Goal: Information Seeking & Learning: Check status

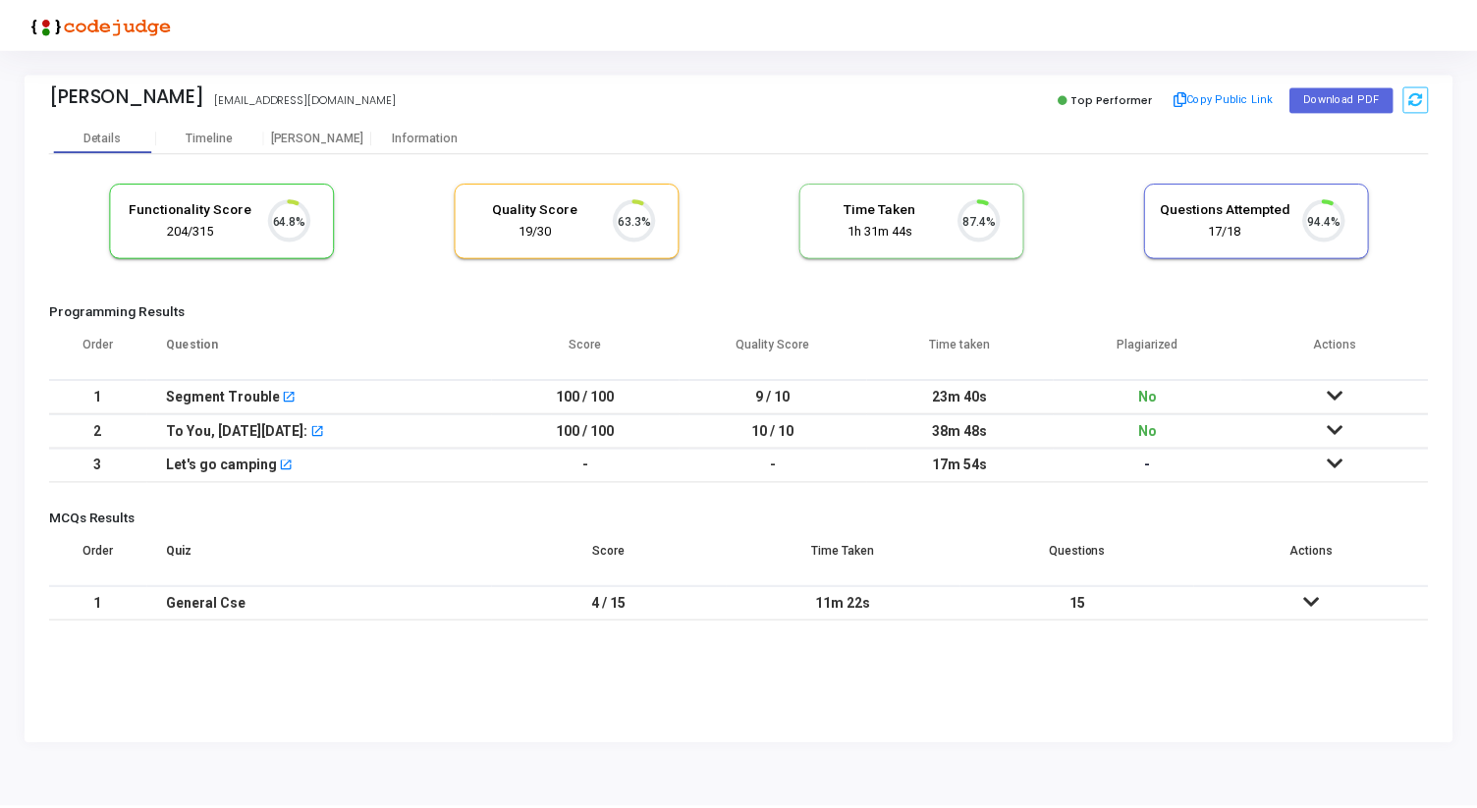
scroll to position [41, 50]
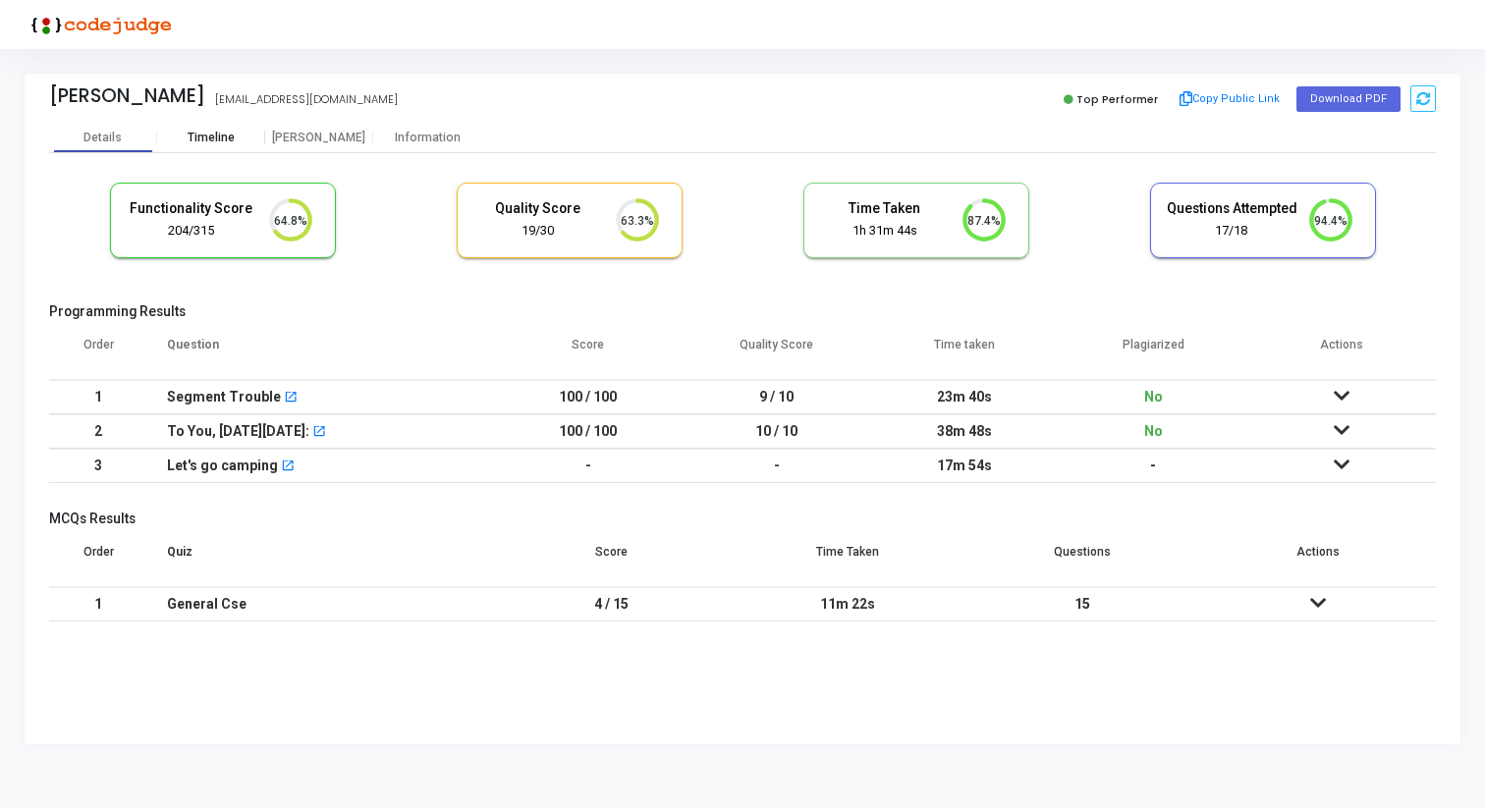
click at [228, 137] on div "Timeline" at bounding box center [211, 138] width 47 height 15
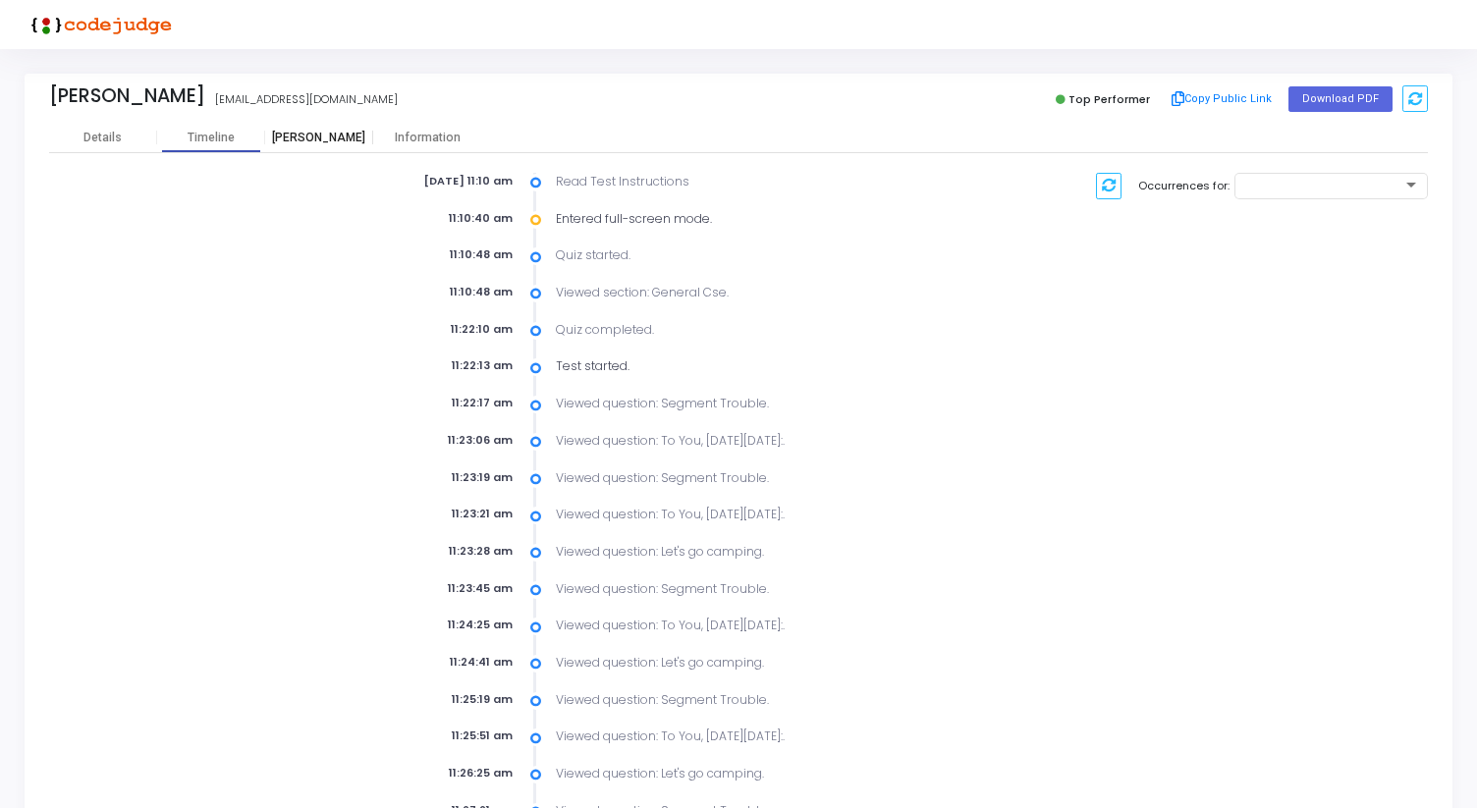
click at [333, 135] on div "[PERSON_NAME]" at bounding box center [319, 138] width 108 height 15
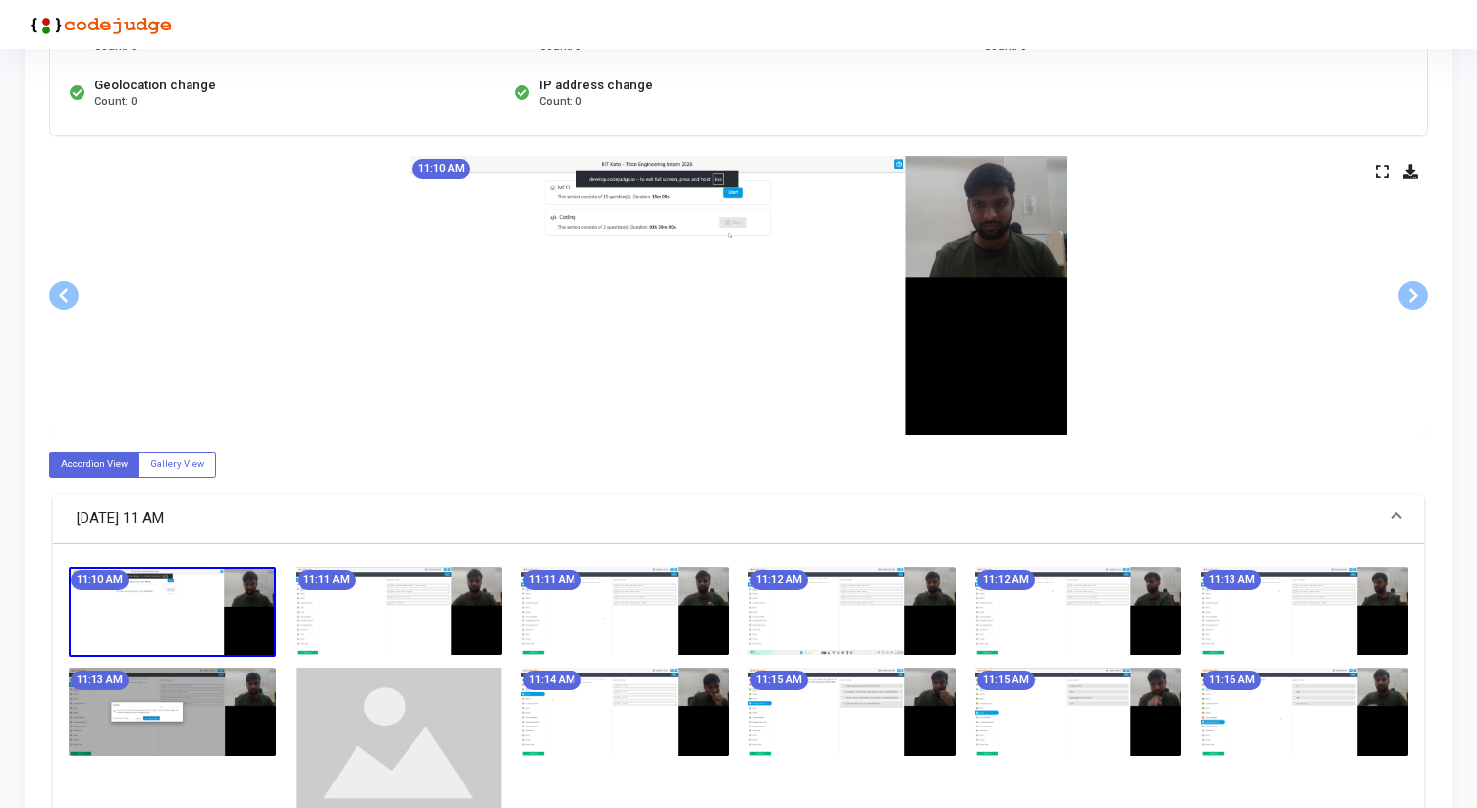
scroll to position [280, 0]
click at [688, 253] on img at bounding box center [739, 294] width 658 height 279
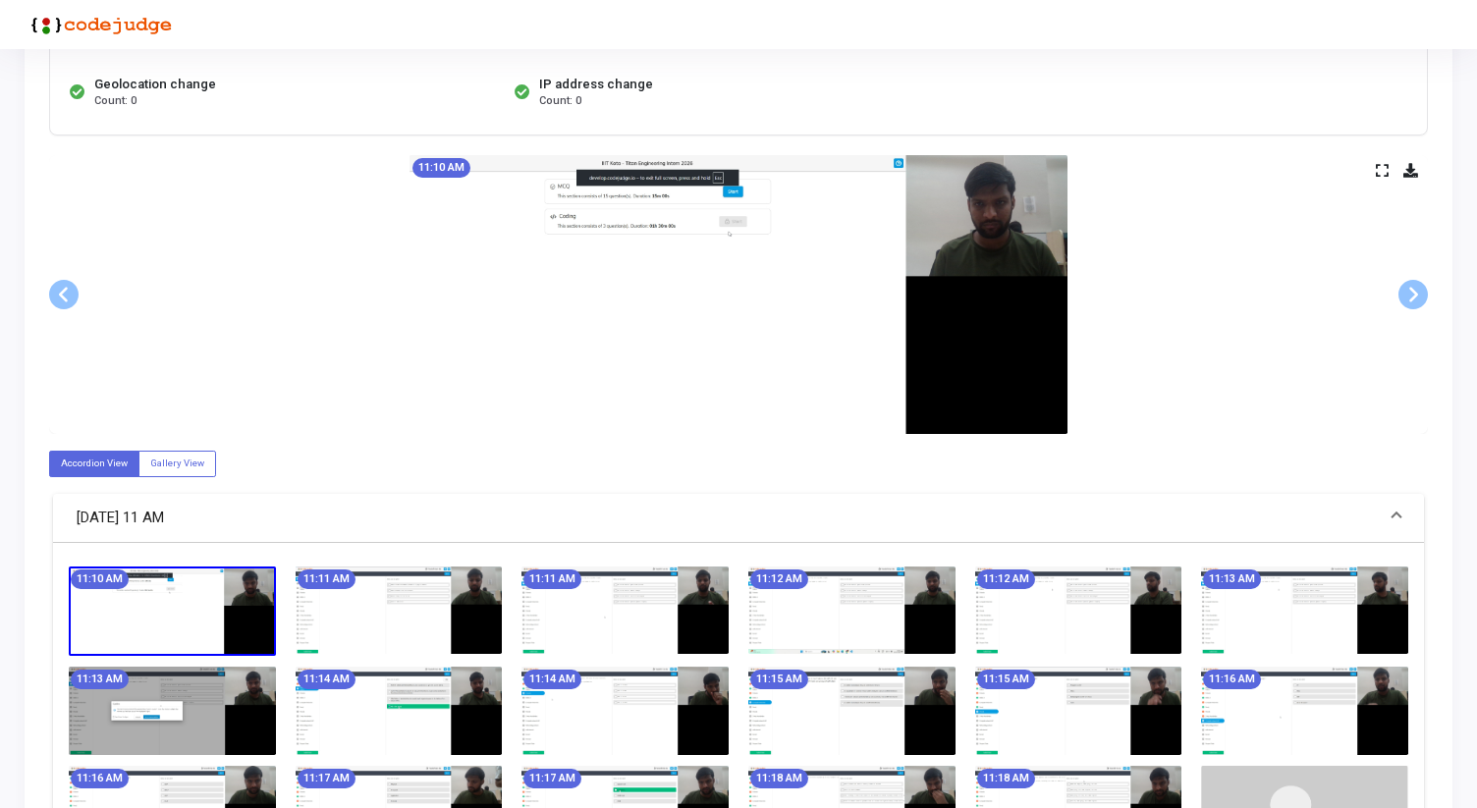
click at [707, 196] on img at bounding box center [739, 294] width 658 height 279
click at [1383, 166] on icon at bounding box center [1382, 170] width 13 height 11
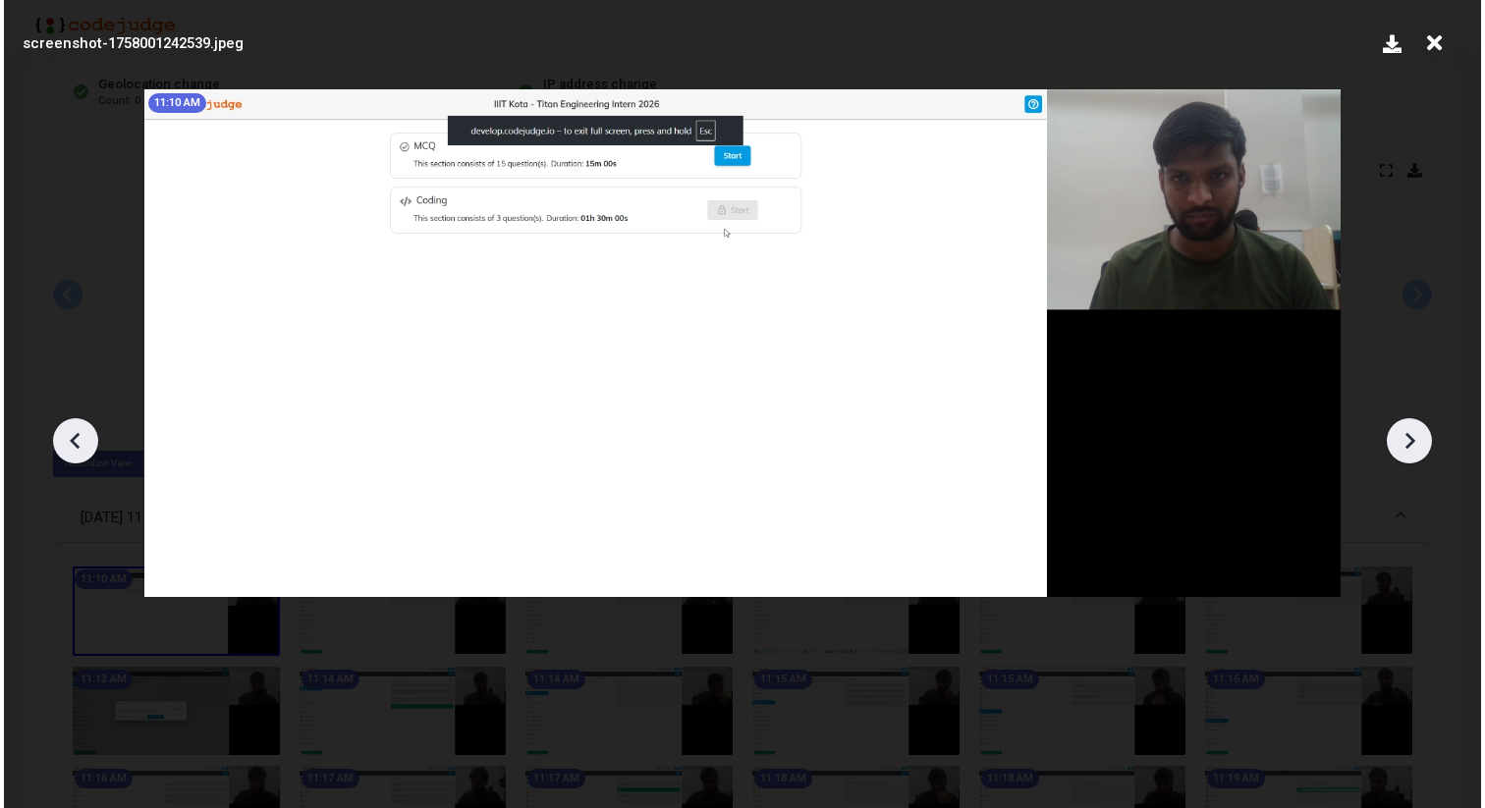
scroll to position [0, 0]
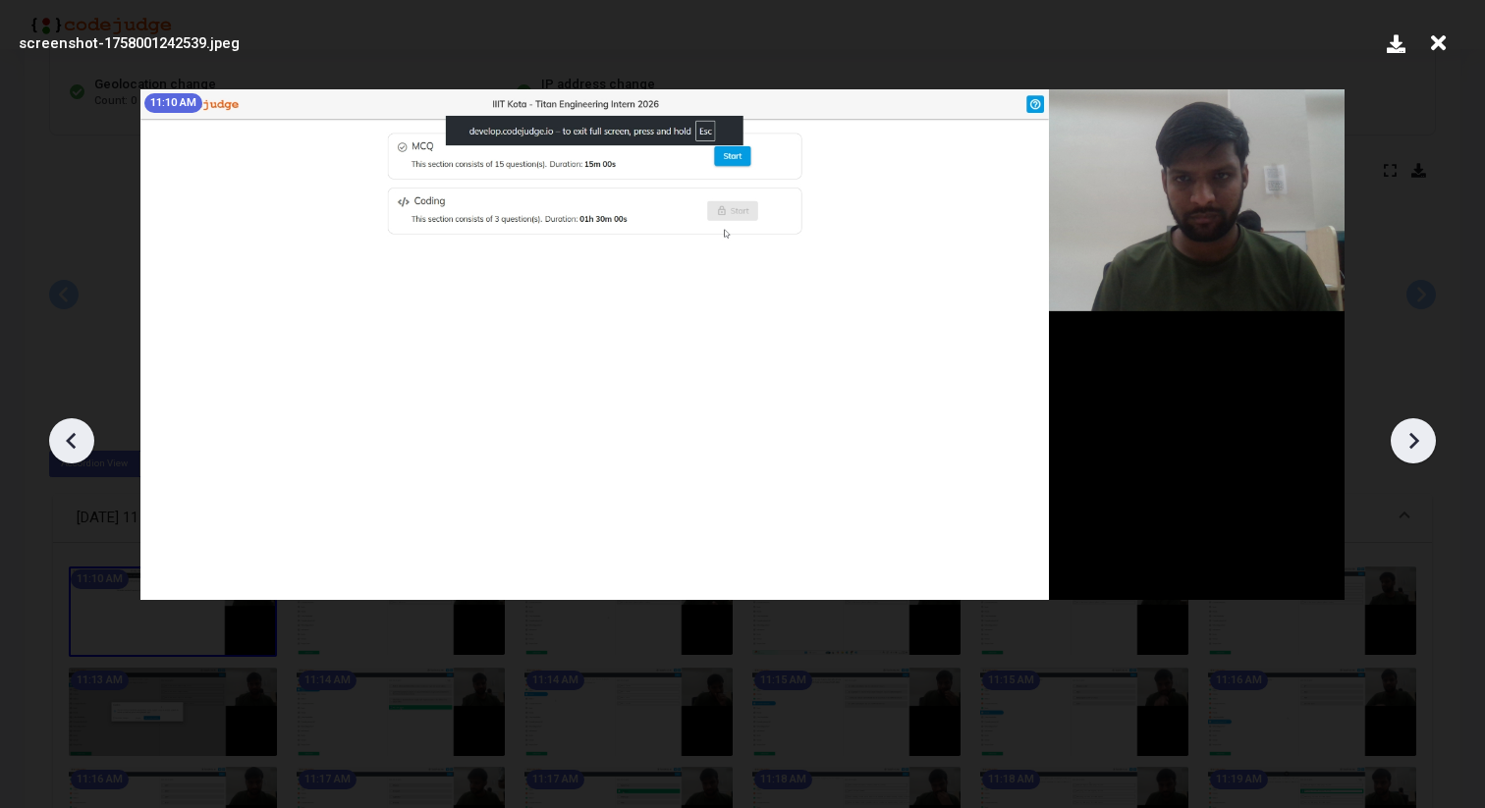
click at [1402, 444] on icon at bounding box center [1413, 440] width 29 height 29
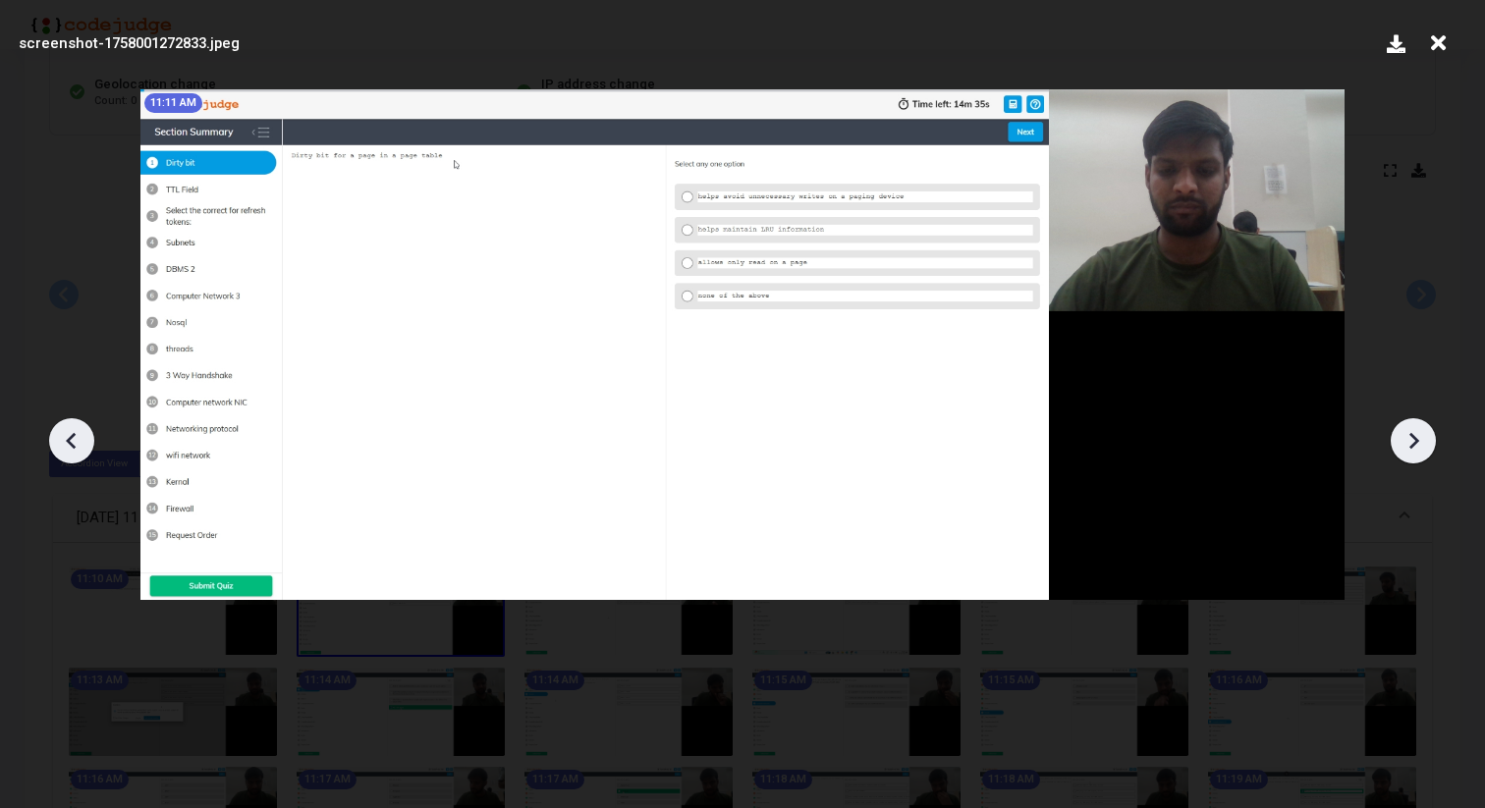
click at [1404, 443] on icon at bounding box center [1413, 440] width 29 height 29
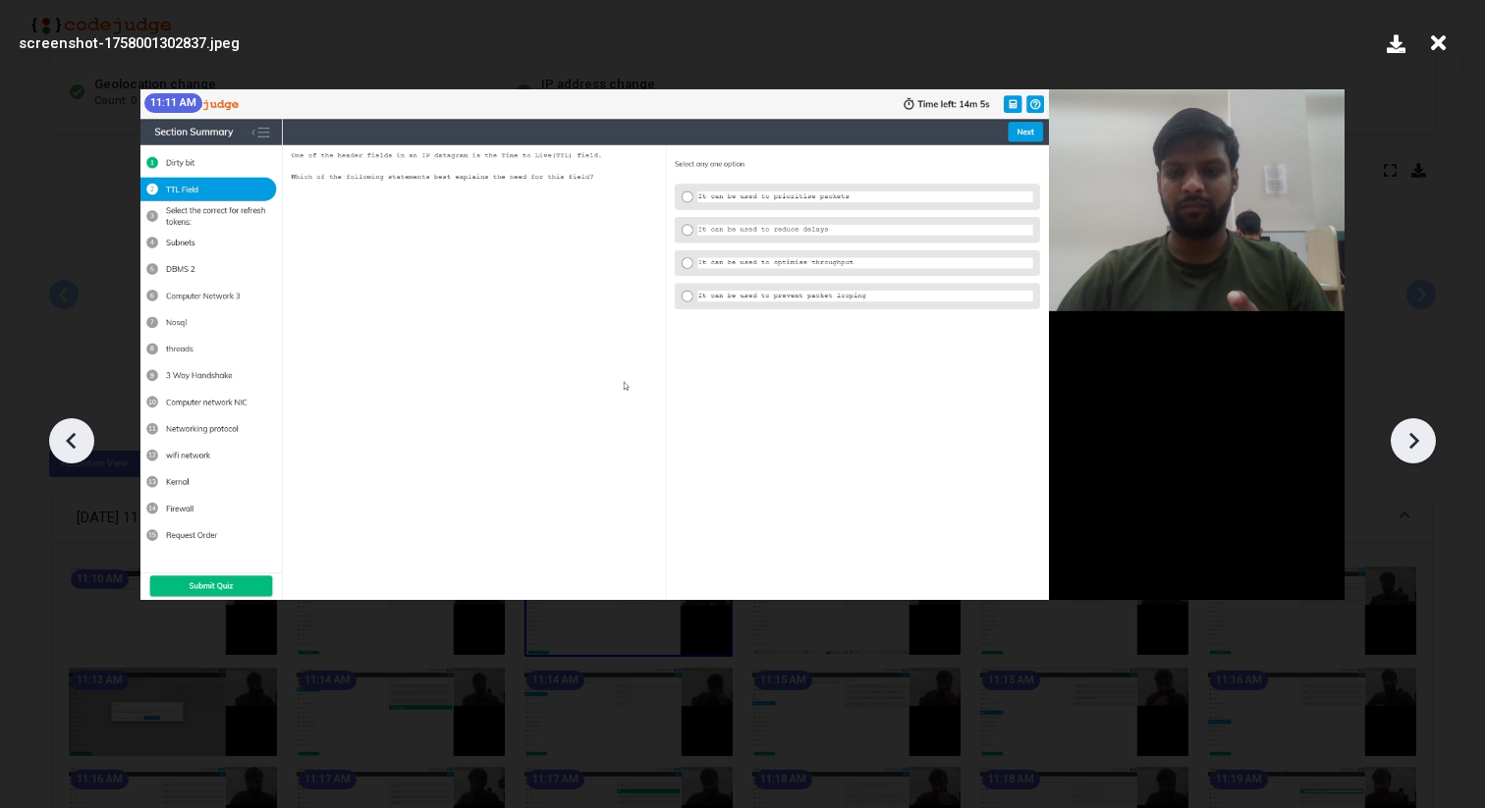
click at [1404, 443] on icon at bounding box center [1413, 440] width 29 height 29
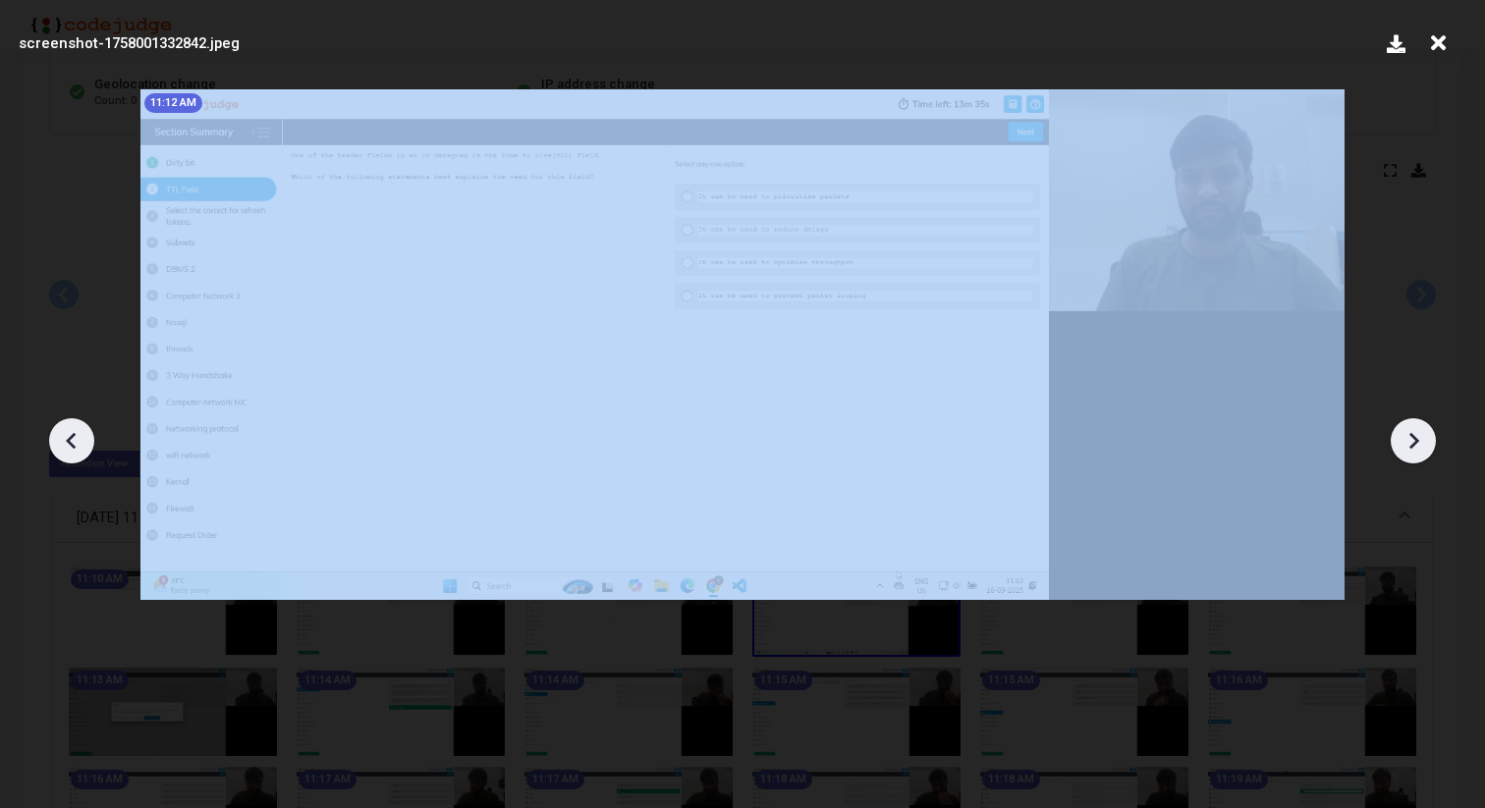
click at [1404, 443] on icon at bounding box center [1413, 440] width 29 height 29
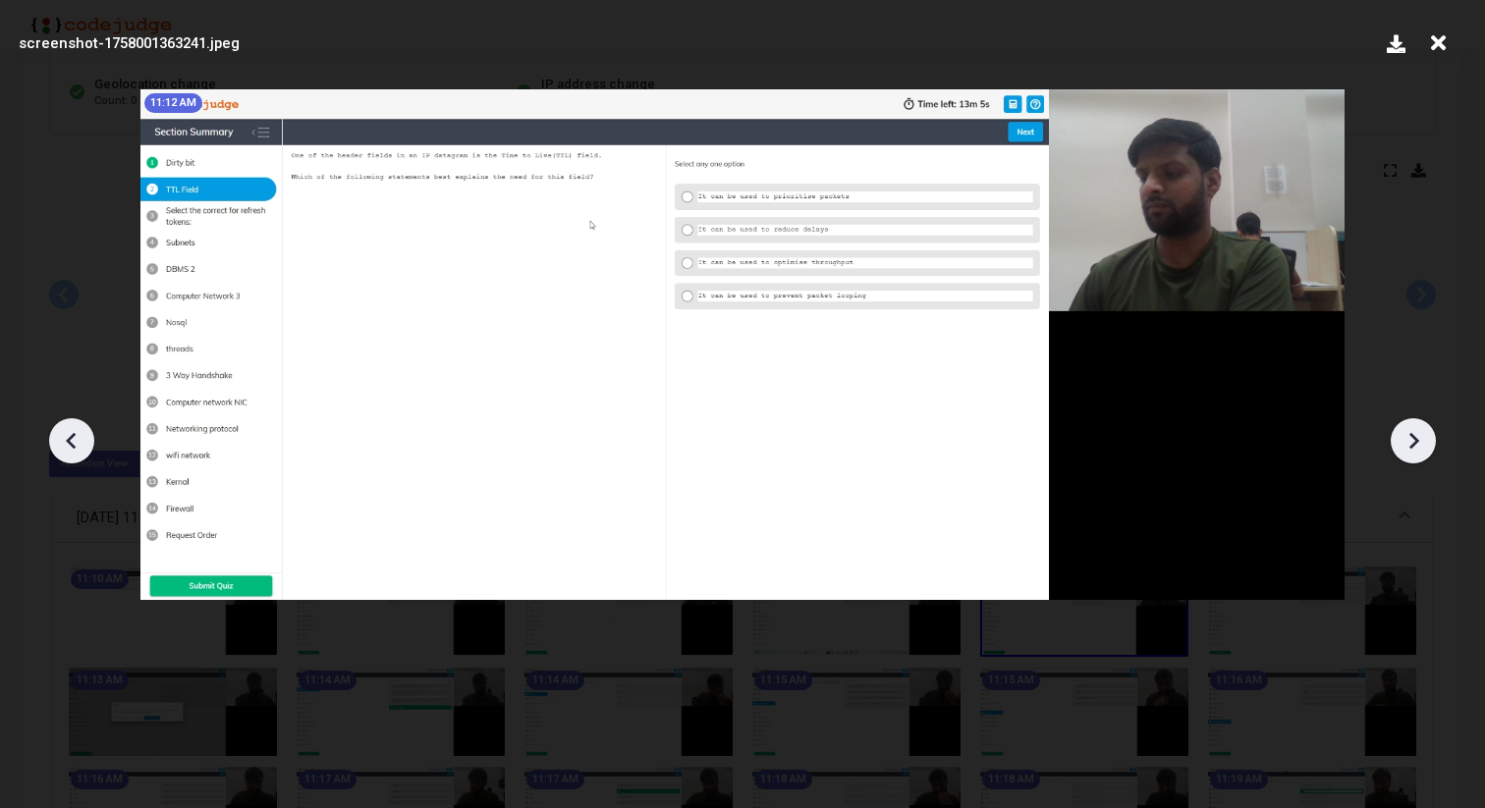
click at [1404, 443] on icon at bounding box center [1413, 440] width 29 height 29
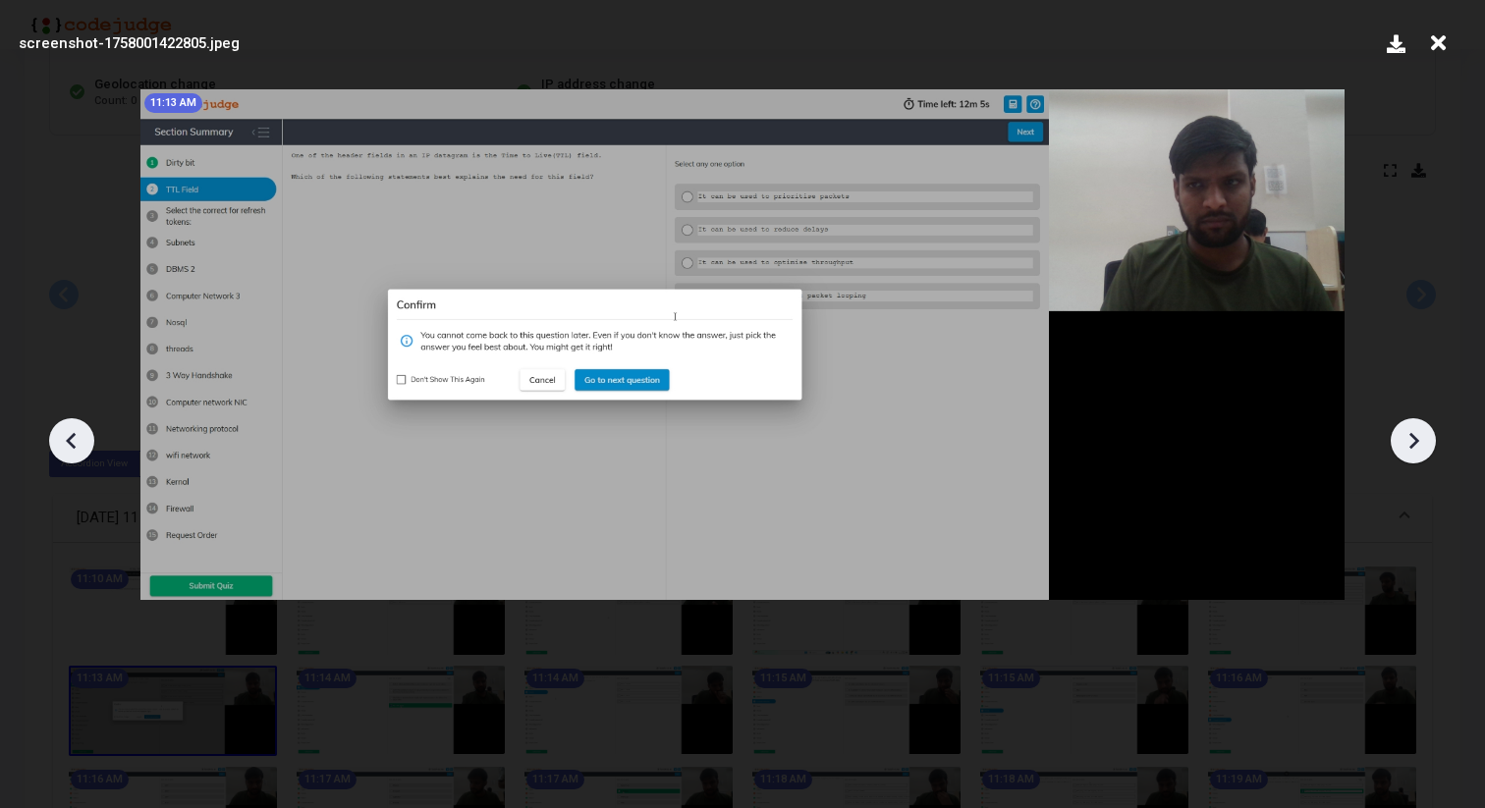
click at [1404, 443] on icon at bounding box center [1413, 440] width 29 height 29
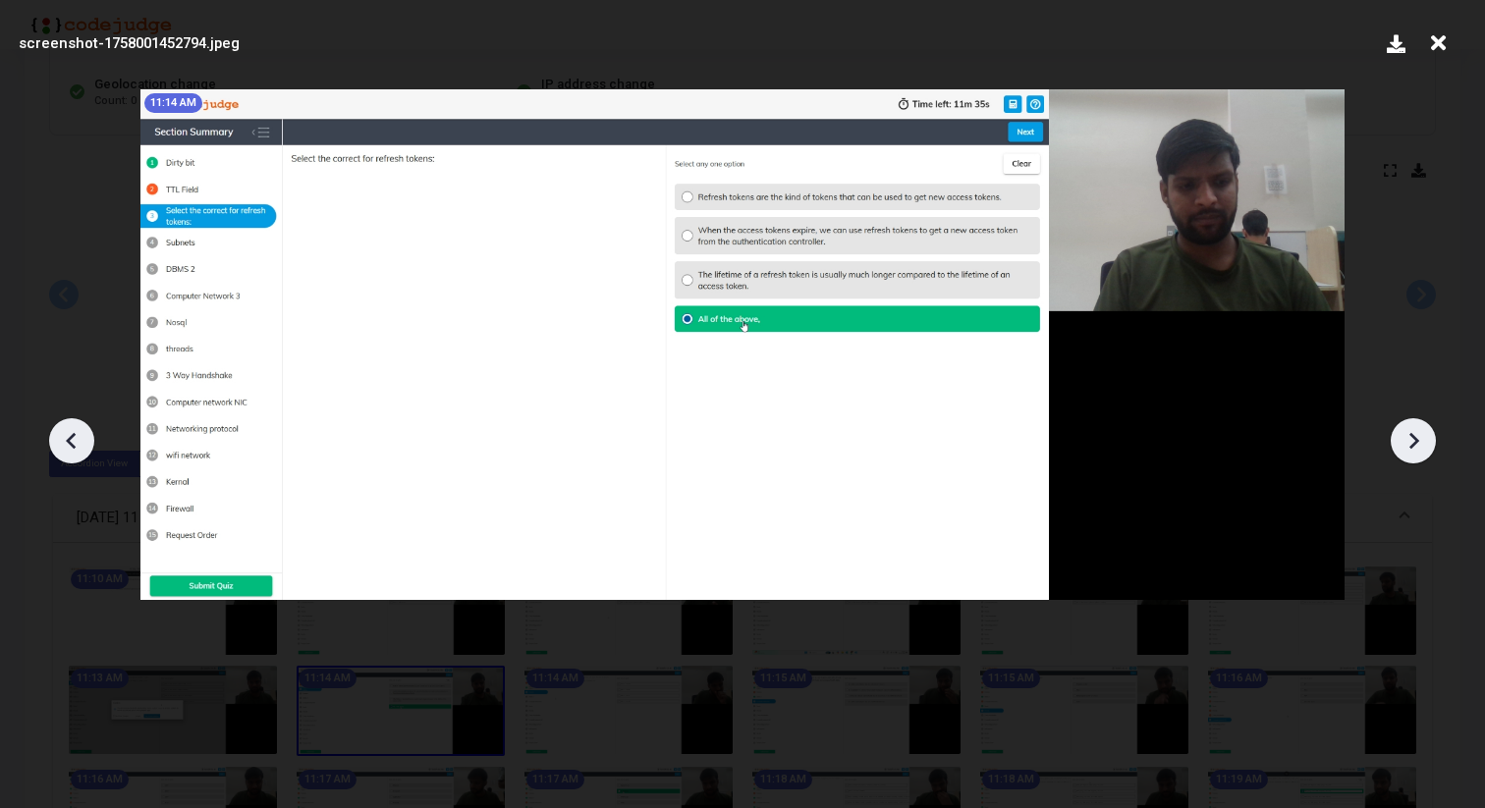
click at [1404, 443] on icon at bounding box center [1413, 440] width 29 height 29
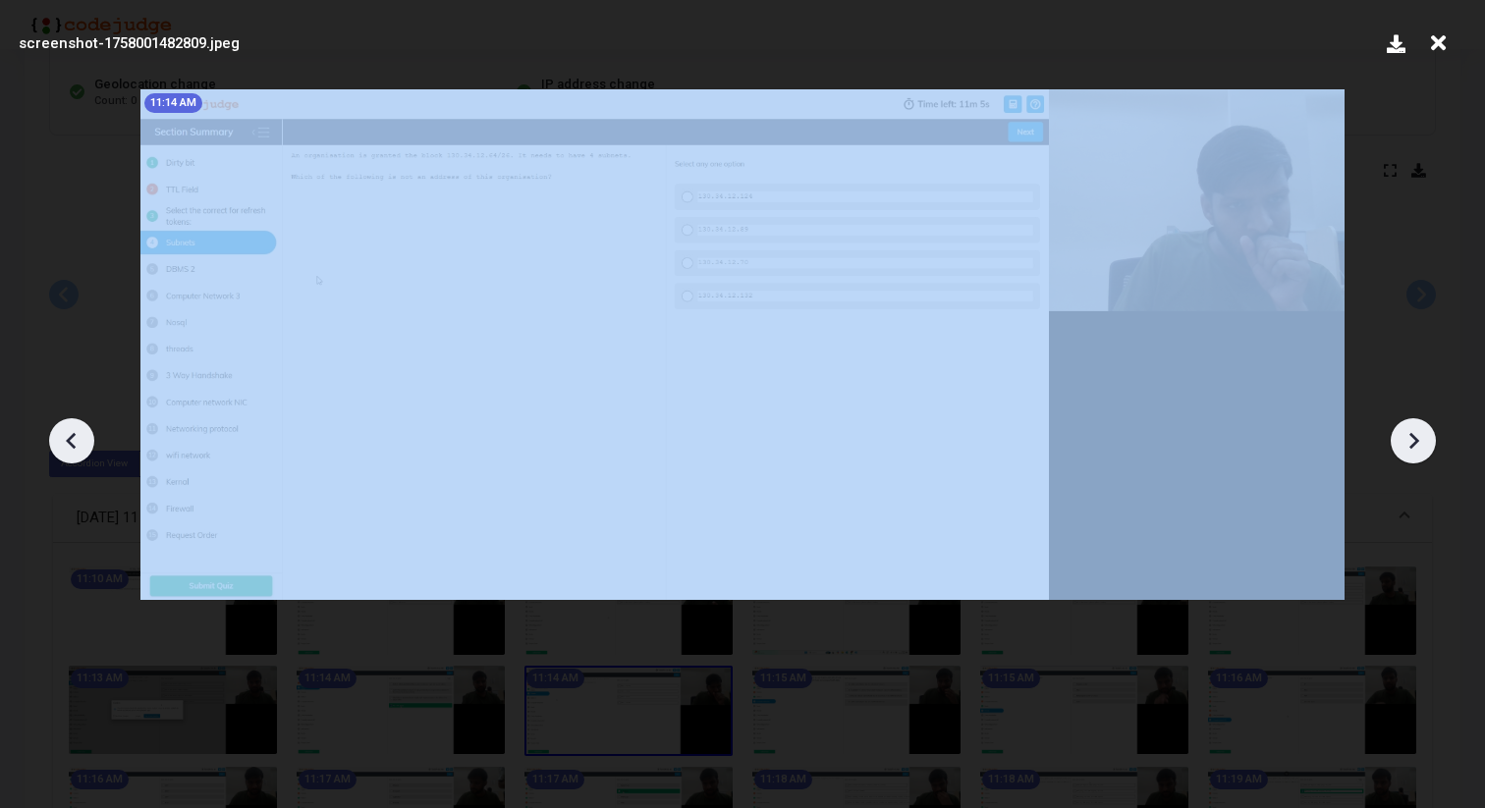
click at [1404, 443] on icon at bounding box center [1413, 440] width 29 height 29
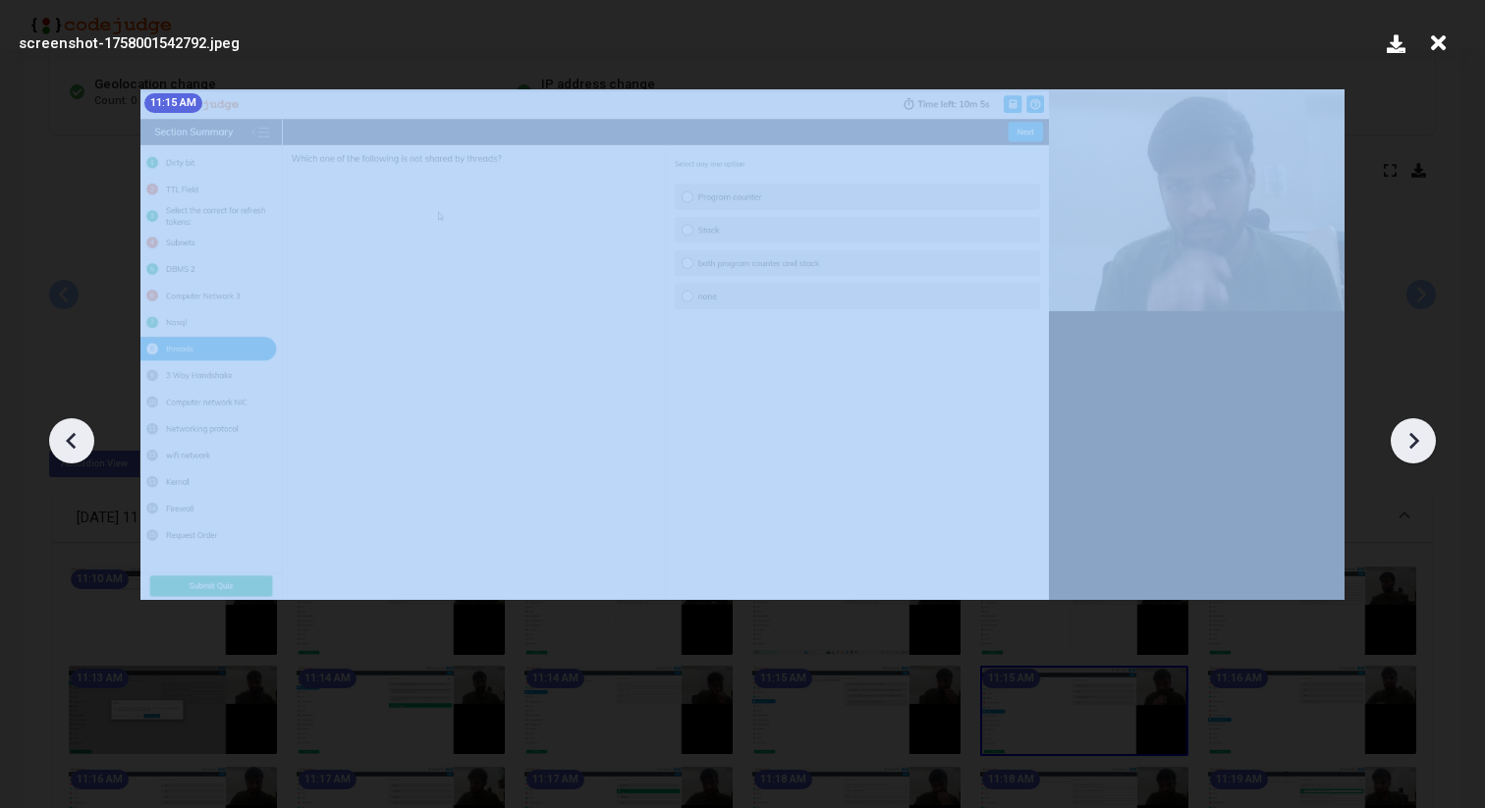
click at [1404, 443] on icon at bounding box center [1413, 440] width 29 height 29
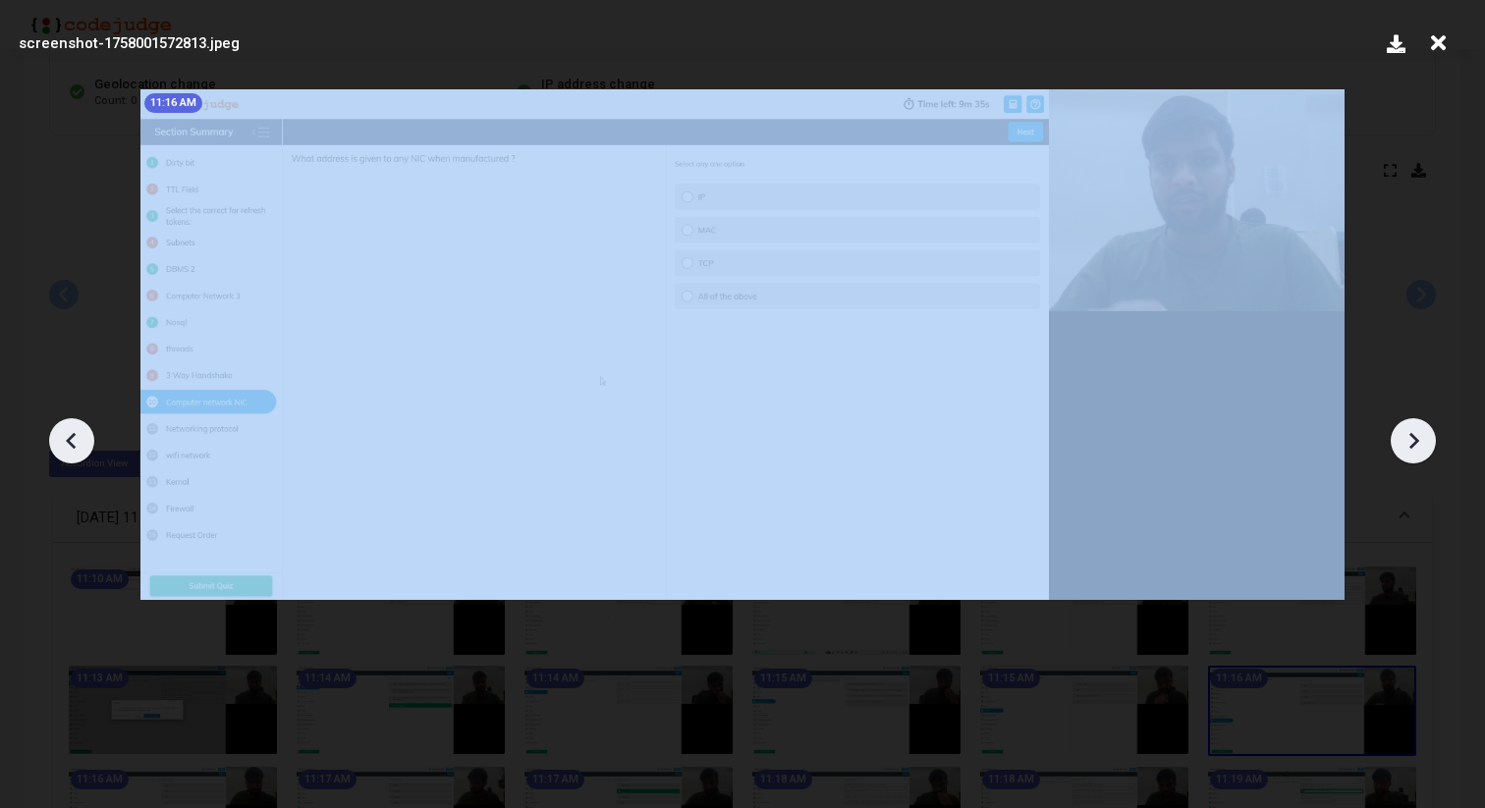
click at [1404, 443] on icon at bounding box center [1413, 440] width 29 height 29
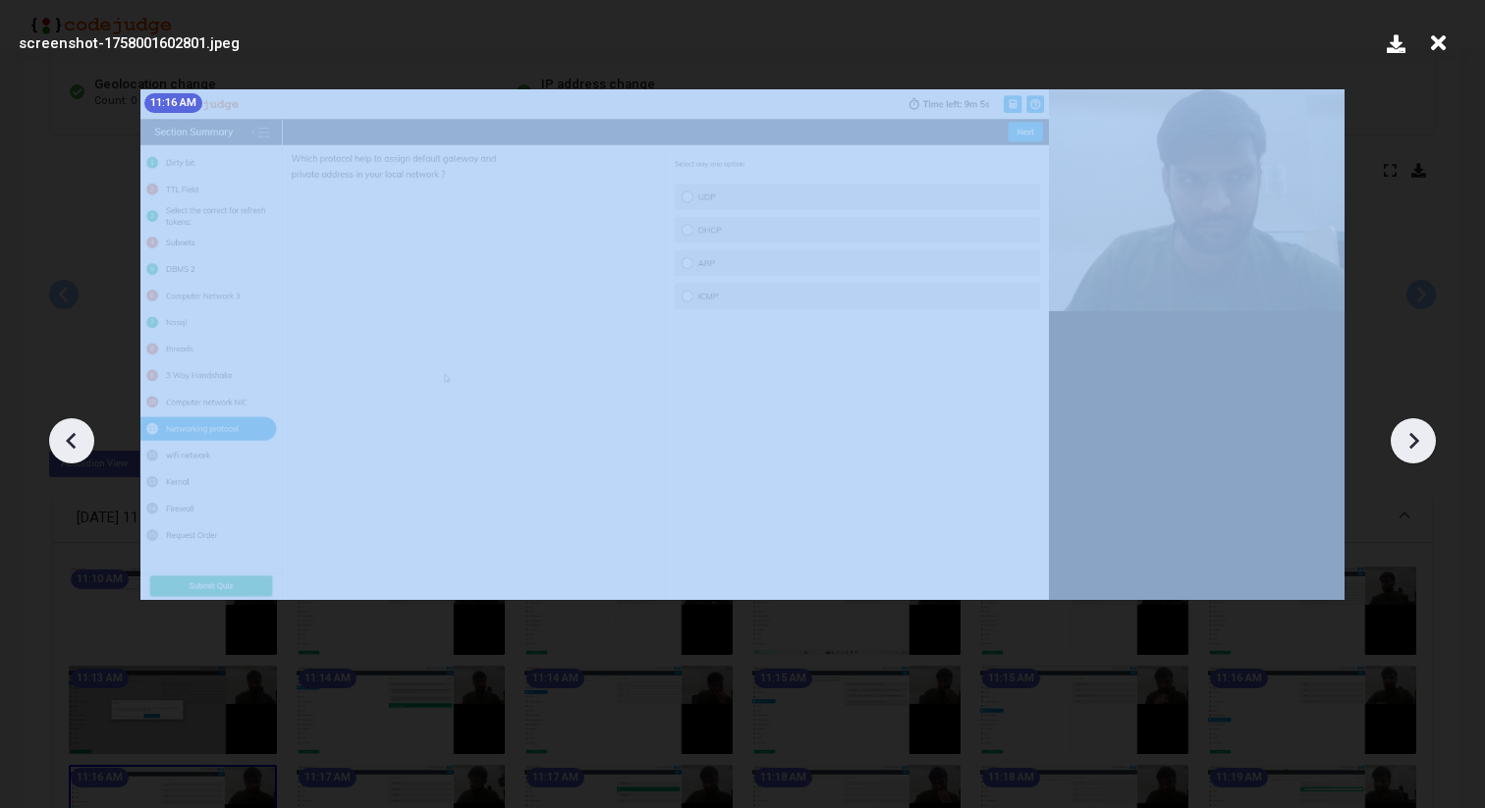
click at [1404, 443] on icon at bounding box center [1413, 440] width 29 height 29
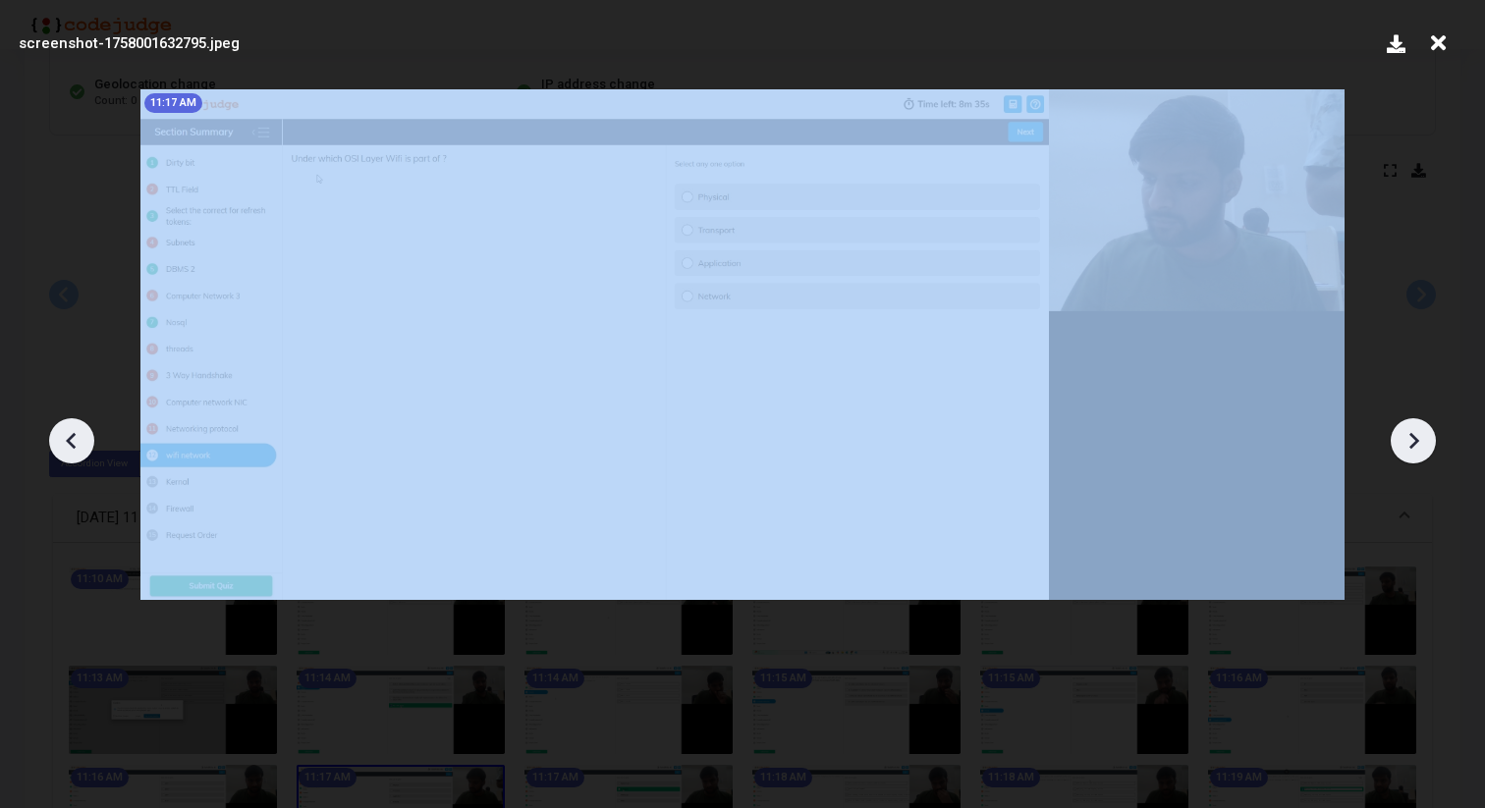
click at [1404, 443] on icon at bounding box center [1413, 440] width 29 height 29
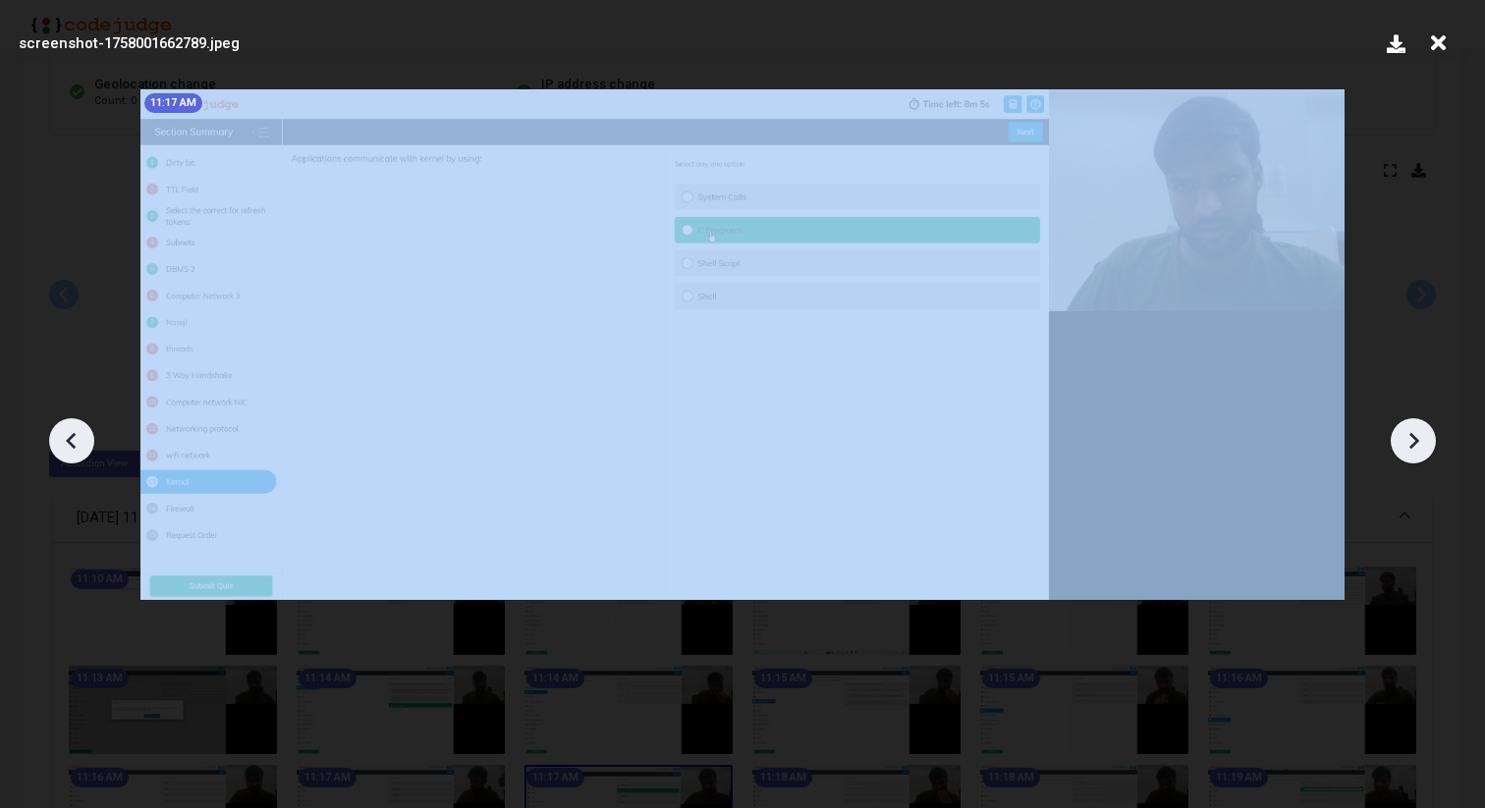
click at [1404, 443] on icon at bounding box center [1413, 440] width 29 height 29
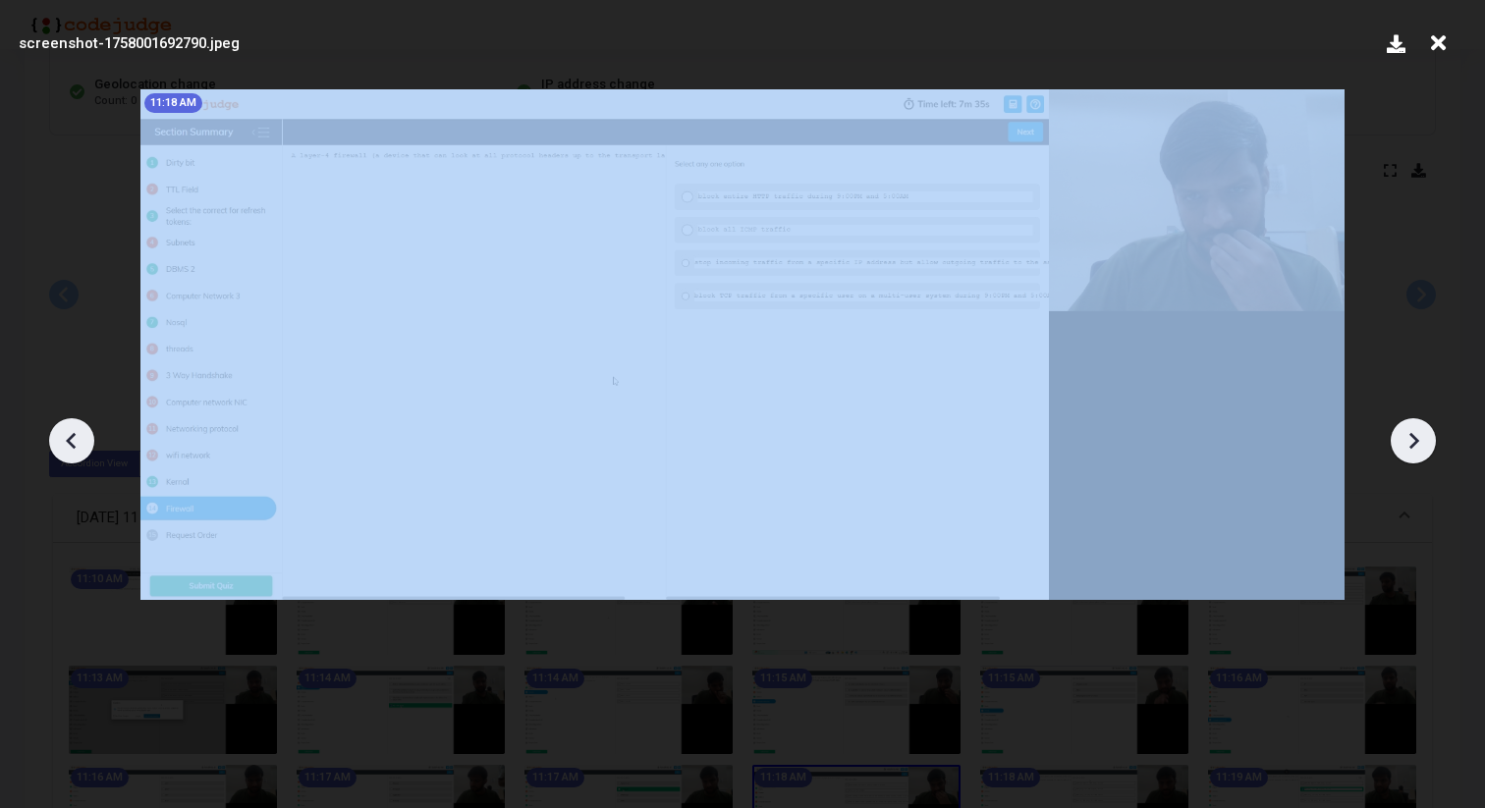
click at [1404, 443] on icon at bounding box center [1413, 440] width 29 height 29
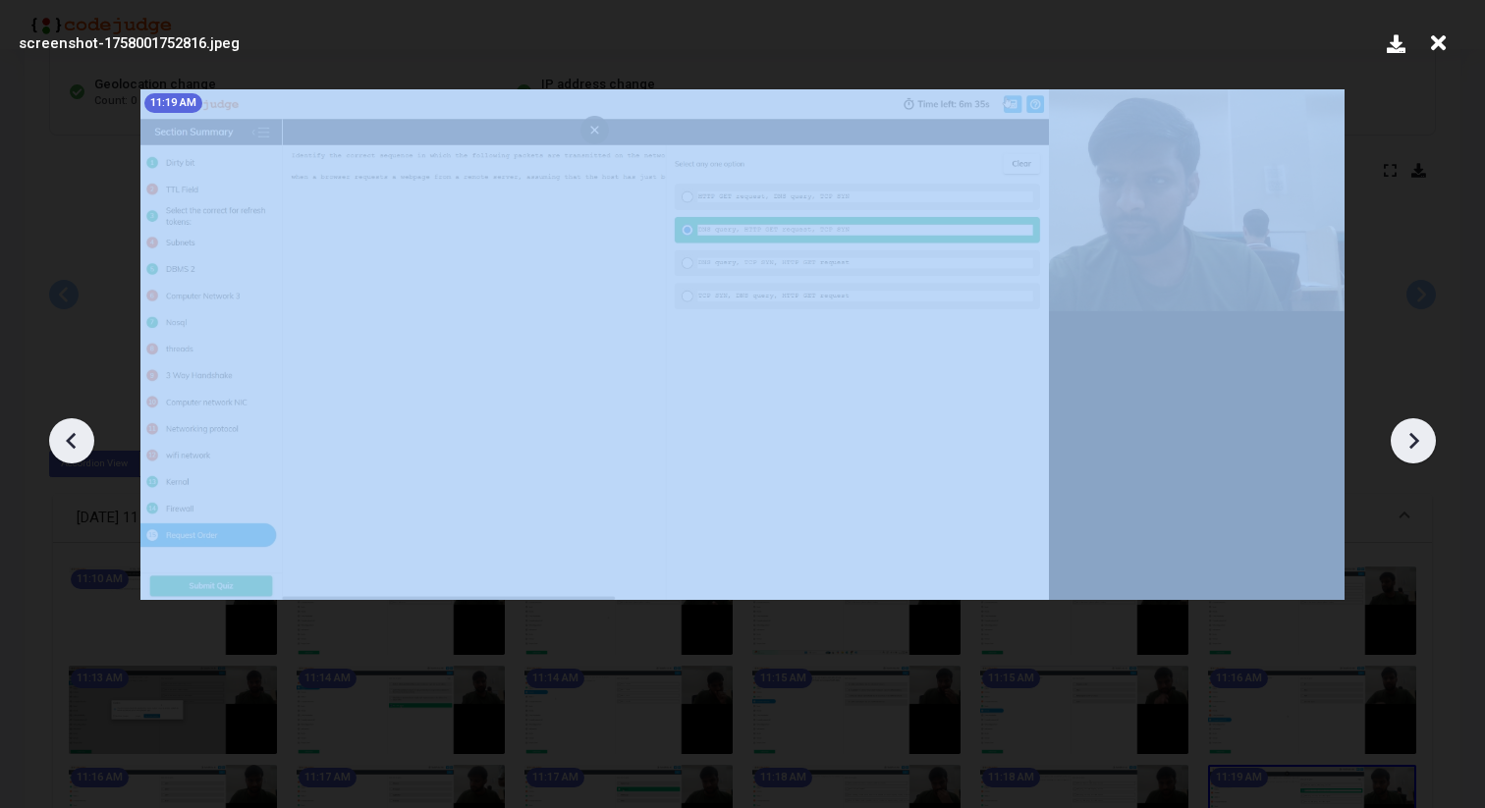
click at [1404, 443] on icon at bounding box center [1413, 440] width 29 height 29
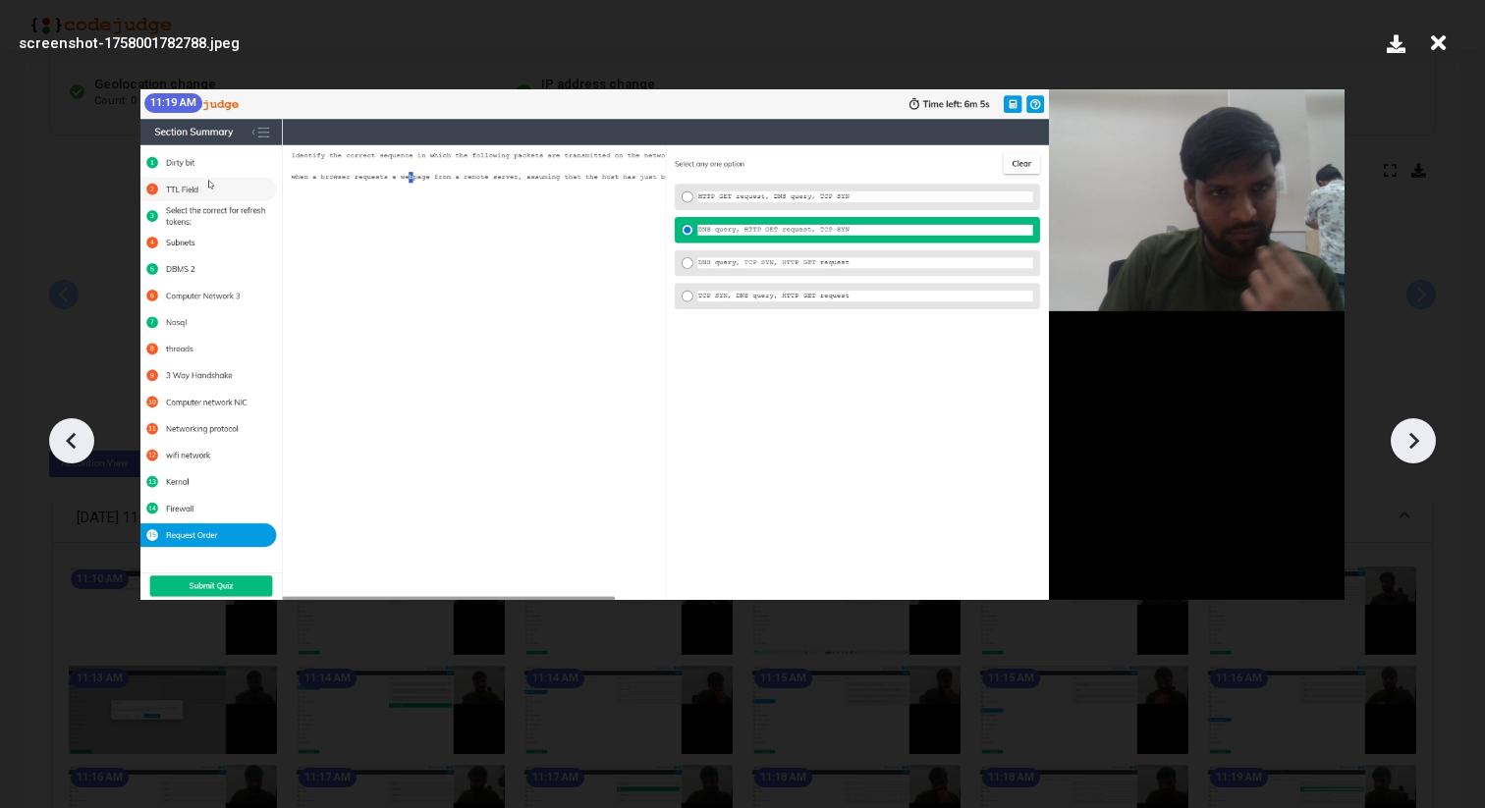
click at [1404, 443] on icon at bounding box center [1413, 440] width 29 height 29
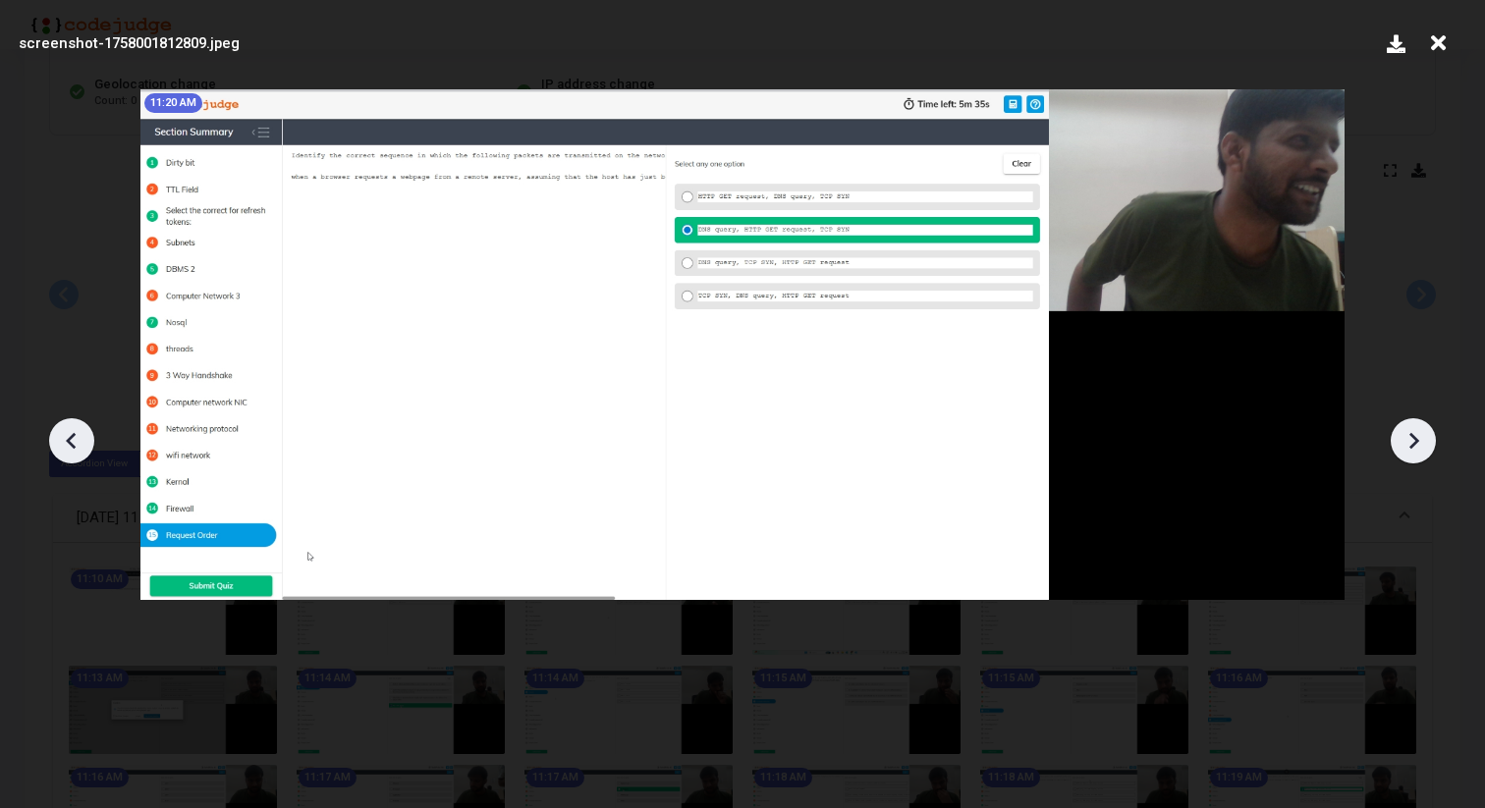
click at [1404, 443] on icon at bounding box center [1413, 440] width 29 height 29
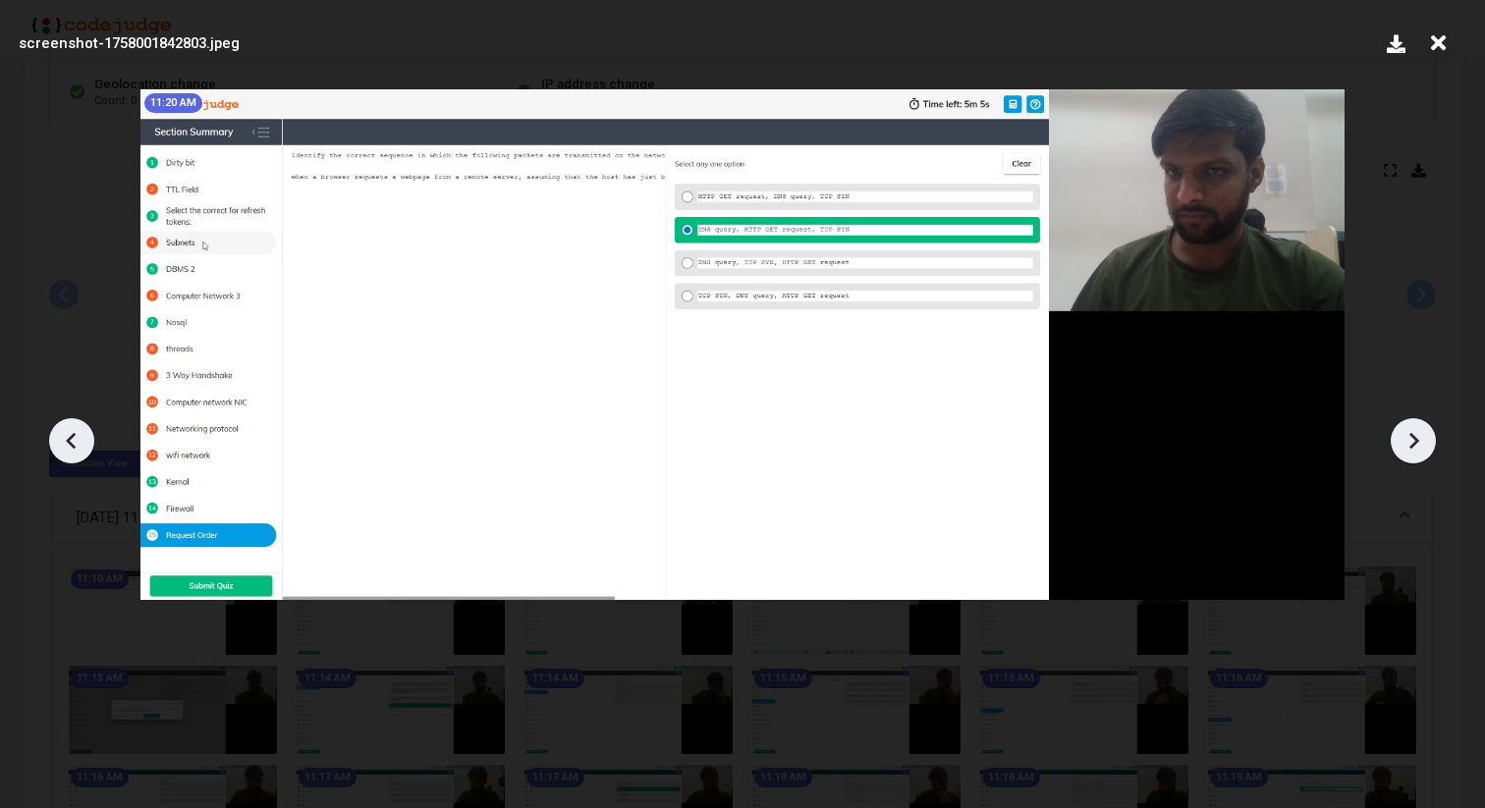
click at [1404, 443] on icon at bounding box center [1413, 440] width 29 height 29
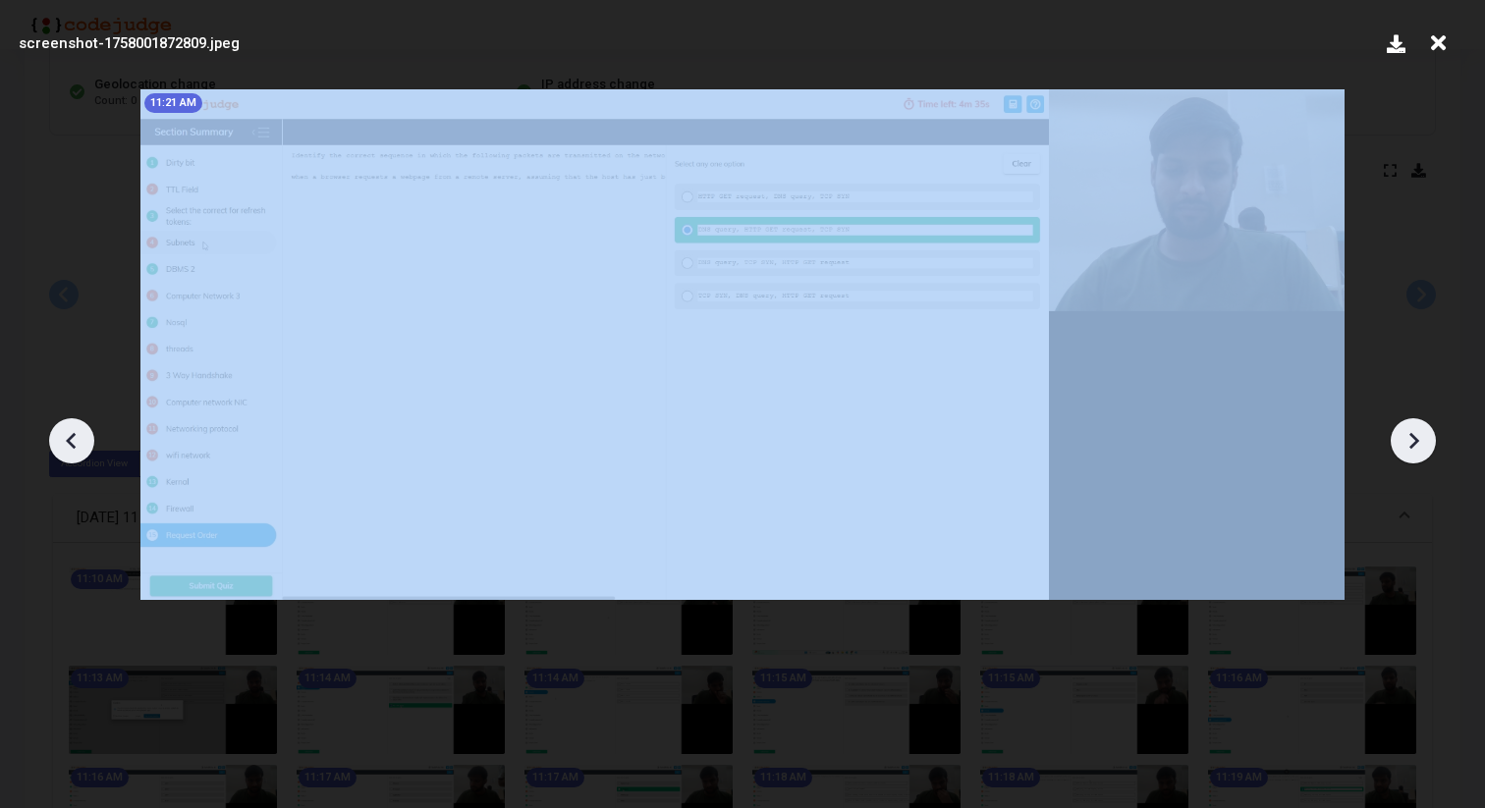
click at [1404, 443] on icon at bounding box center [1413, 440] width 29 height 29
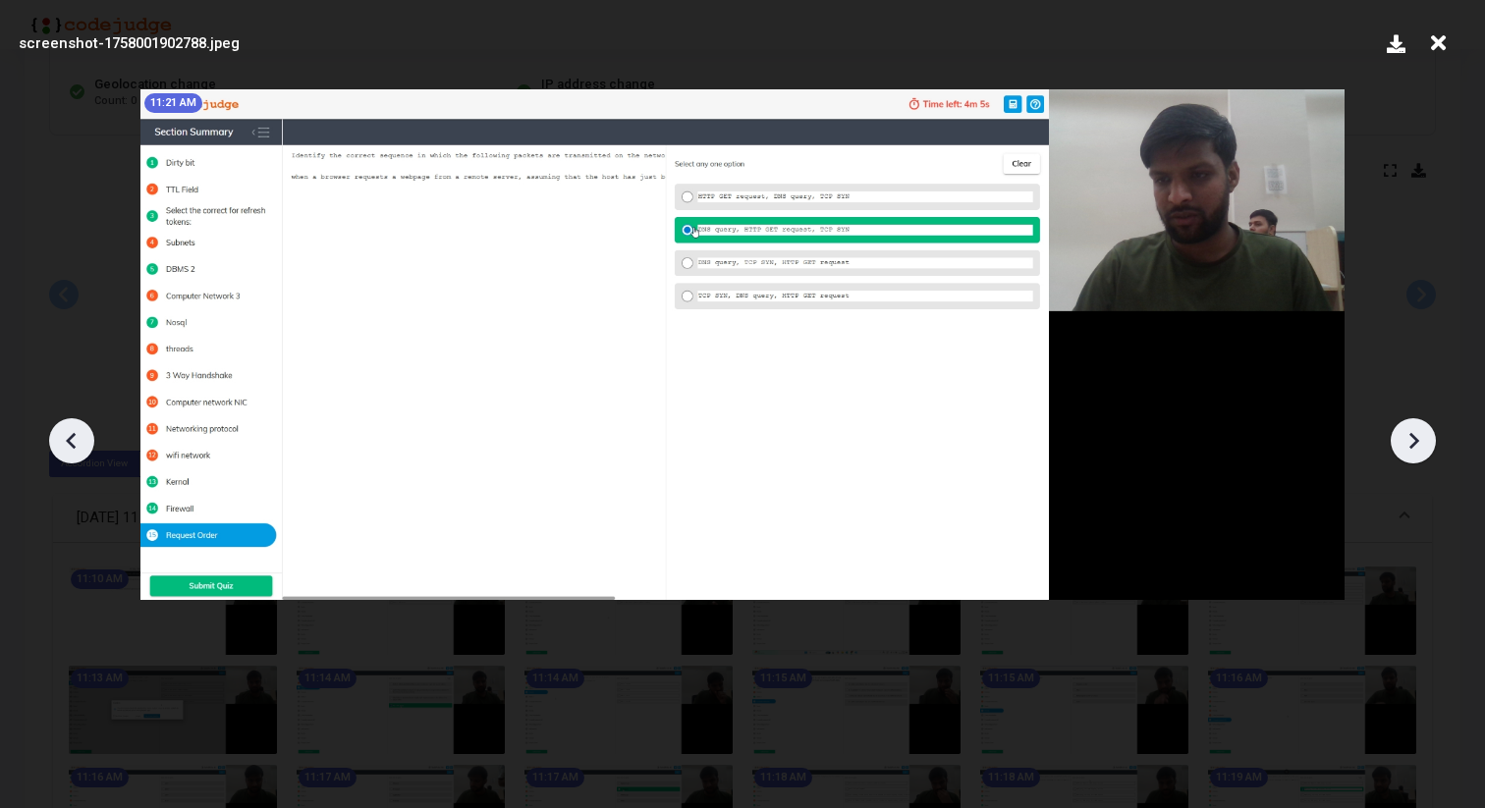
click at [1404, 443] on icon at bounding box center [1413, 440] width 29 height 29
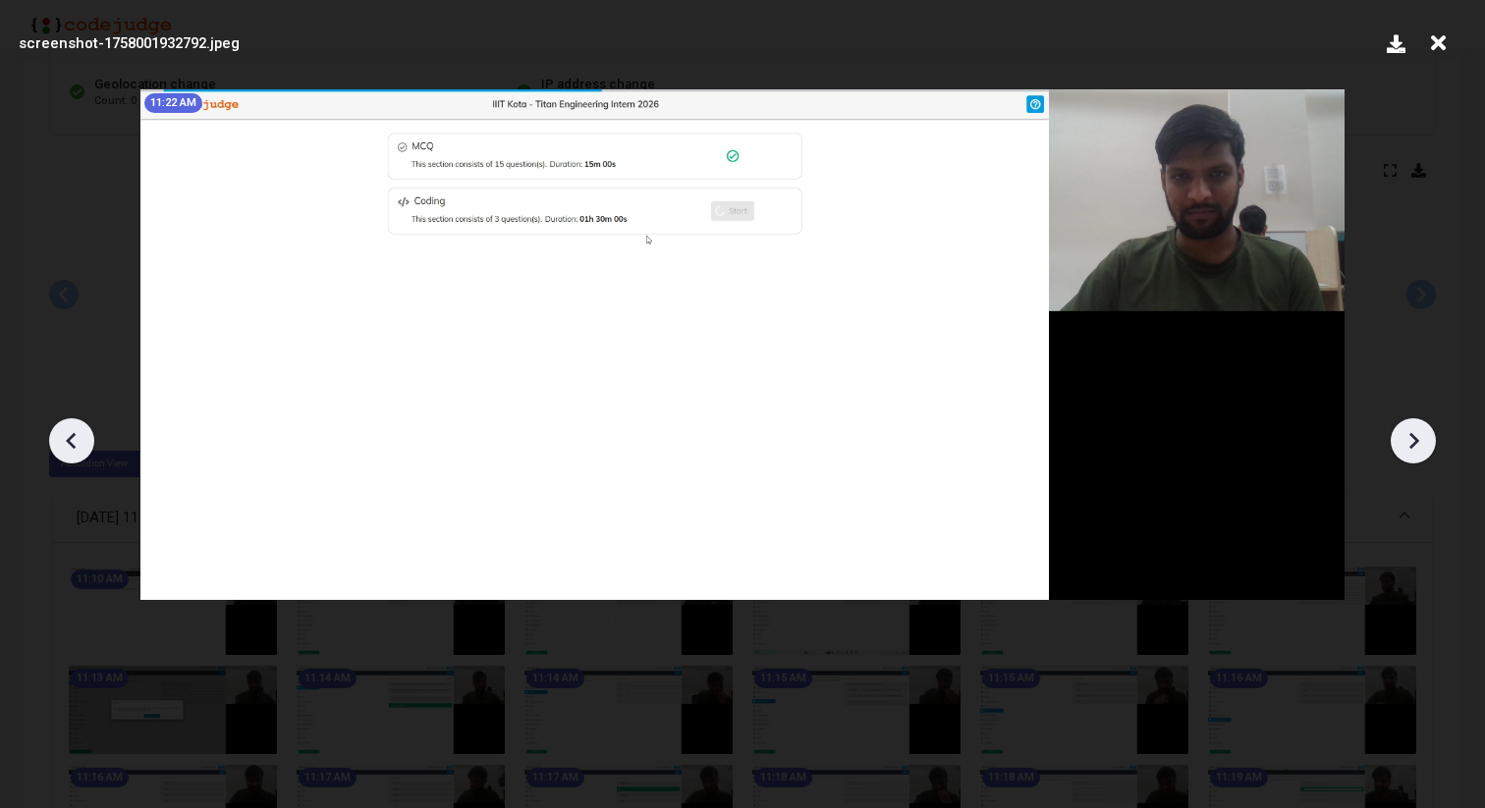
click at [1402, 442] on icon at bounding box center [1413, 440] width 29 height 29
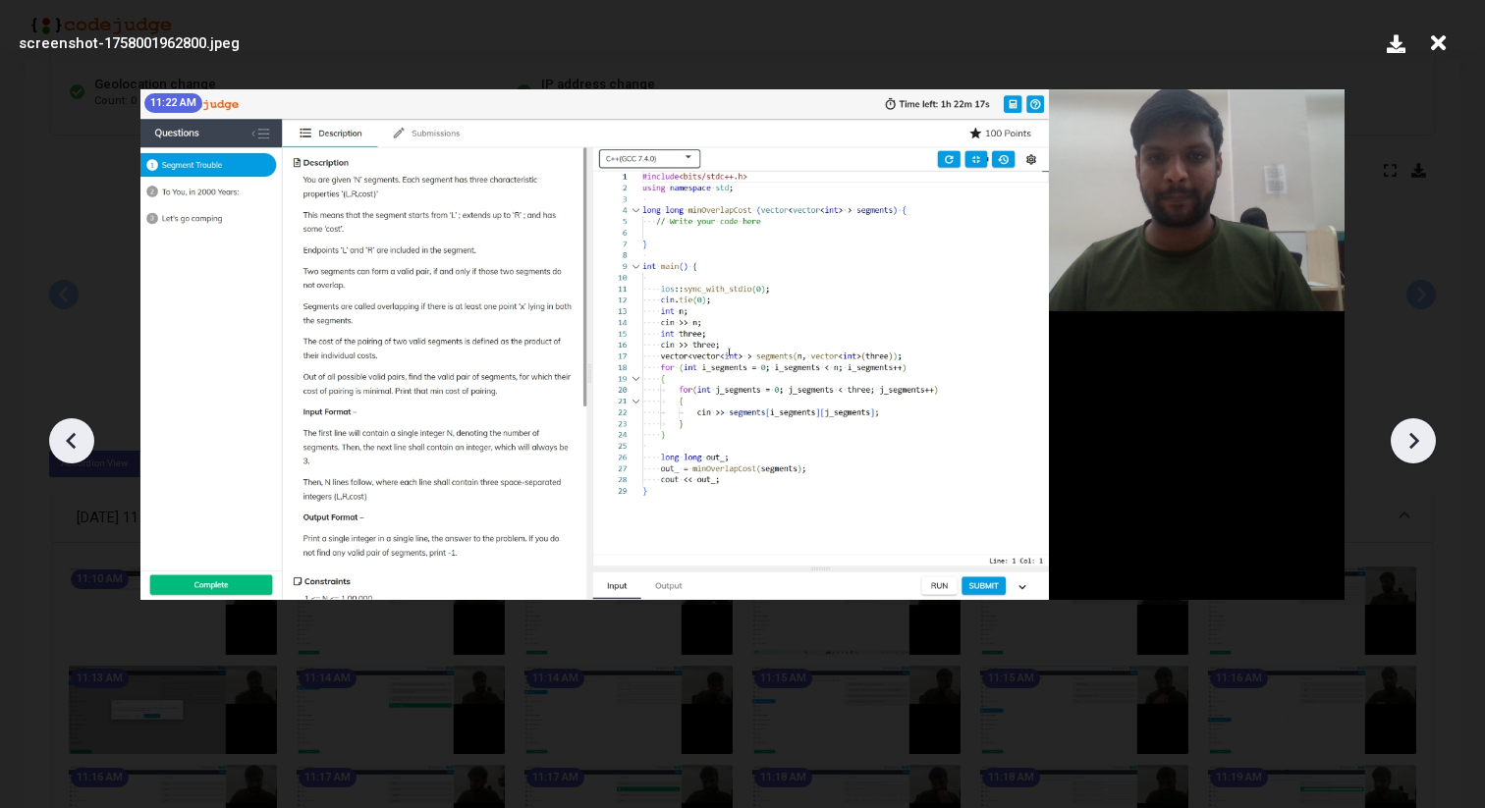
click at [1402, 442] on icon at bounding box center [1413, 440] width 29 height 29
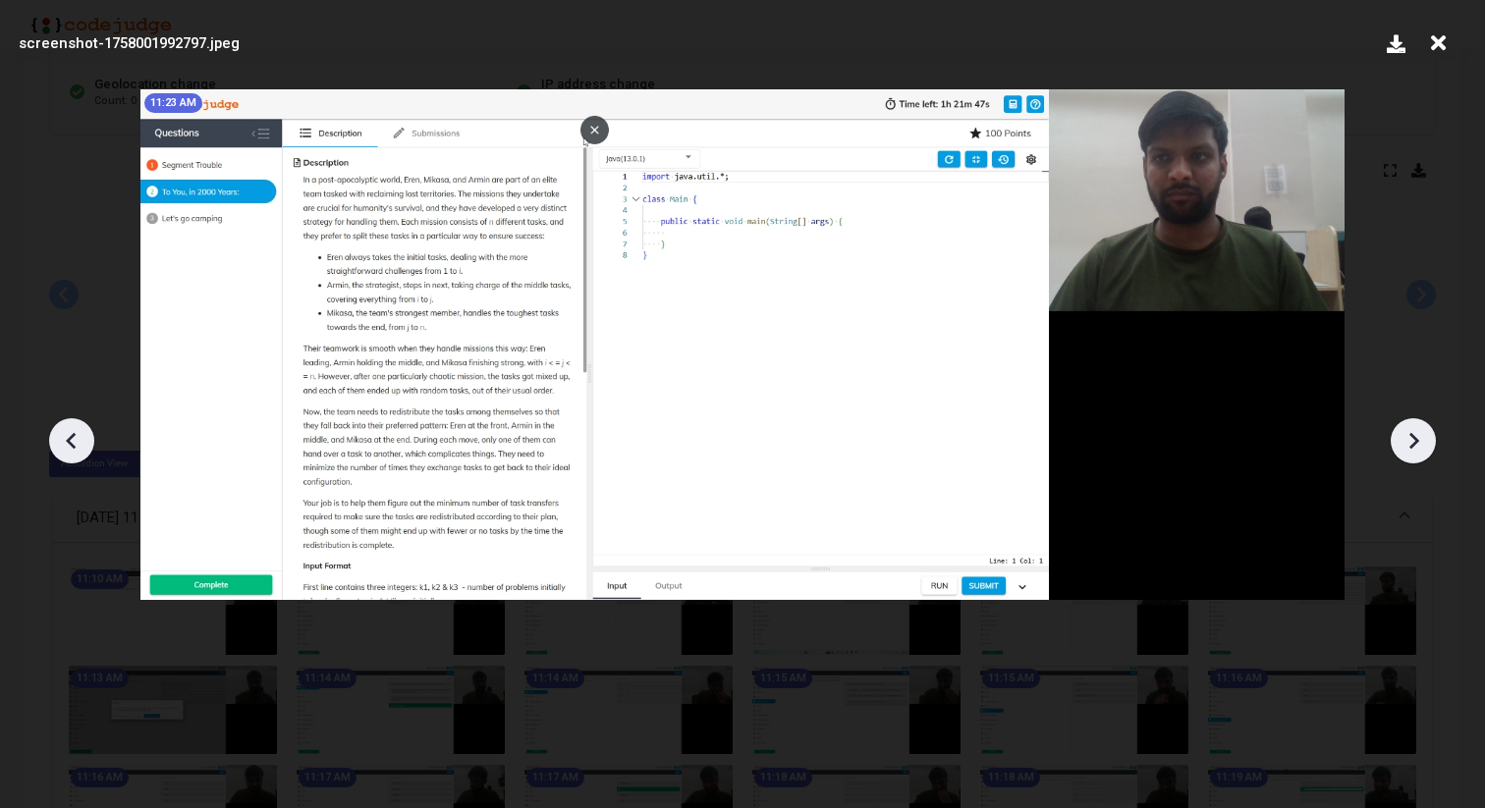
click at [68, 437] on icon at bounding box center [71, 440] width 10 height 17
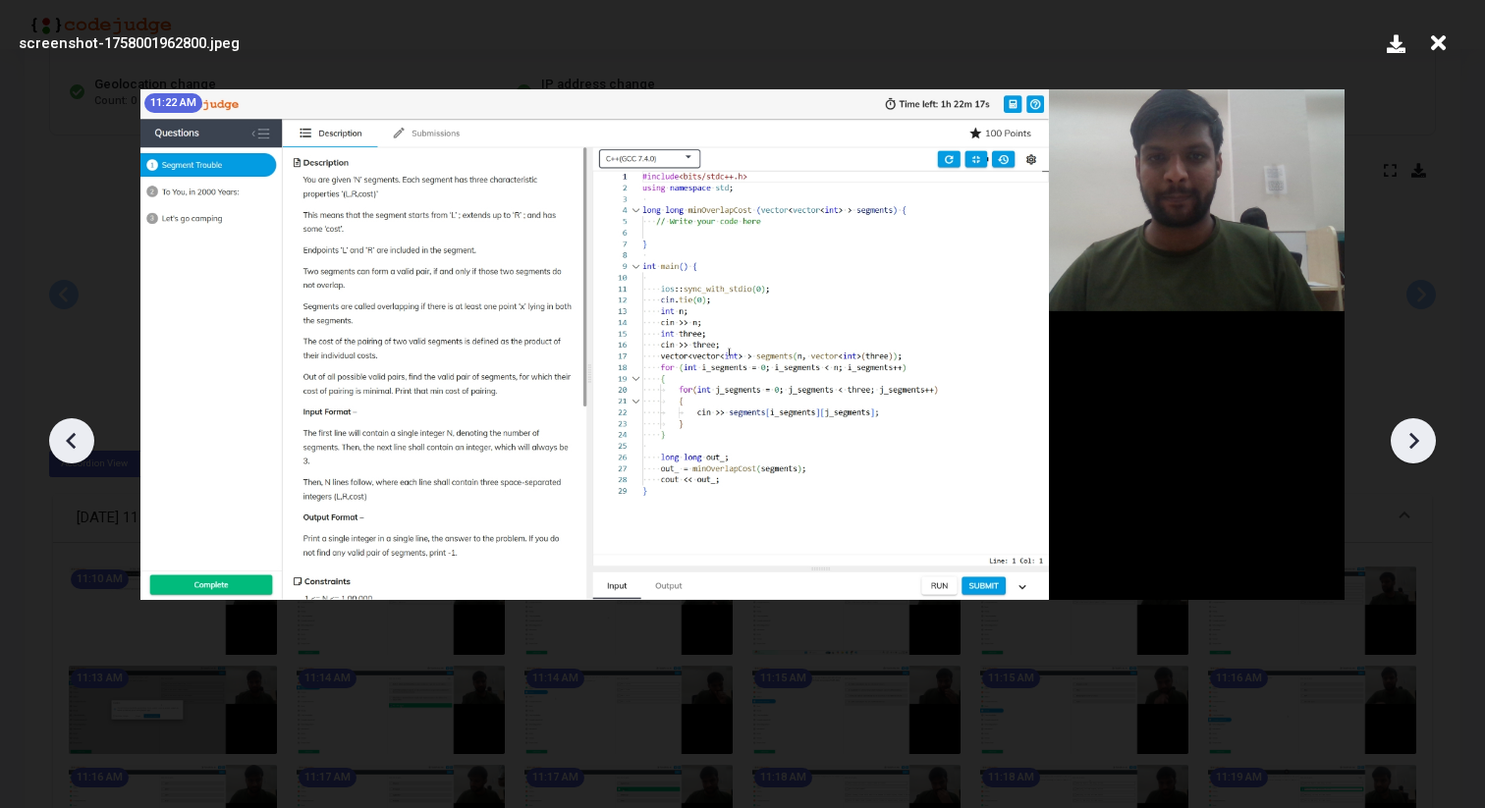
click at [52, 440] on div at bounding box center [71, 440] width 45 height 45
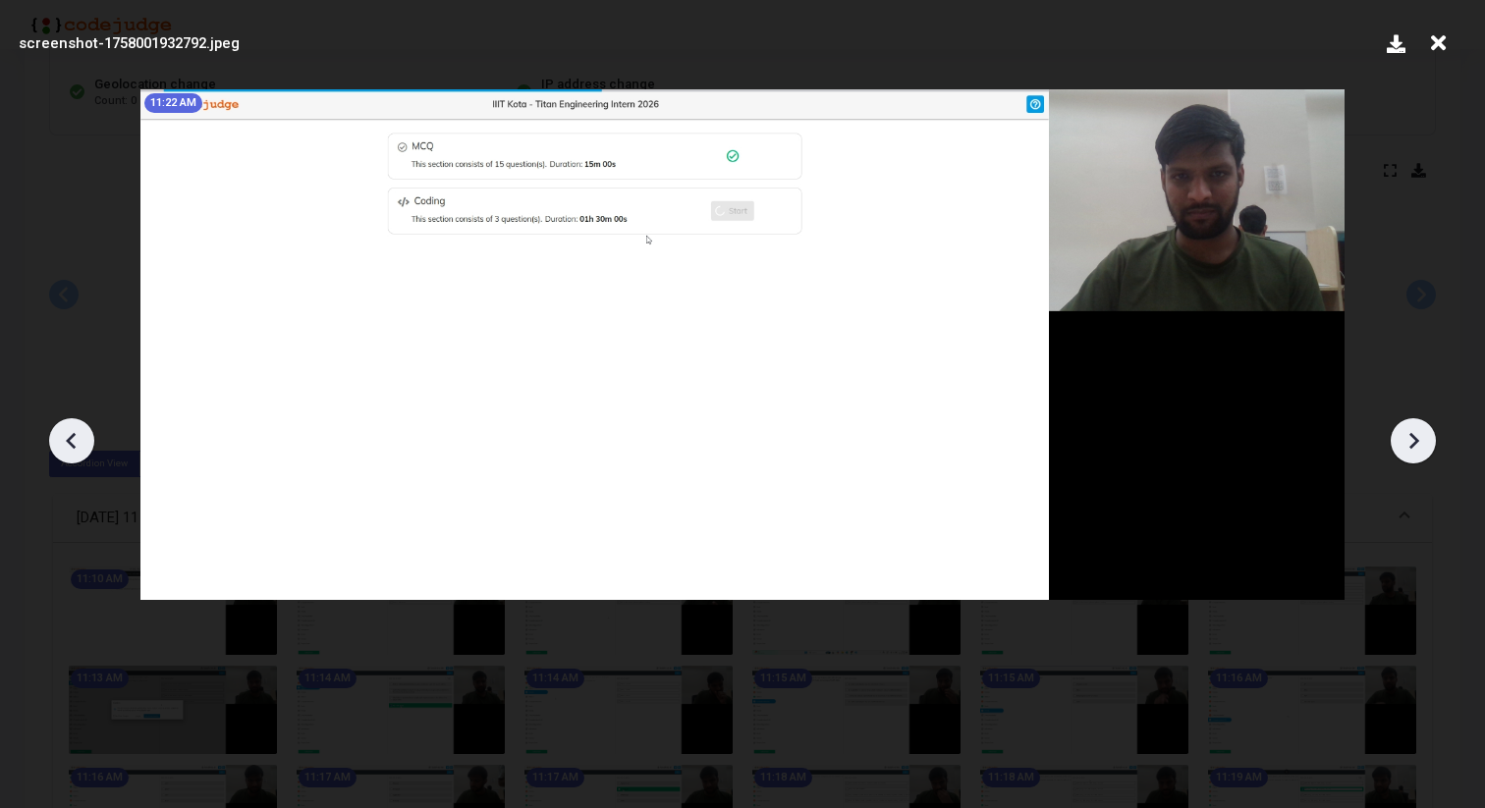
click at [1406, 433] on icon at bounding box center [1413, 440] width 29 height 29
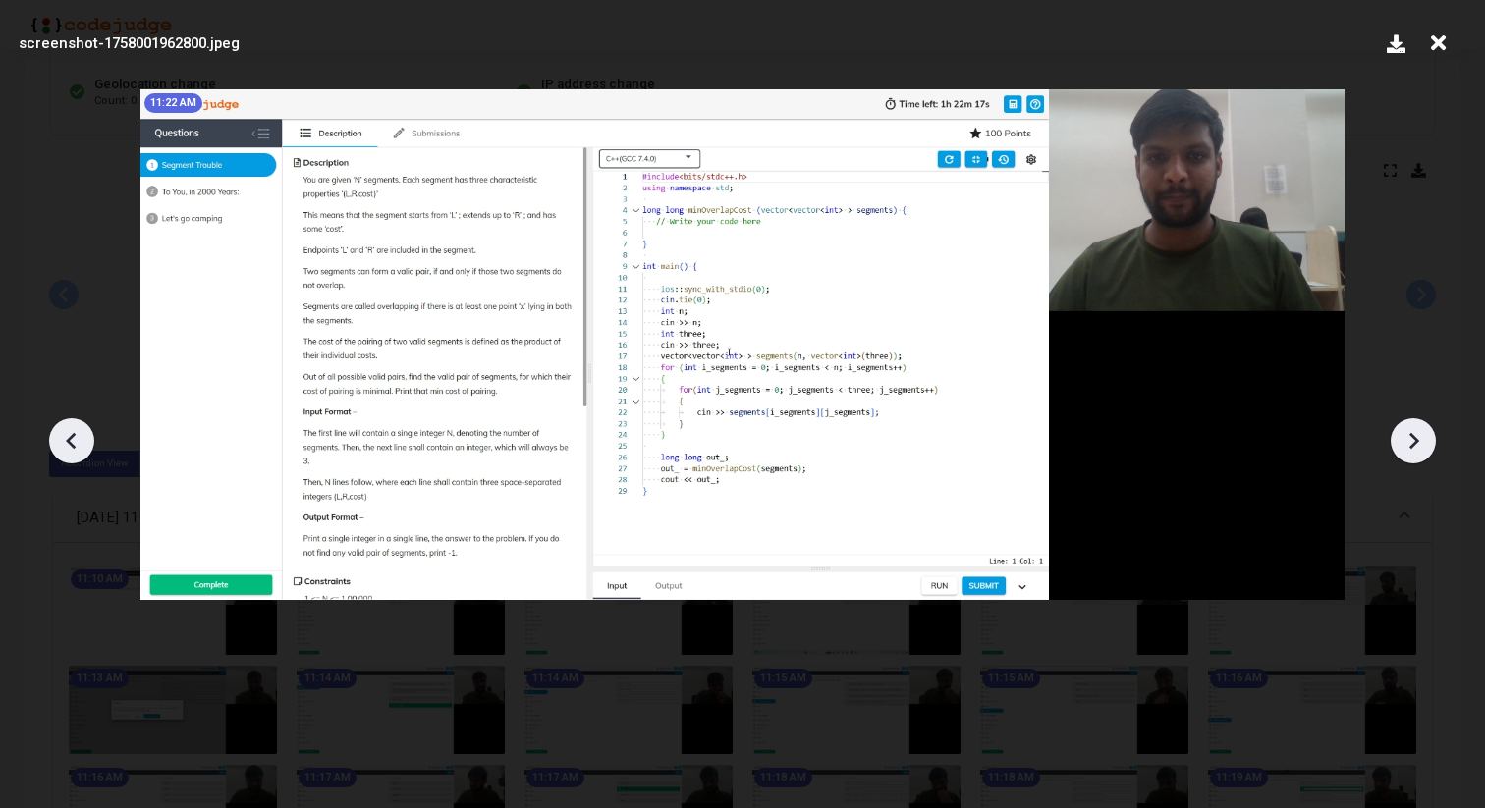
click at [1406, 433] on icon at bounding box center [1413, 440] width 29 height 29
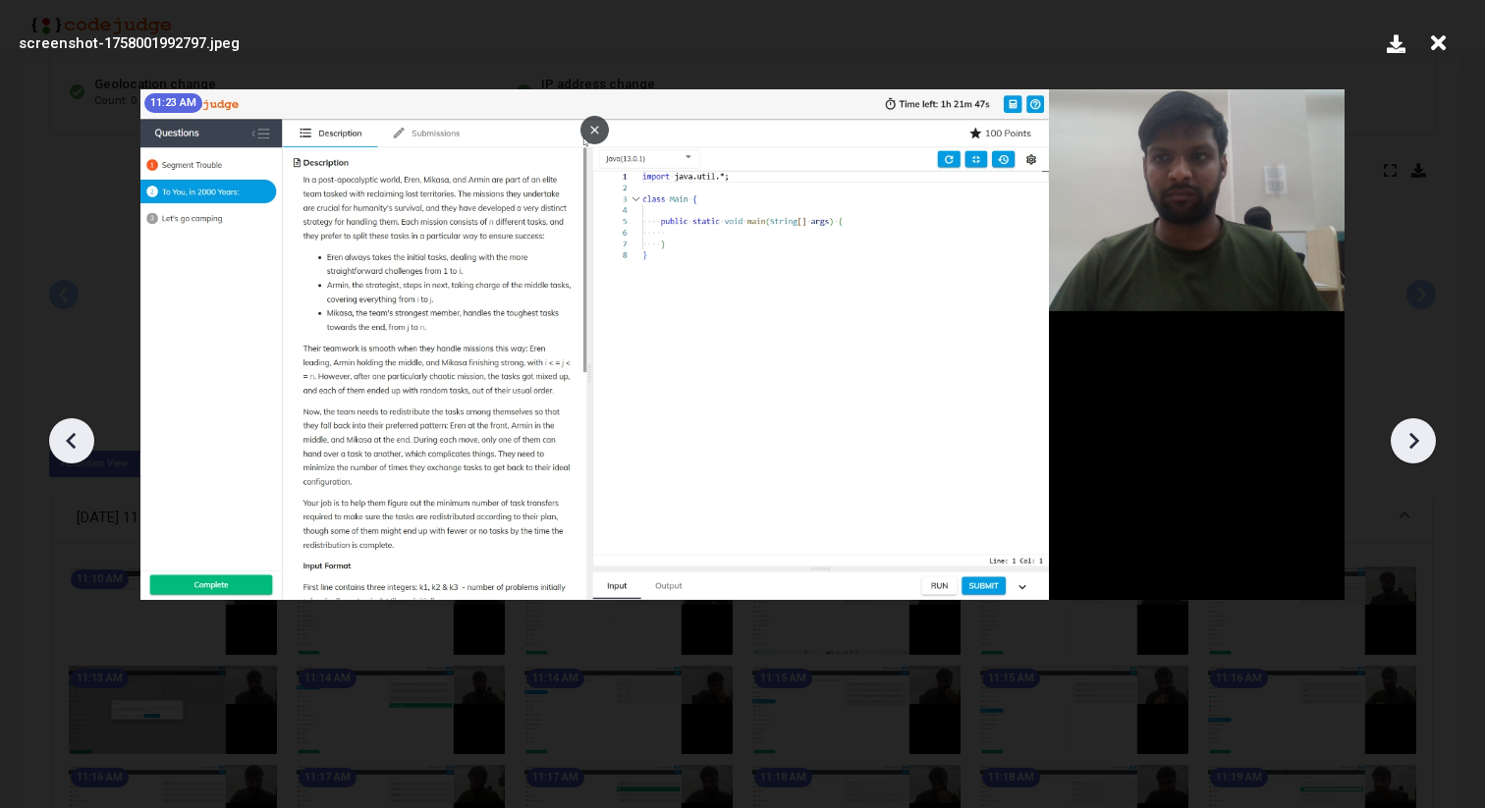
click at [1406, 433] on icon at bounding box center [1413, 440] width 29 height 29
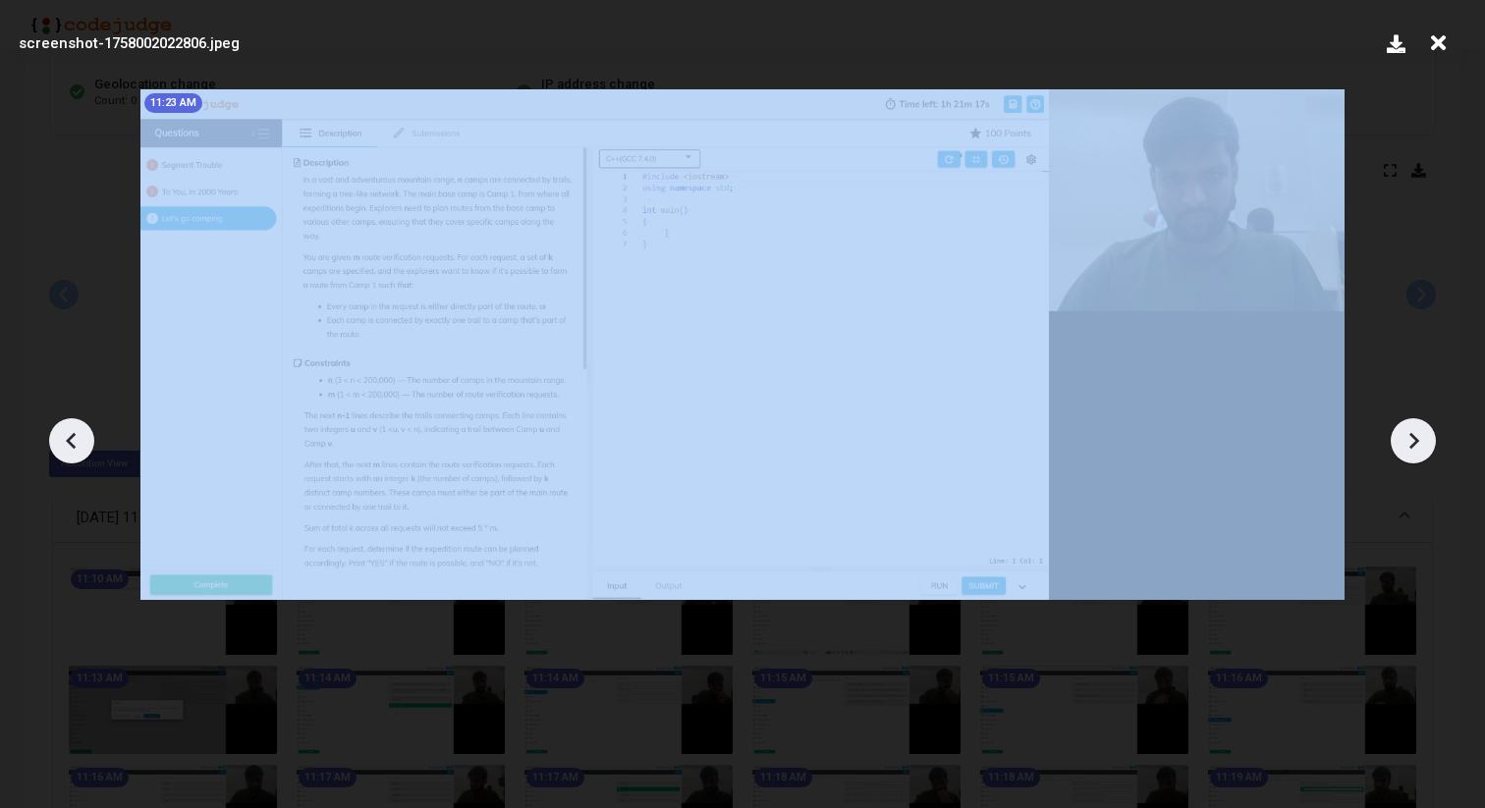
click at [1406, 433] on icon at bounding box center [1413, 440] width 29 height 29
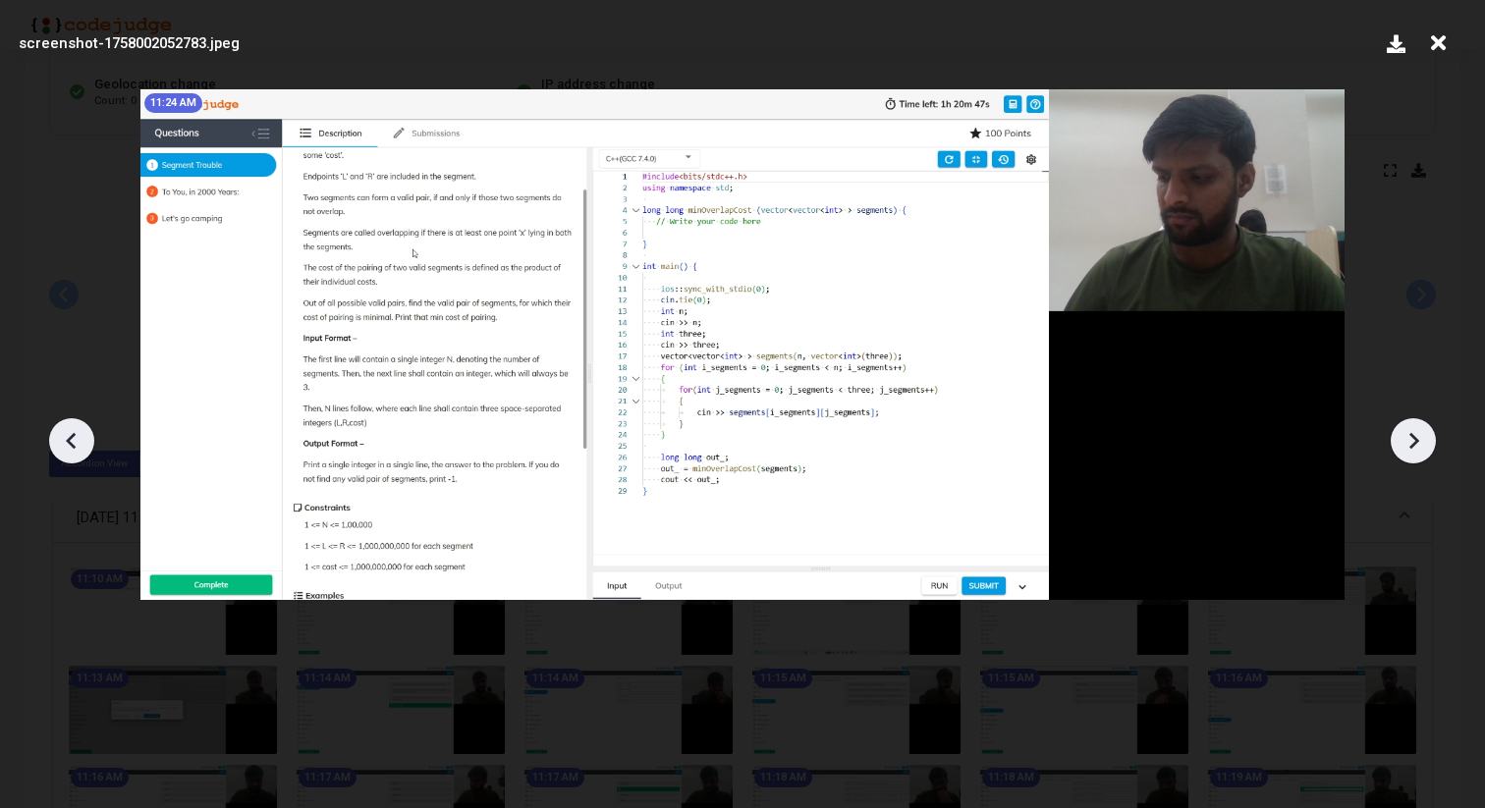
click at [1406, 433] on icon at bounding box center [1413, 440] width 29 height 29
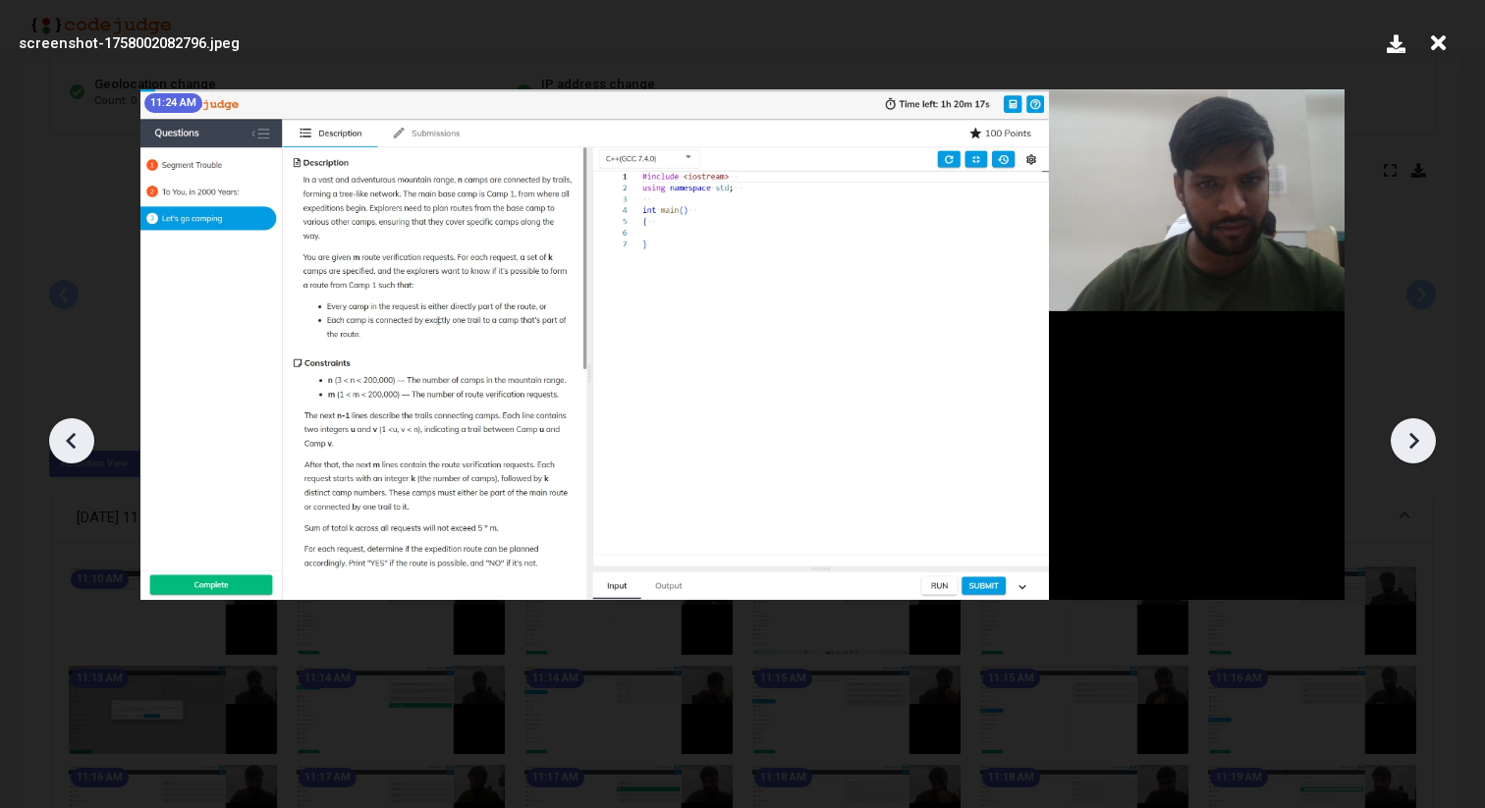
click at [1406, 433] on icon at bounding box center [1413, 440] width 29 height 29
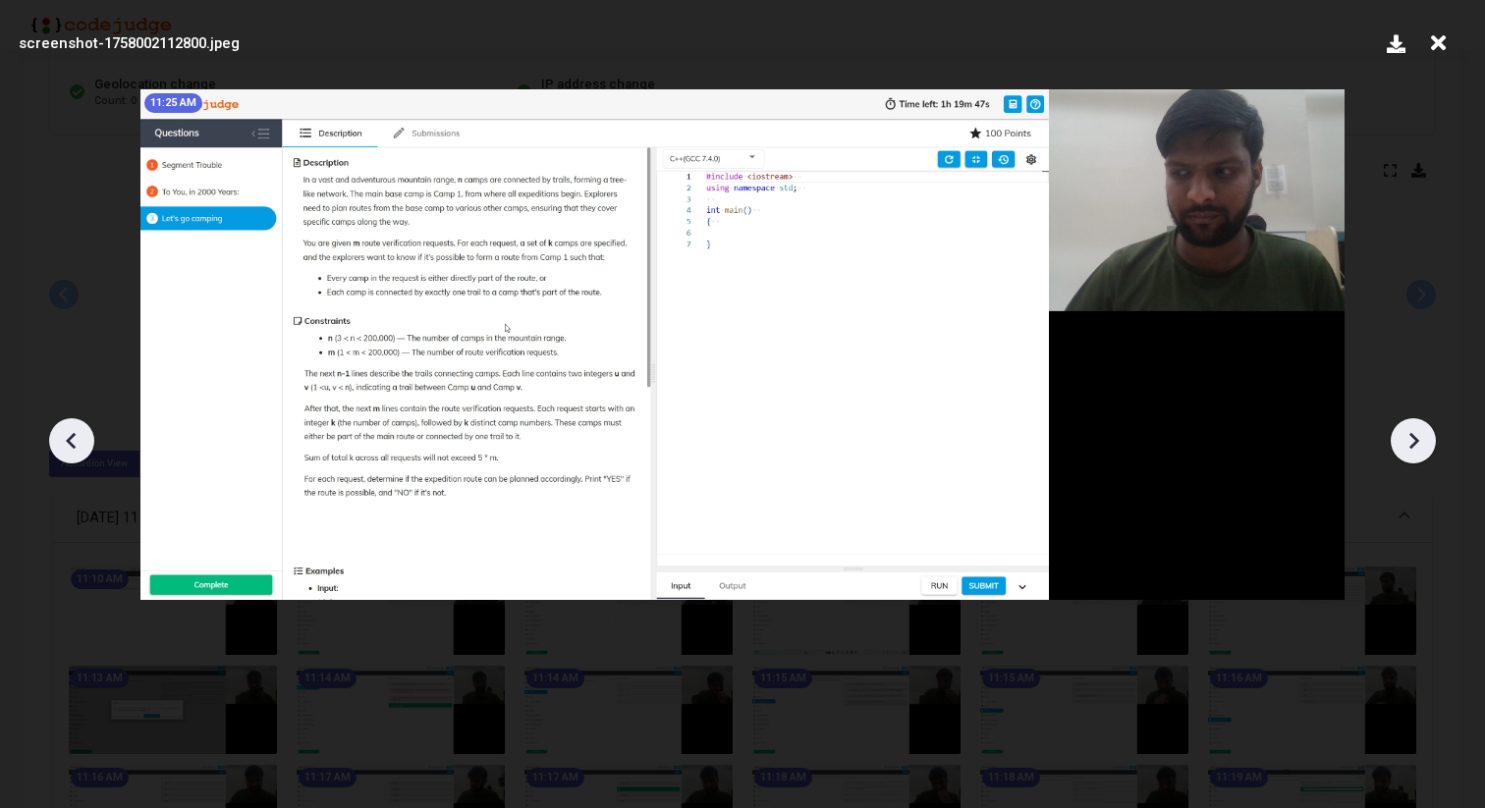
click at [1406, 432] on icon at bounding box center [1413, 440] width 29 height 29
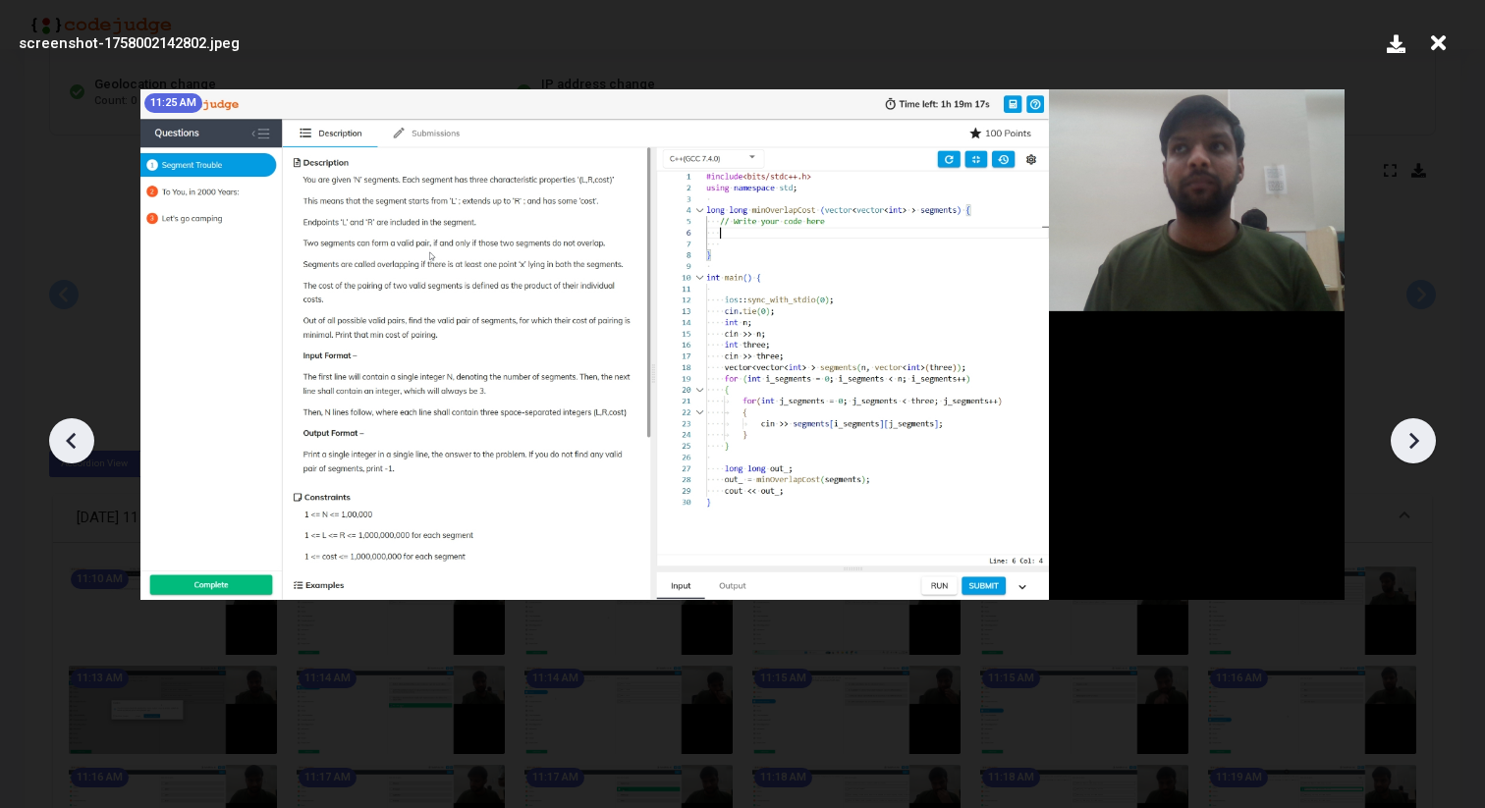
click at [1406, 432] on icon at bounding box center [1413, 440] width 29 height 29
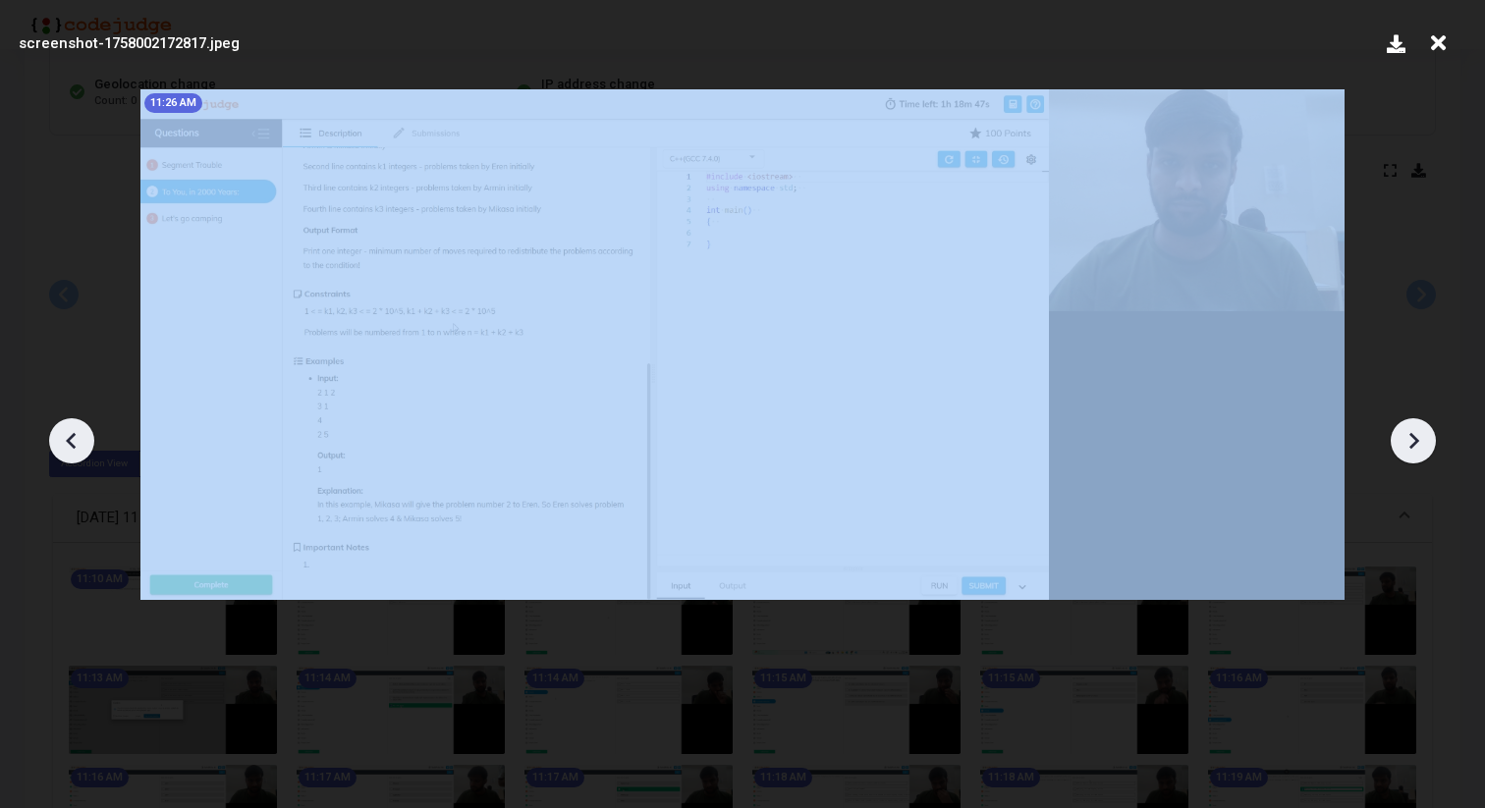
click at [1406, 432] on icon at bounding box center [1413, 440] width 29 height 29
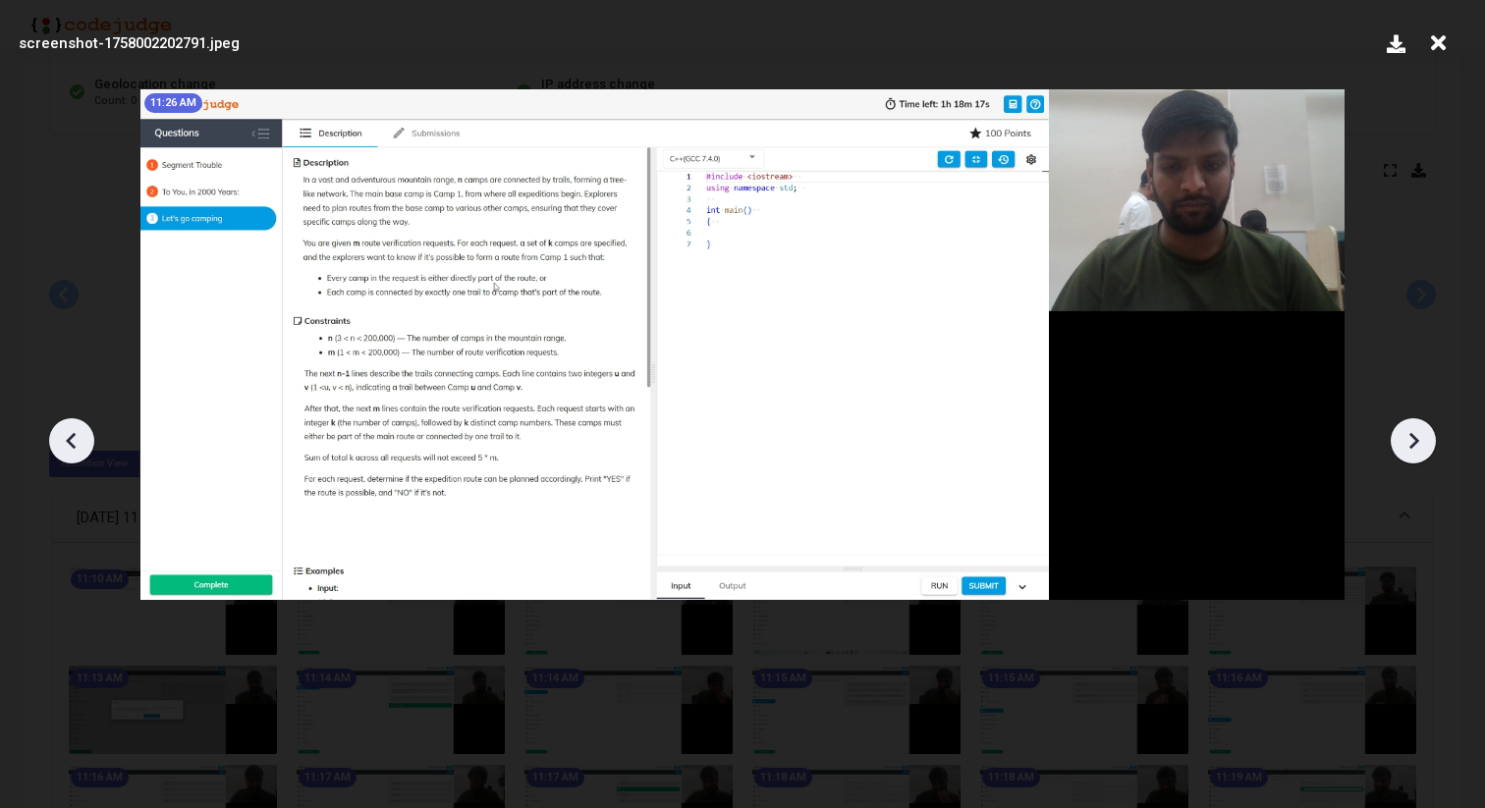
click at [1406, 432] on icon at bounding box center [1413, 440] width 29 height 29
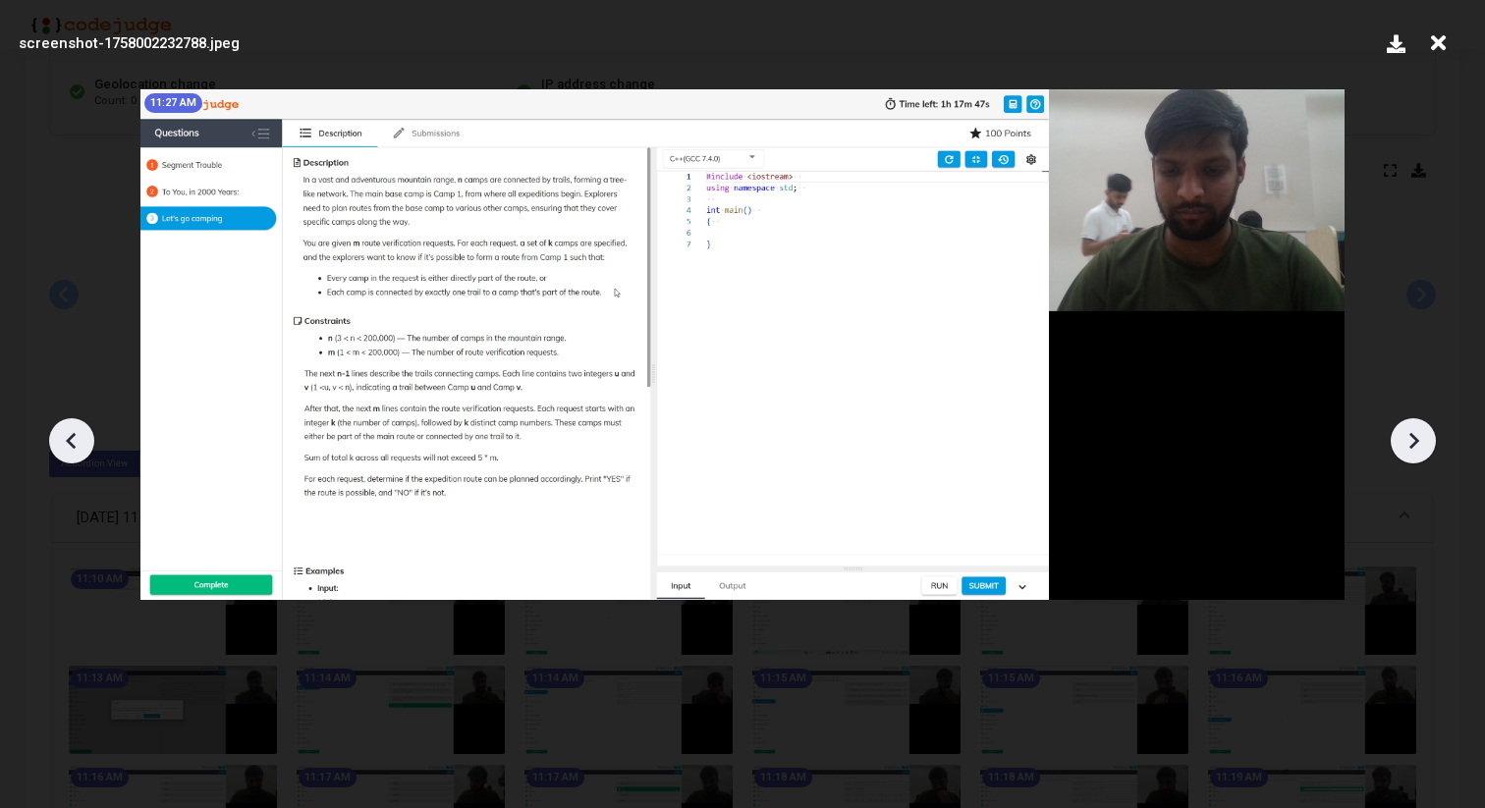
click at [1406, 432] on icon at bounding box center [1413, 440] width 29 height 29
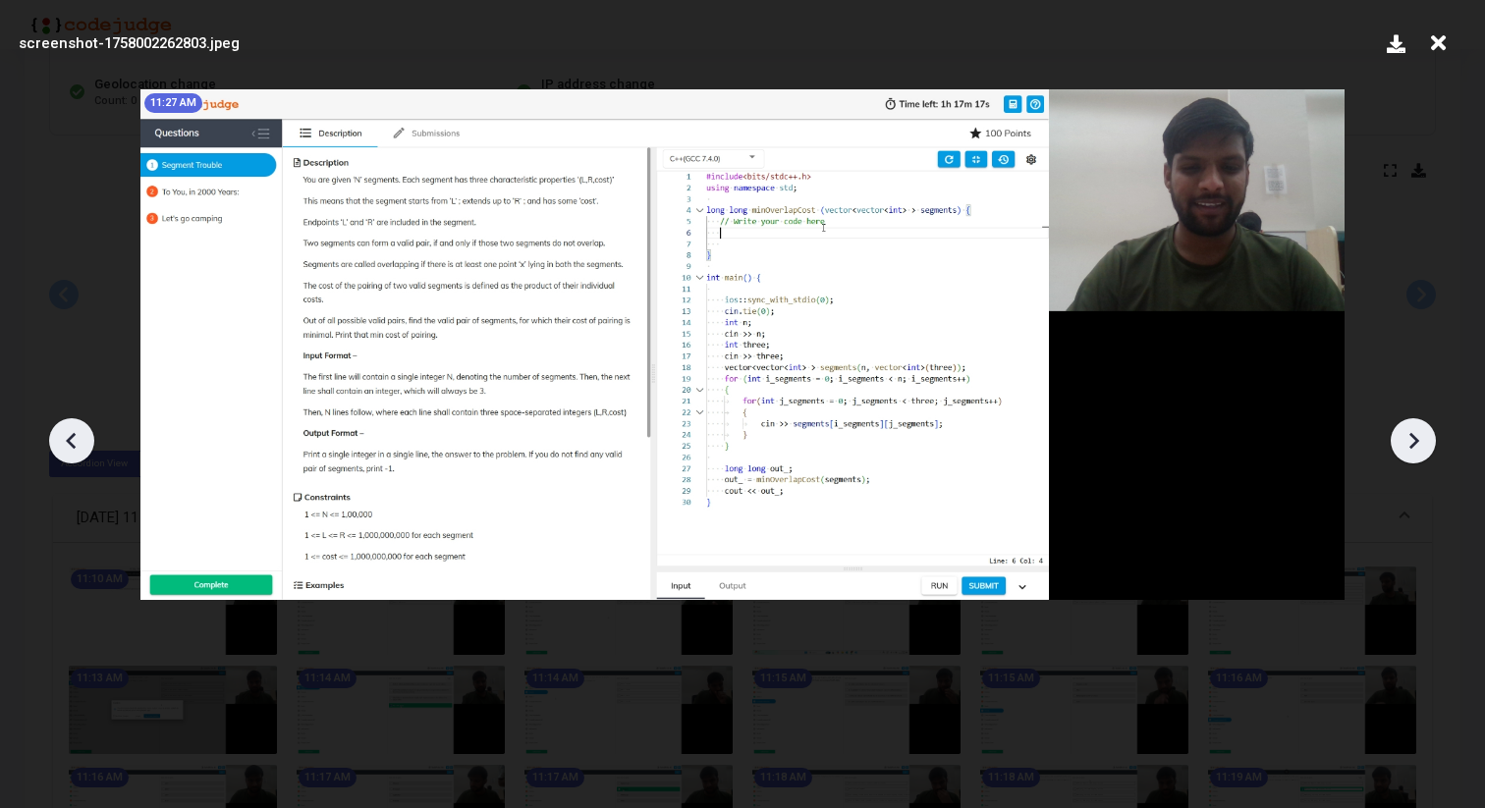
click at [1406, 432] on icon at bounding box center [1413, 440] width 29 height 29
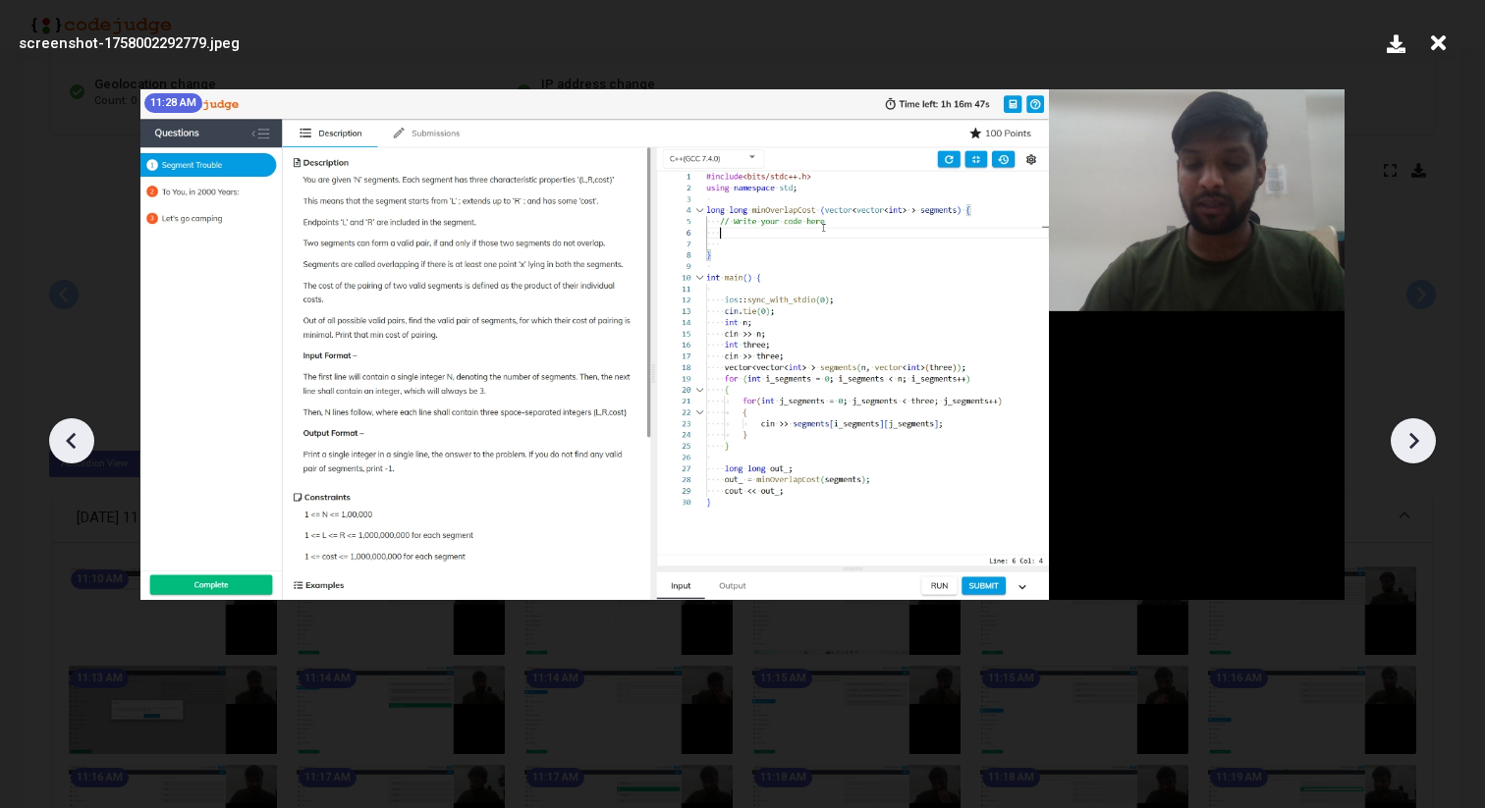
click at [1406, 432] on icon at bounding box center [1413, 440] width 29 height 29
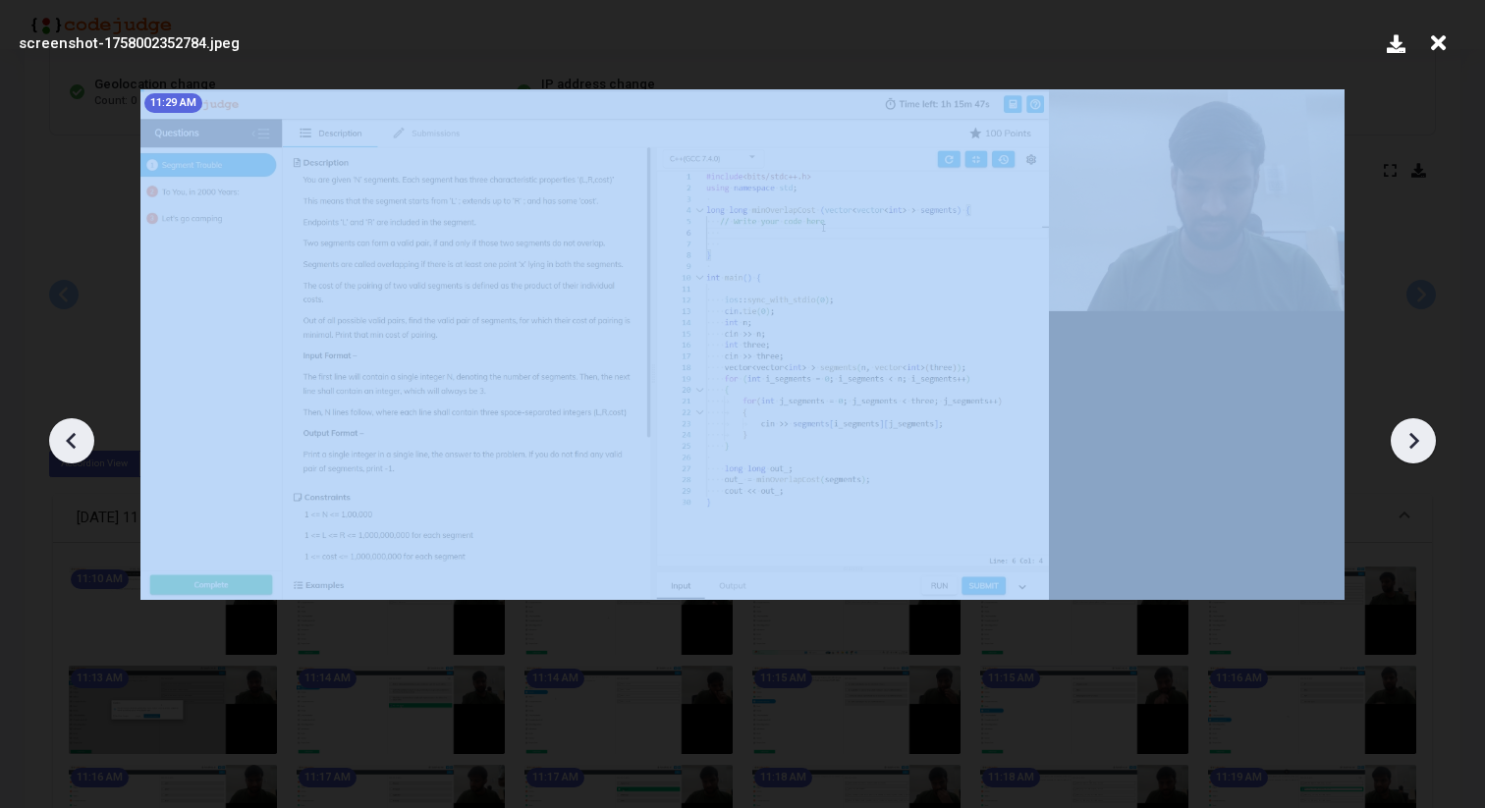
click at [1406, 432] on icon at bounding box center [1413, 440] width 29 height 29
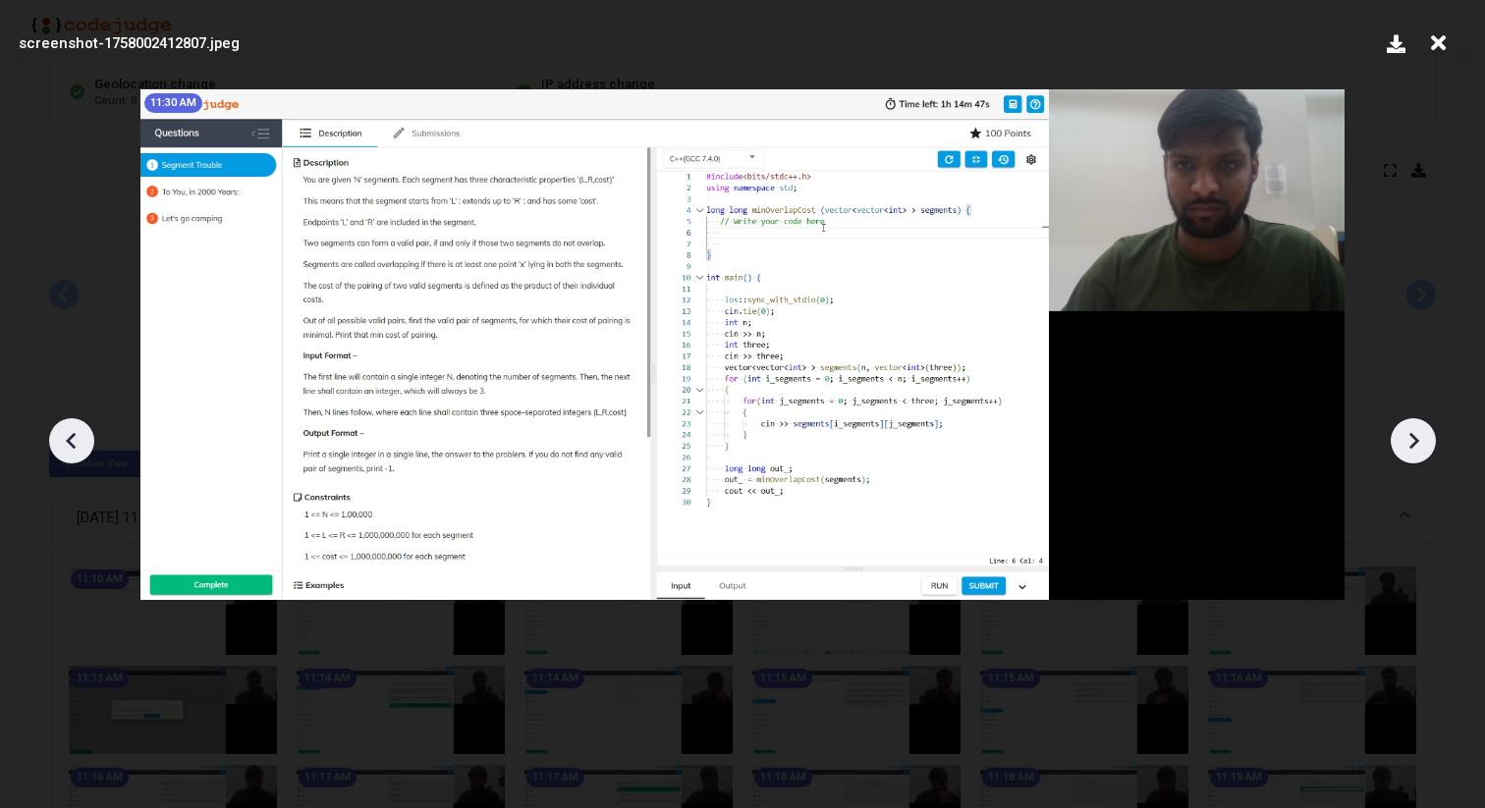
click at [1406, 432] on icon at bounding box center [1413, 440] width 29 height 29
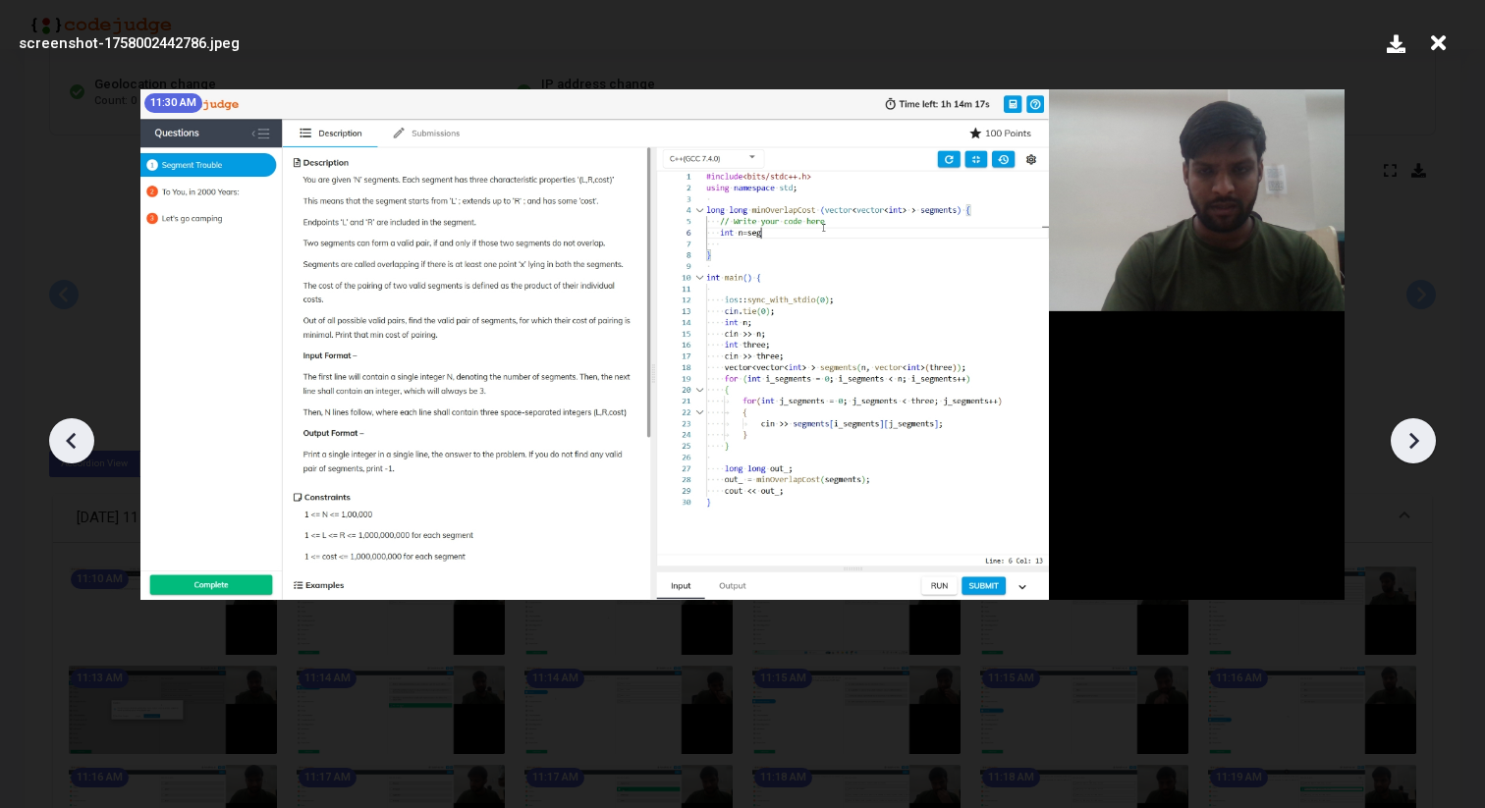
click at [1406, 432] on icon at bounding box center [1413, 440] width 29 height 29
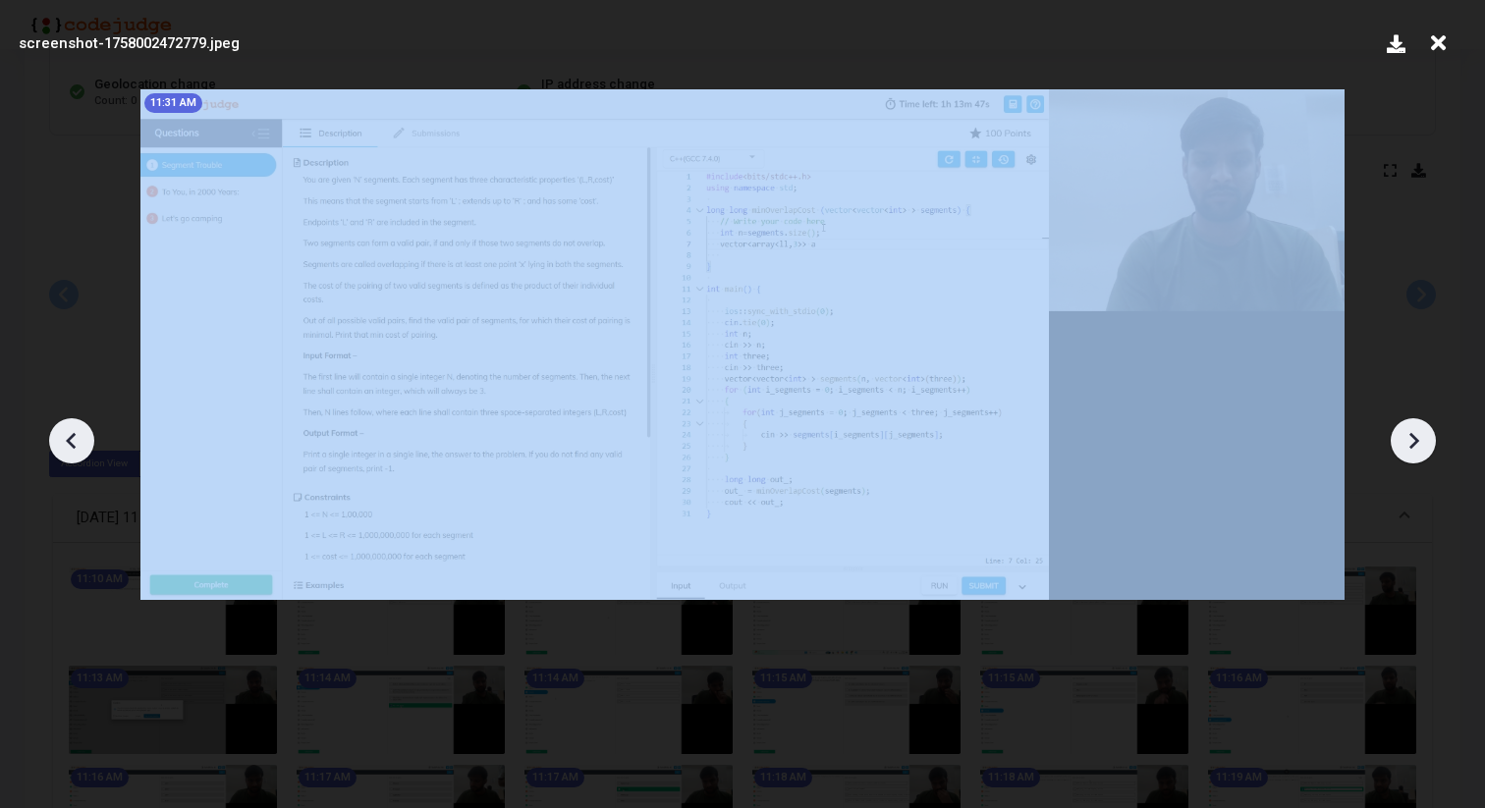
click at [1406, 432] on icon at bounding box center [1413, 440] width 29 height 29
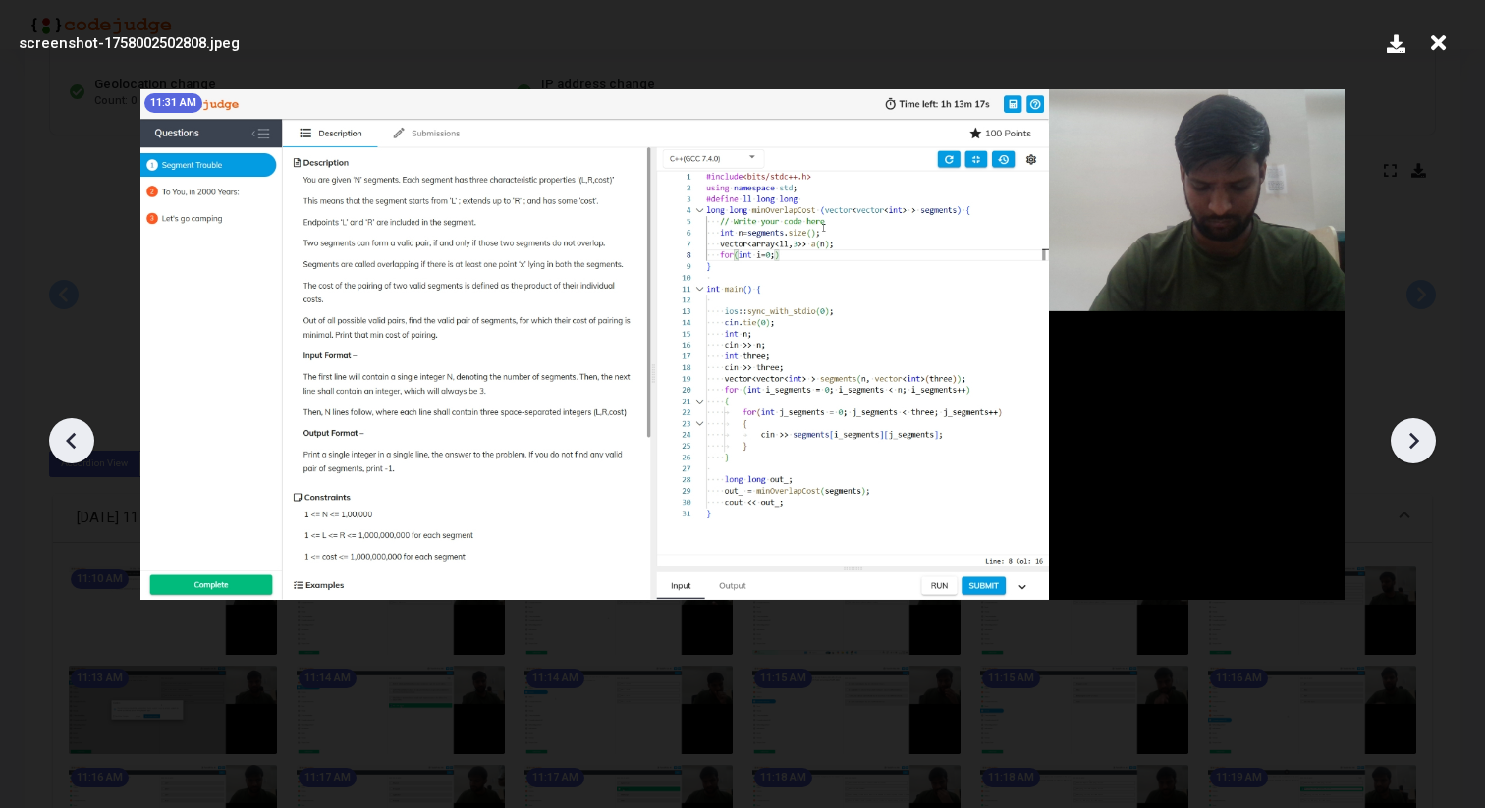
click at [1406, 432] on icon at bounding box center [1413, 440] width 29 height 29
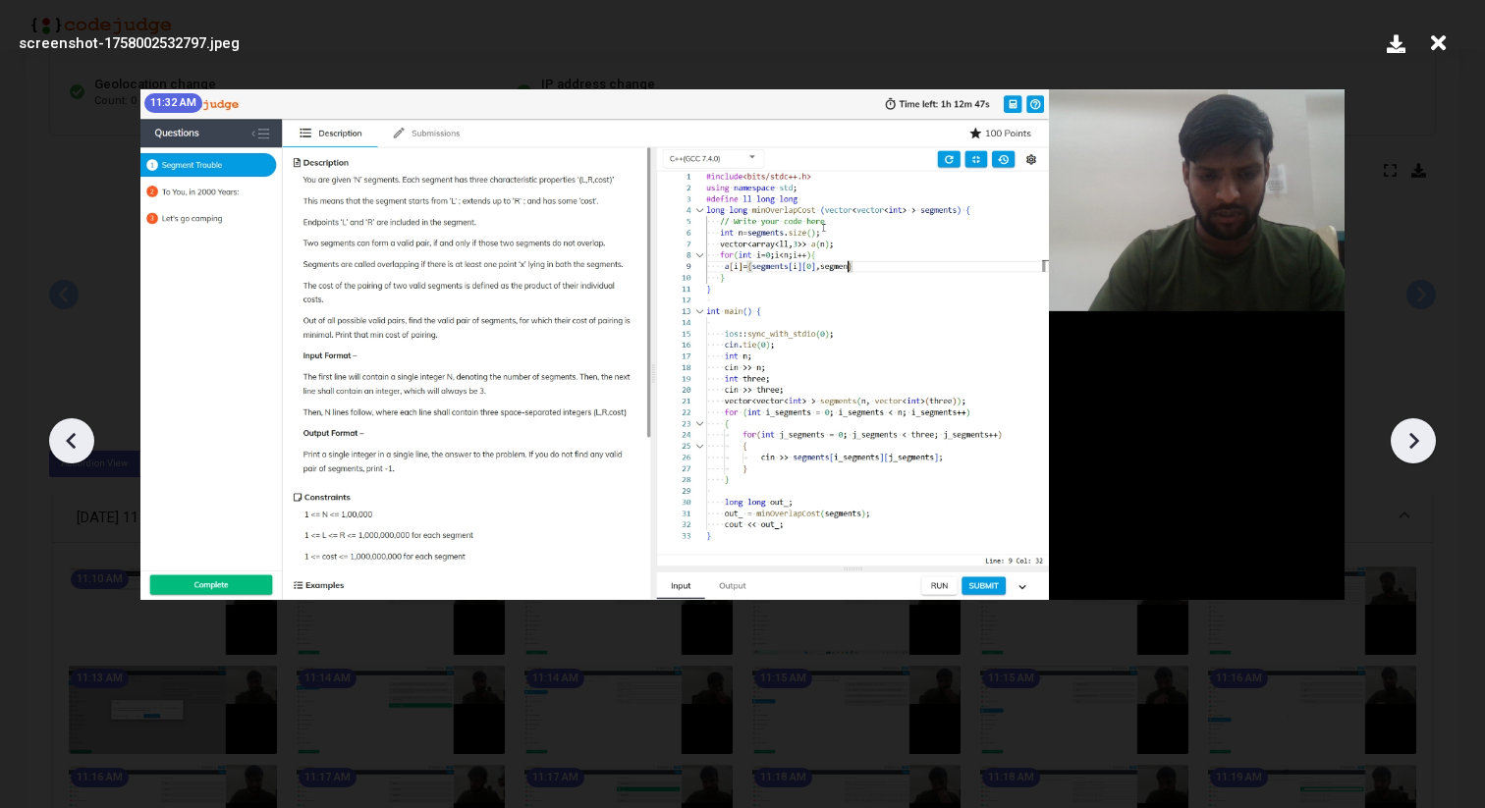
click at [1406, 432] on icon at bounding box center [1413, 440] width 29 height 29
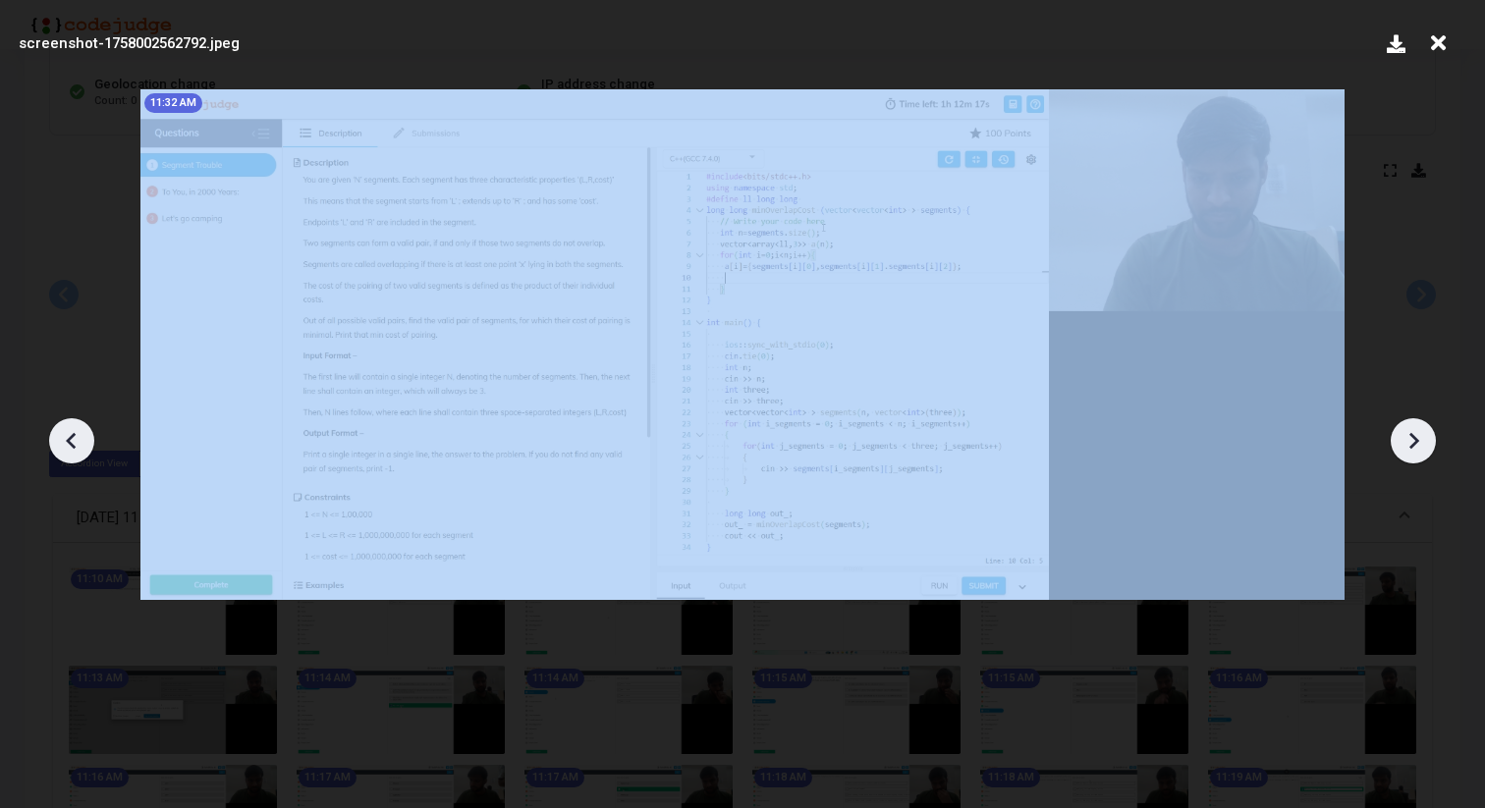
click at [1406, 432] on icon at bounding box center [1413, 440] width 29 height 29
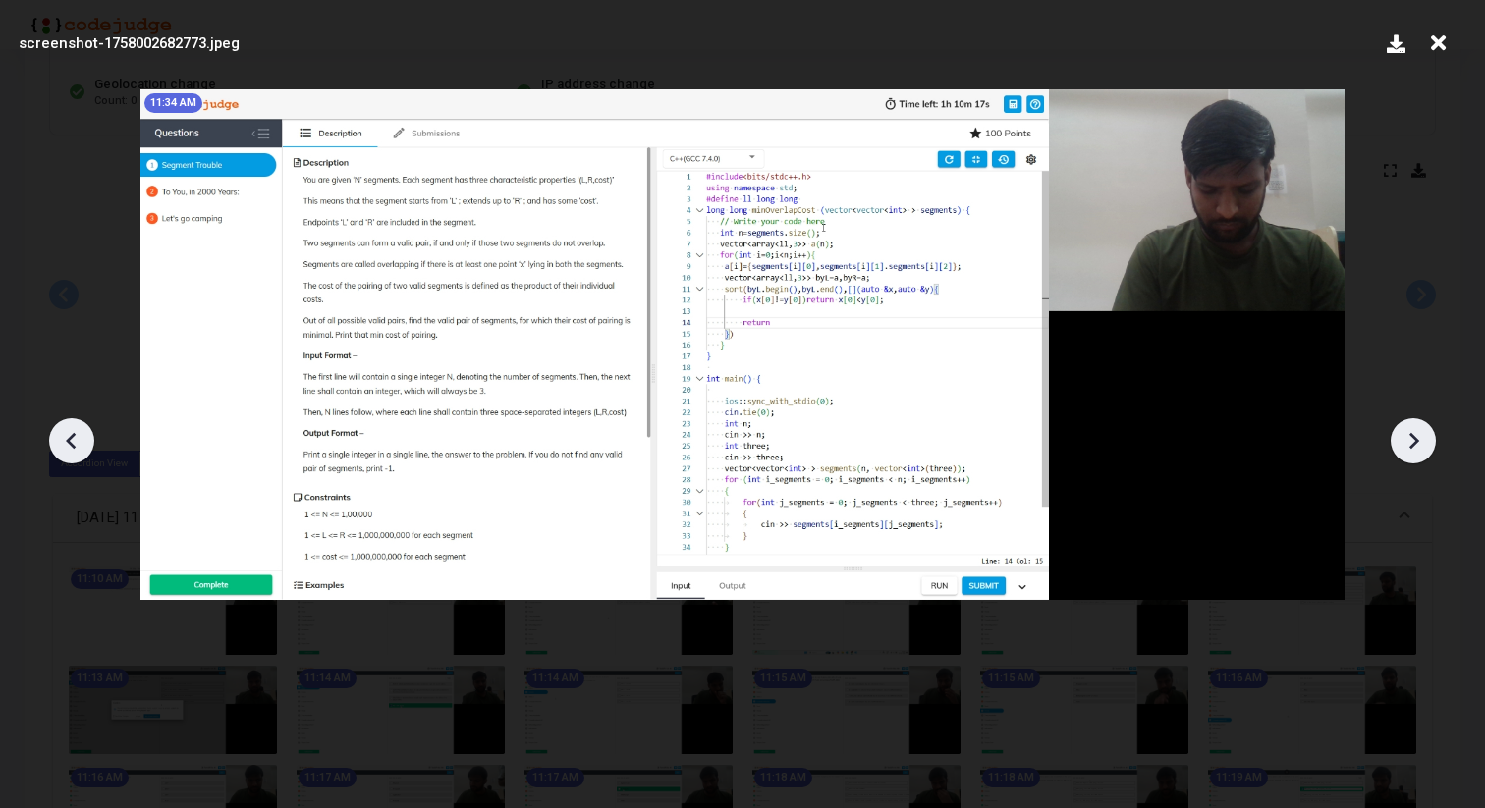
click at [1406, 432] on icon at bounding box center [1413, 440] width 29 height 29
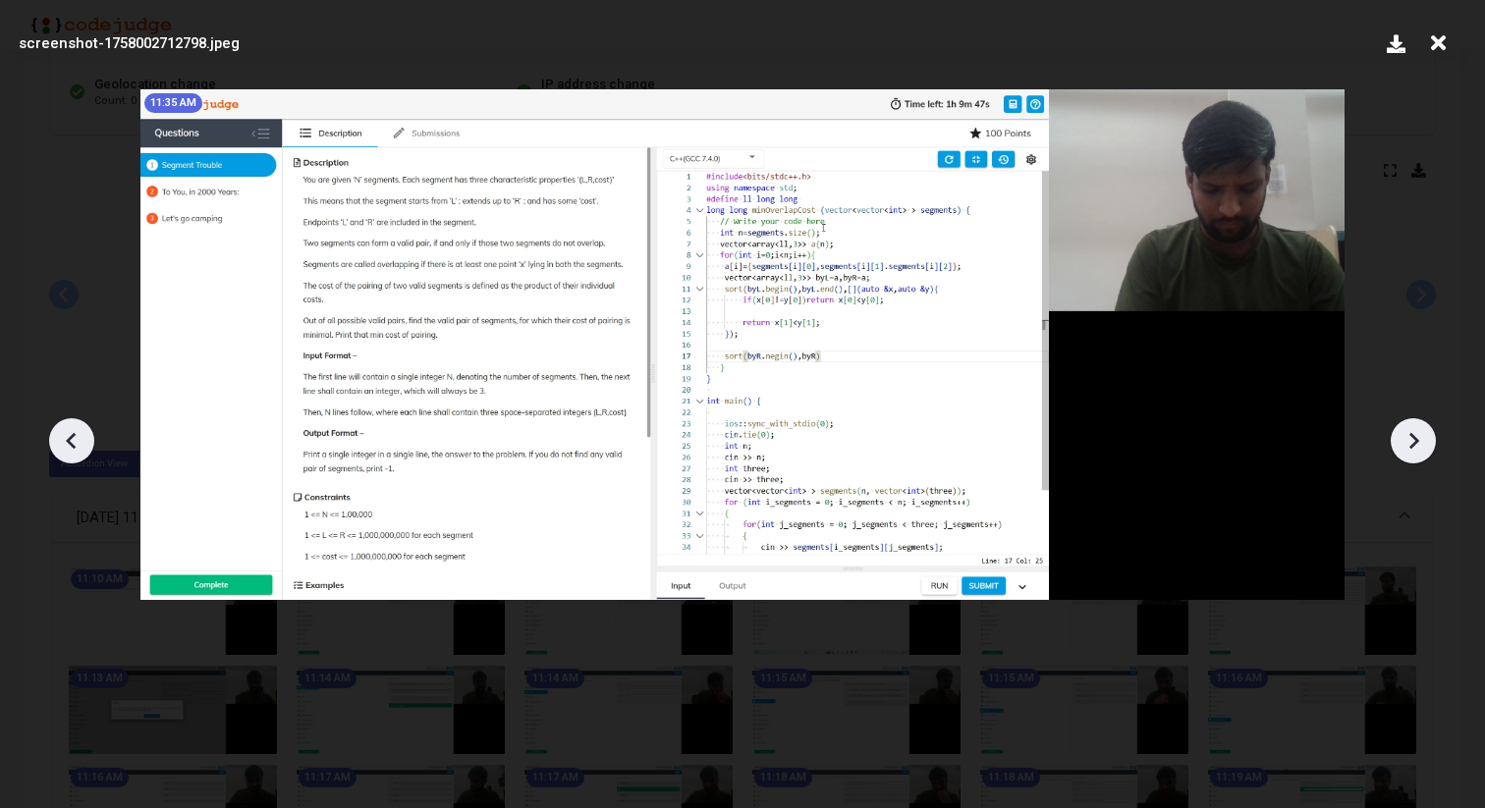
click at [1406, 432] on icon at bounding box center [1413, 440] width 29 height 29
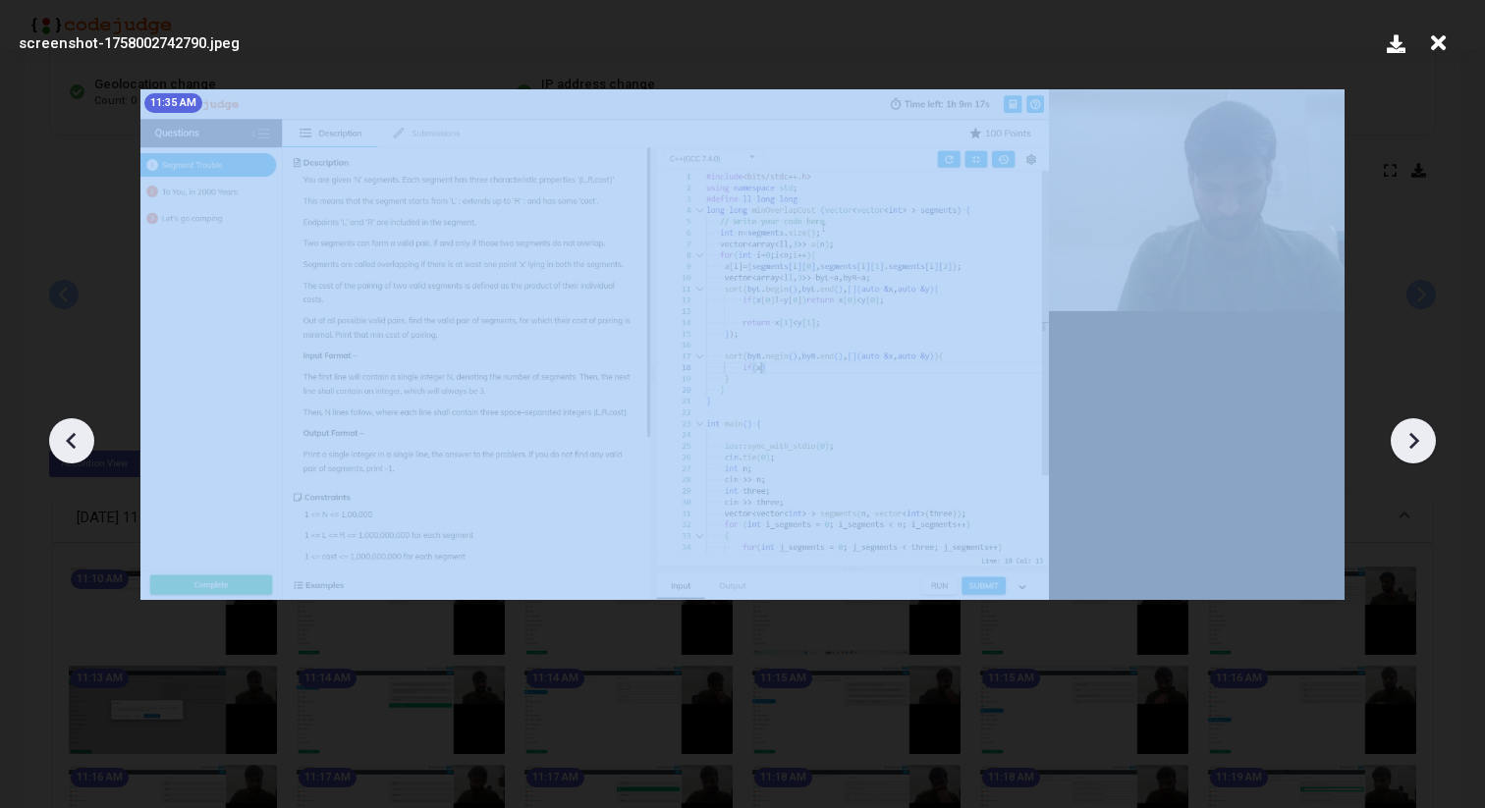
click at [1406, 432] on icon at bounding box center [1413, 440] width 29 height 29
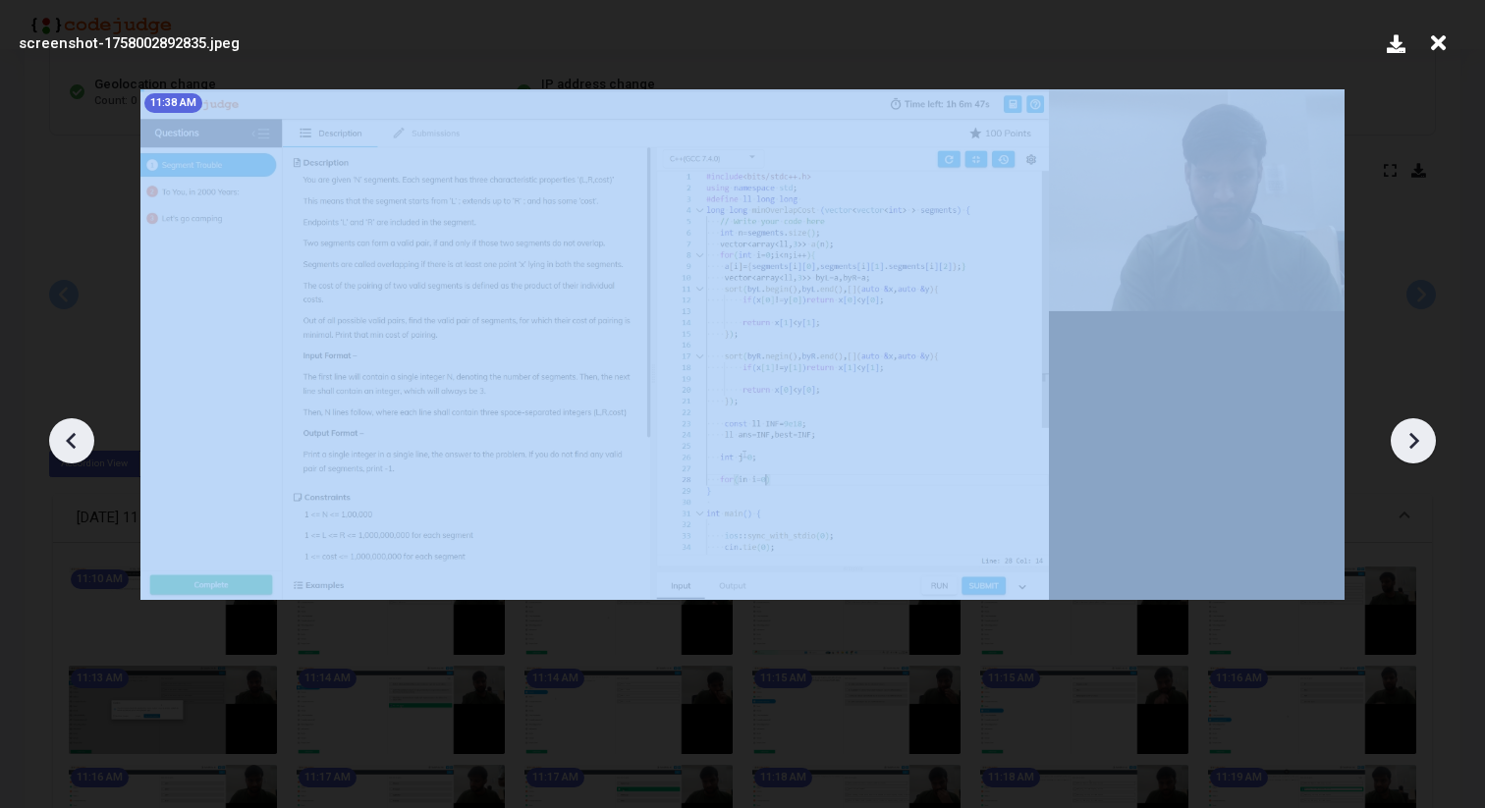
click at [1406, 432] on icon at bounding box center [1413, 440] width 29 height 29
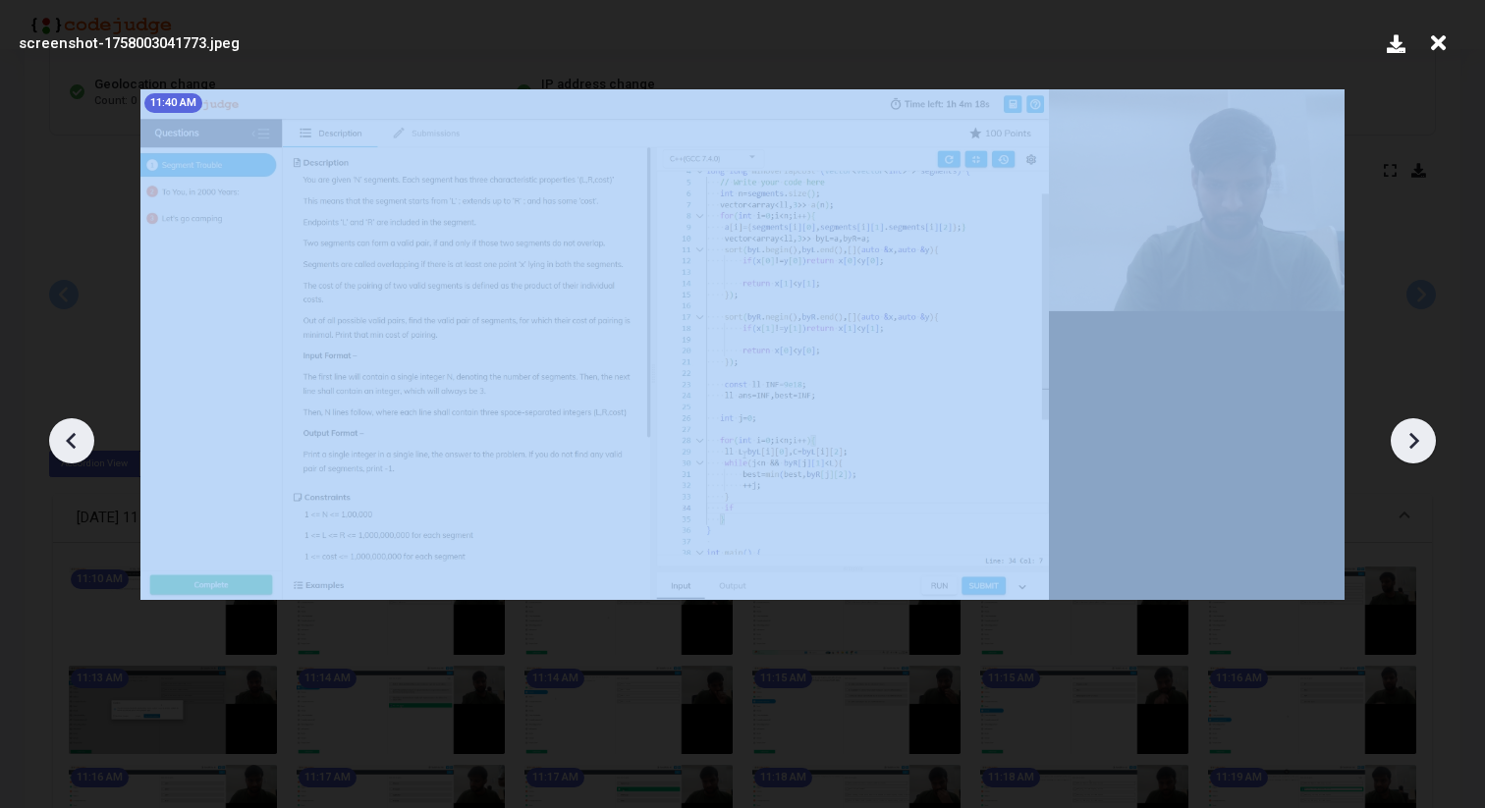
click at [1406, 432] on icon at bounding box center [1413, 440] width 29 height 29
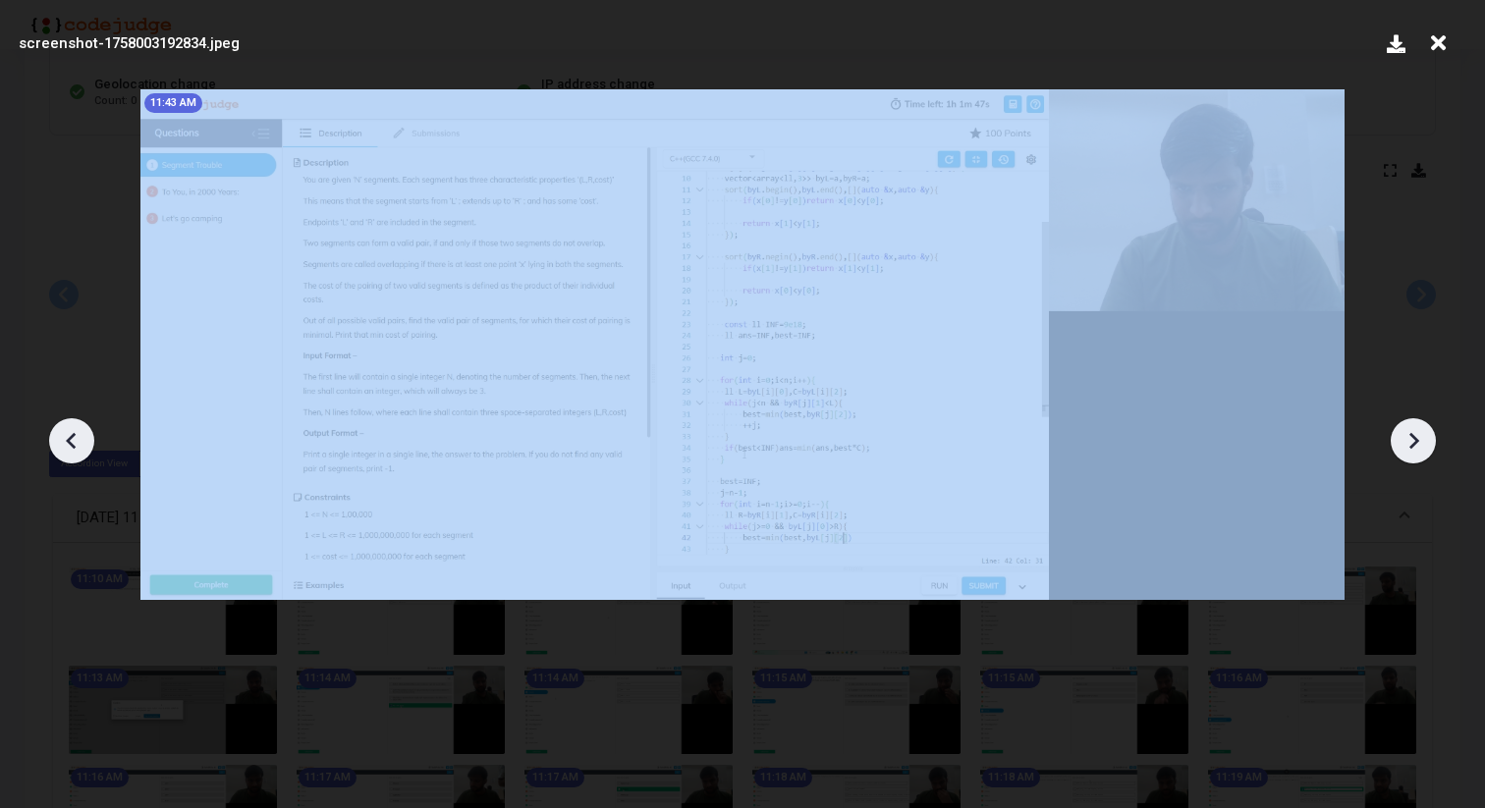
click at [1406, 432] on icon at bounding box center [1413, 440] width 29 height 29
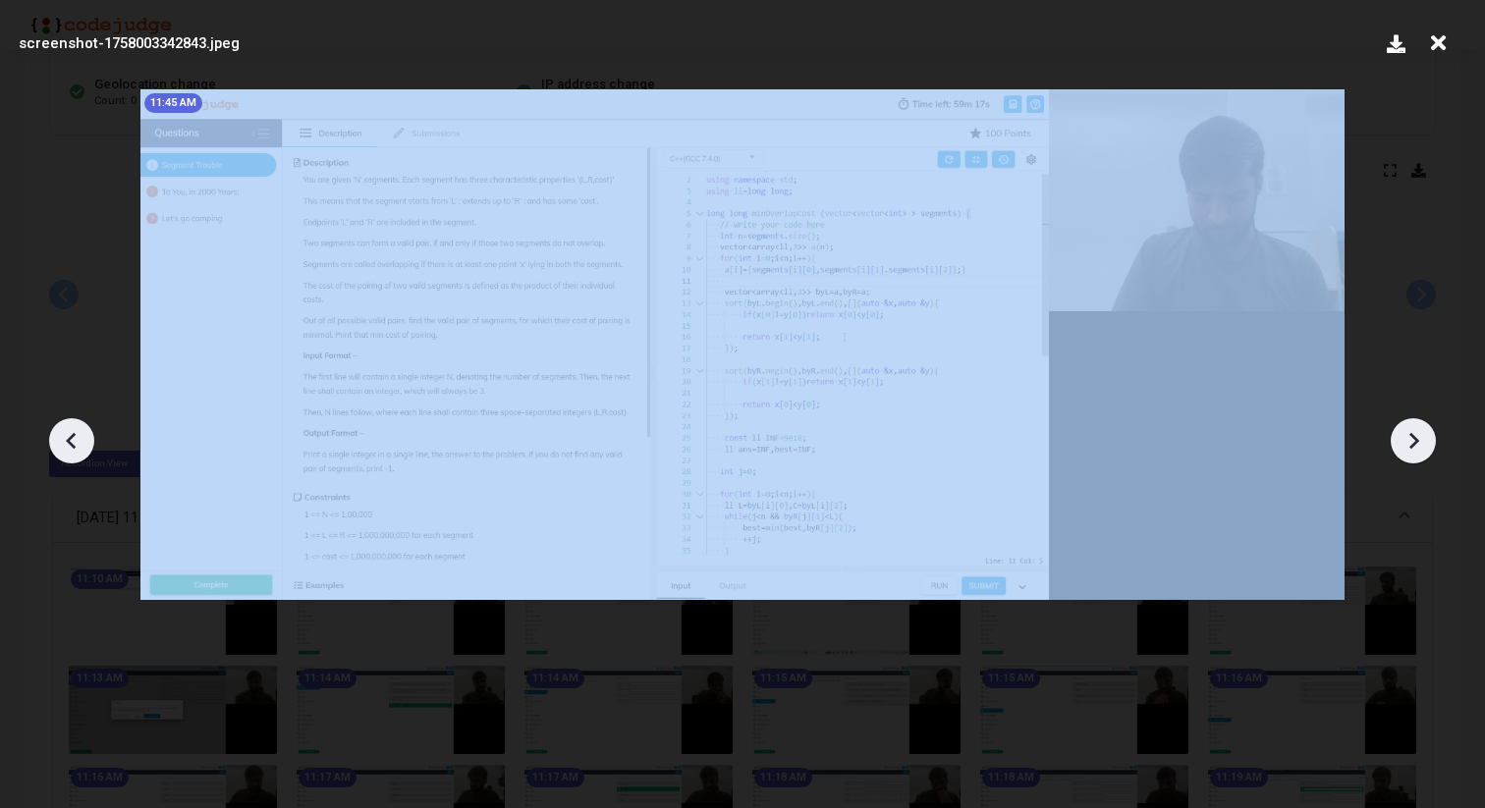
click at [1406, 432] on icon at bounding box center [1413, 440] width 29 height 29
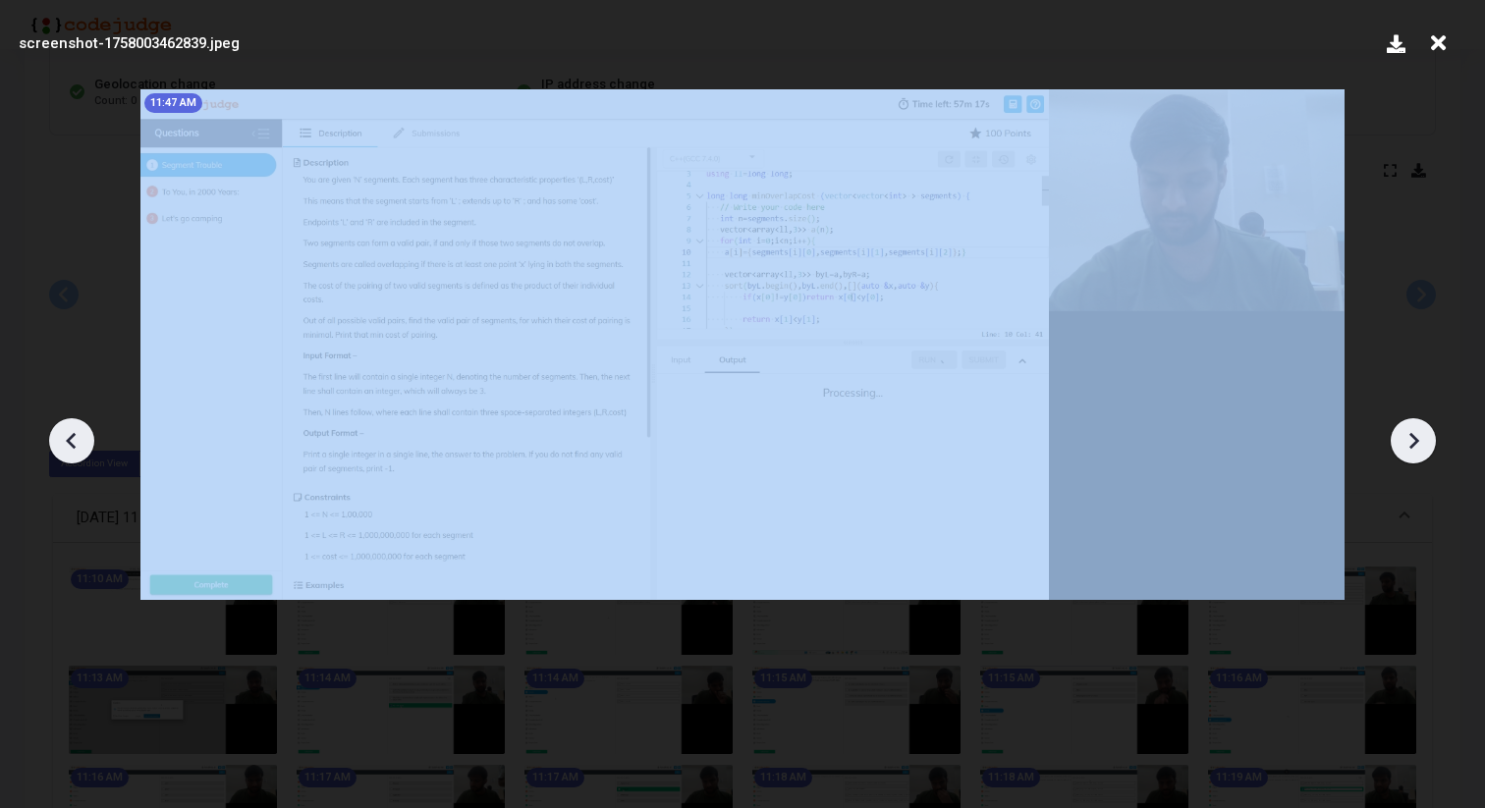
click at [1406, 432] on icon at bounding box center [1413, 440] width 29 height 29
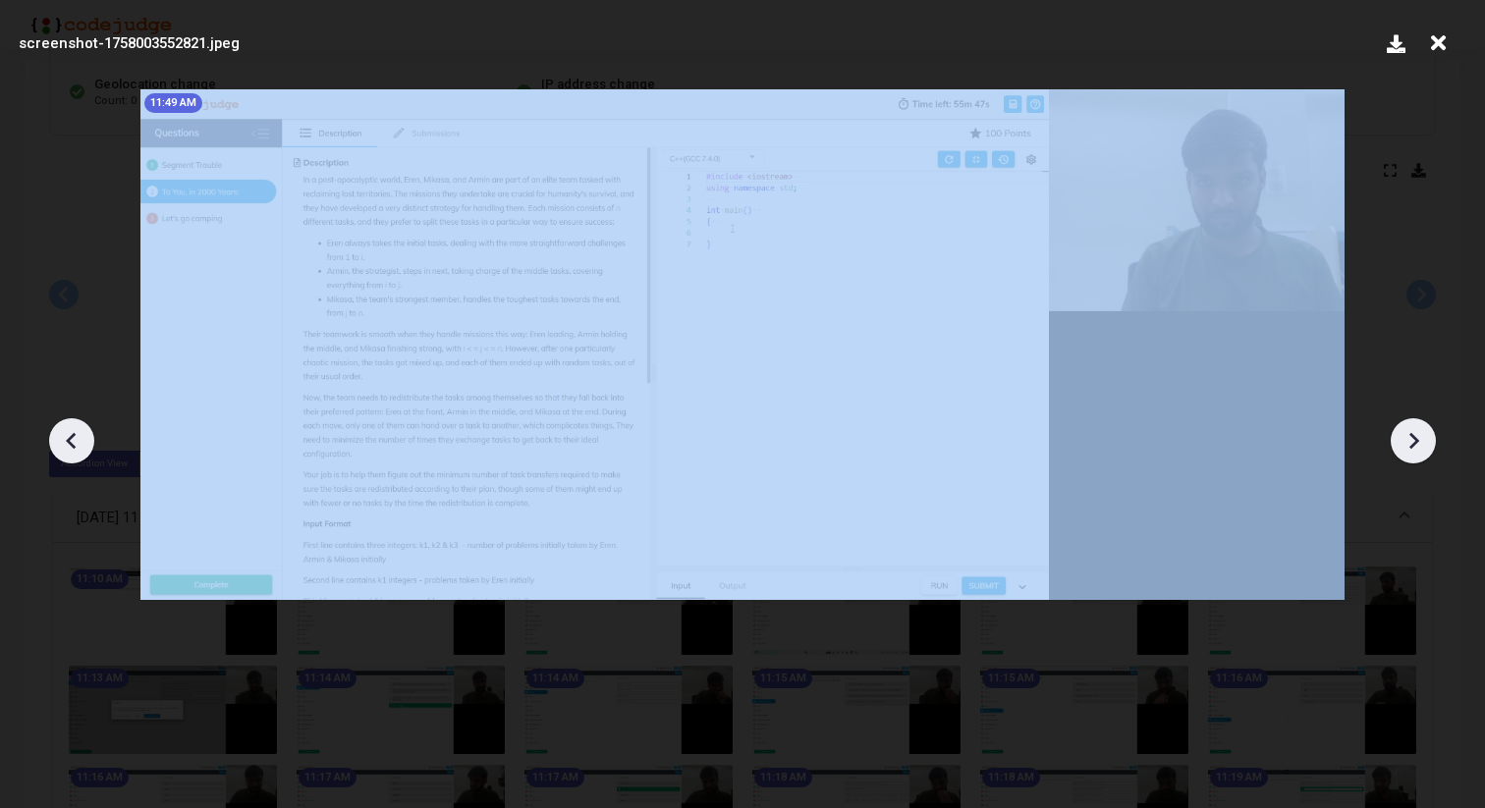
click at [1406, 432] on icon at bounding box center [1413, 440] width 29 height 29
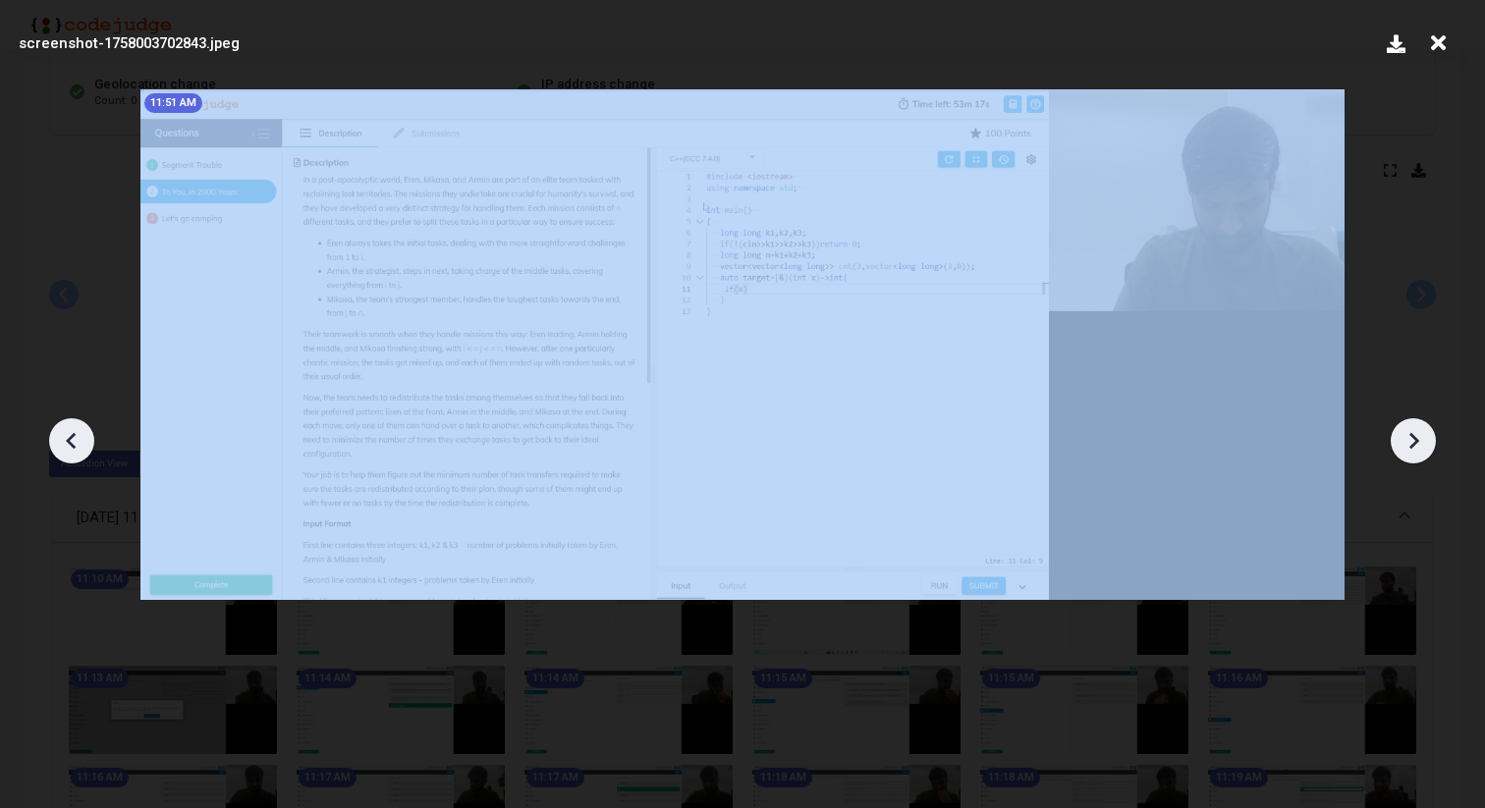
click at [1406, 432] on icon at bounding box center [1413, 440] width 29 height 29
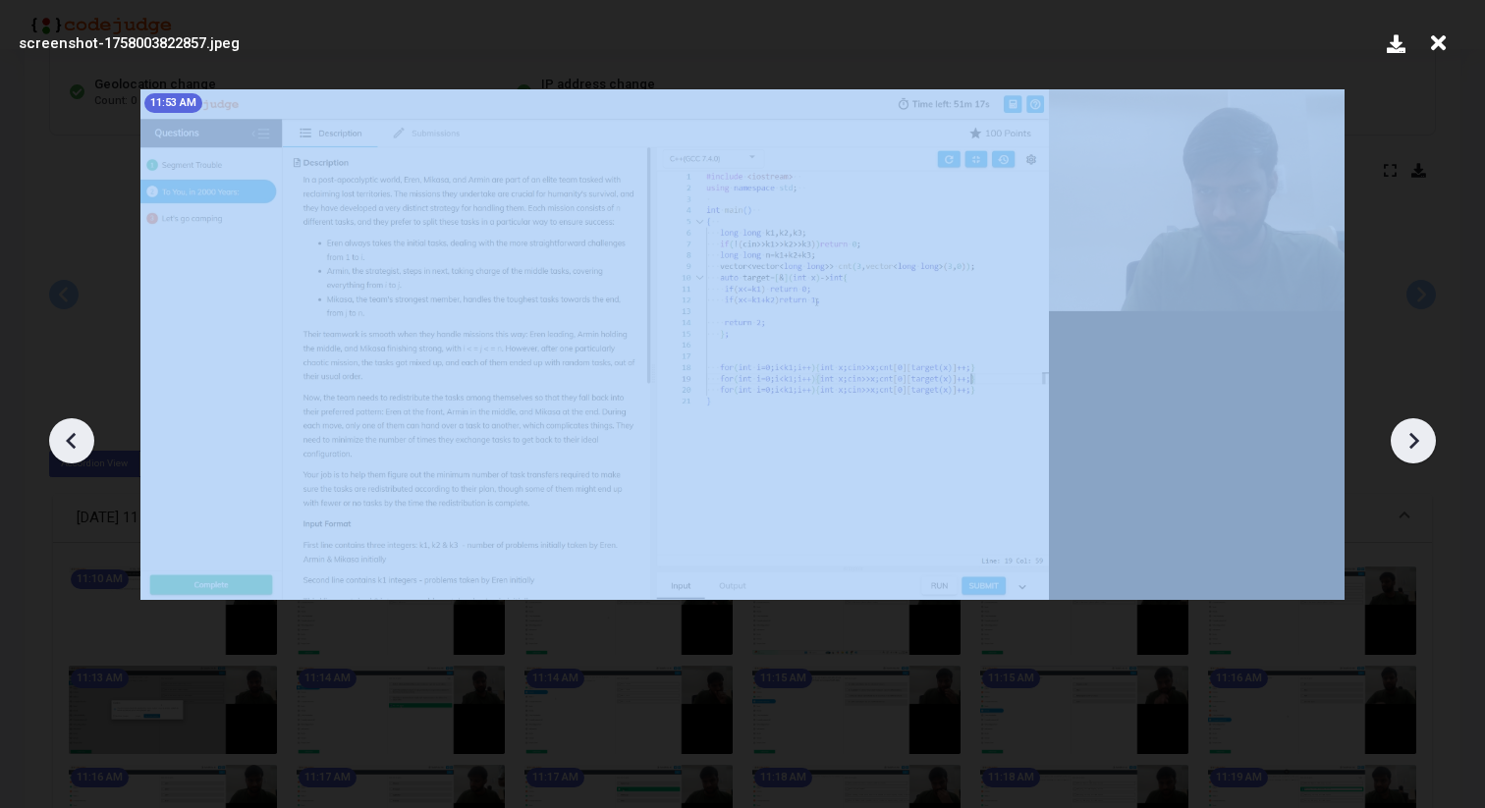
click at [1406, 432] on icon at bounding box center [1413, 440] width 29 height 29
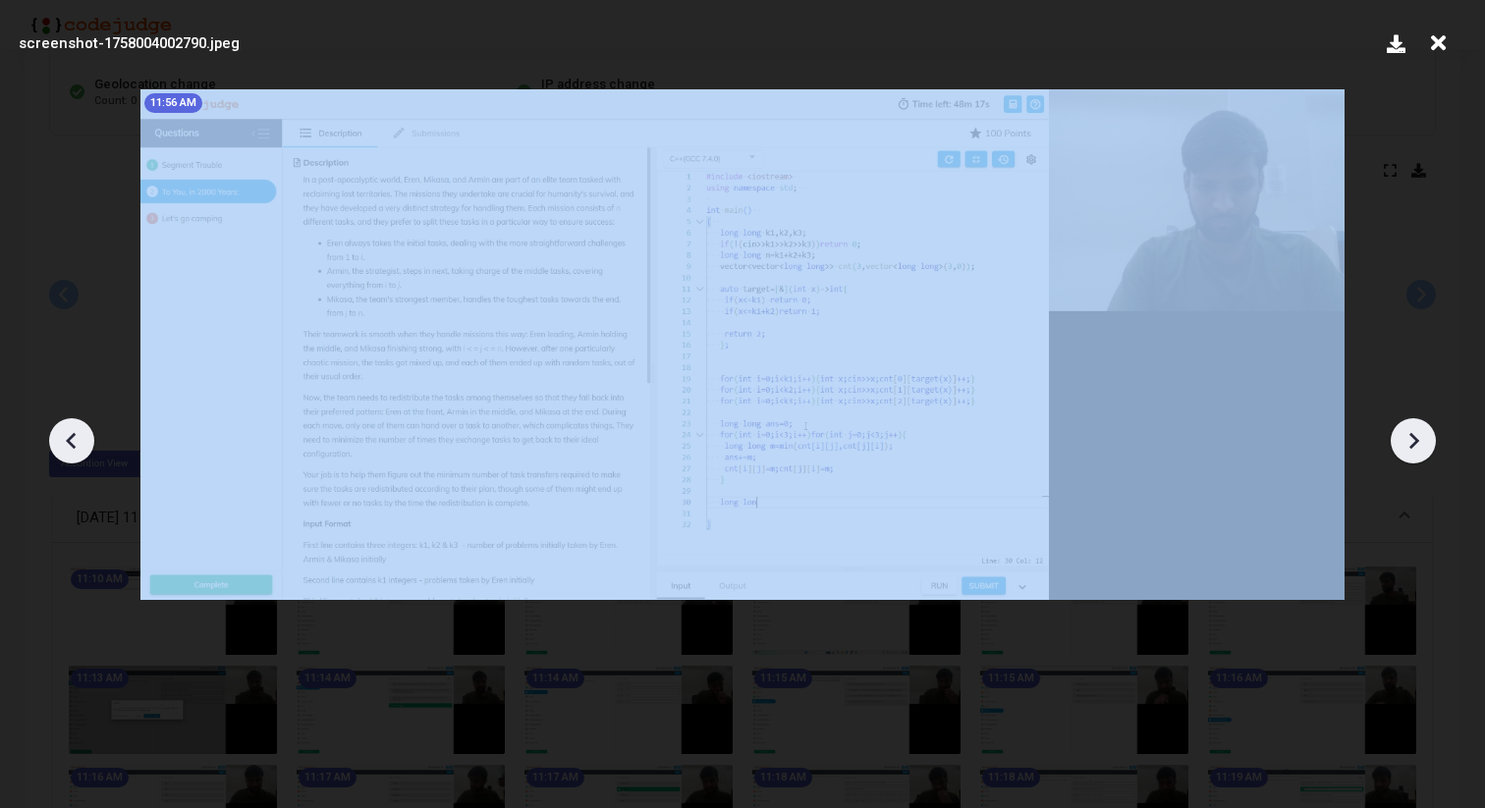
click at [1406, 432] on icon at bounding box center [1413, 440] width 29 height 29
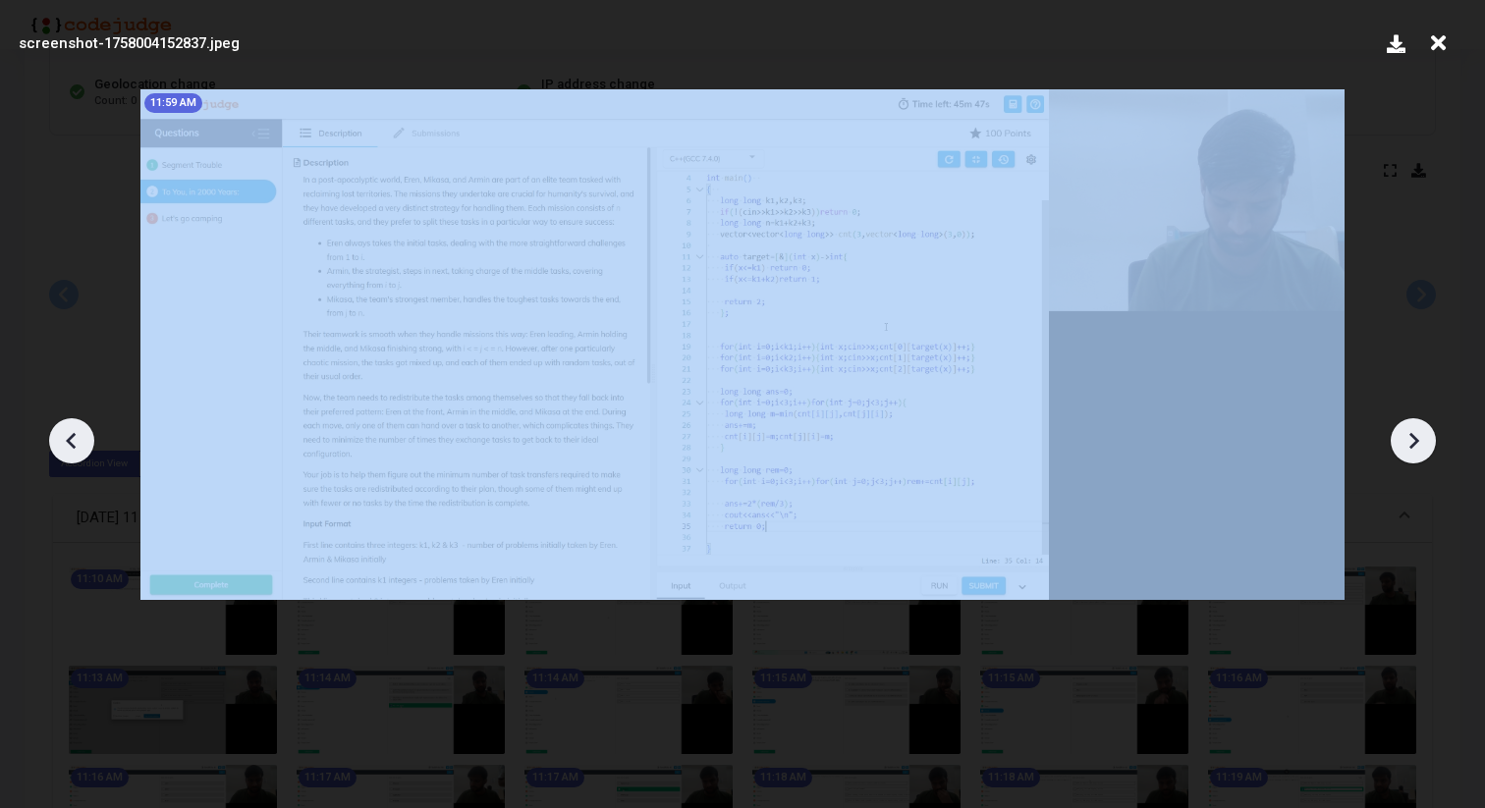
click at [1406, 432] on icon at bounding box center [1413, 440] width 29 height 29
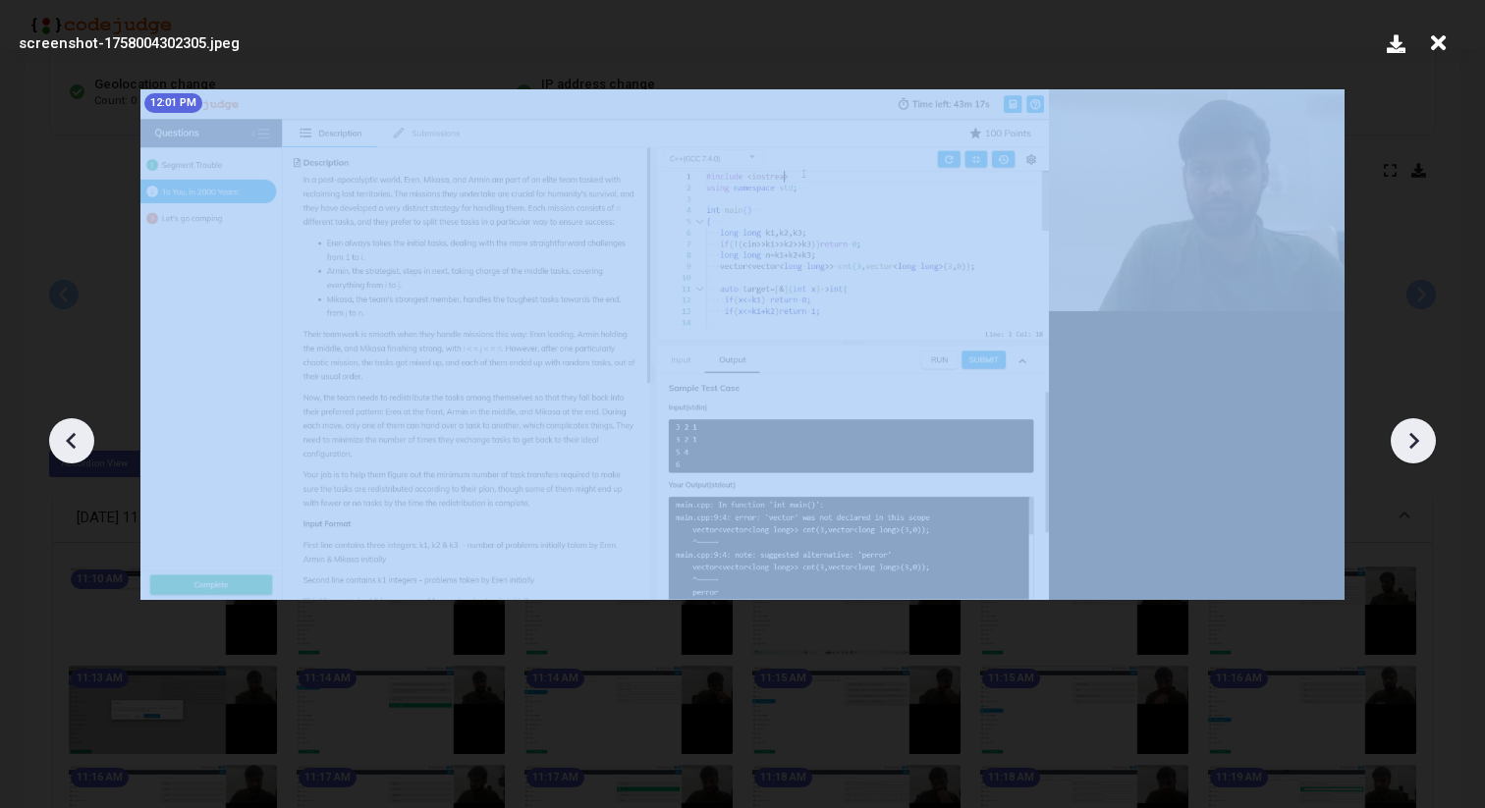
click at [1406, 432] on icon at bounding box center [1413, 440] width 29 height 29
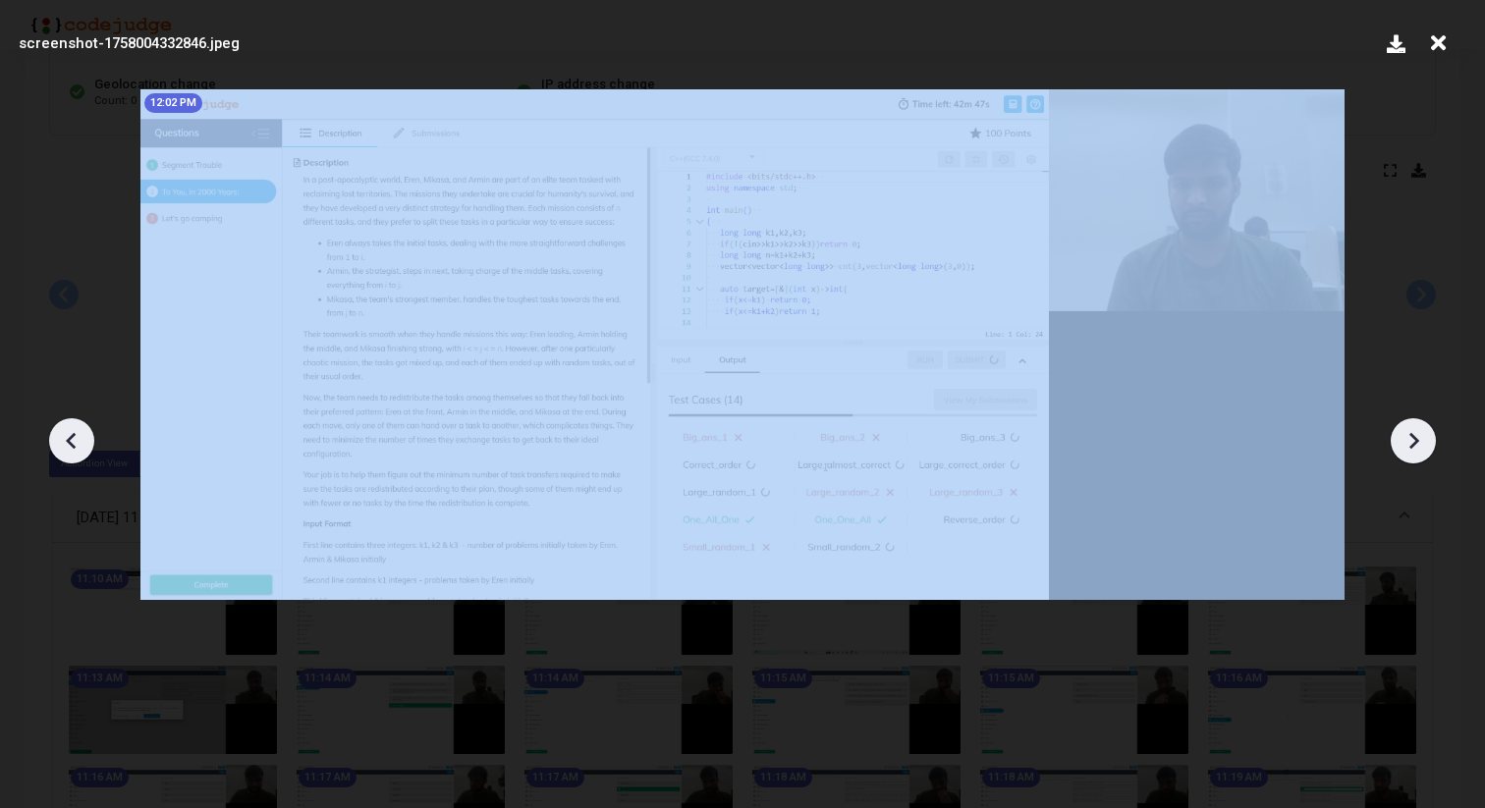
click at [1406, 432] on icon at bounding box center [1413, 440] width 29 height 29
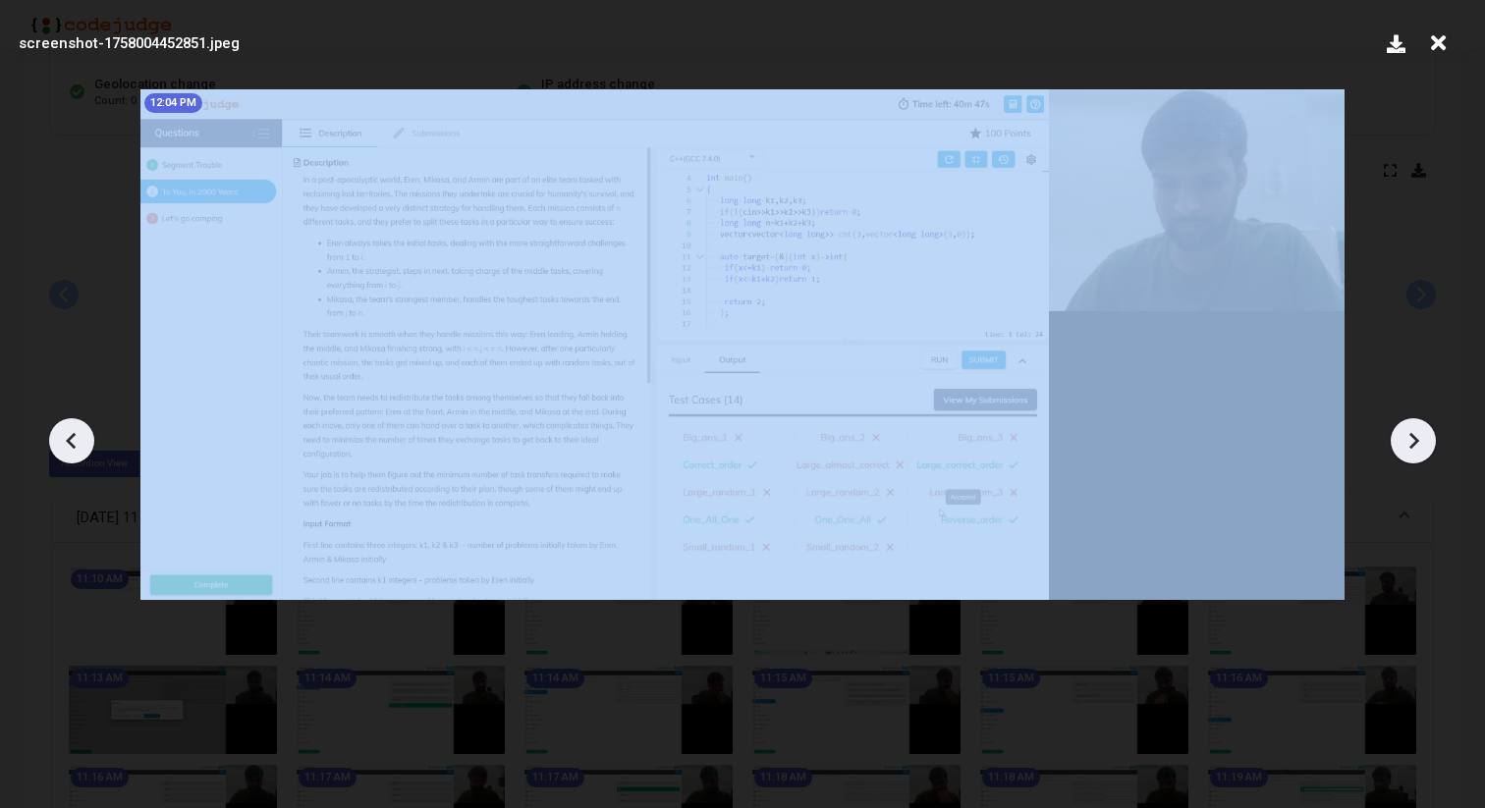
click at [1406, 432] on icon at bounding box center [1413, 440] width 29 height 29
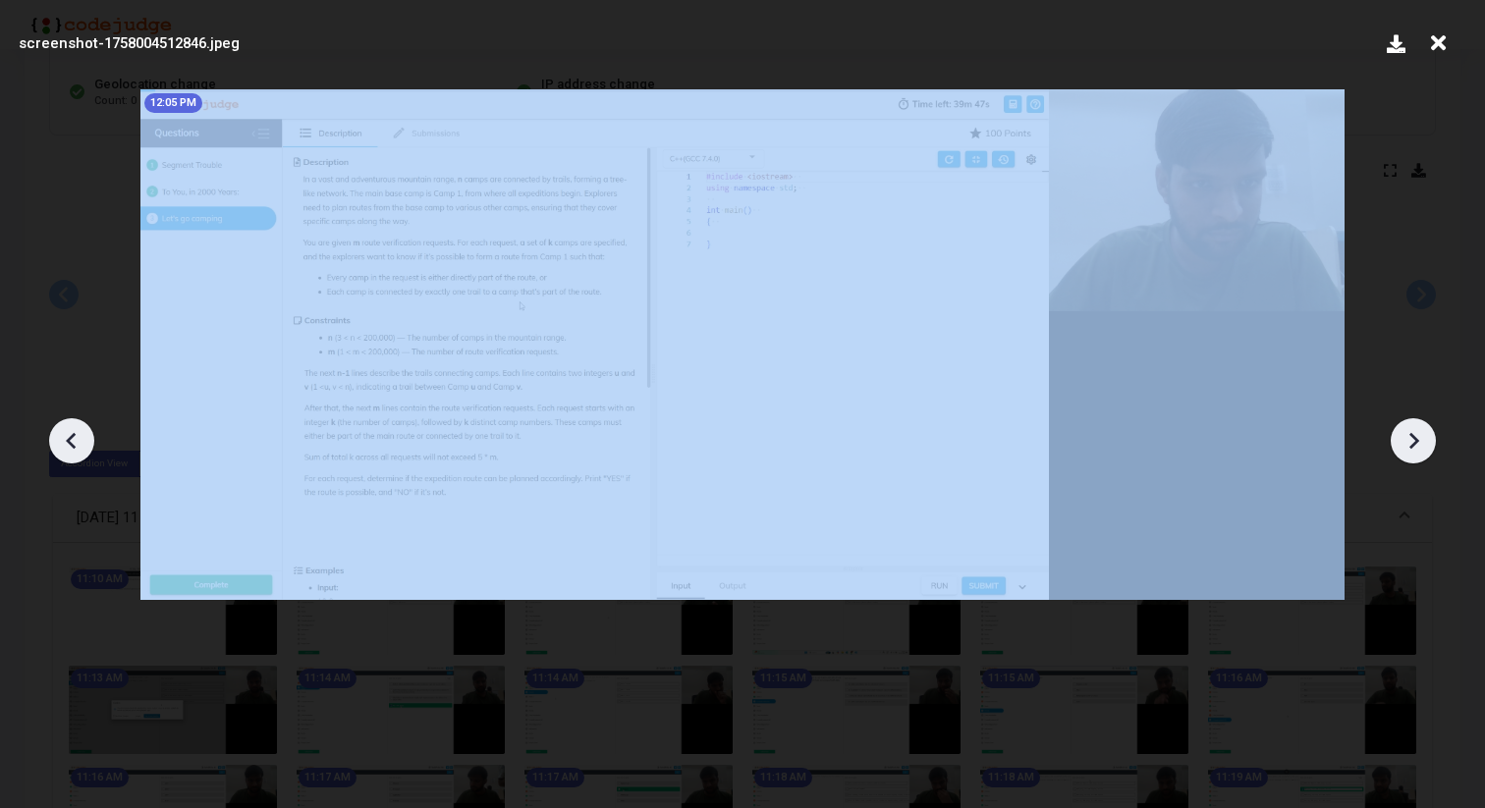
click at [1406, 432] on icon at bounding box center [1413, 440] width 29 height 29
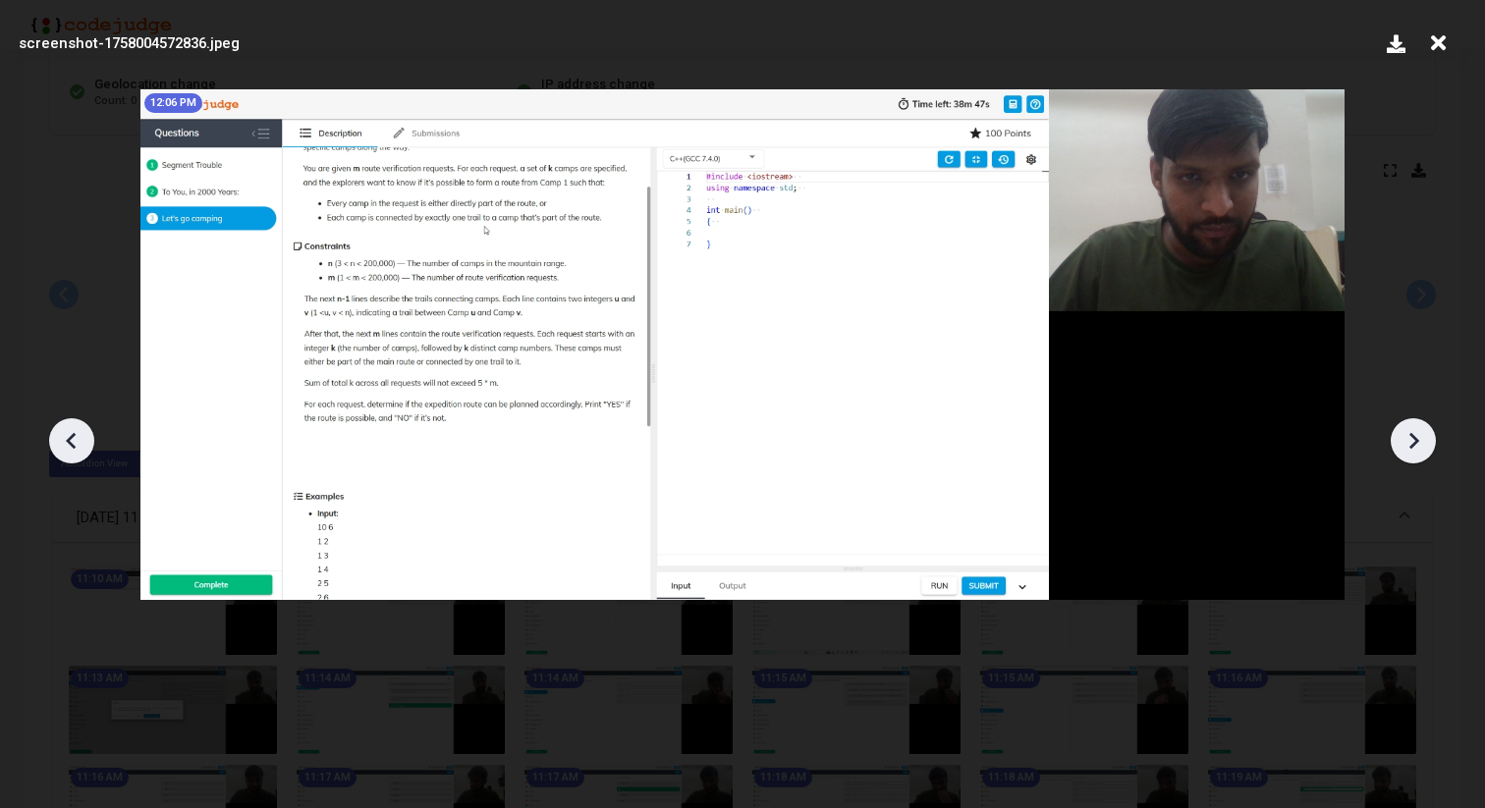
click at [1406, 432] on icon at bounding box center [1413, 440] width 29 height 29
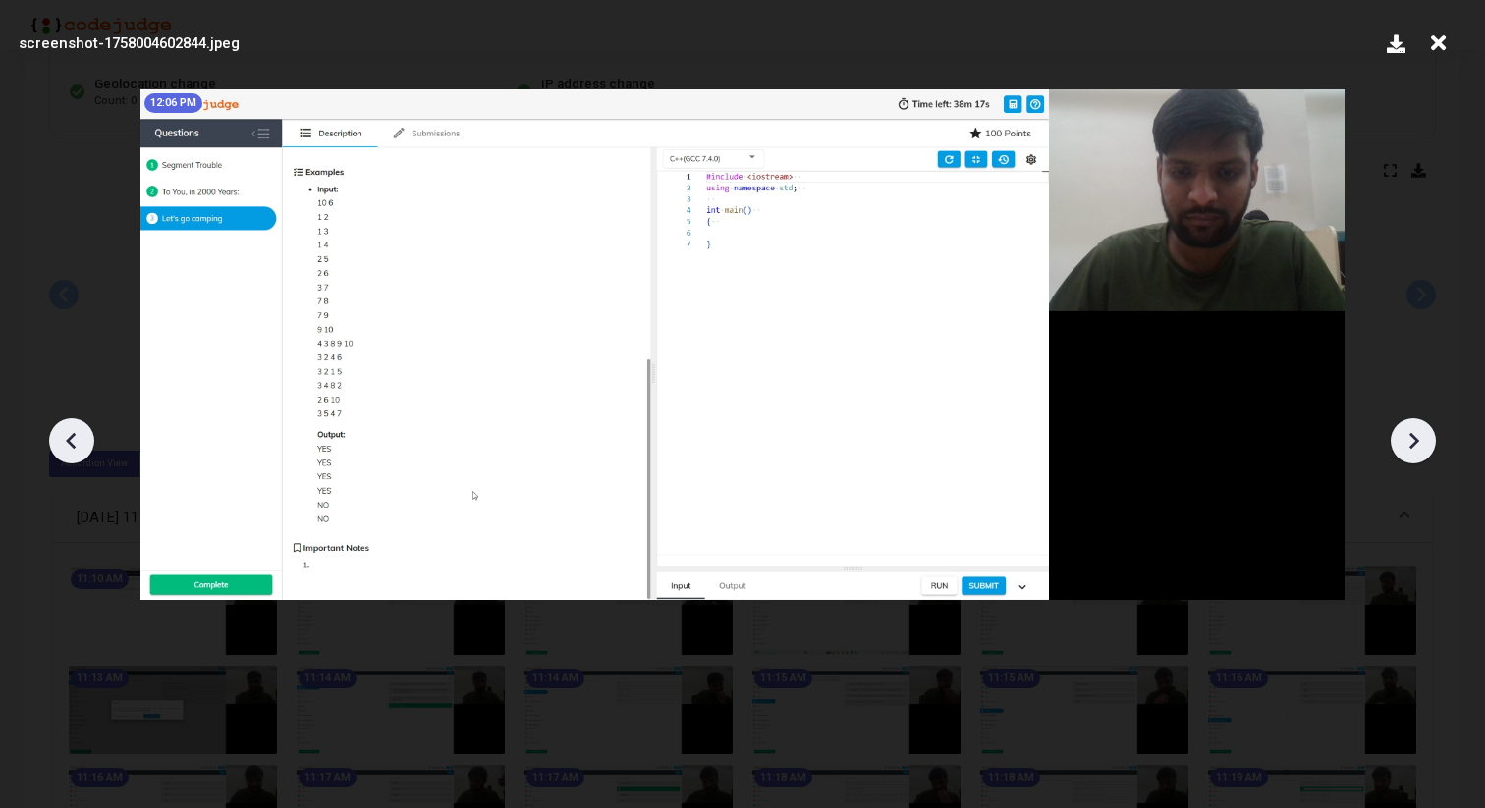
click at [1406, 432] on icon at bounding box center [1413, 440] width 29 height 29
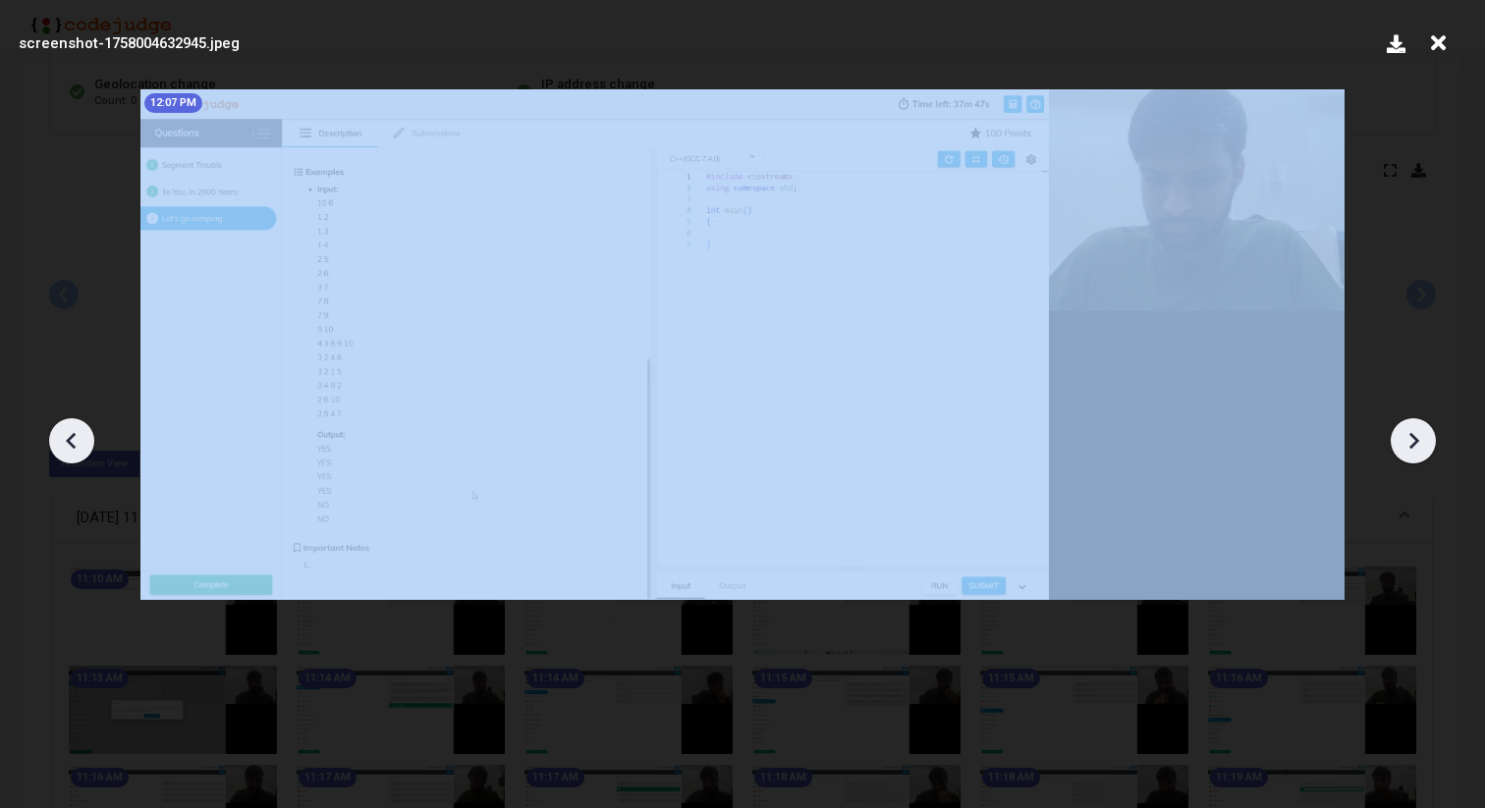
click at [1406, 432] on icon at bounding box center [1413, 440] width 29 height 29
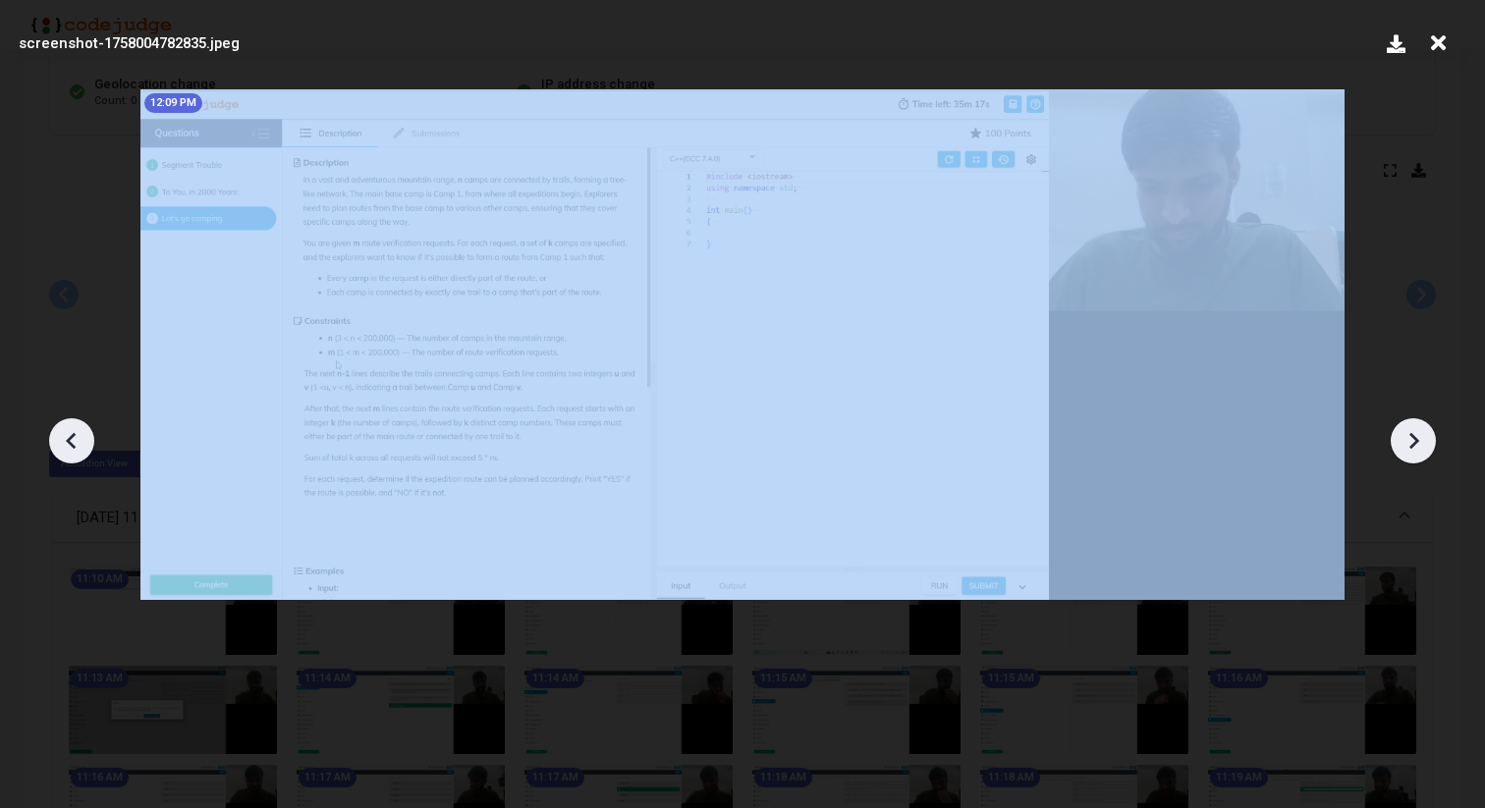
click at [1406, 432] on icon at bounding box center [1413, 440] width 29 height 29
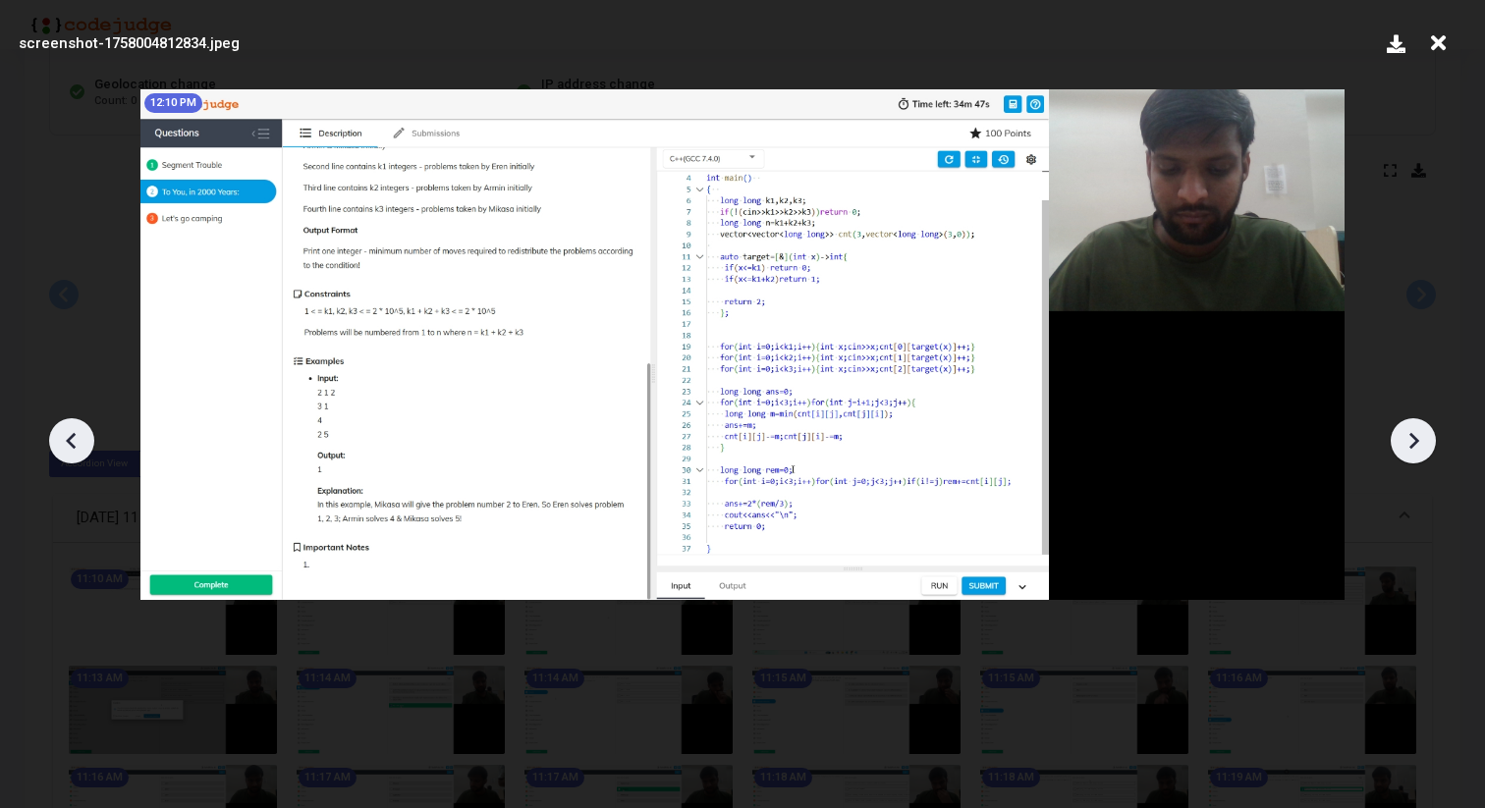
click at [1406, 432] on icon at bounding box center [1413, 440] width 29 height 29
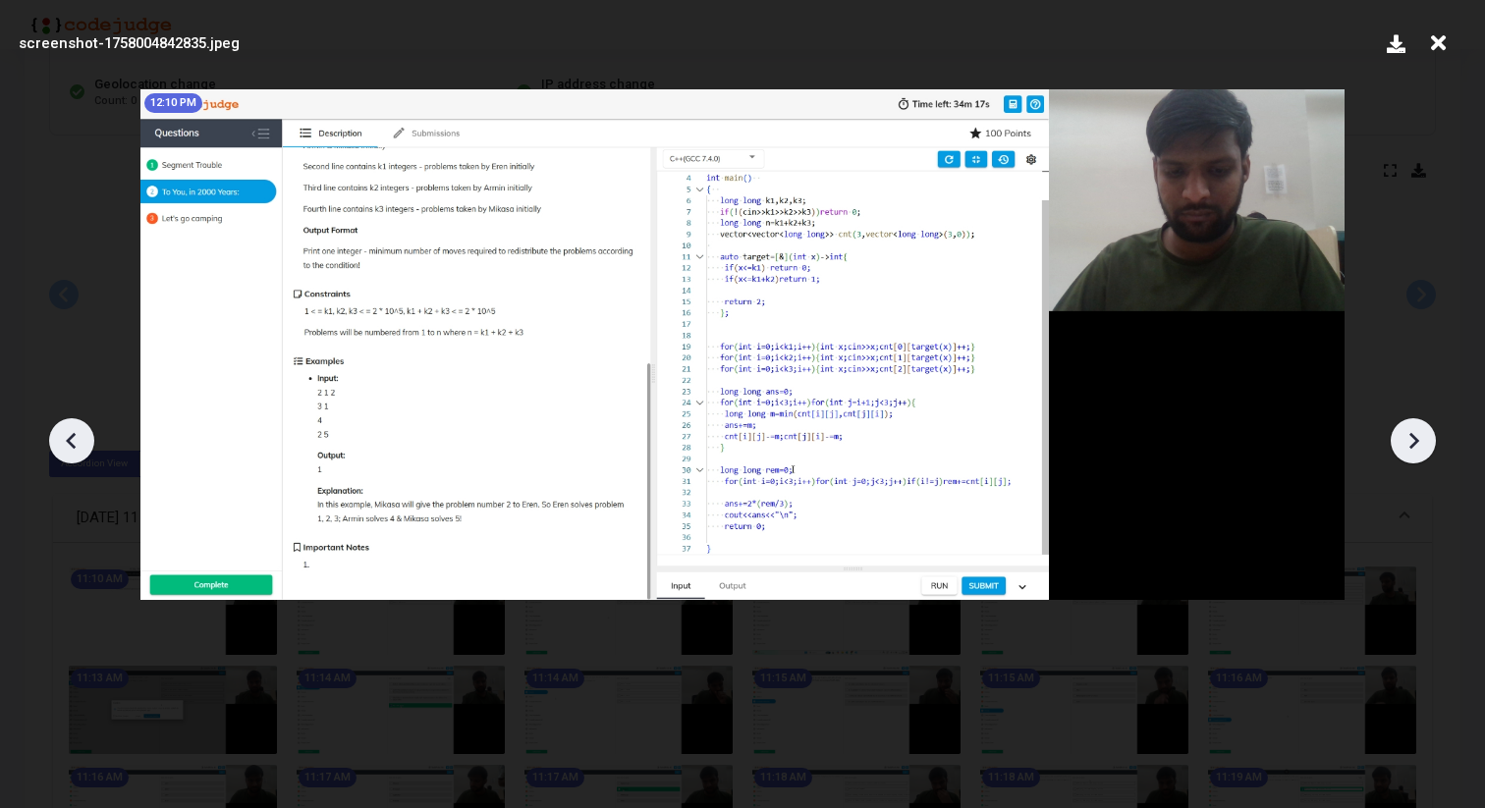
click at [1406, 432] on icon at bounding box center [1413, 440] width 29 height 29
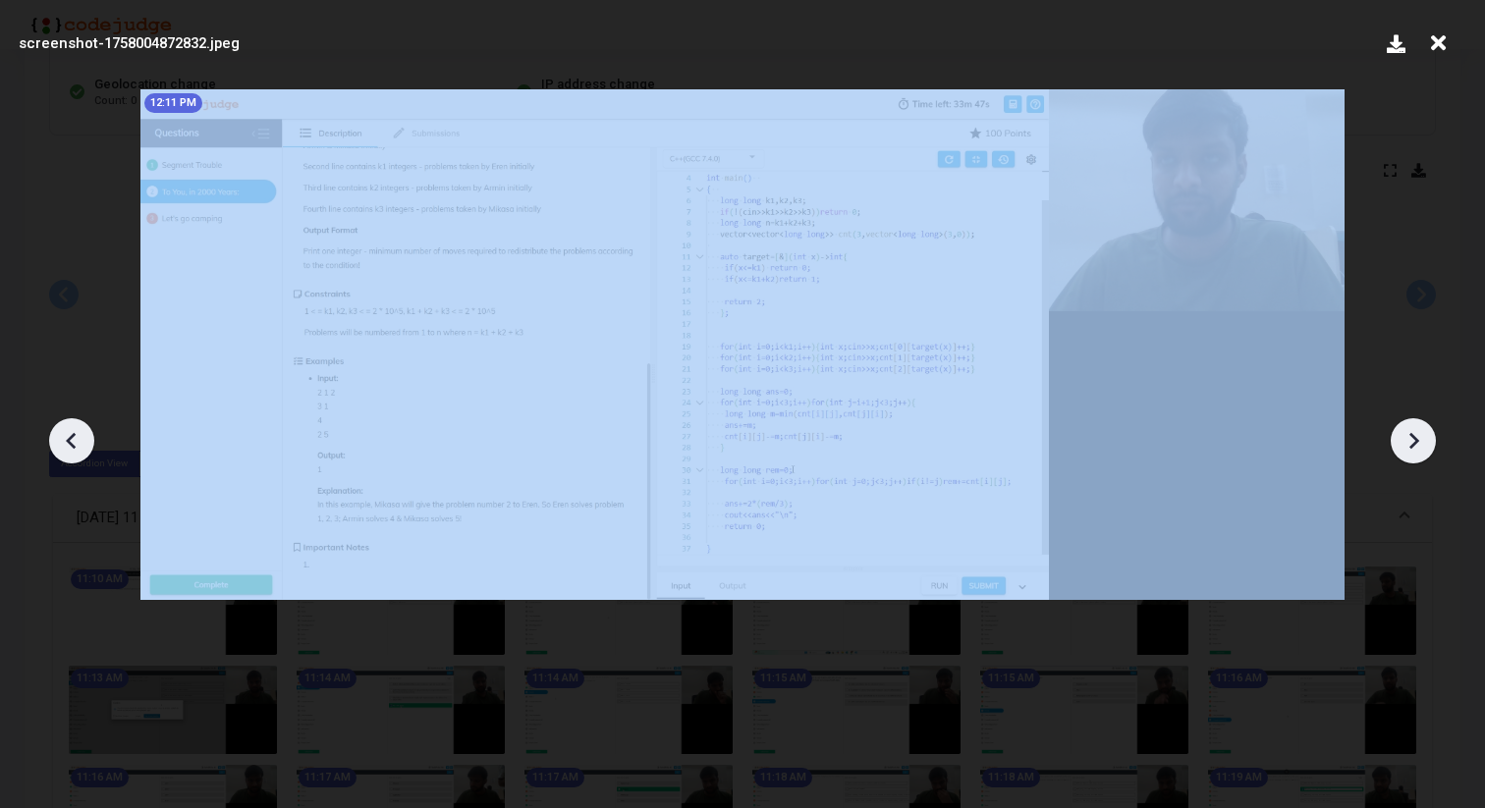
click at [1406, 432] on icon at bounding box center [1413, 440] width 29 height 29
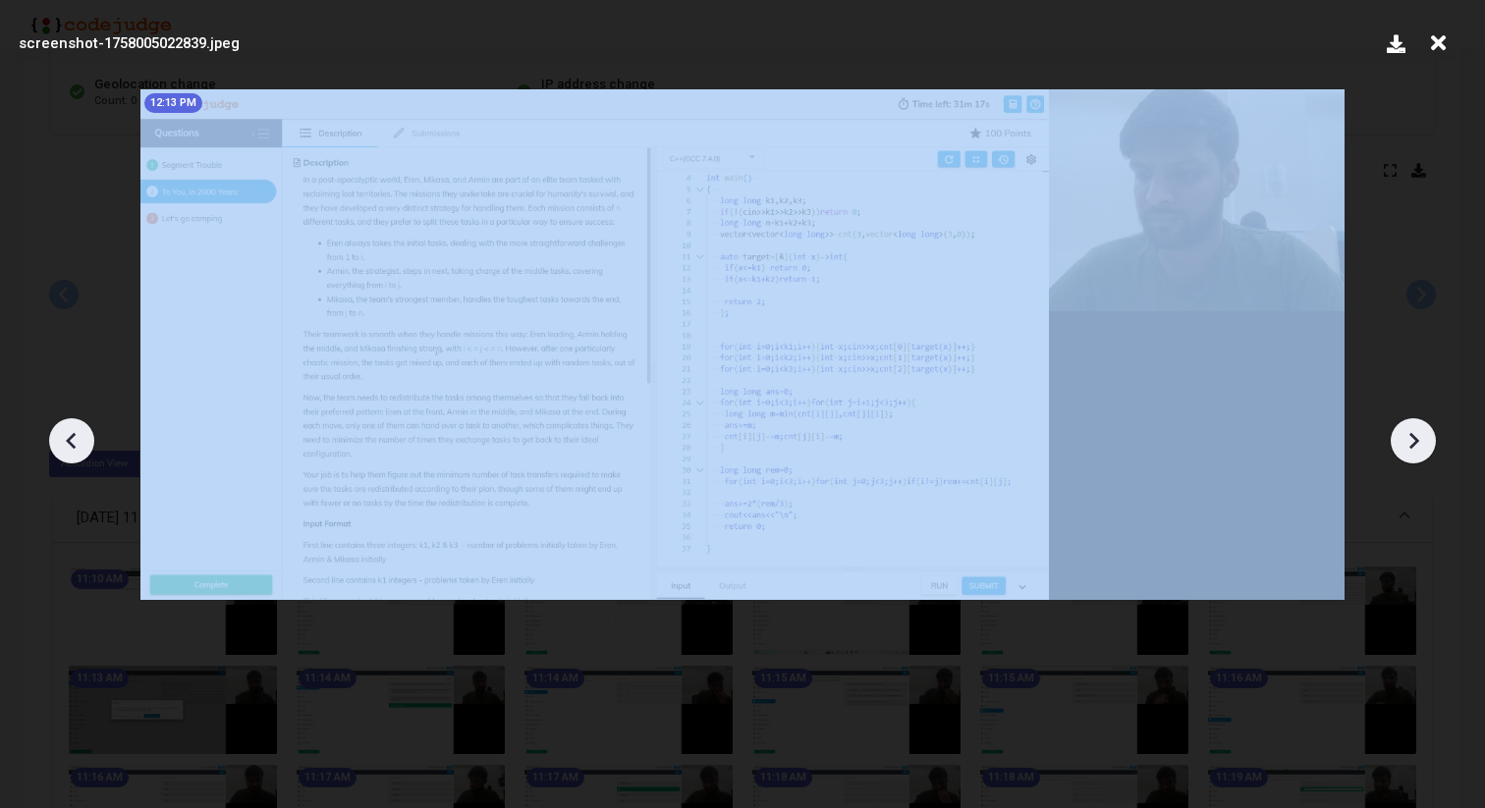
click at [1406, 432] on icon at bounding box center [1413, 440] width 29 height 29
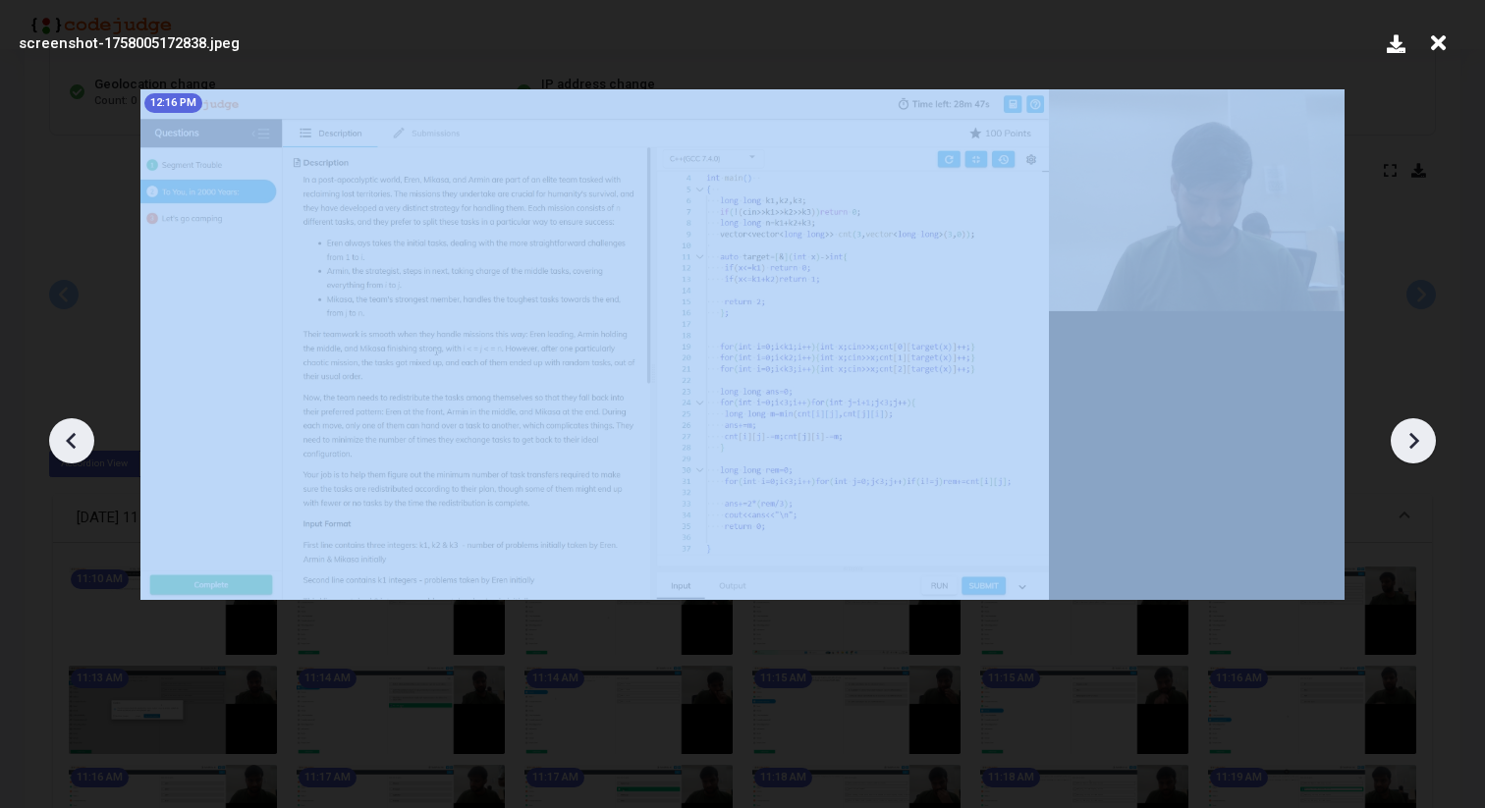
click at [1406, 432] on icon at bounding box center [1413, 440] width 29 height 29
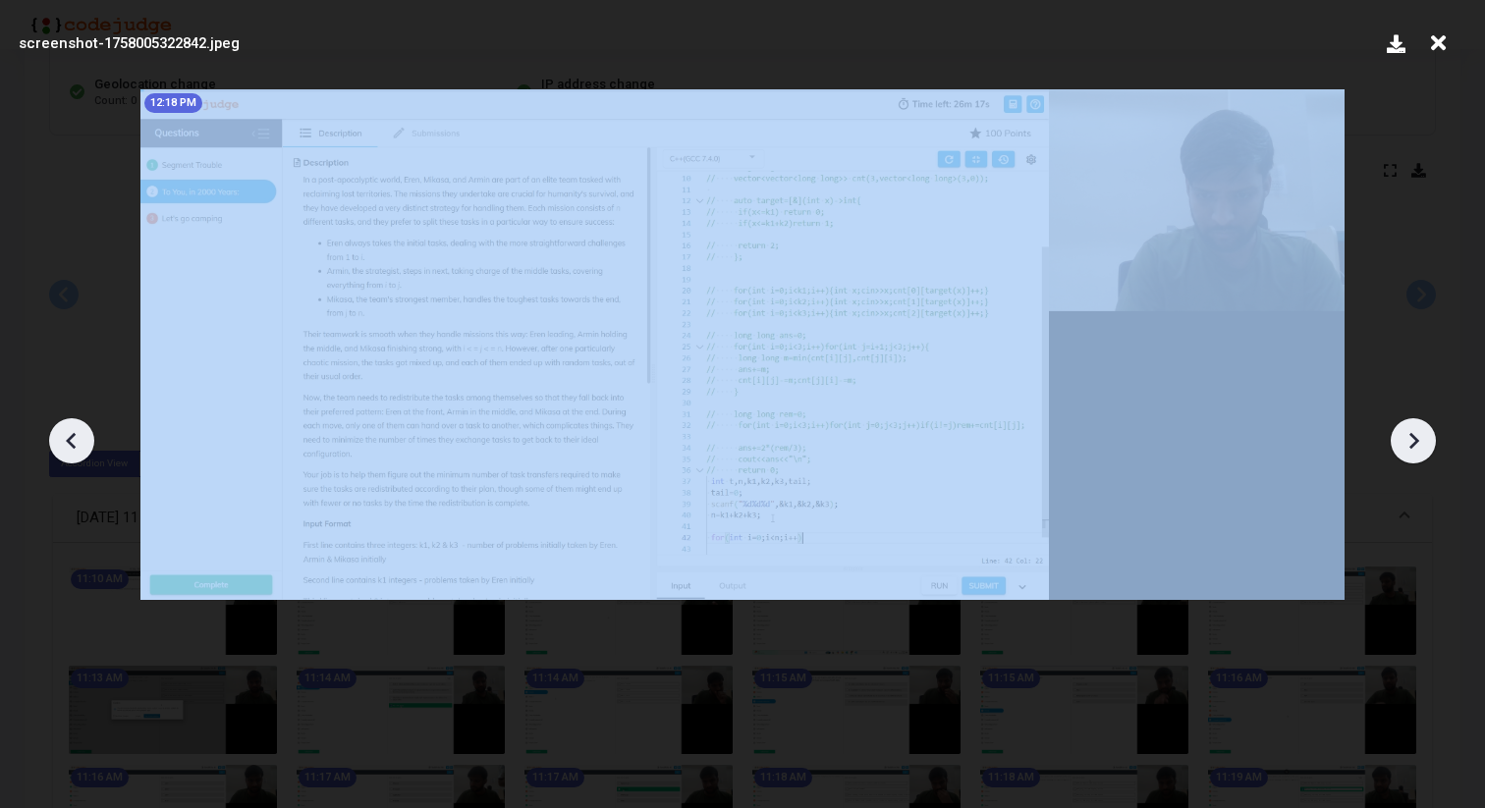
click at [1406, 432] on icon at bounding box center [1413, 440] width 29 height 29
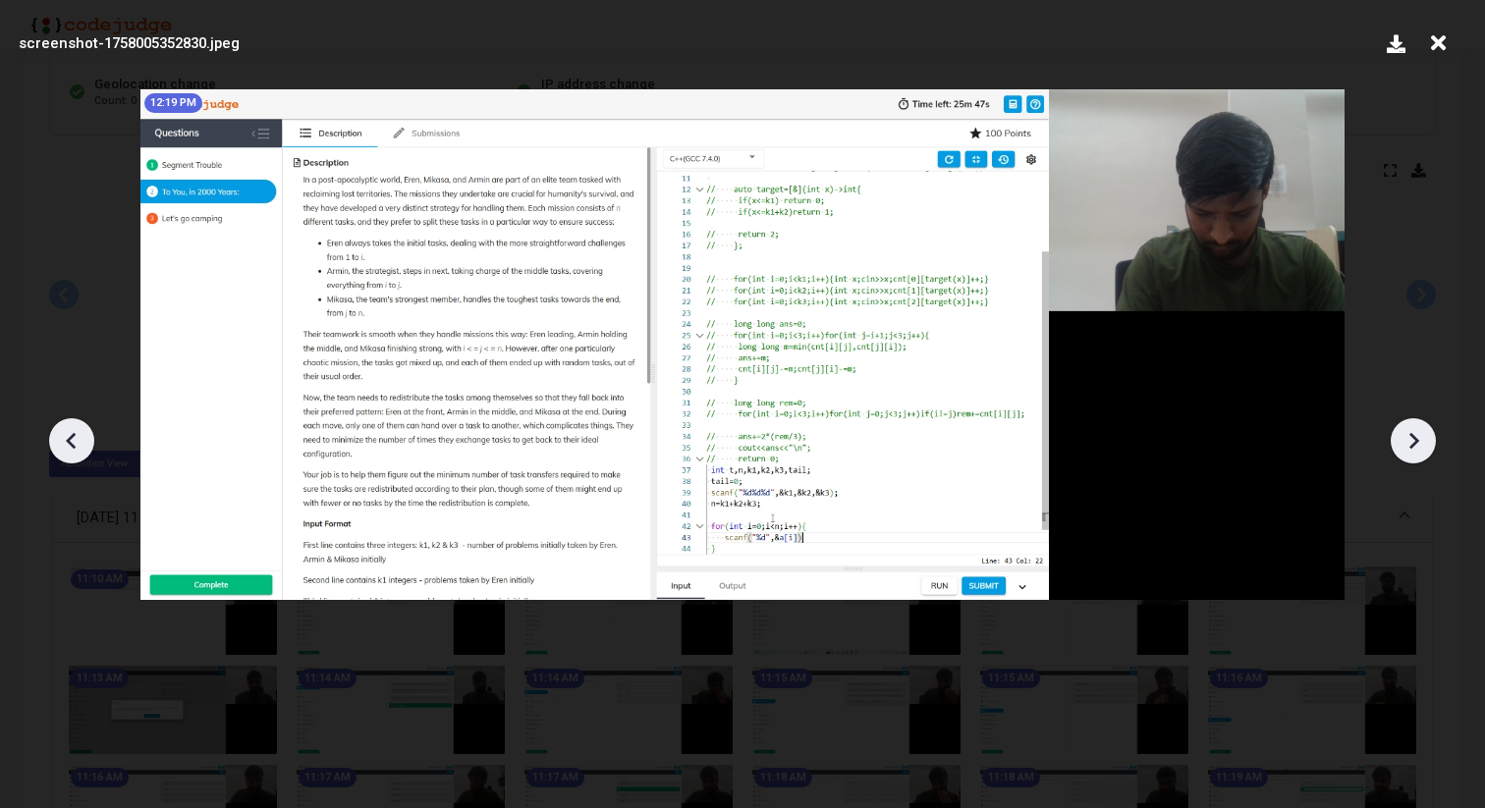
click at [1406, 432] on icon at bounding box center [1413, 440] width 29 height 29
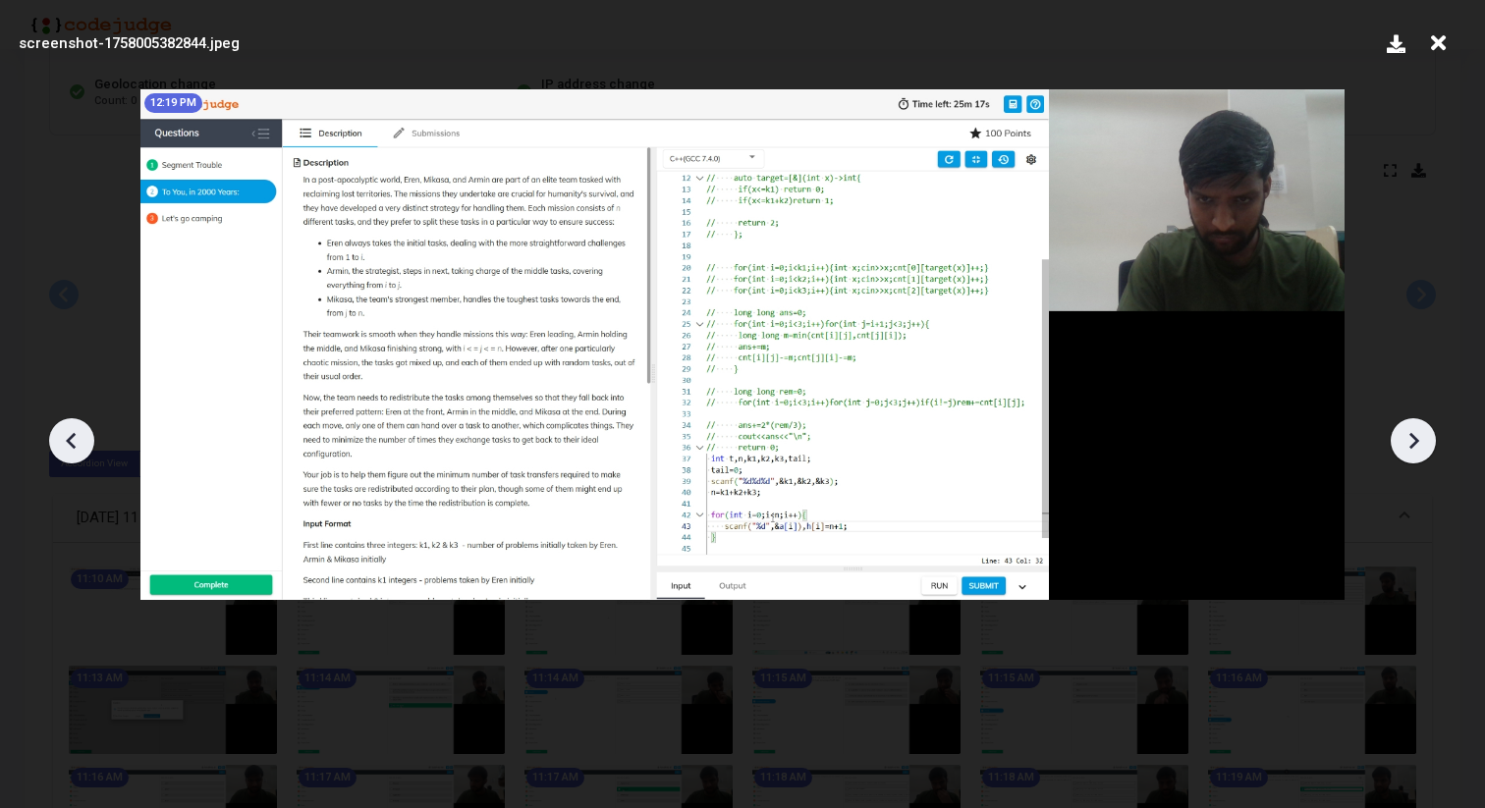
click at [1406, 432] on icon at bounding box center [1413, 440] width 29 height 29
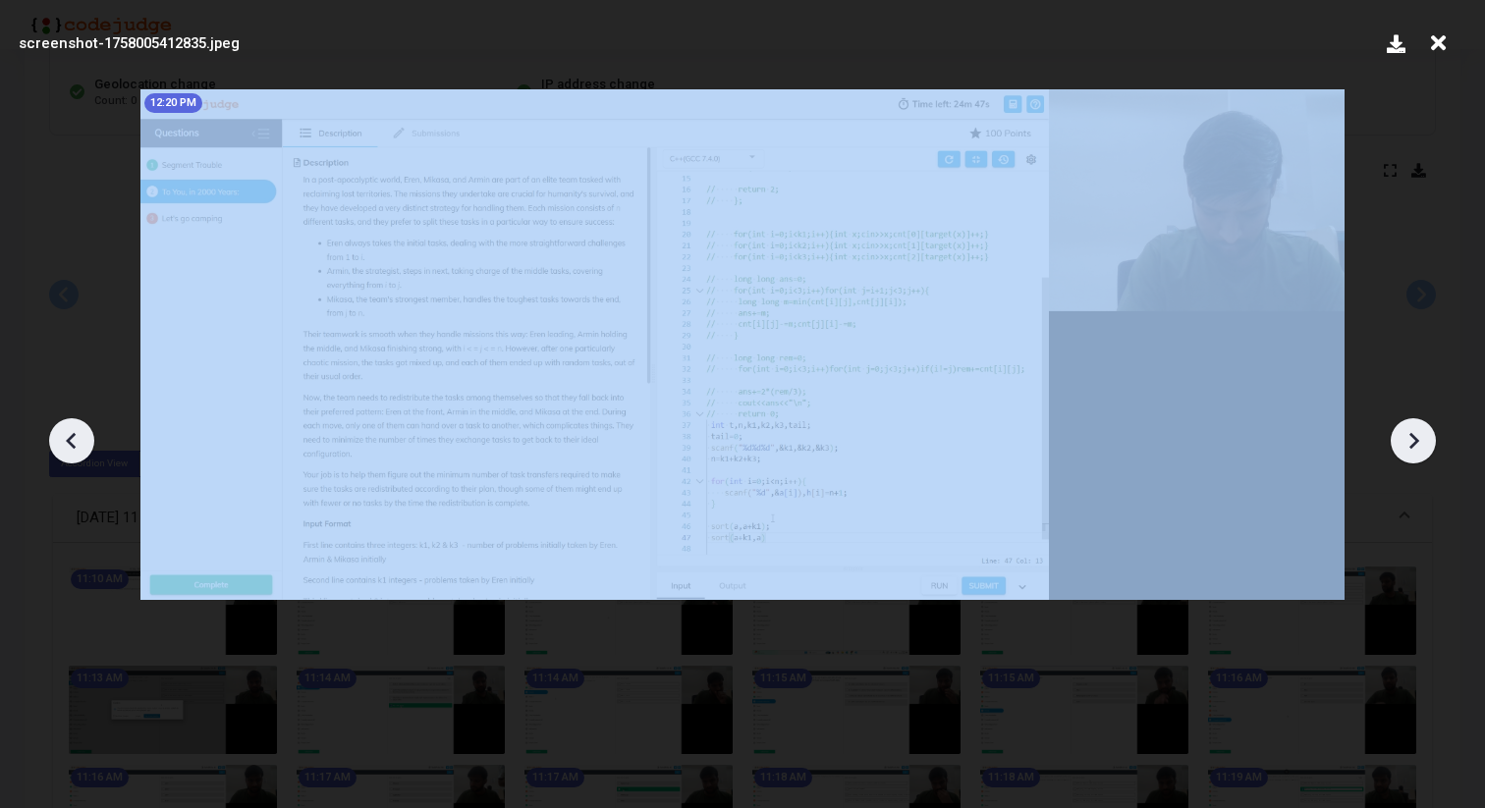
click at [1406, 432] on icon at bounding box center [1413, 440] width 29 height 29
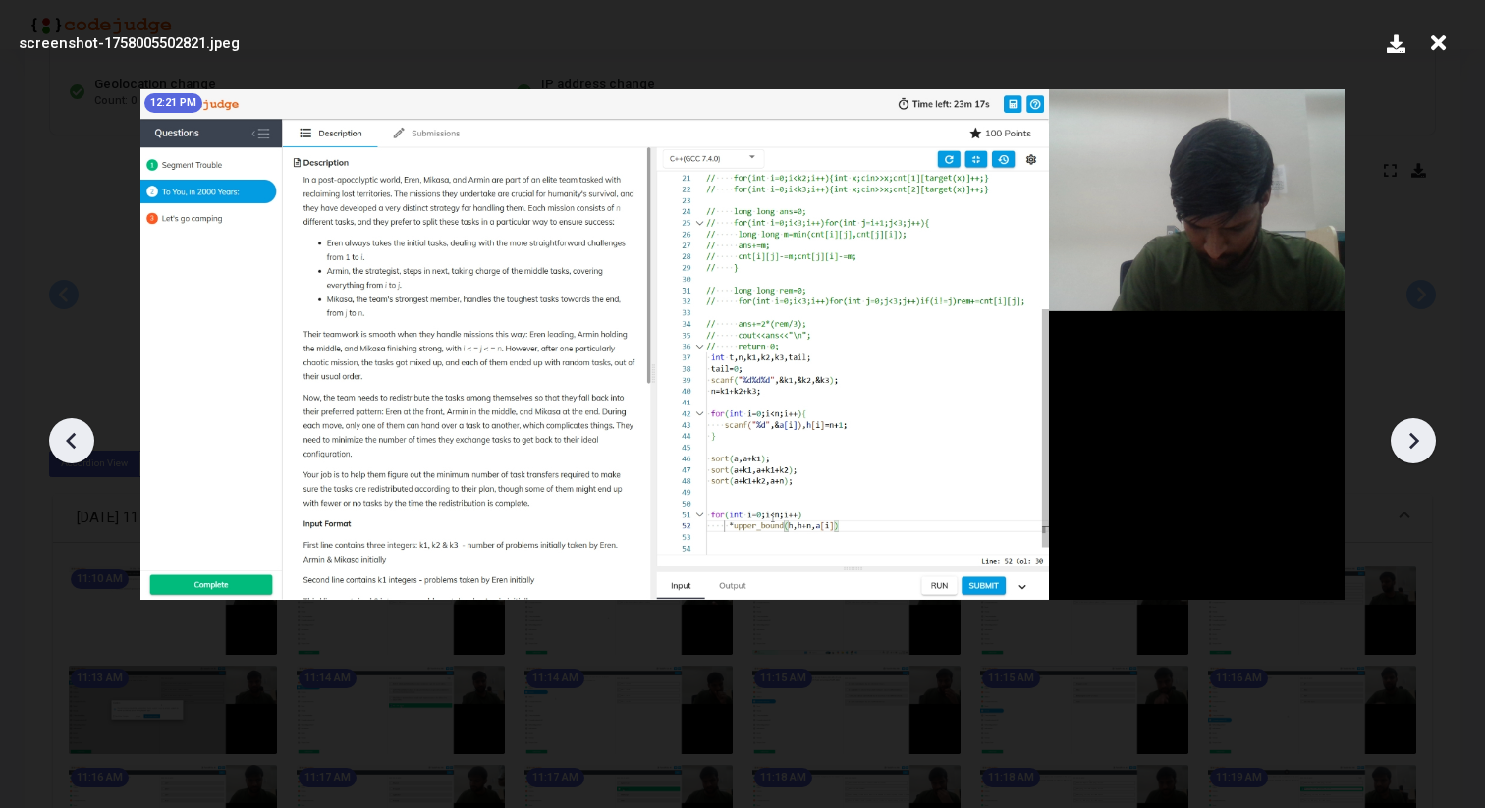
click at [1406, 432] on icon at bounding box center [1413, 440] width 29 height 29
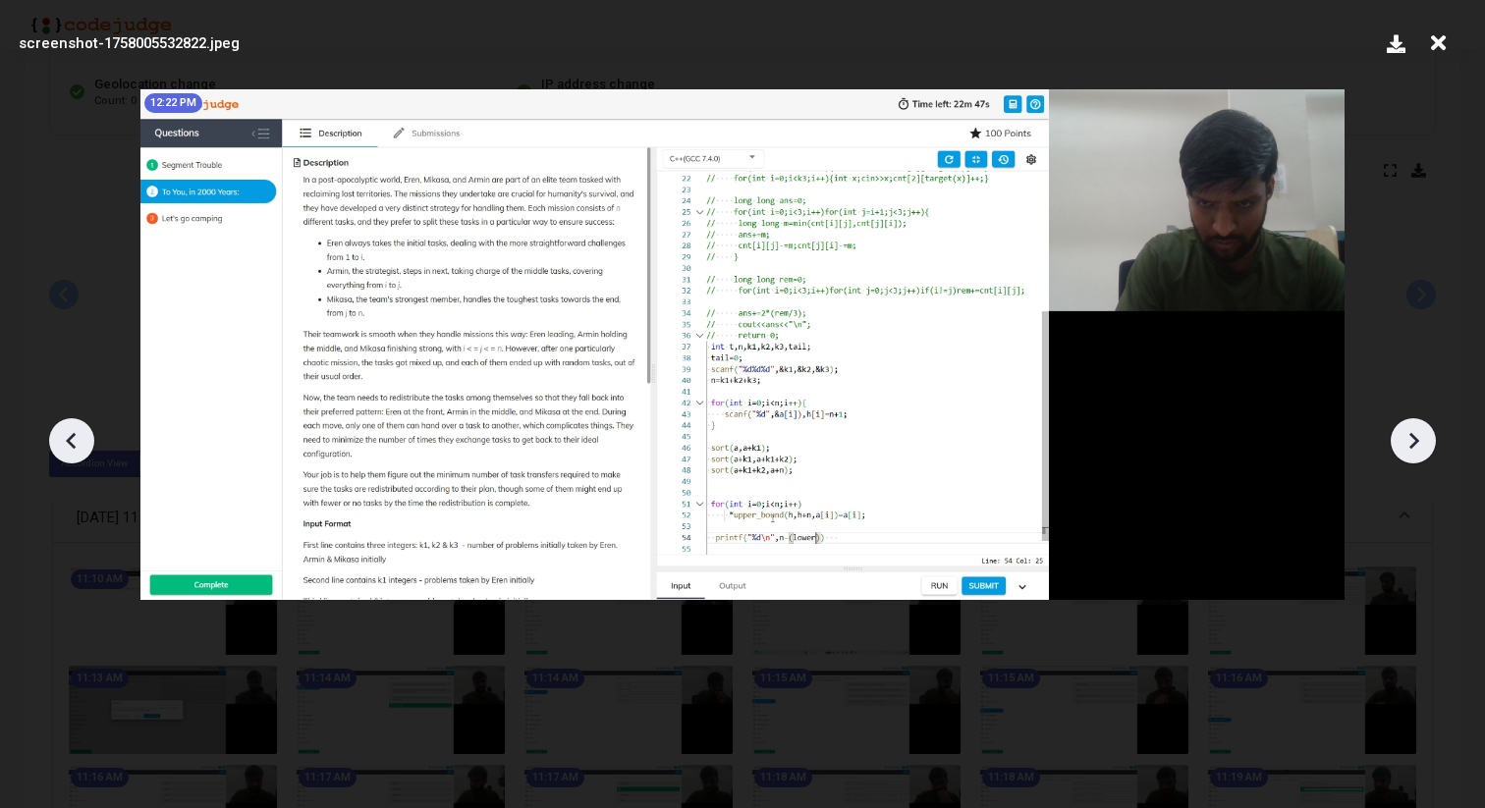
click at [1406, 432] on icon at bounding box center [1413, 440] width 29 height 29
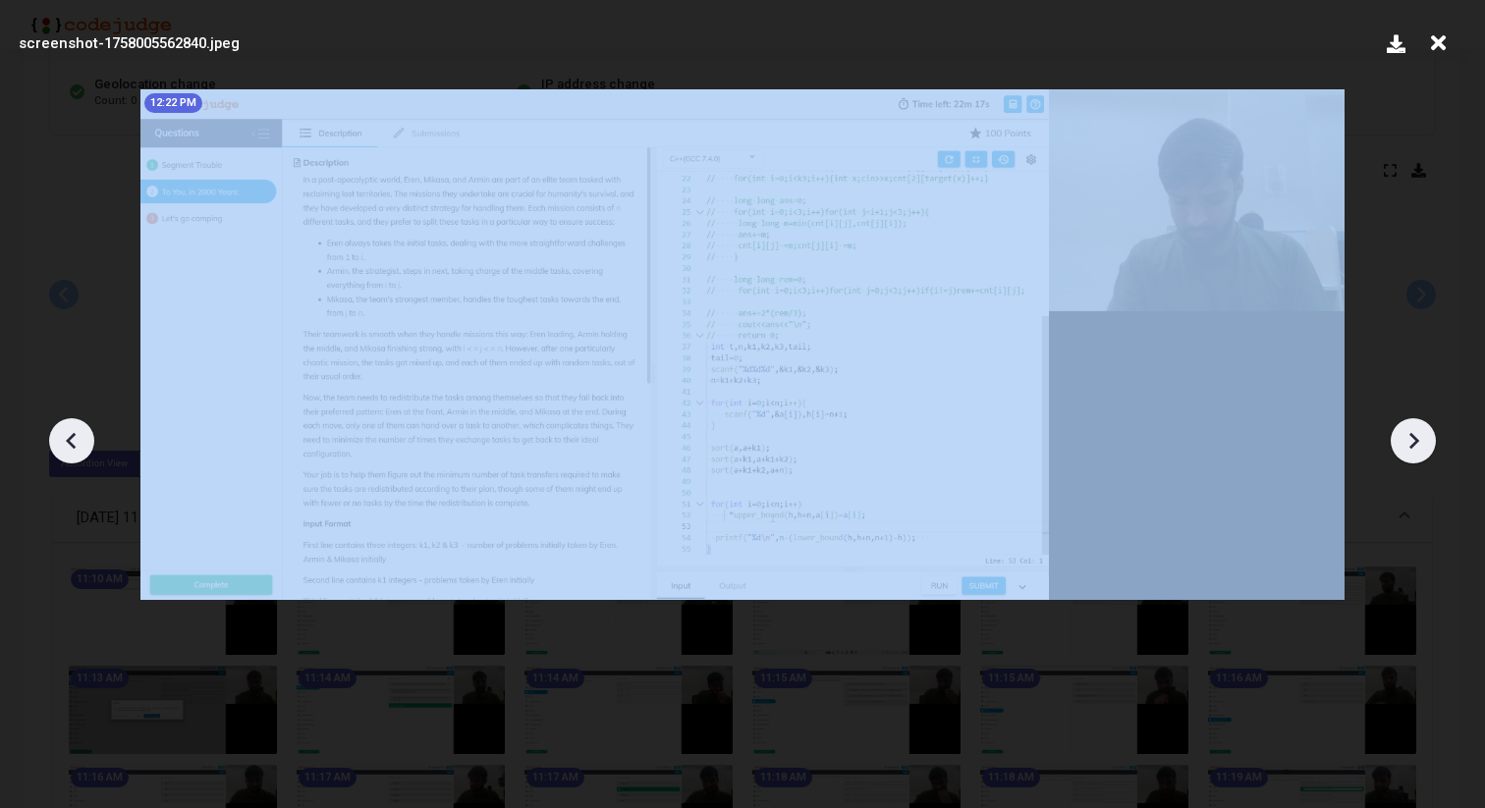
click at [1406, 432] on icon at bounding box center [1413, 440] width 29 height 29
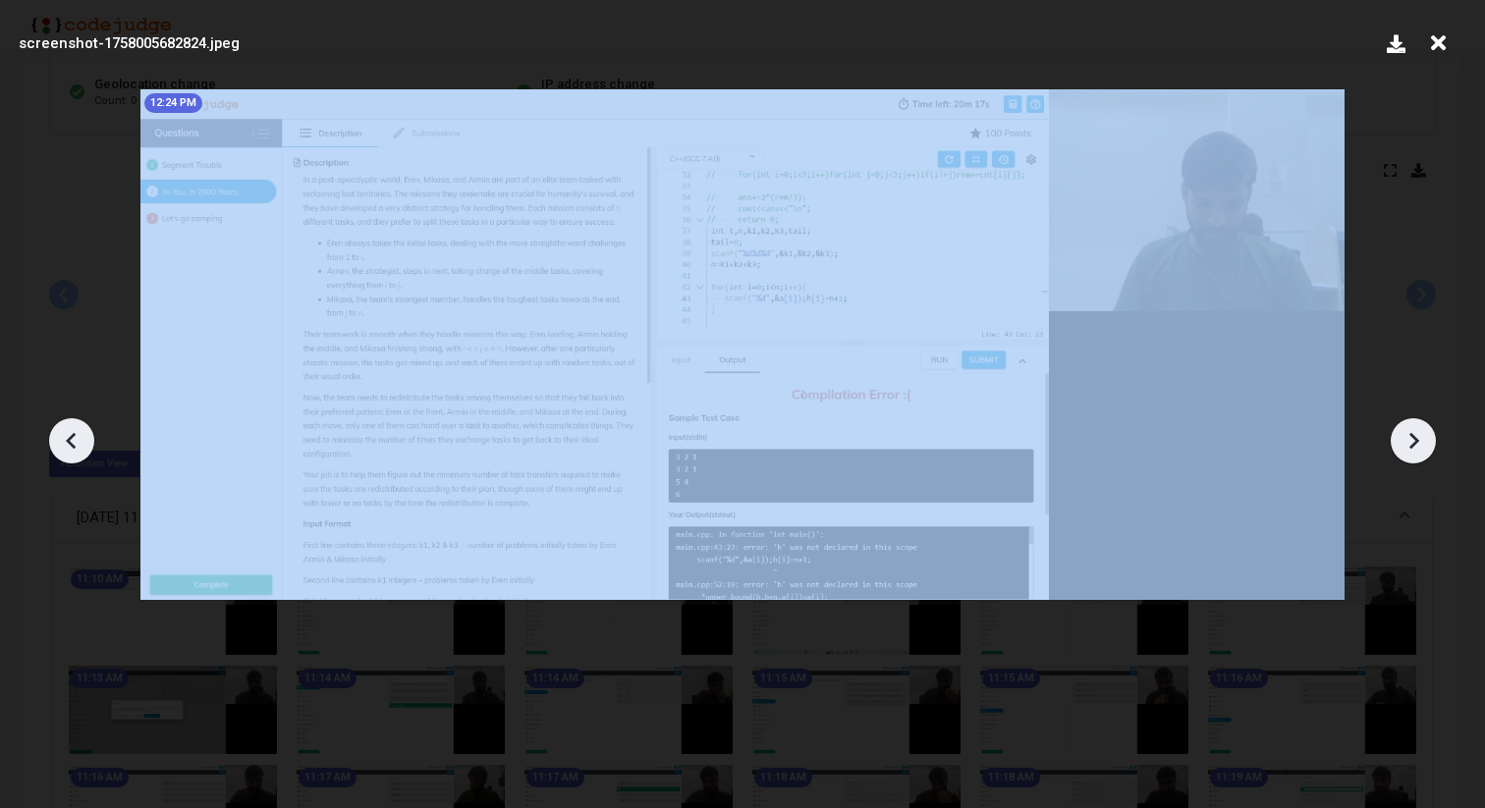
click at [1406, 432] on icon at bounding box center [1413, 440] width 29 height 29
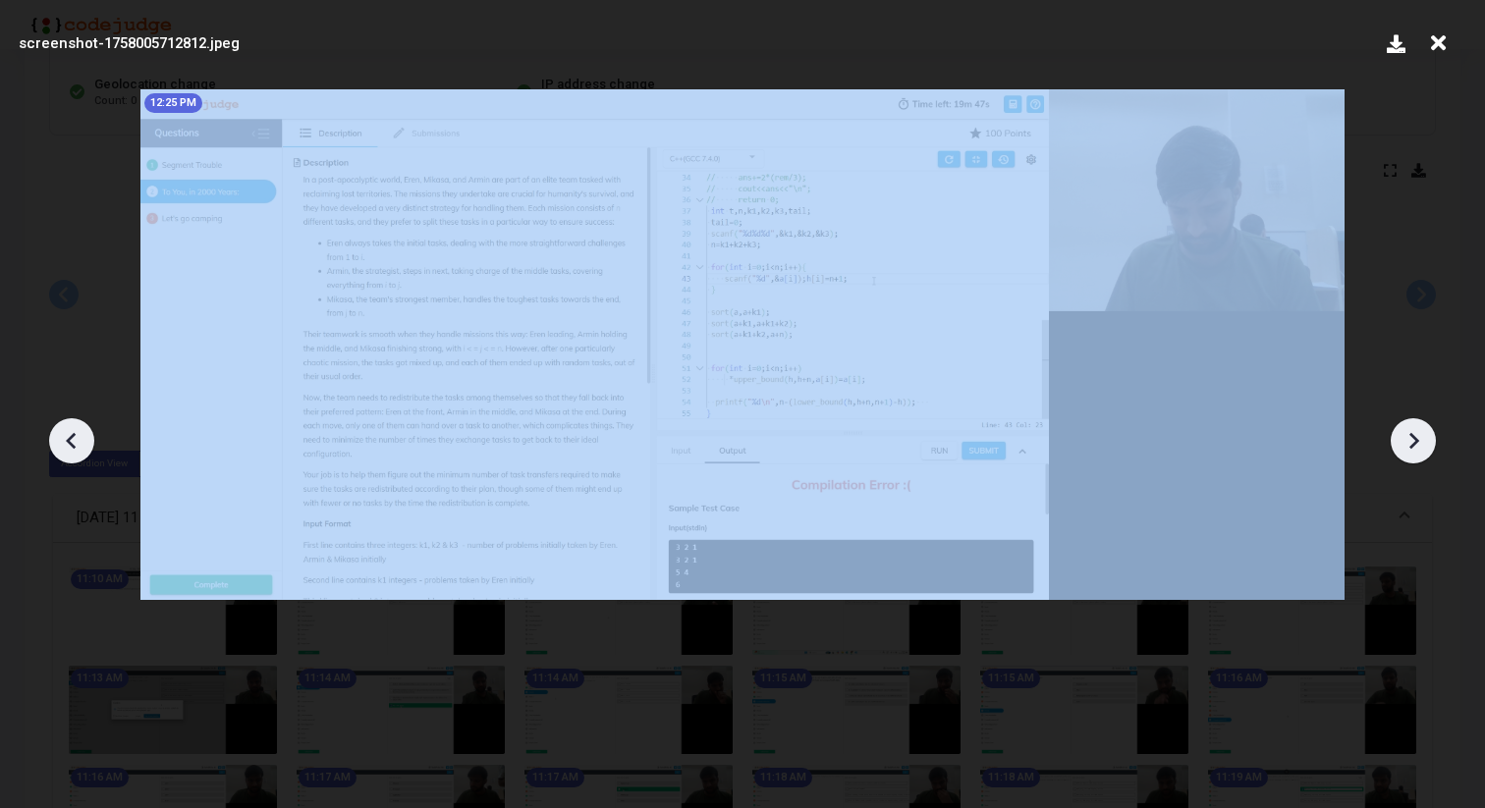
click at [1406, 432] on icon at bounding box center [1413, 440] width 29 height 29
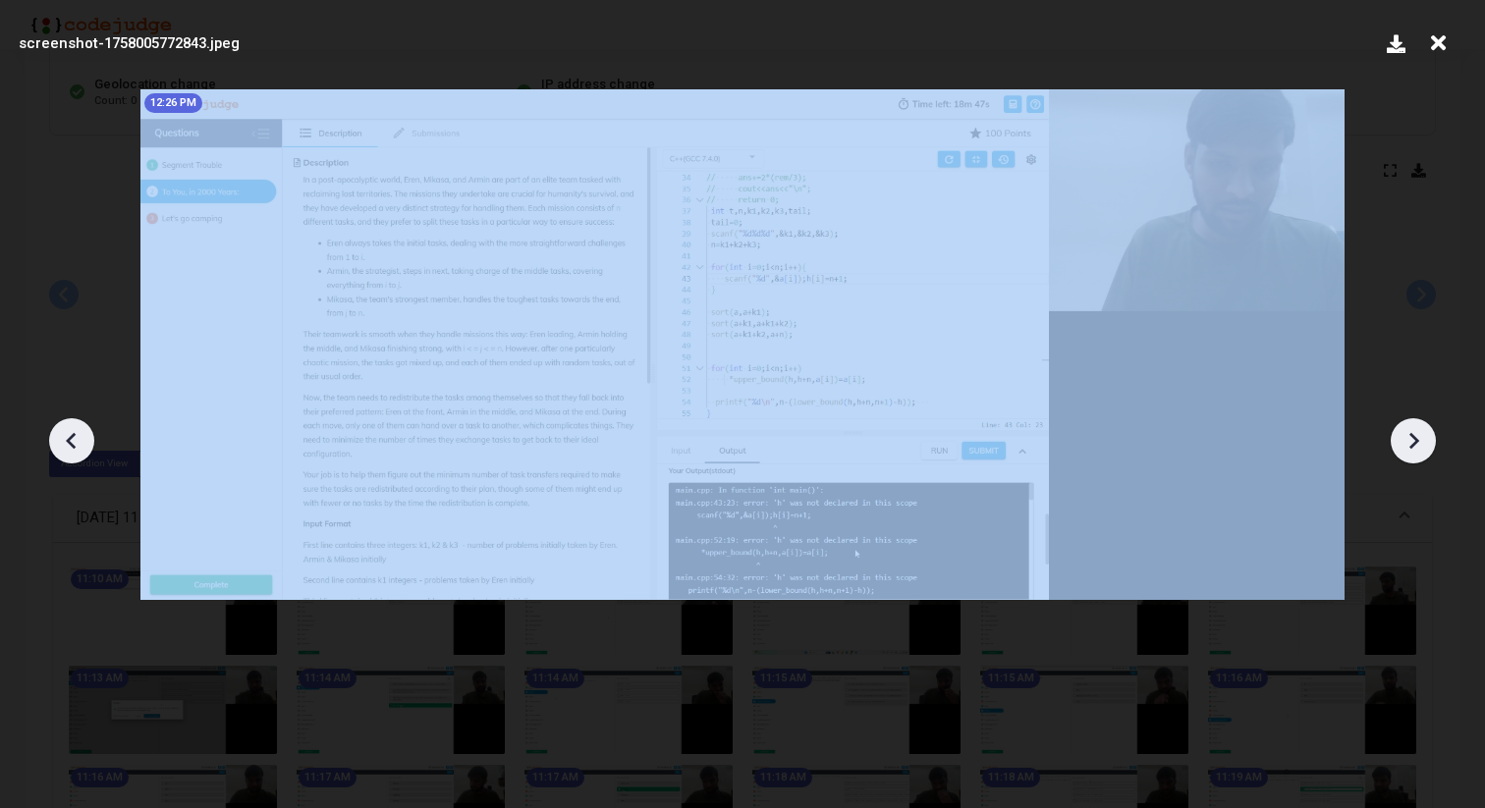
click at [1406, 432] on icon at bounding box center [1413, 440] width 29 height 29
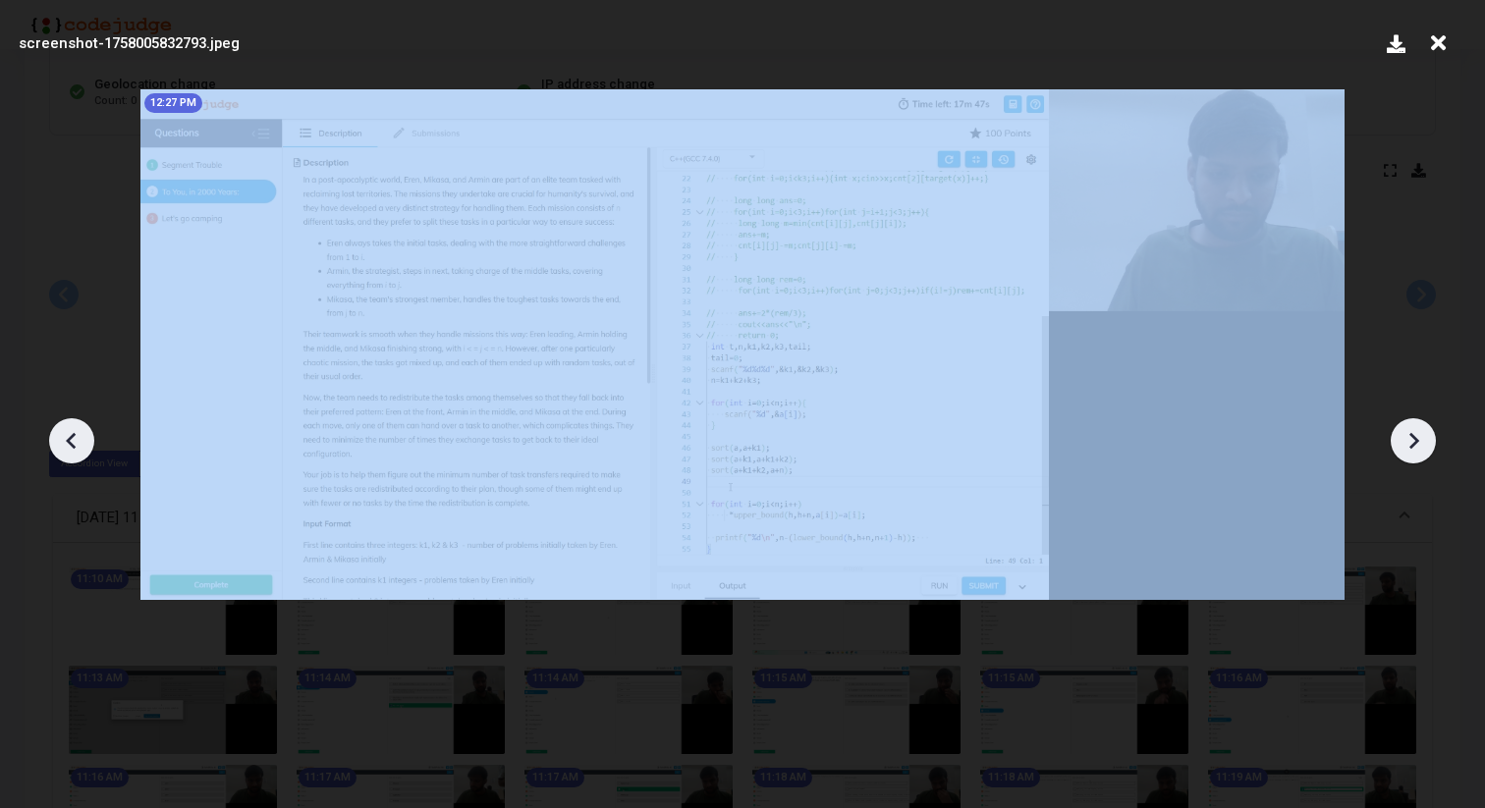
click at [1406, 432] on icon at bounding box center [1413, 440] width 29 height 29
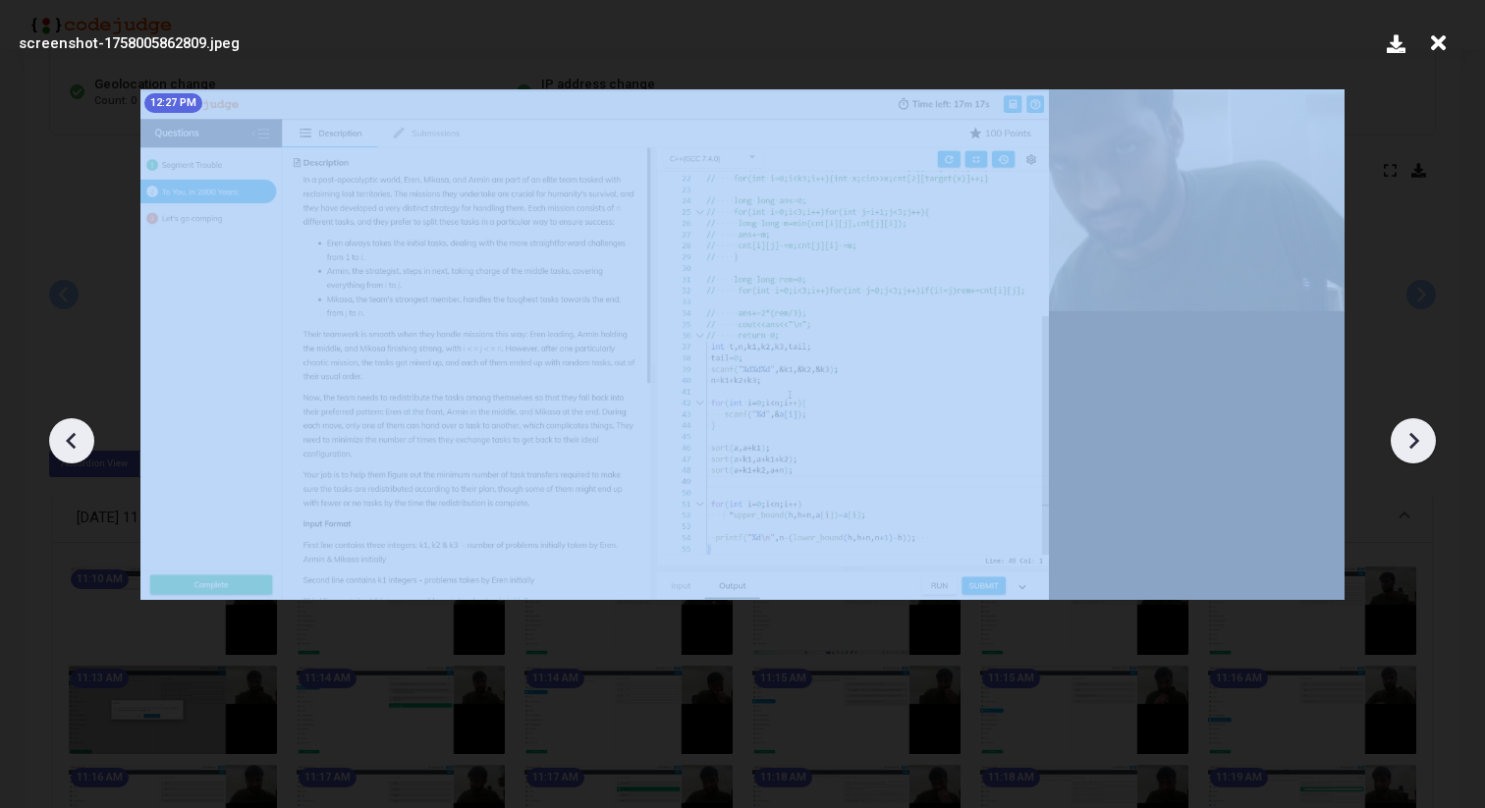
click at [1406, 432] on icon at bounding box center [1413, 440] width 29 height 29
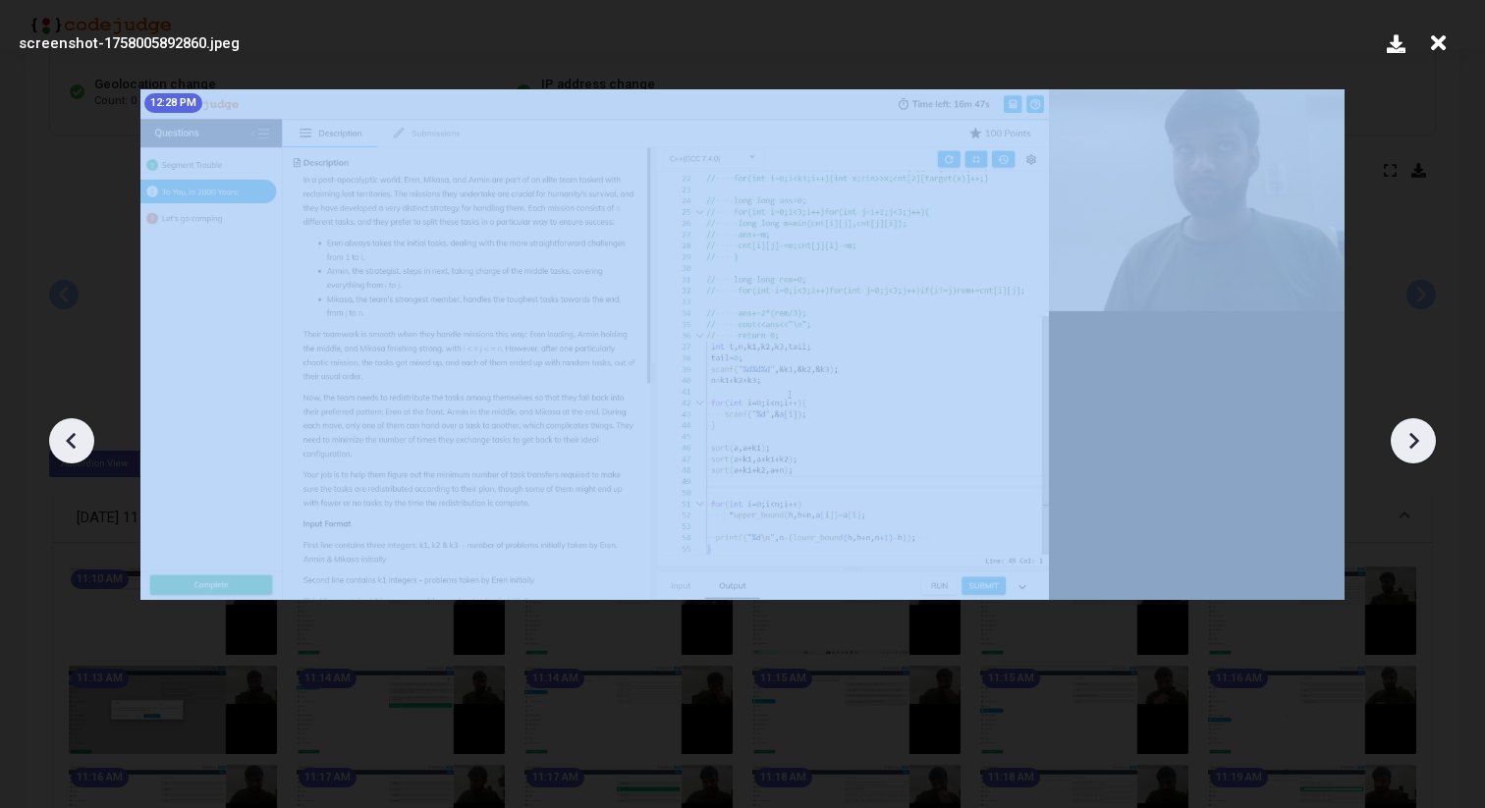
click at [1406, 432] on icon at bounding box center [1413, 440] width 29 height 29
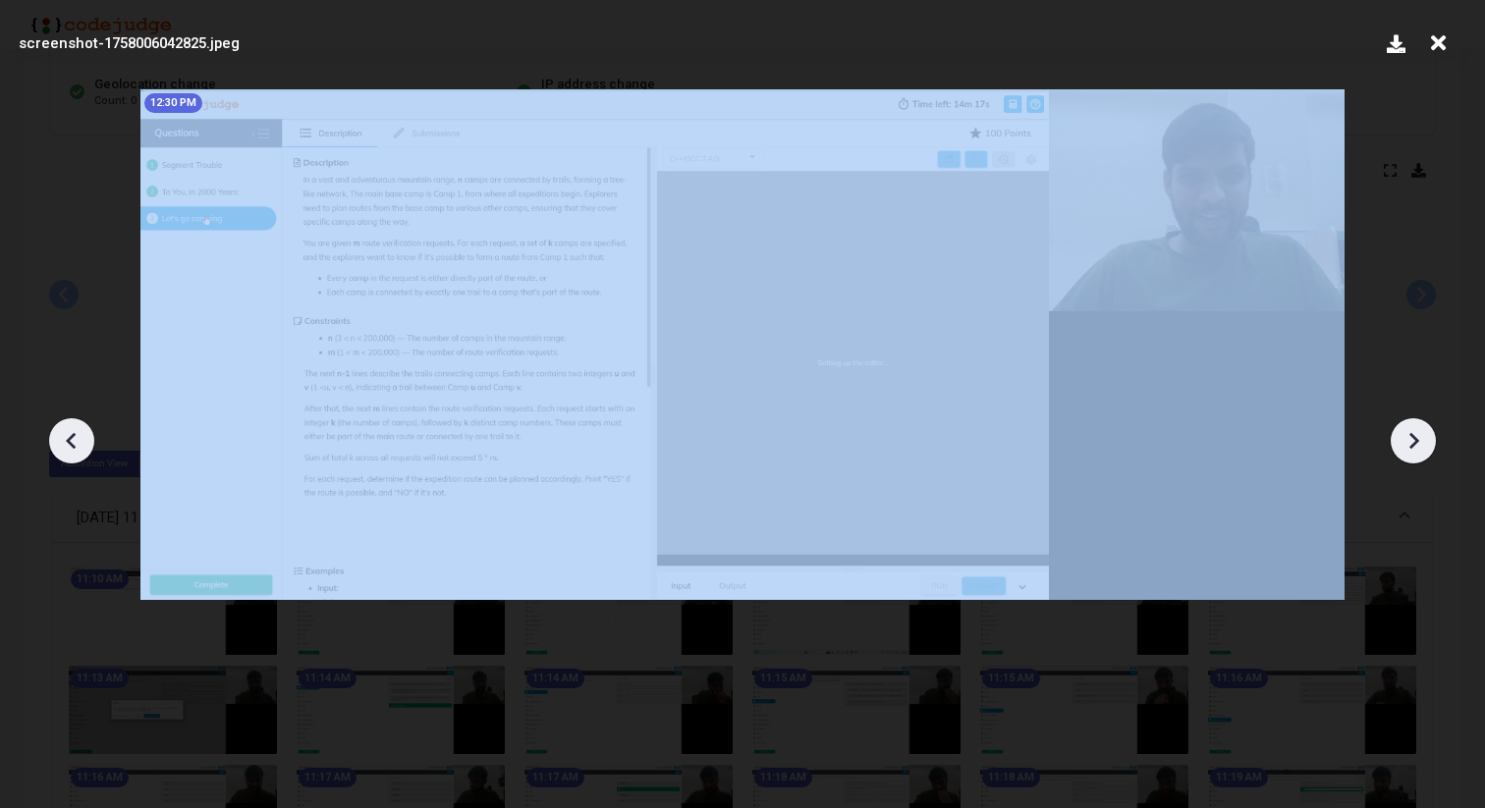
click at [1406, 432] on icon at bounding box center [1413, 440] width 29 height 29
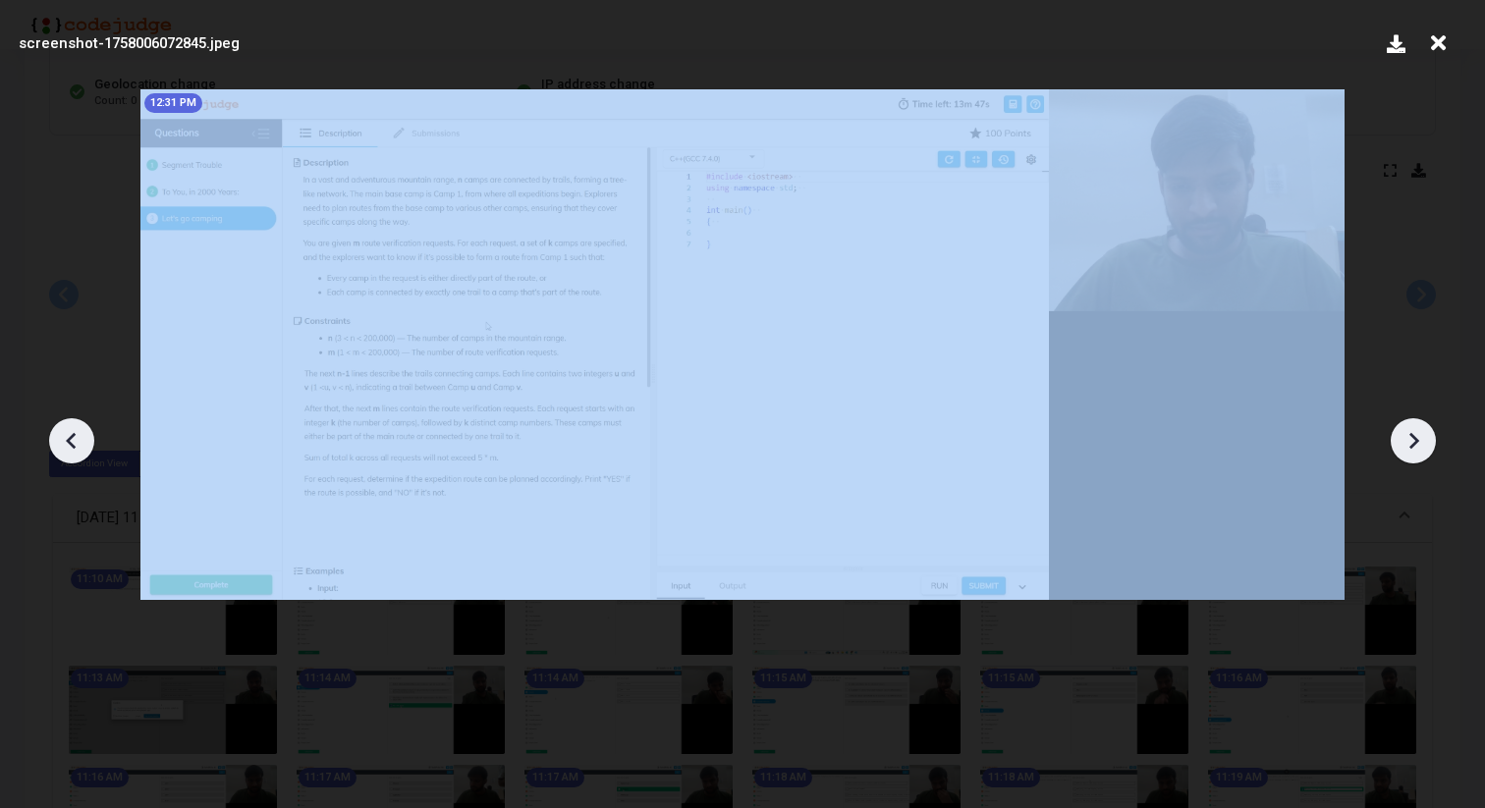
click at [1406, 432] on icon at bounding box center [1413, 440] width 29 height 29
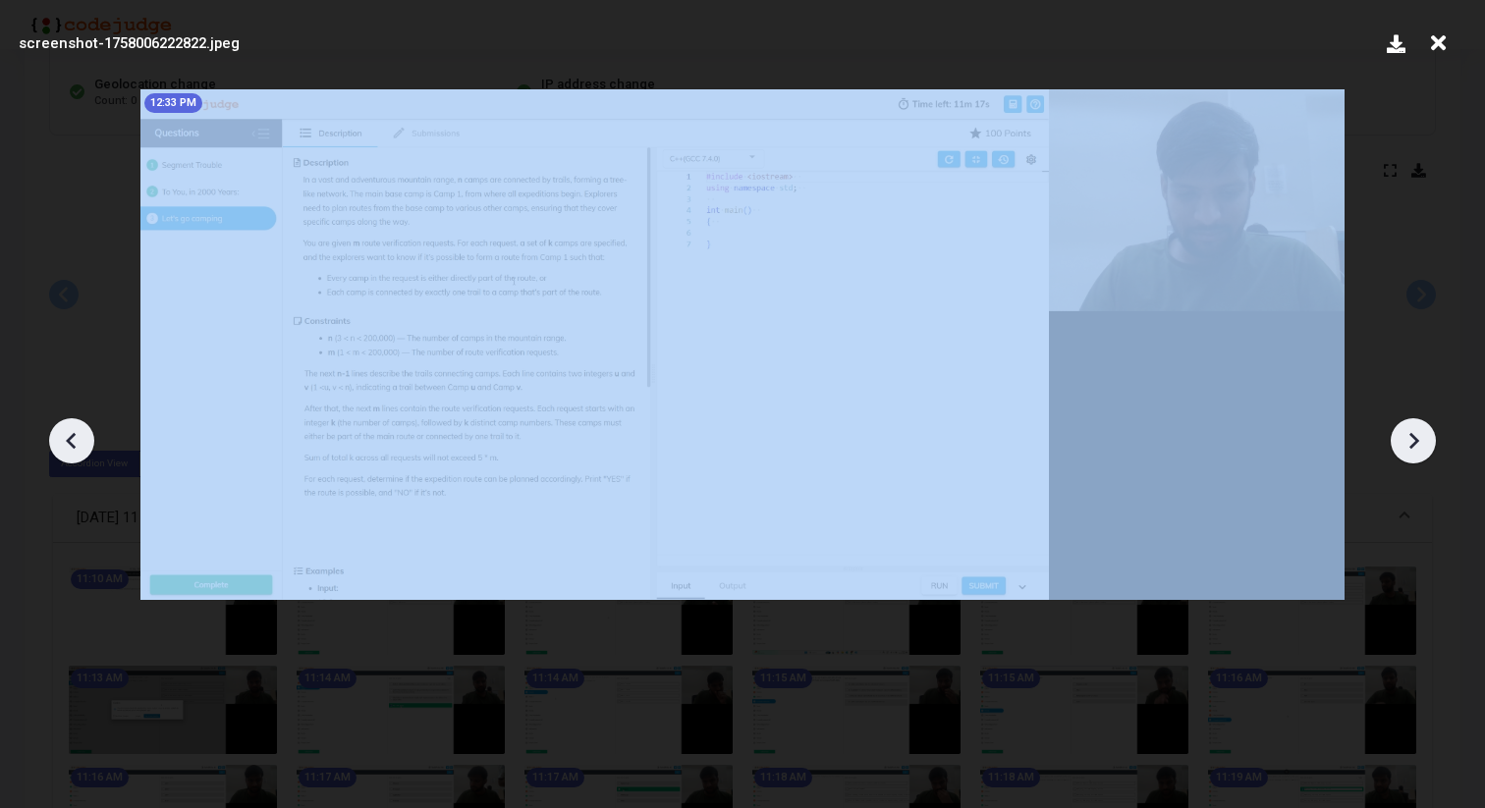
click at [1406, 432] on icon at bounding box center [1413, 440] width 29 height 29
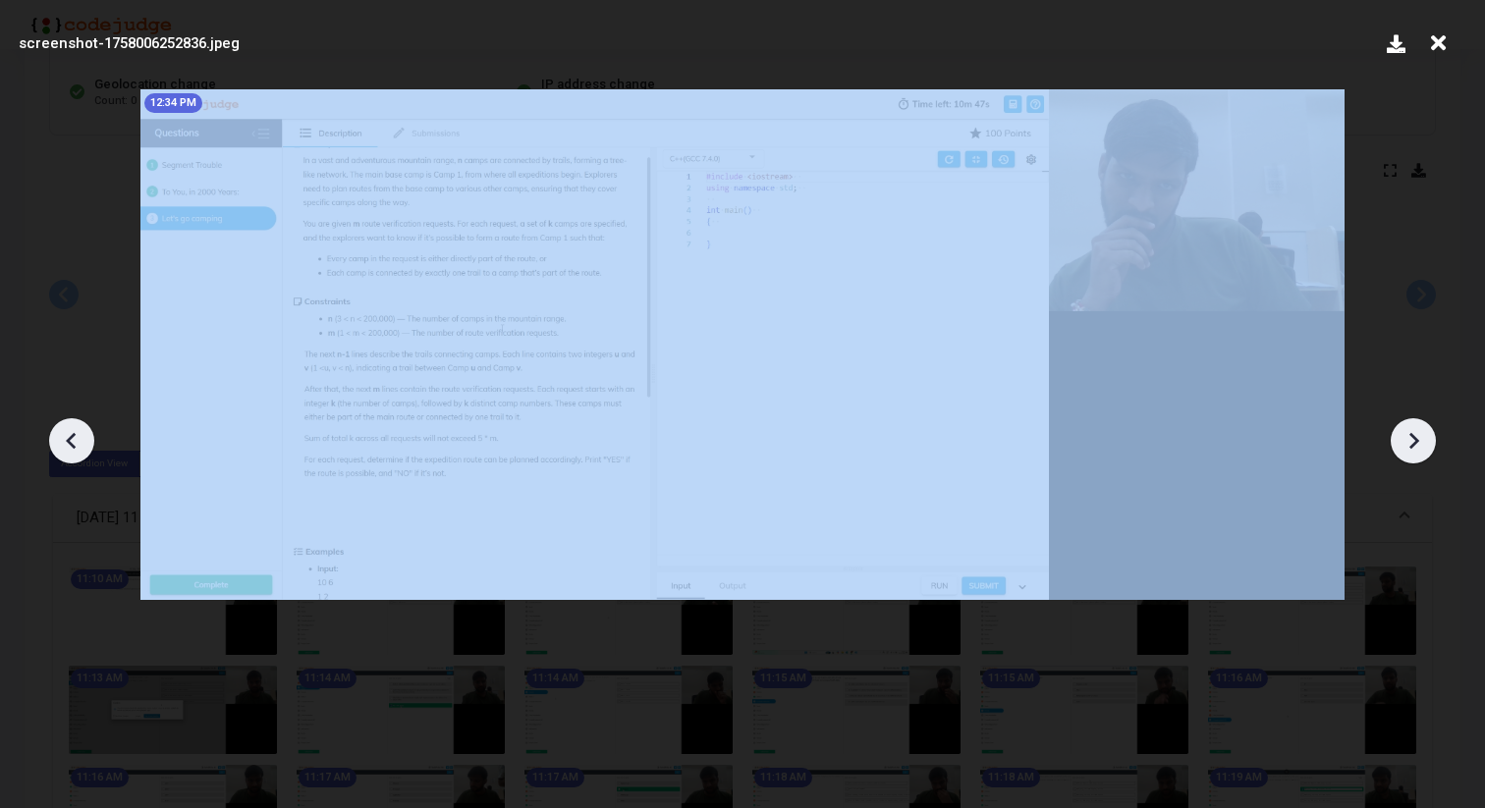
click at [1406, 432] on icon at bounding box center [1413, 440] width 29 height 29
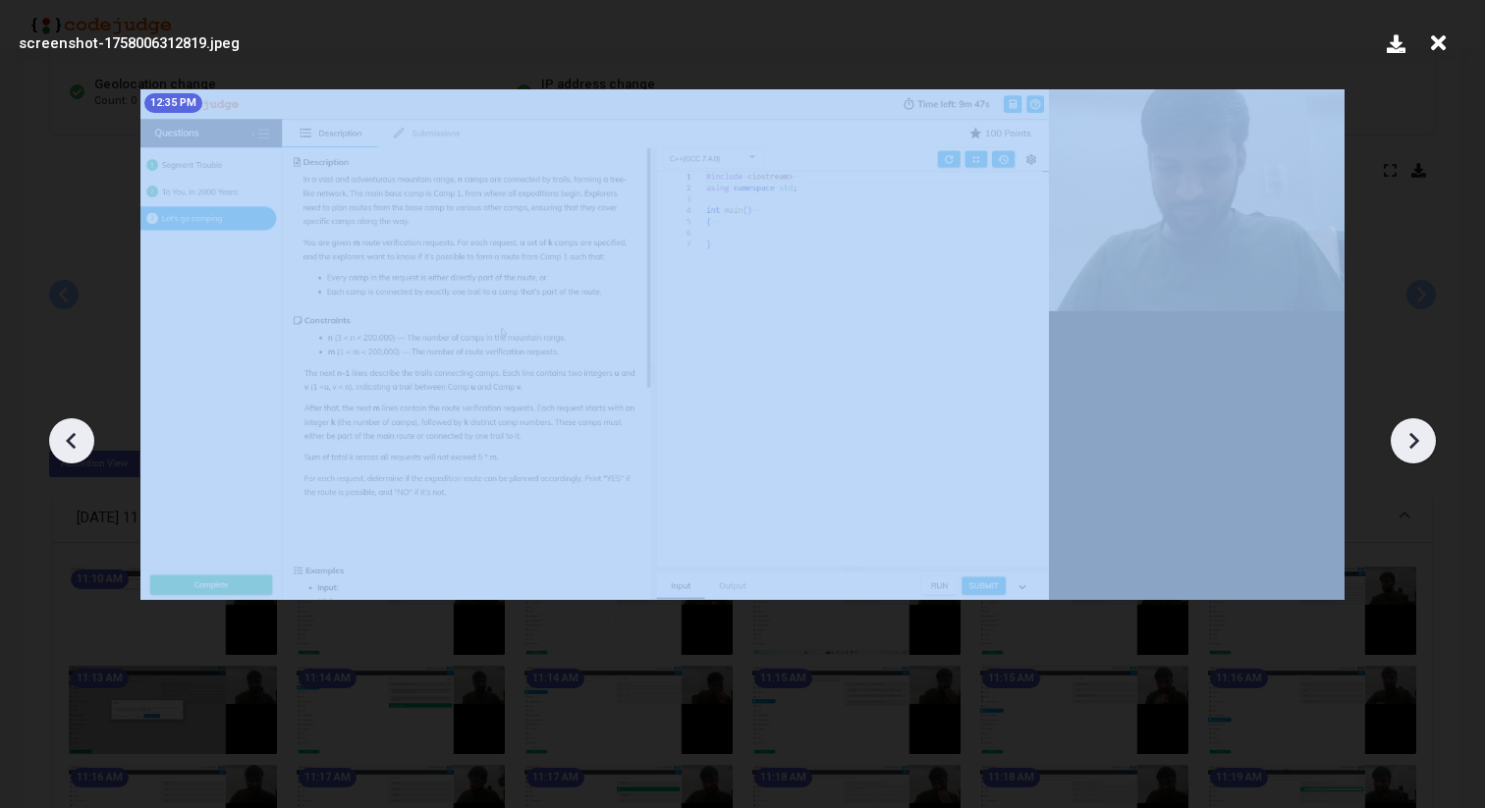
click at [1406, 432] on icon at bounding box center [1413, 440] width 29 height 29
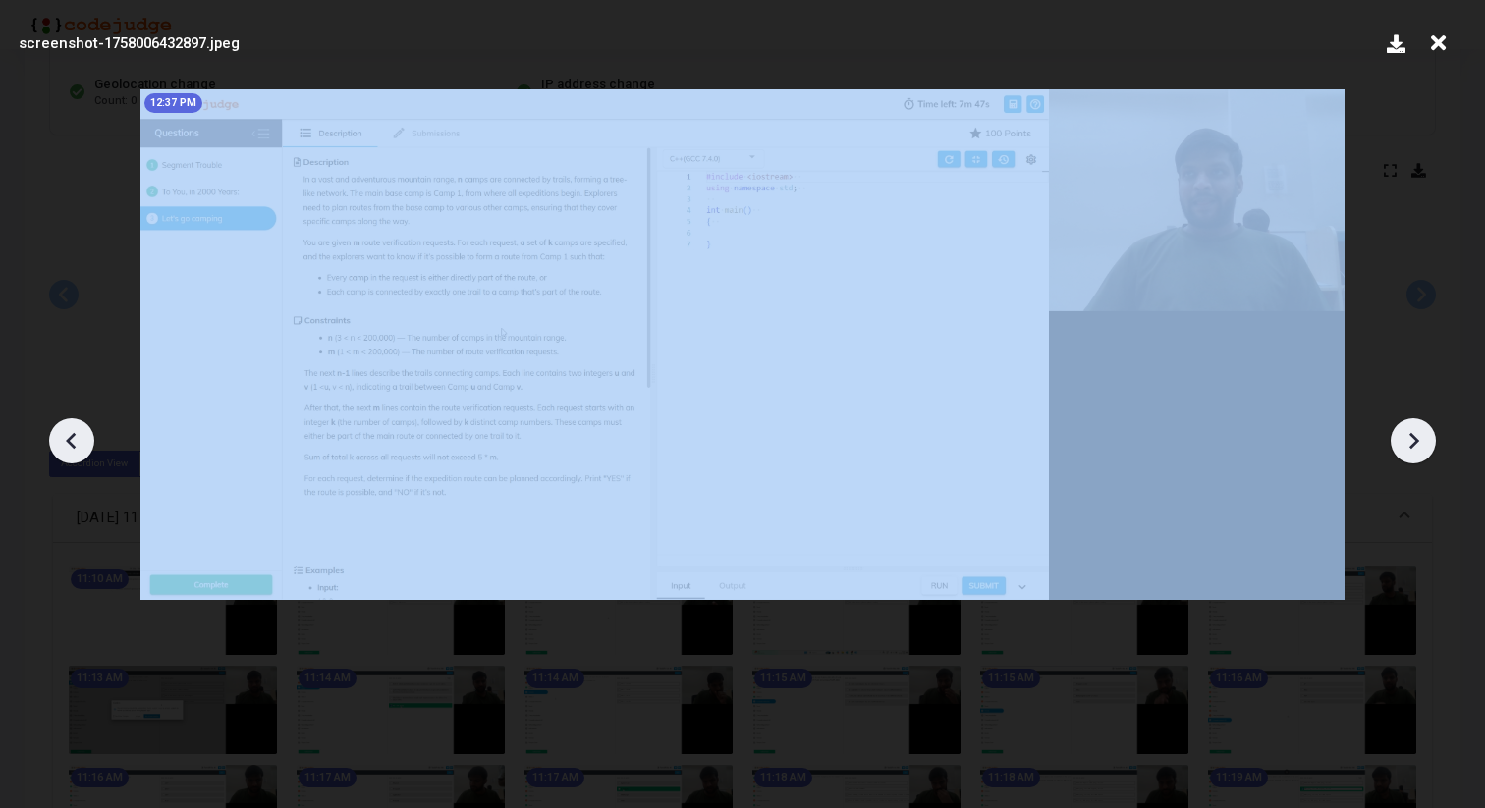
click at [1406, 432] on icon at bounding box center [1413, 440] width 29 height 29
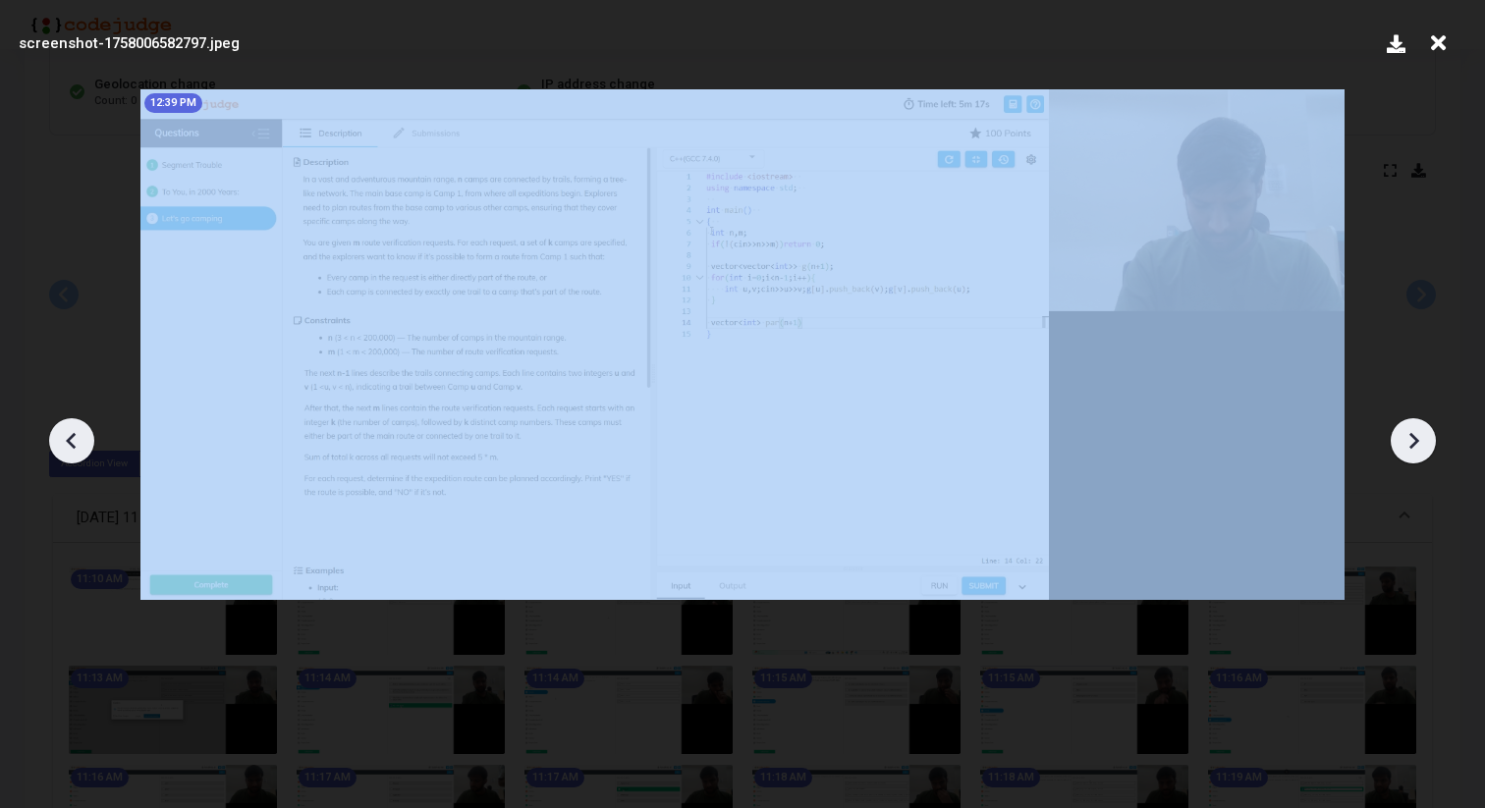
click at [1406, 432] on icon at bounding box center [1413, 440] width 29 height 29
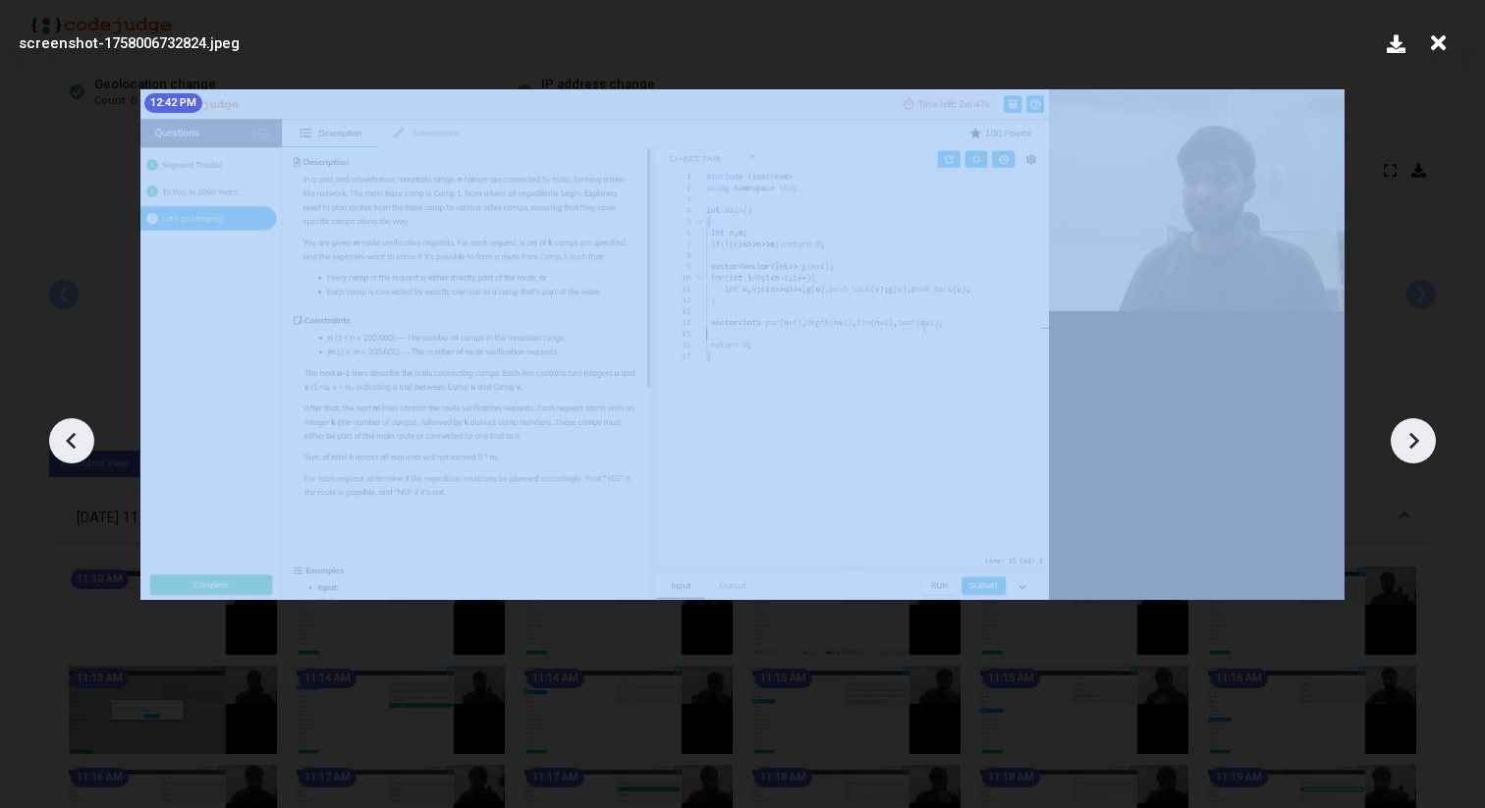
click at [1406, 432] on icon at bounding box center [1413, 440] width 29 height 29
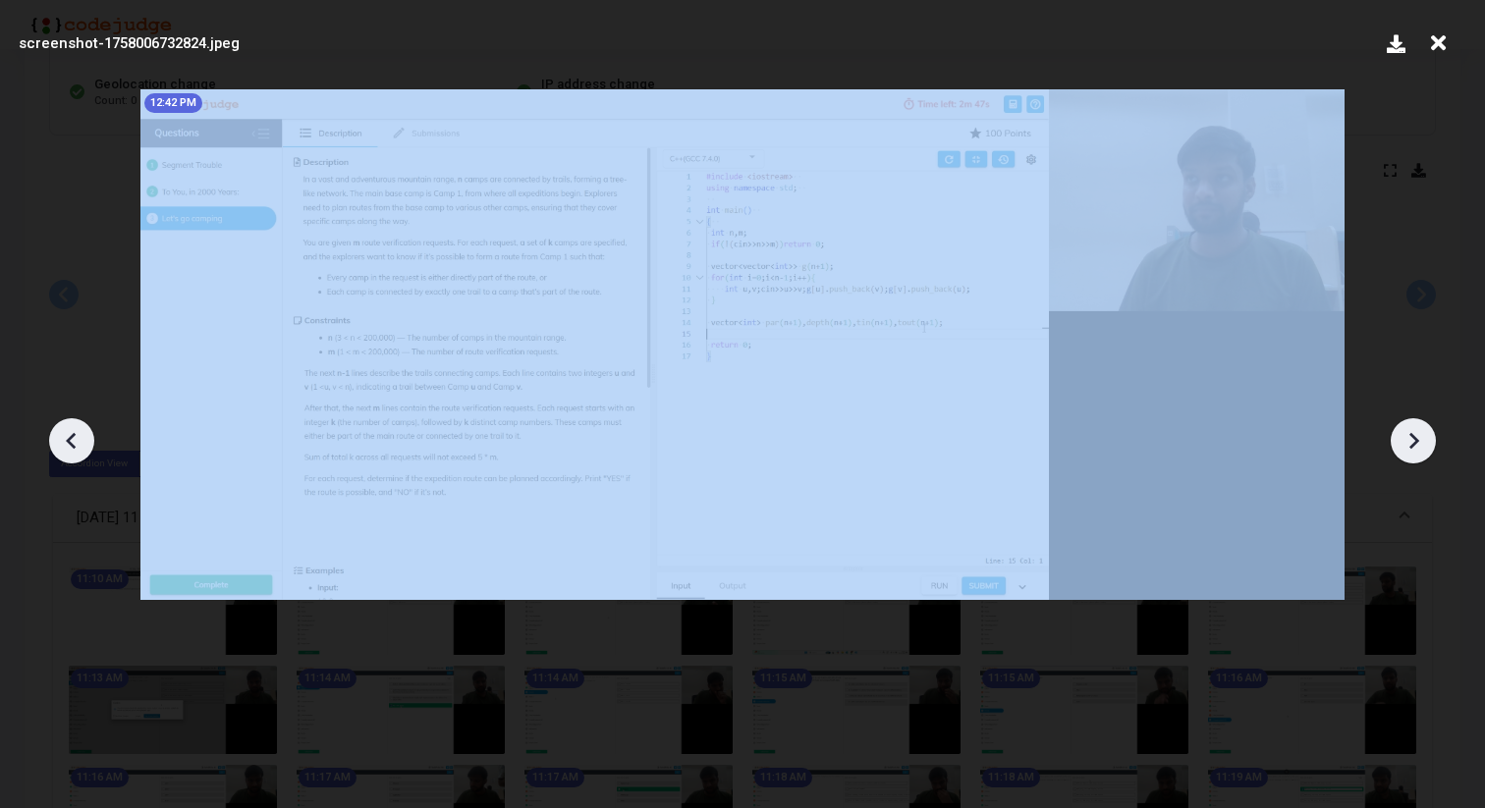
click at [1406, 432] on icon at bounding box center [1413, 440] width 29 height 29
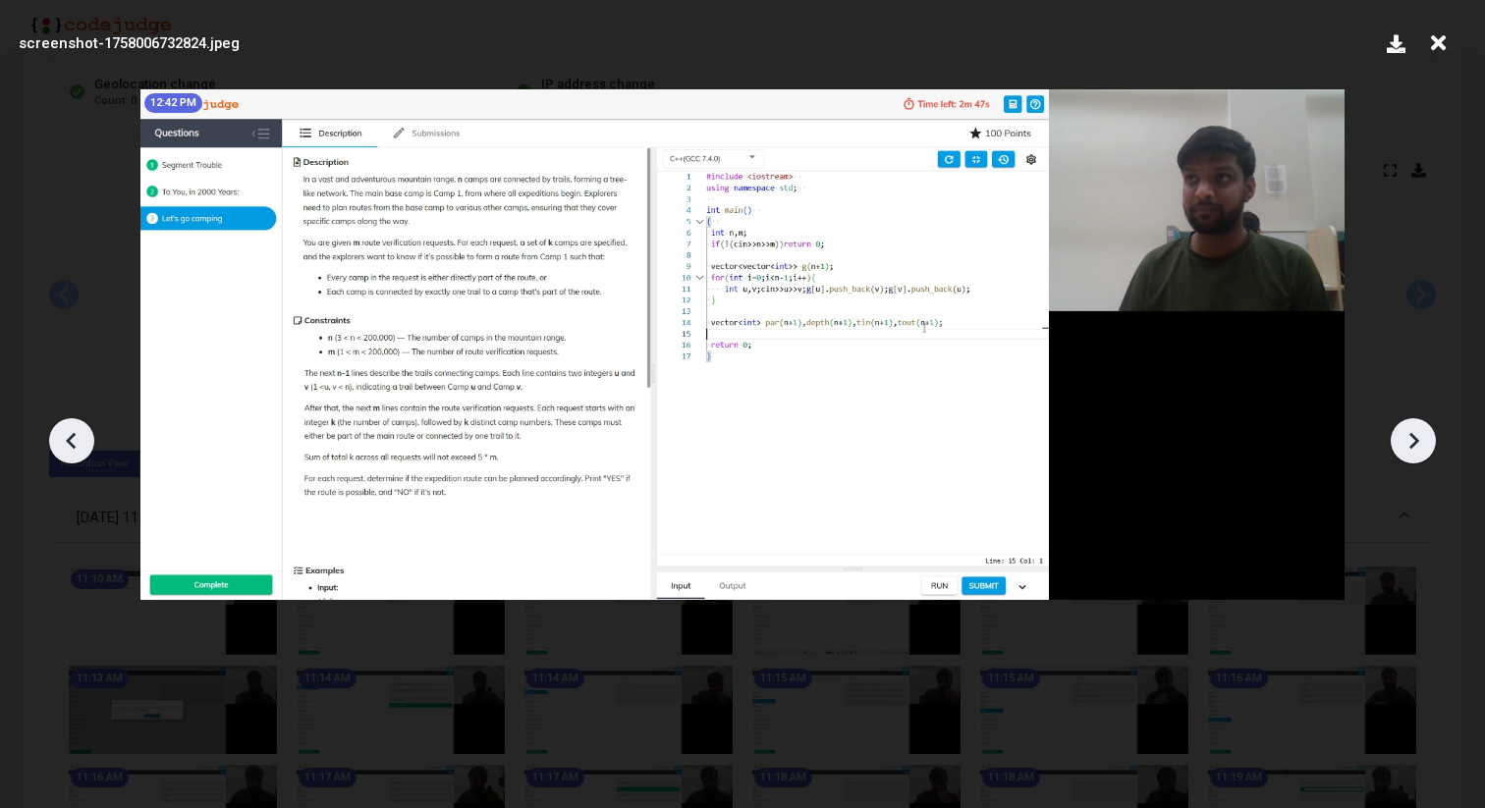
click at [1437, 47] on icon at bounding box center [1438, 43] width 30 height 37
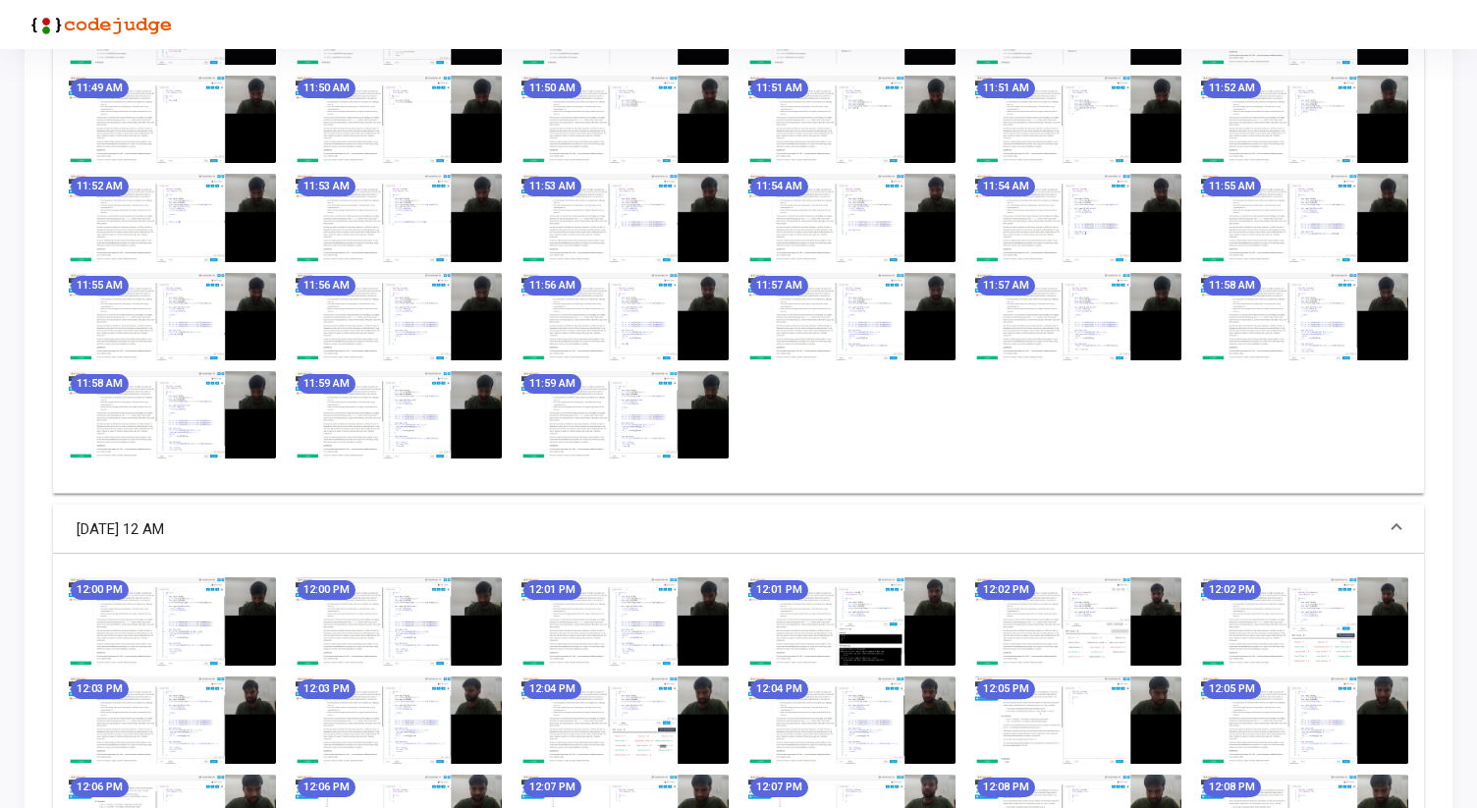
scroll to position [2043, 0]
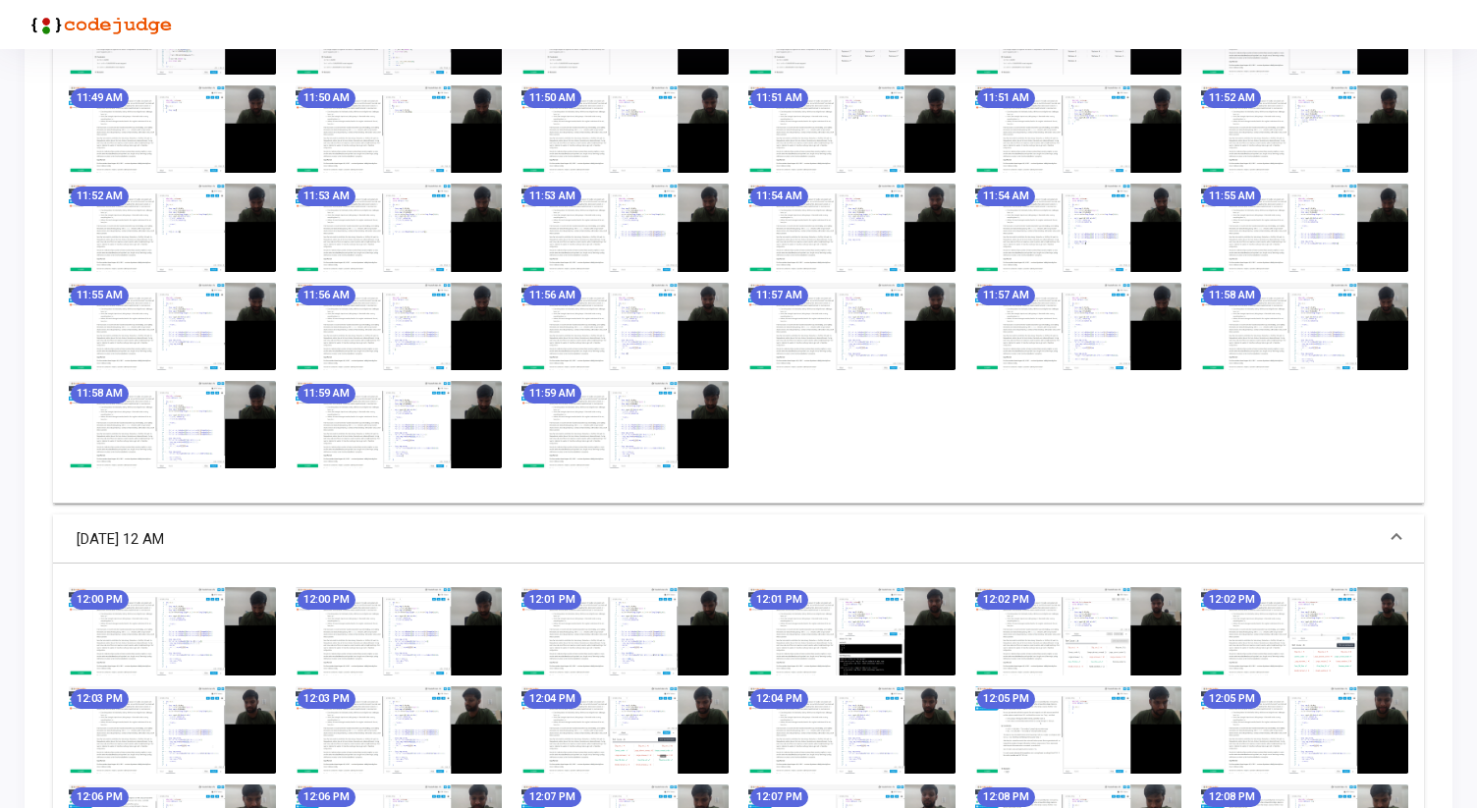
click at [724, 620] on img at bounding box center [625, 630] width 207 height 87
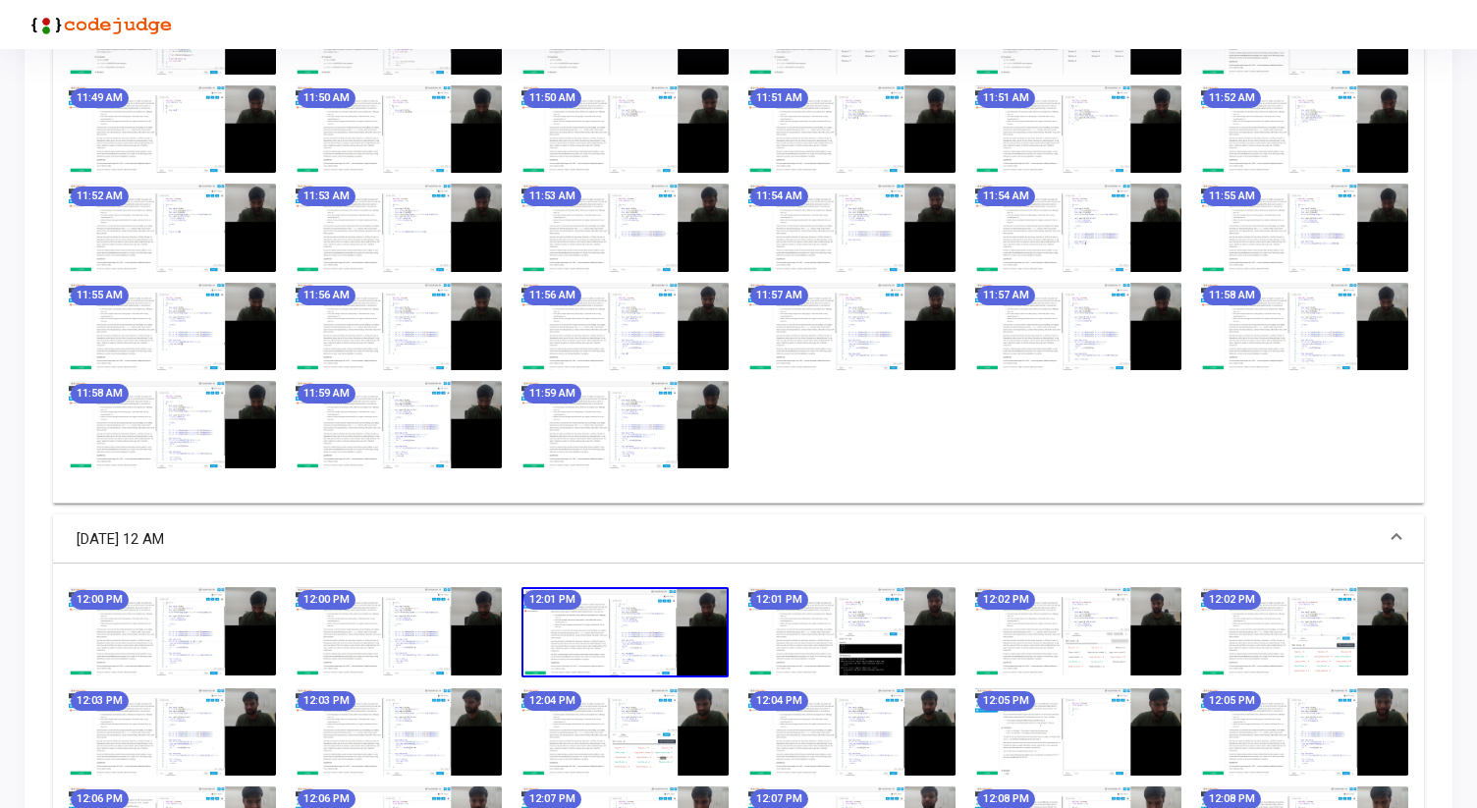
click at [636, 632] on img at bounding box center [625, 632] width 207 height 90
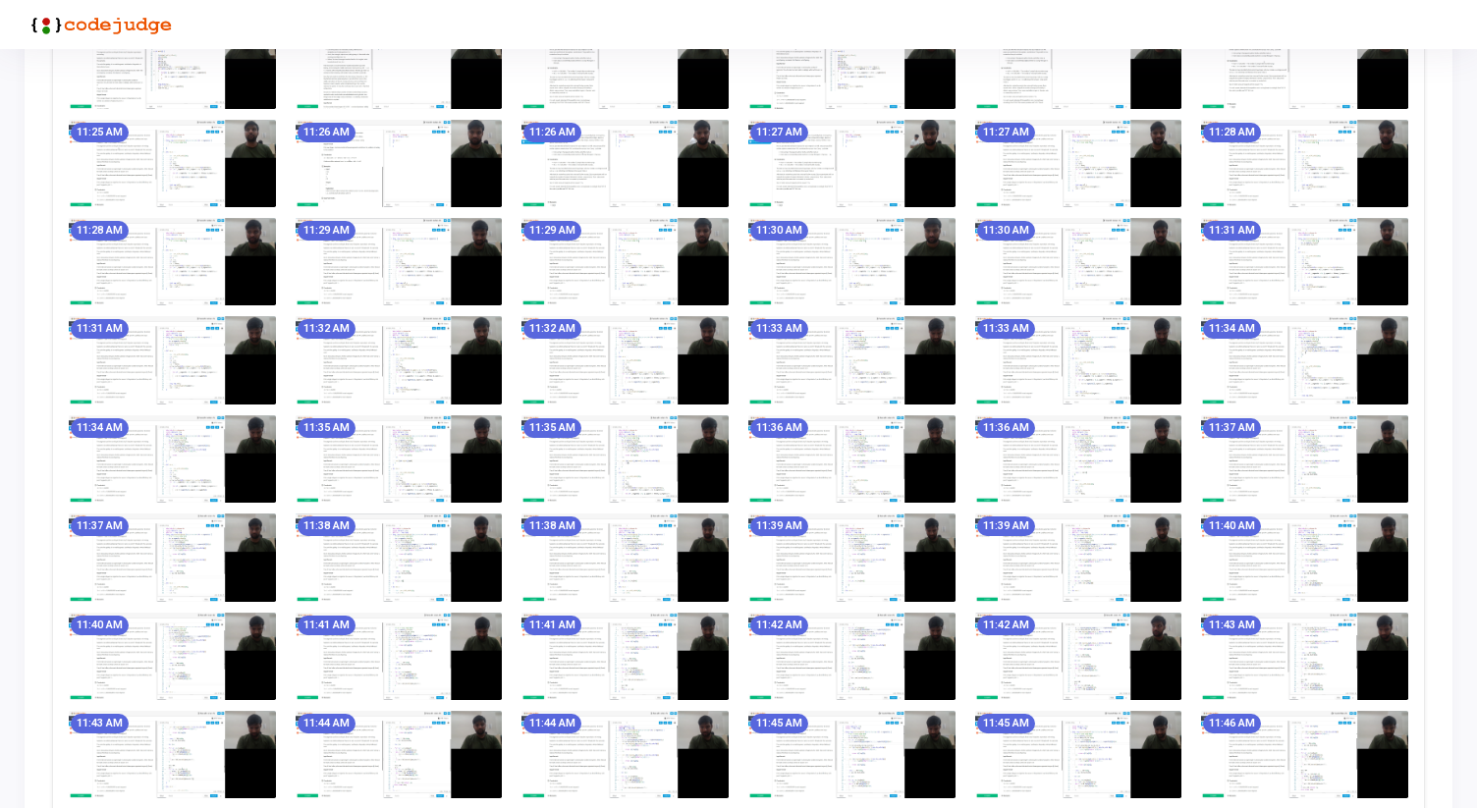
scroll to position [848, 0]
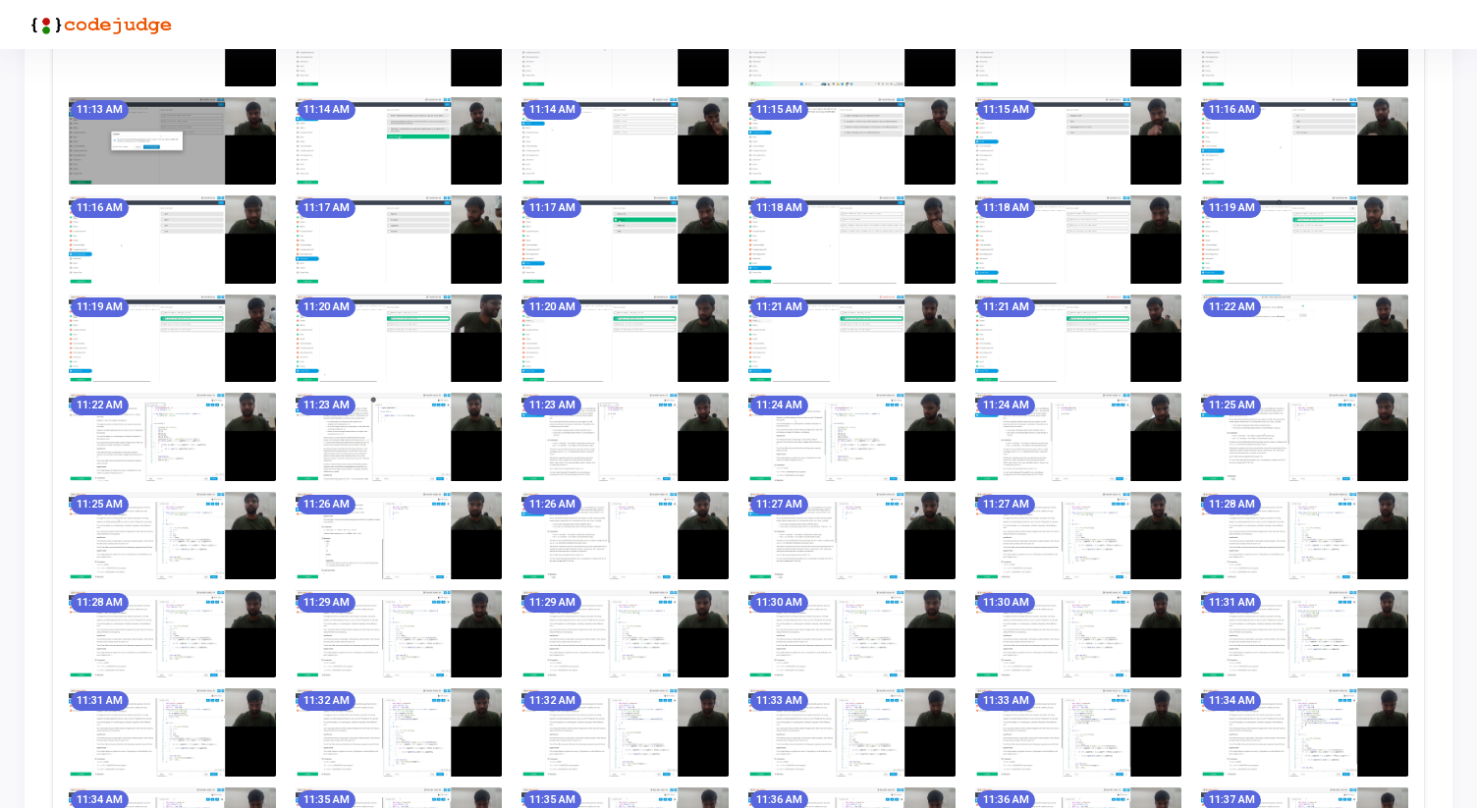
click at [806, 454] on img at bounding box center [852, 436] width 207 height 87
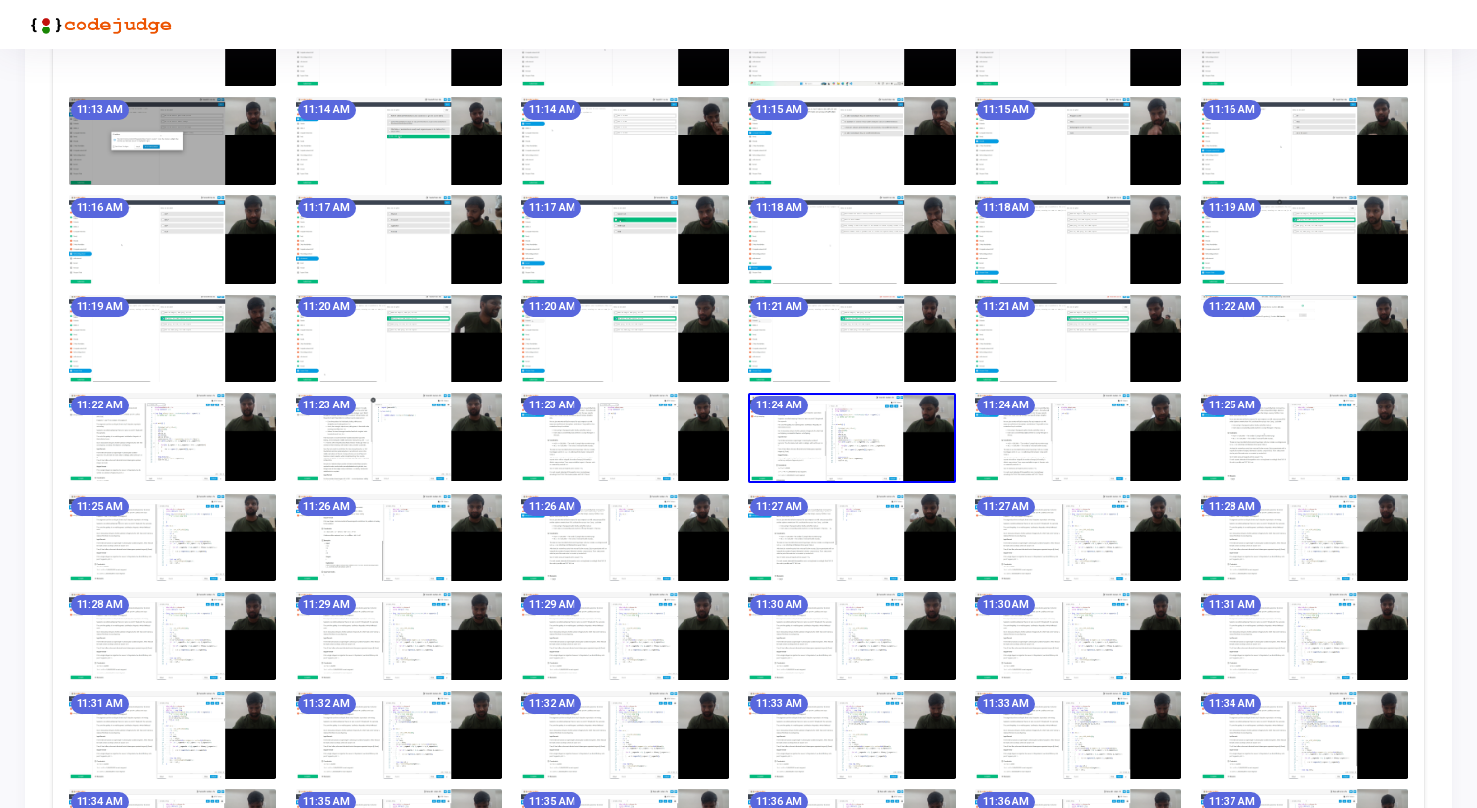
scroll to position [0, 0]
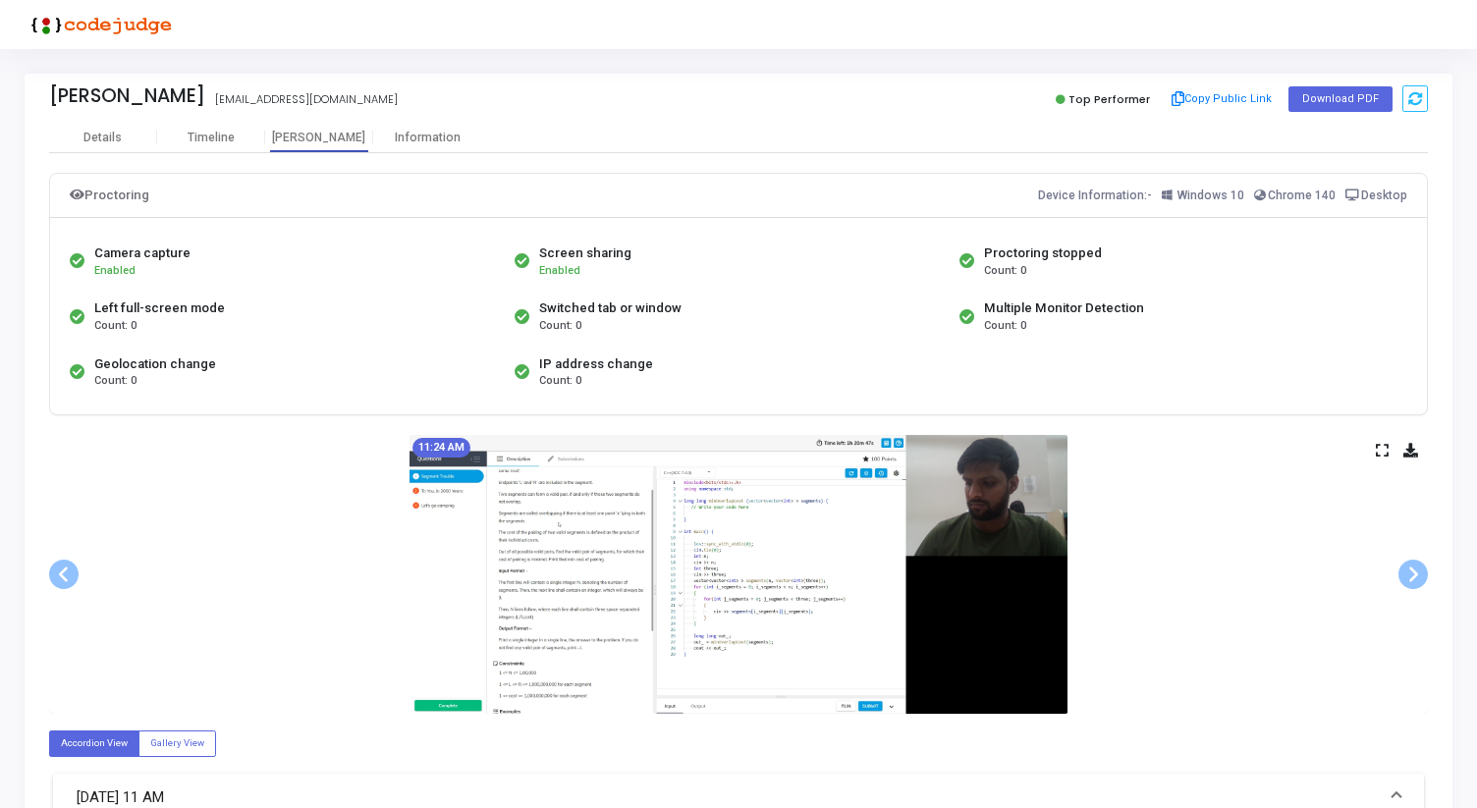
click at [1381, 446] on icon at bounding box center [1382, 450] width 13 height 11
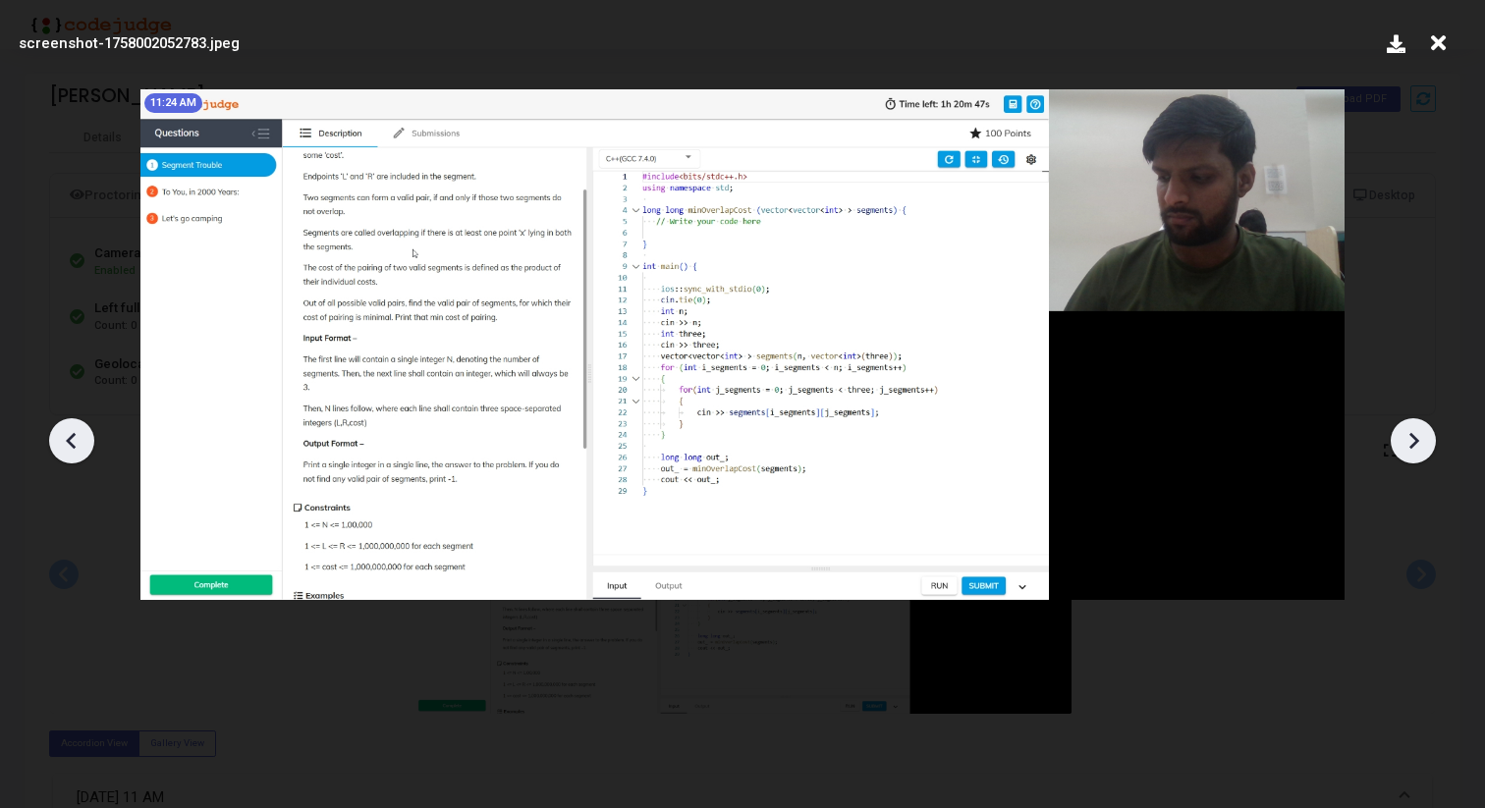
click at [1420, 435] on icon at bounding box center [1413, 440] width 29 height 29
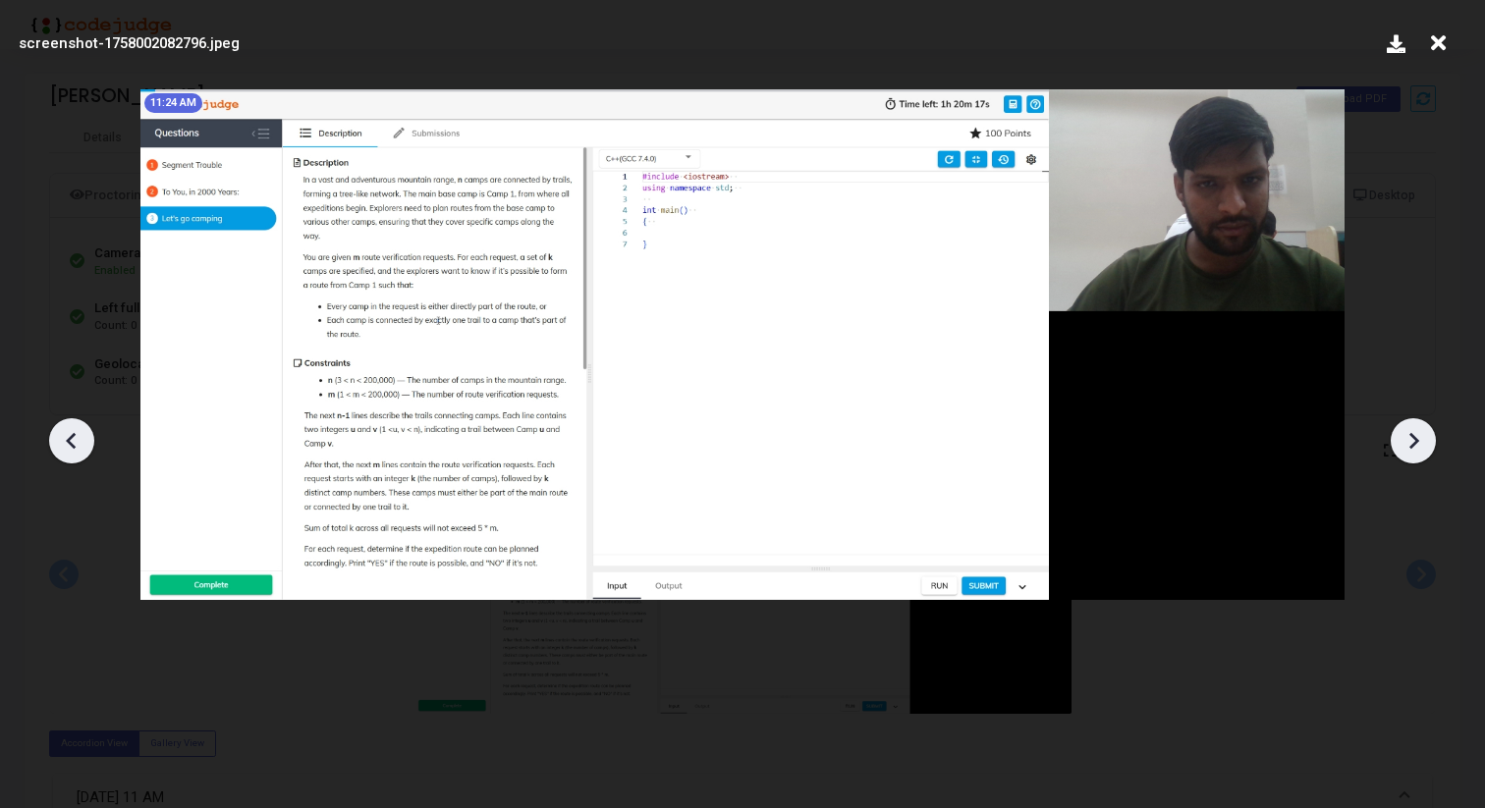
click at [1420, 435] on icon at bounding box center [1413, 440] width 29 height 29
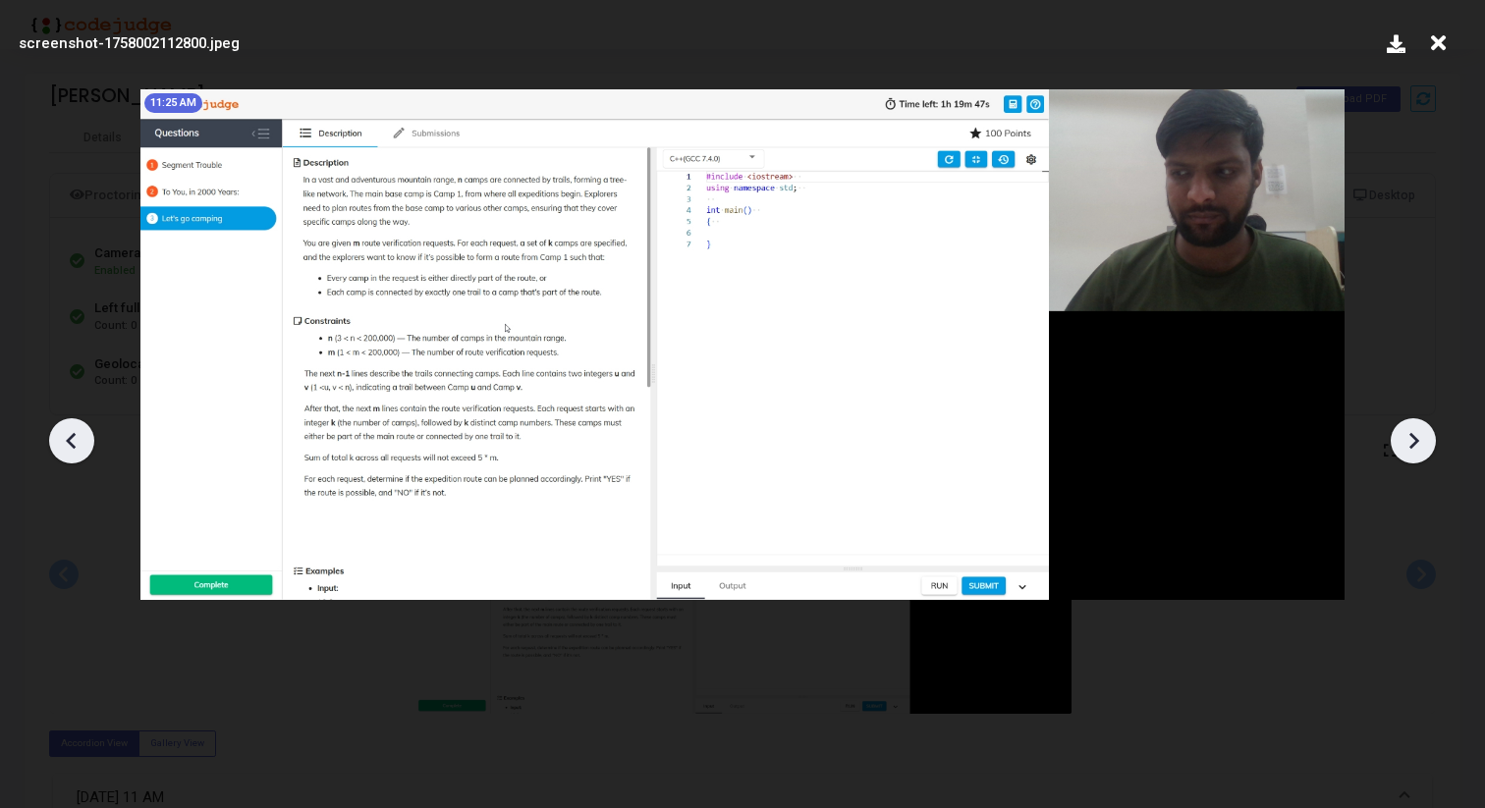
click at [1420, 435] on icon at bounding box center [1413, 440] width 29 height 29
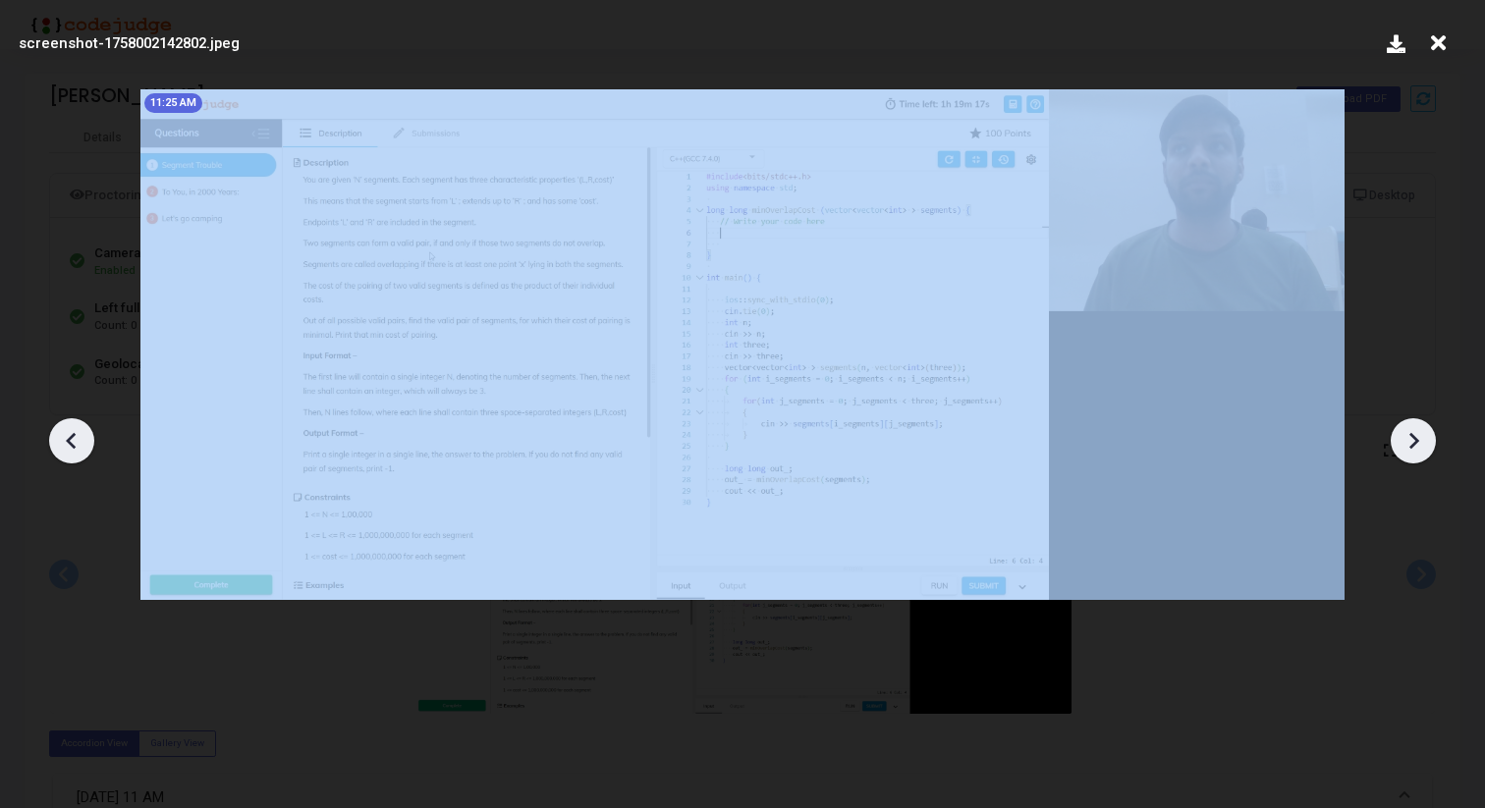
click at [1420, 435] on icon at bounding box center [1413, 440] width 29 height 29
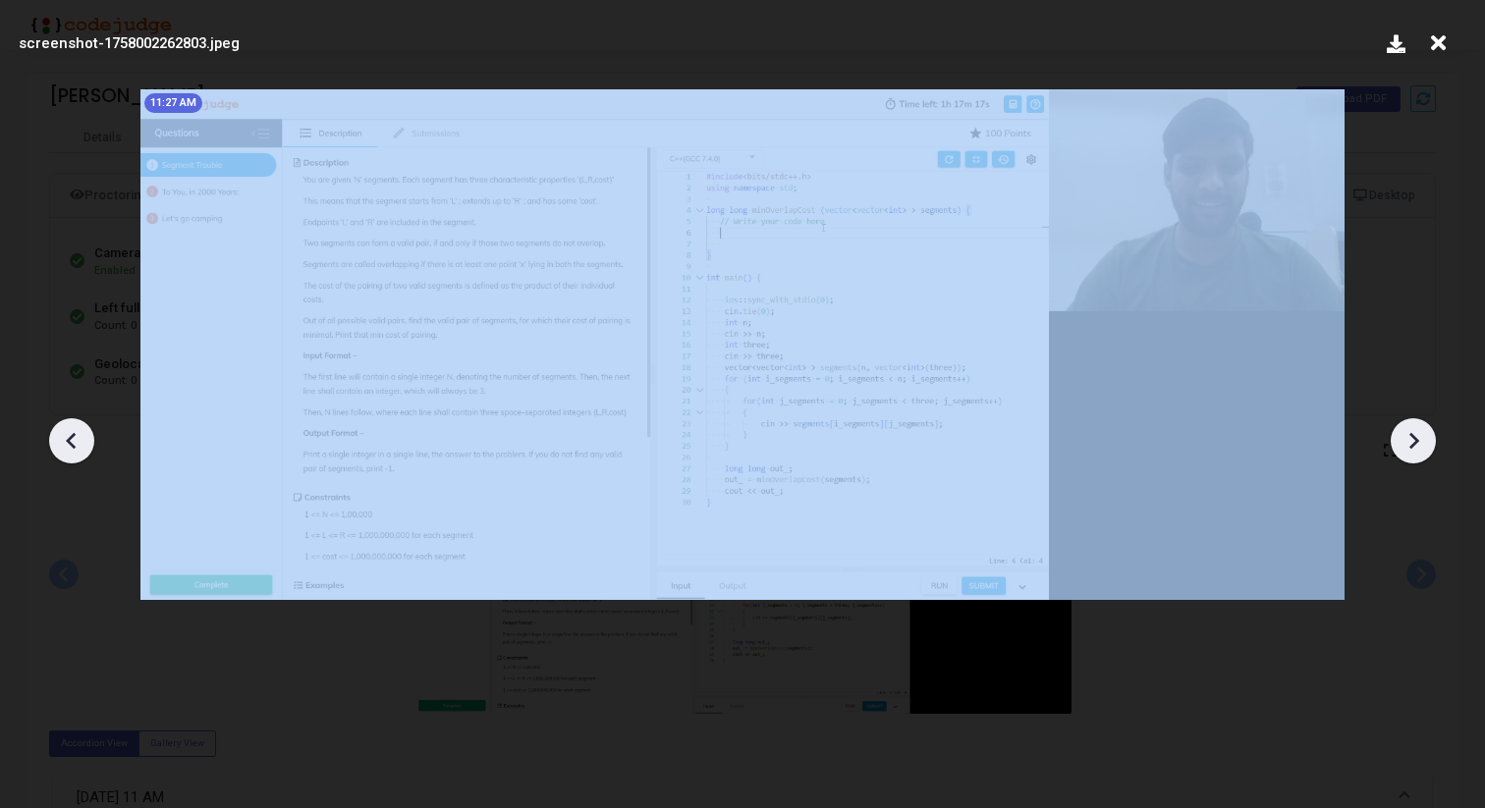
click at [1420, 435] on icon at bounding box center [1413, 440] width 29 height 29
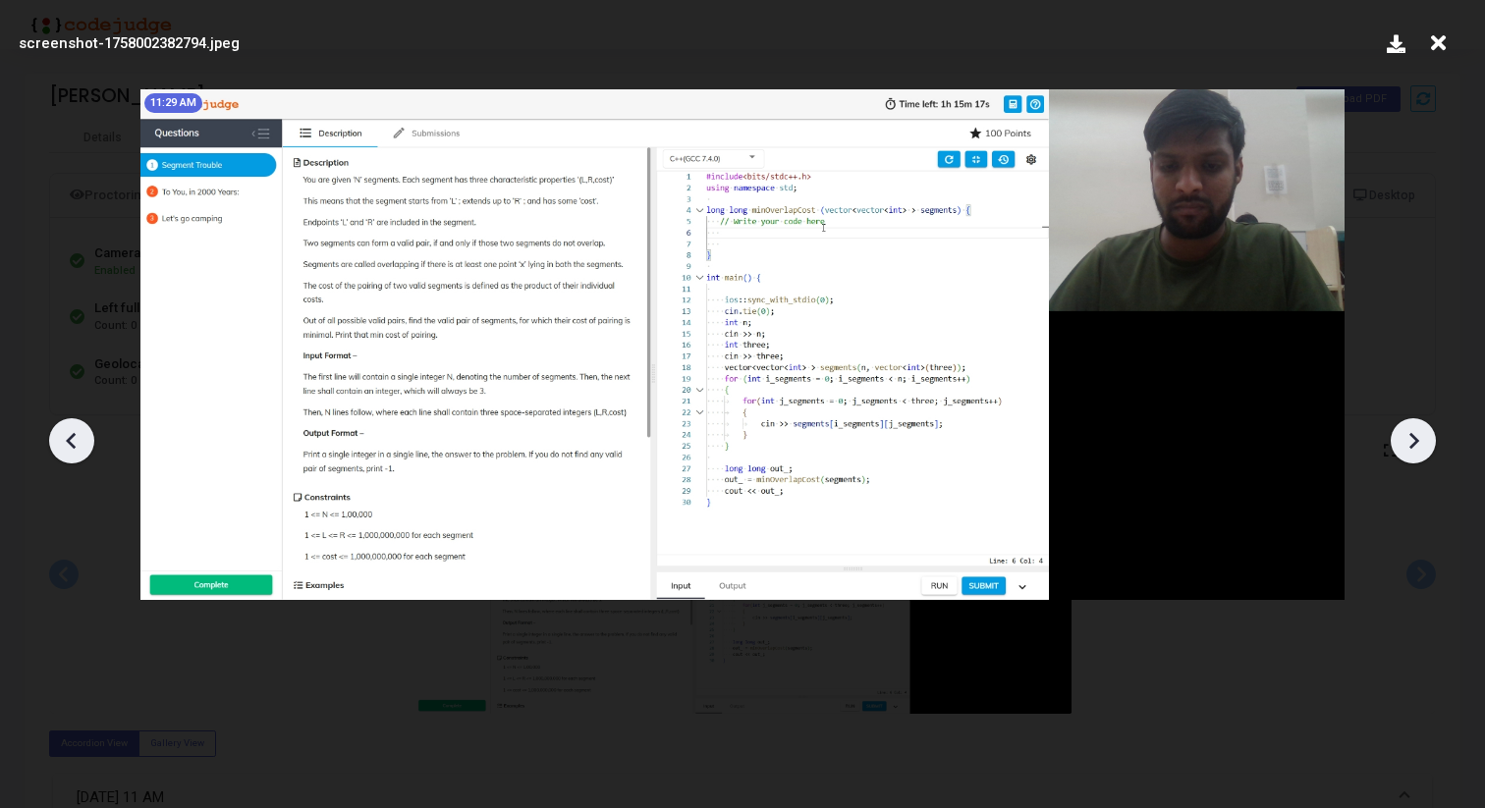
click at [78, 449] on icon at bounding box center [71, 440] width 29 height 29
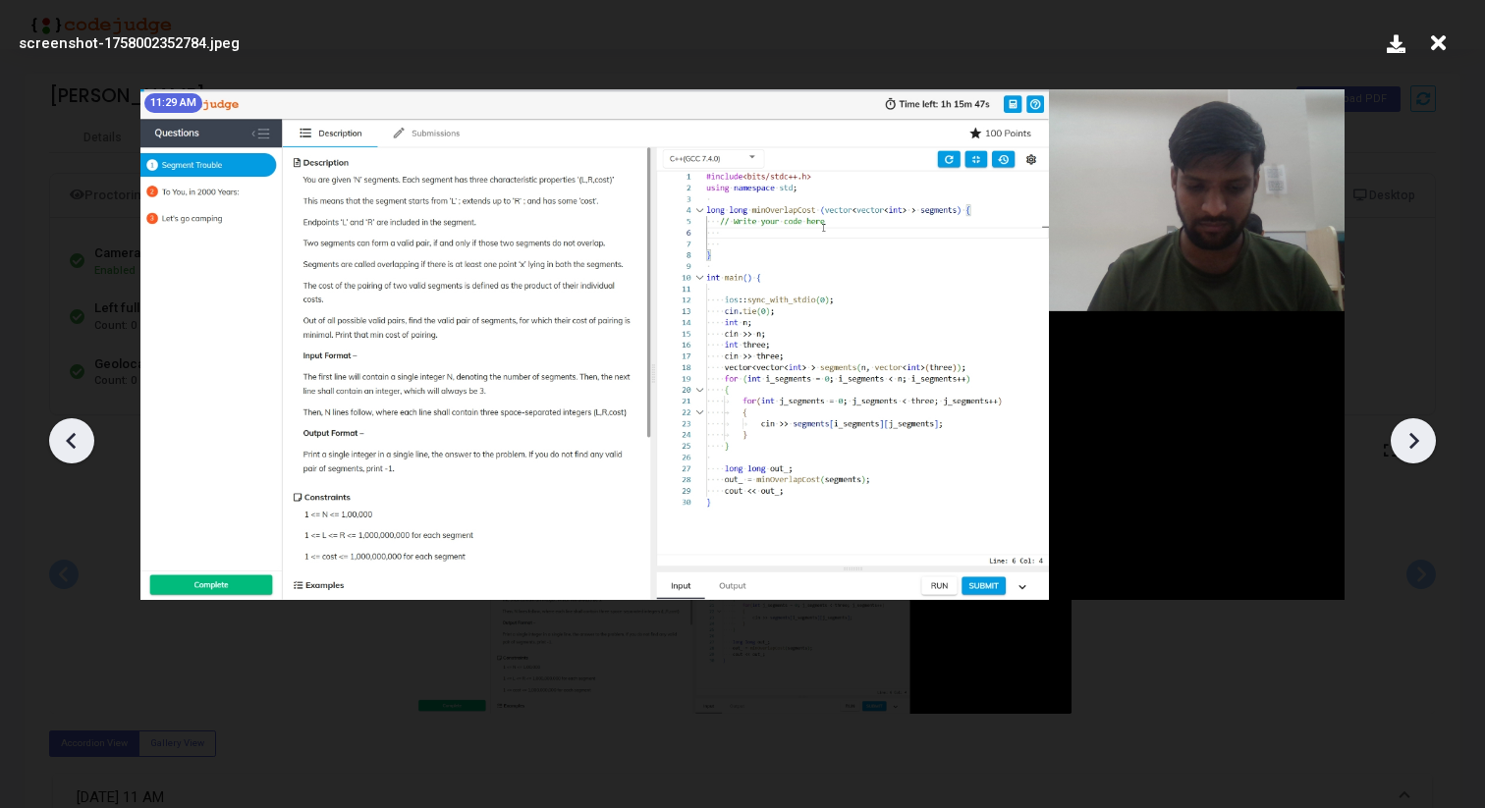
click at [74, 449] on icon at bounding box center [71, 440] width 29 height 29
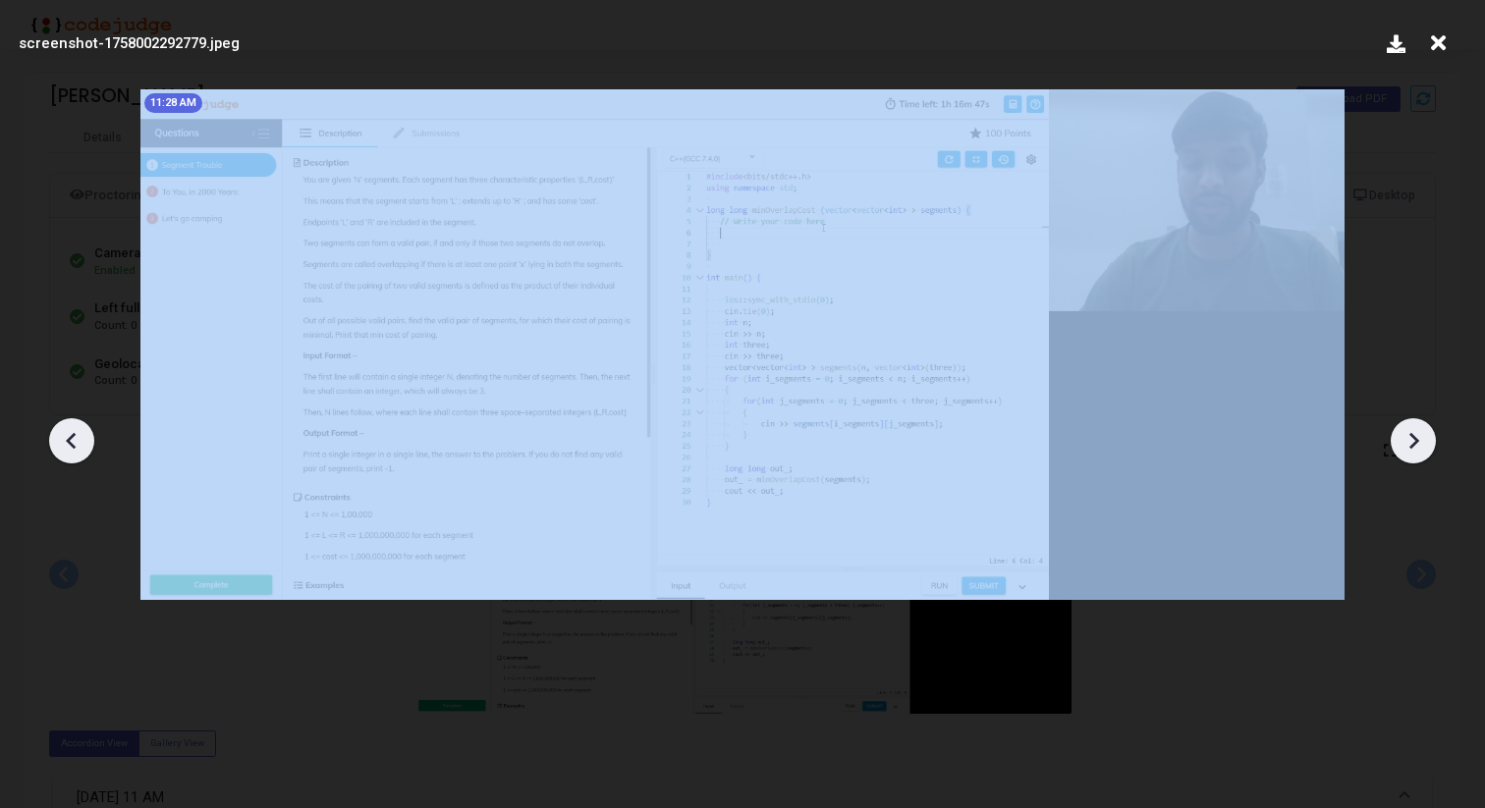
click at [74, 449] on icon at bounding box center [71, 440] width 29 height 29
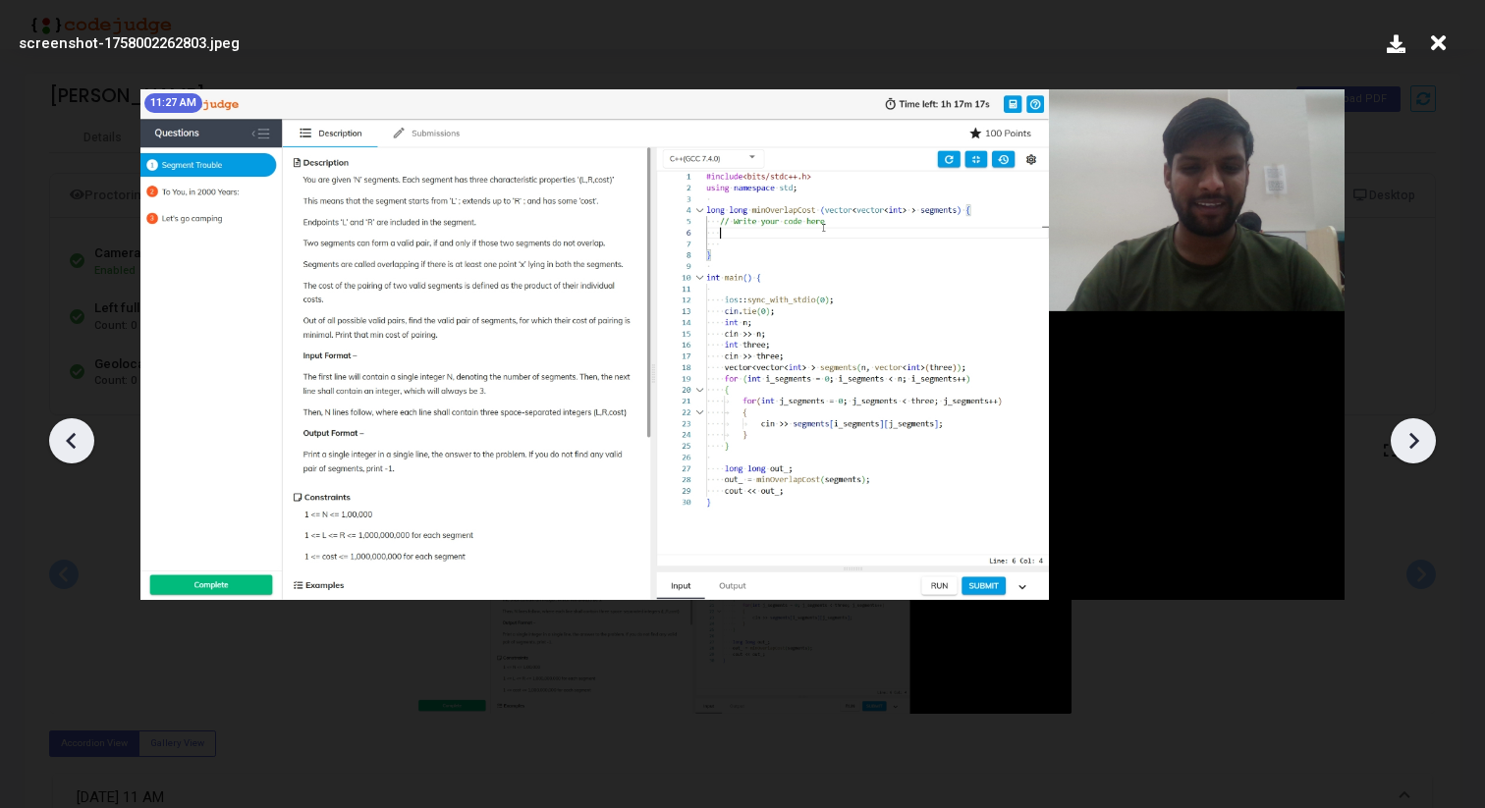
click at [74, 449] on icon at bounding box center [71, 440] width 29 height 29
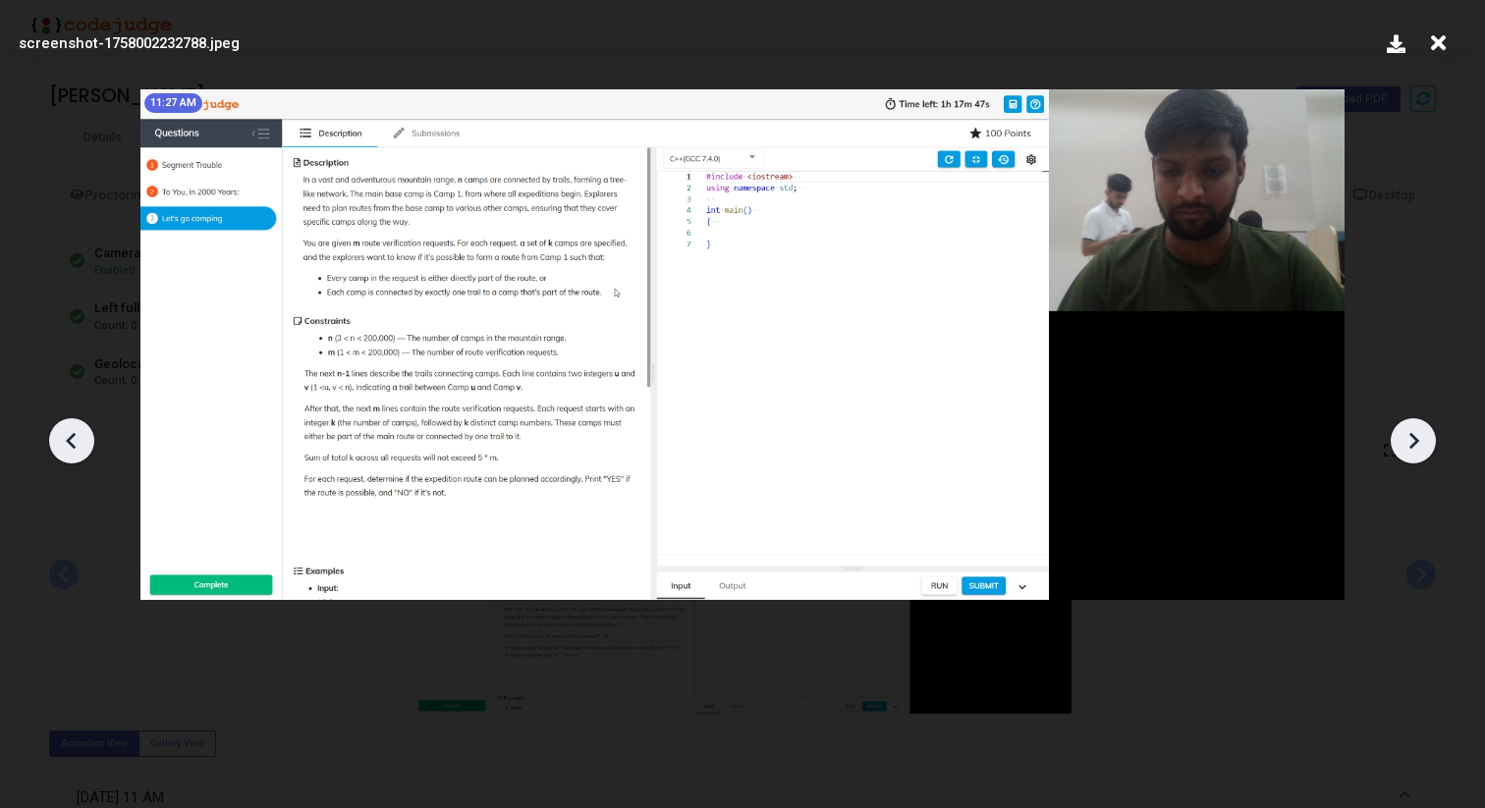
click at [74, 449] on icon at bounding box center [71, 440] width 29 height 29
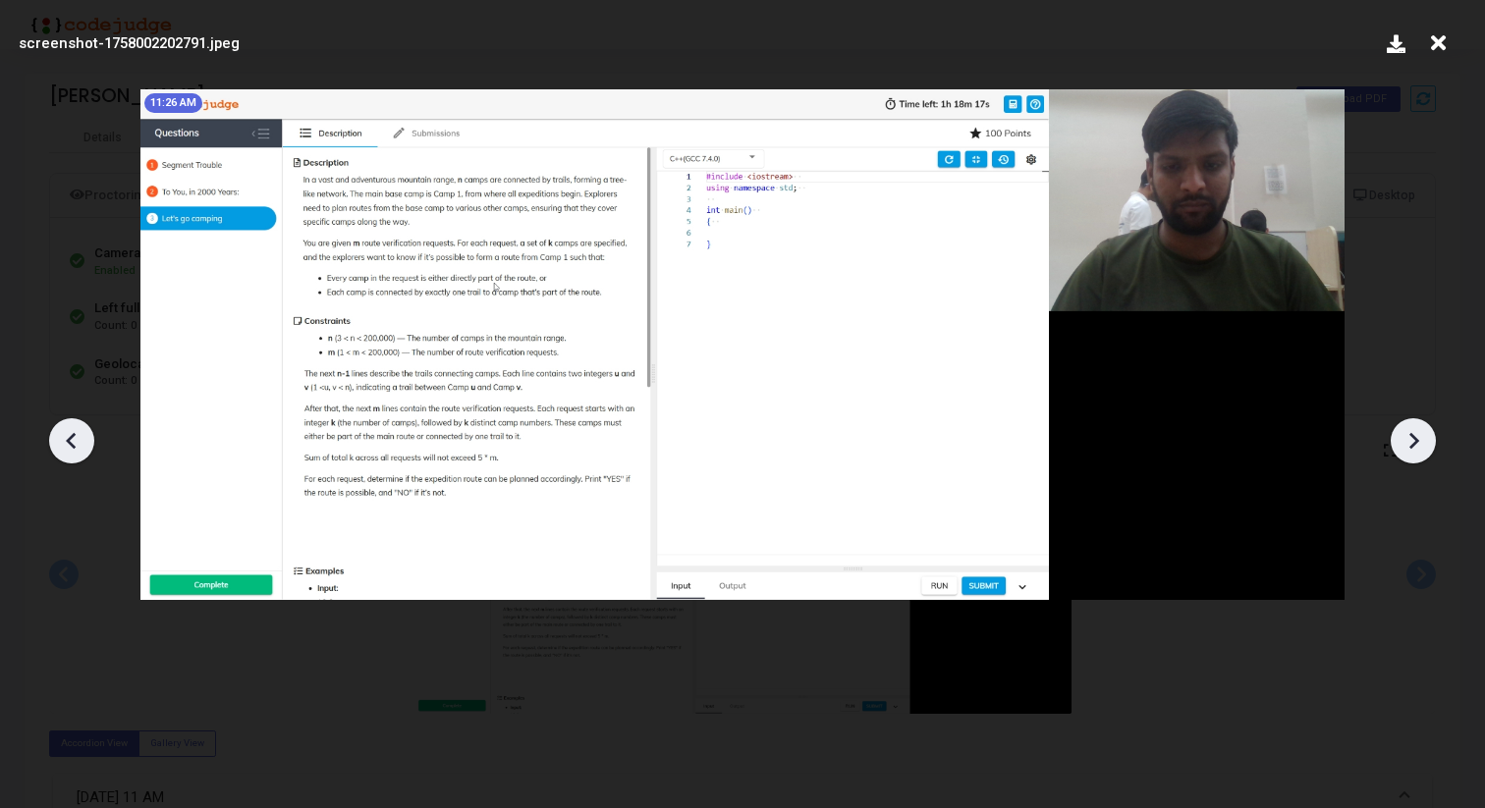
click at [71, 449] on icon at bounding box center [71, 440] width 29 height 29
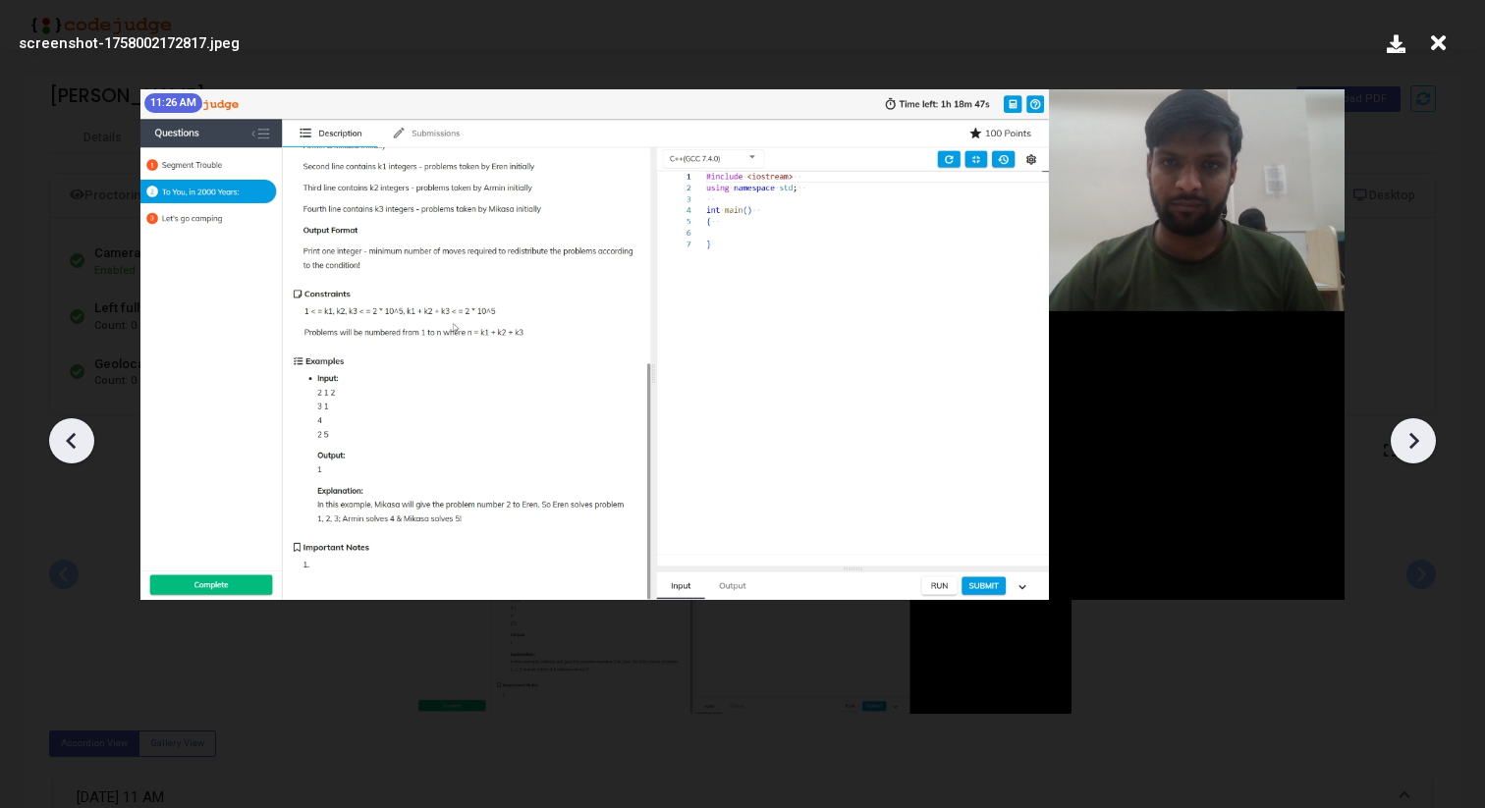
click at [71, 449] on icon at bounding box center [71, 440] width 29 height 29
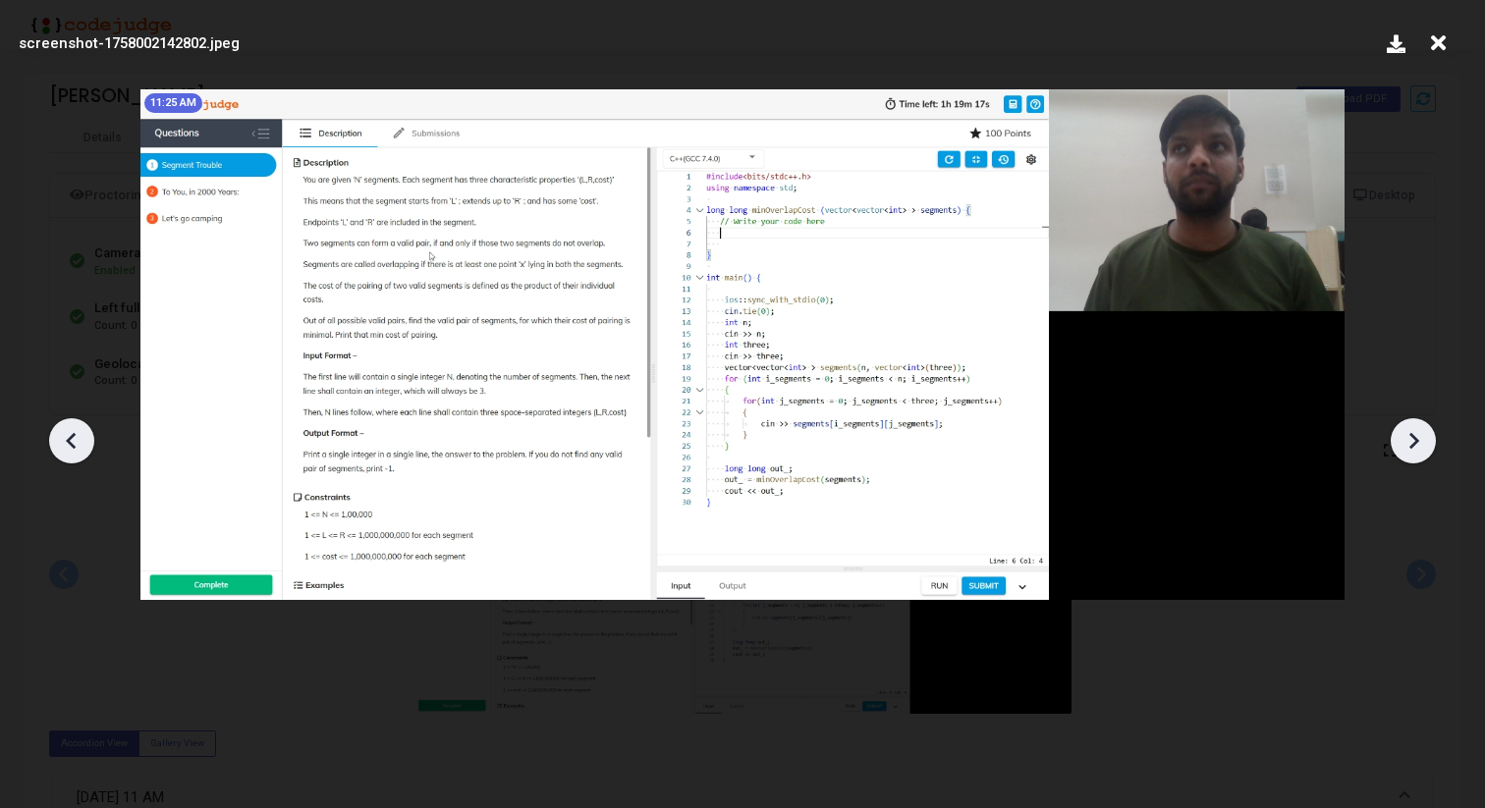
click at [63, 449] on icon at bounding box center [71, 440] width 29 height 29
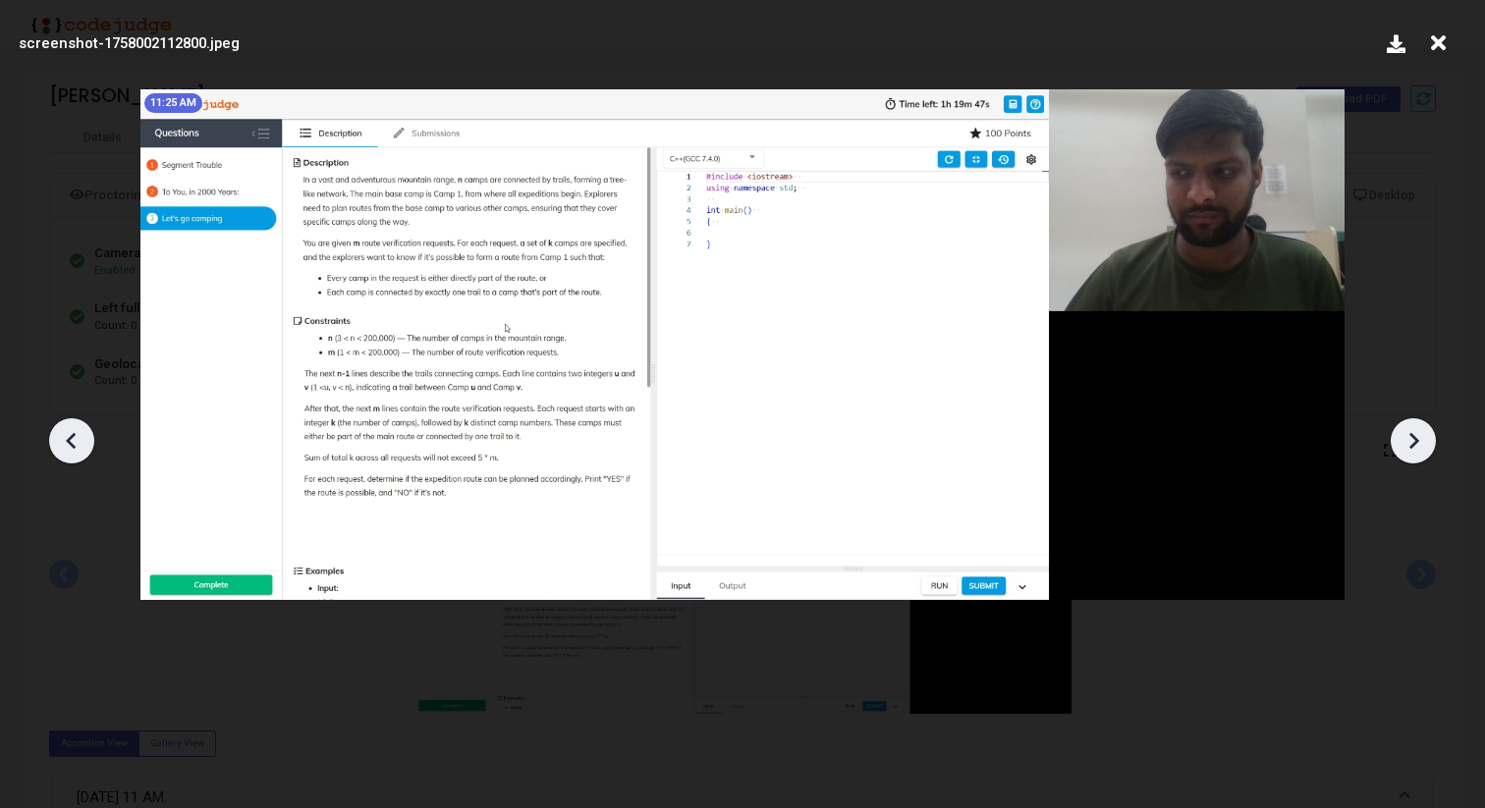
click at [1424, 452] on icon at bounding box center [1413, 440] width 29 height 29
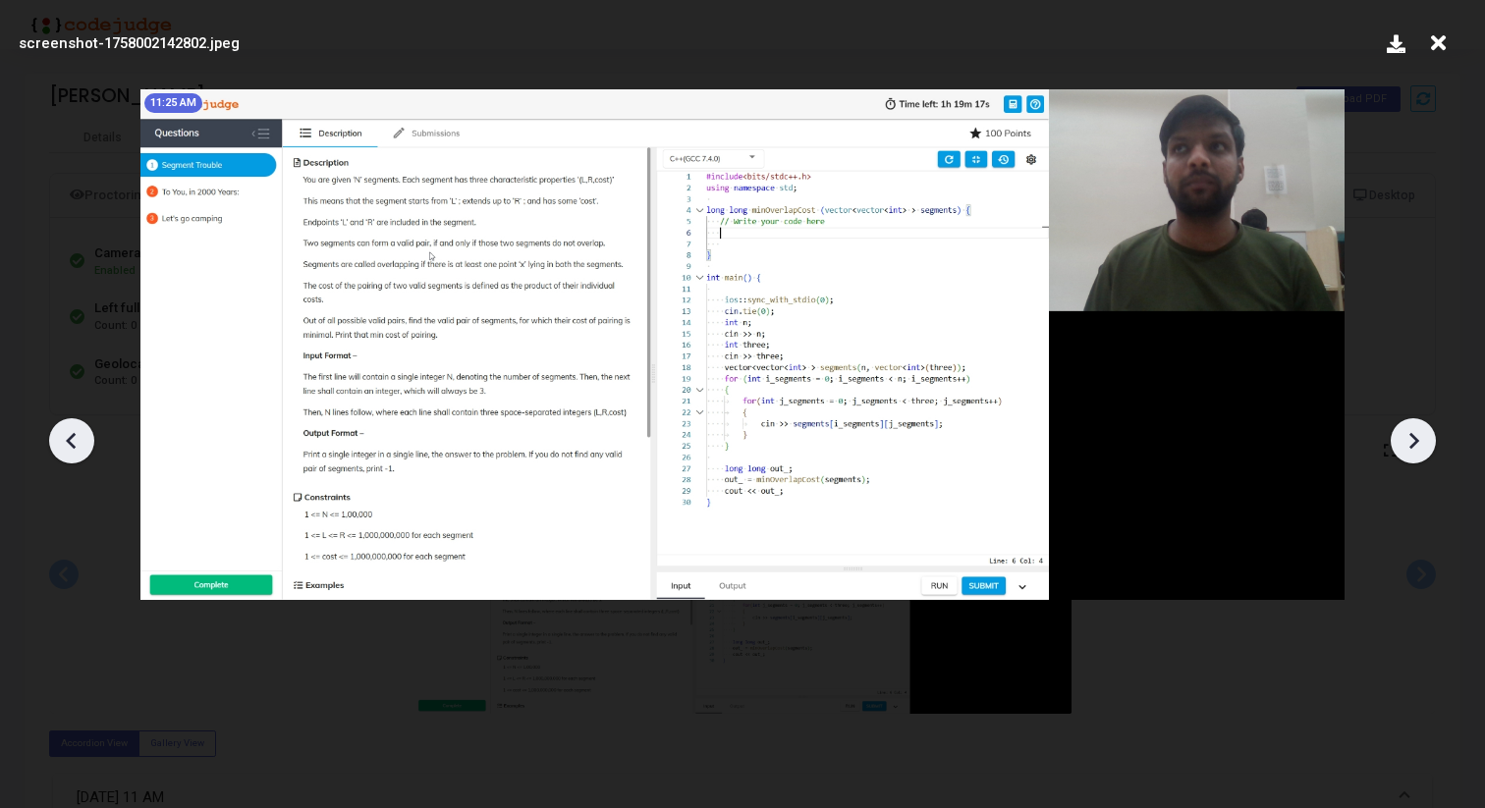
click at [1424, 452] on icon at bounding box center [1413, 440] width 29 height 29
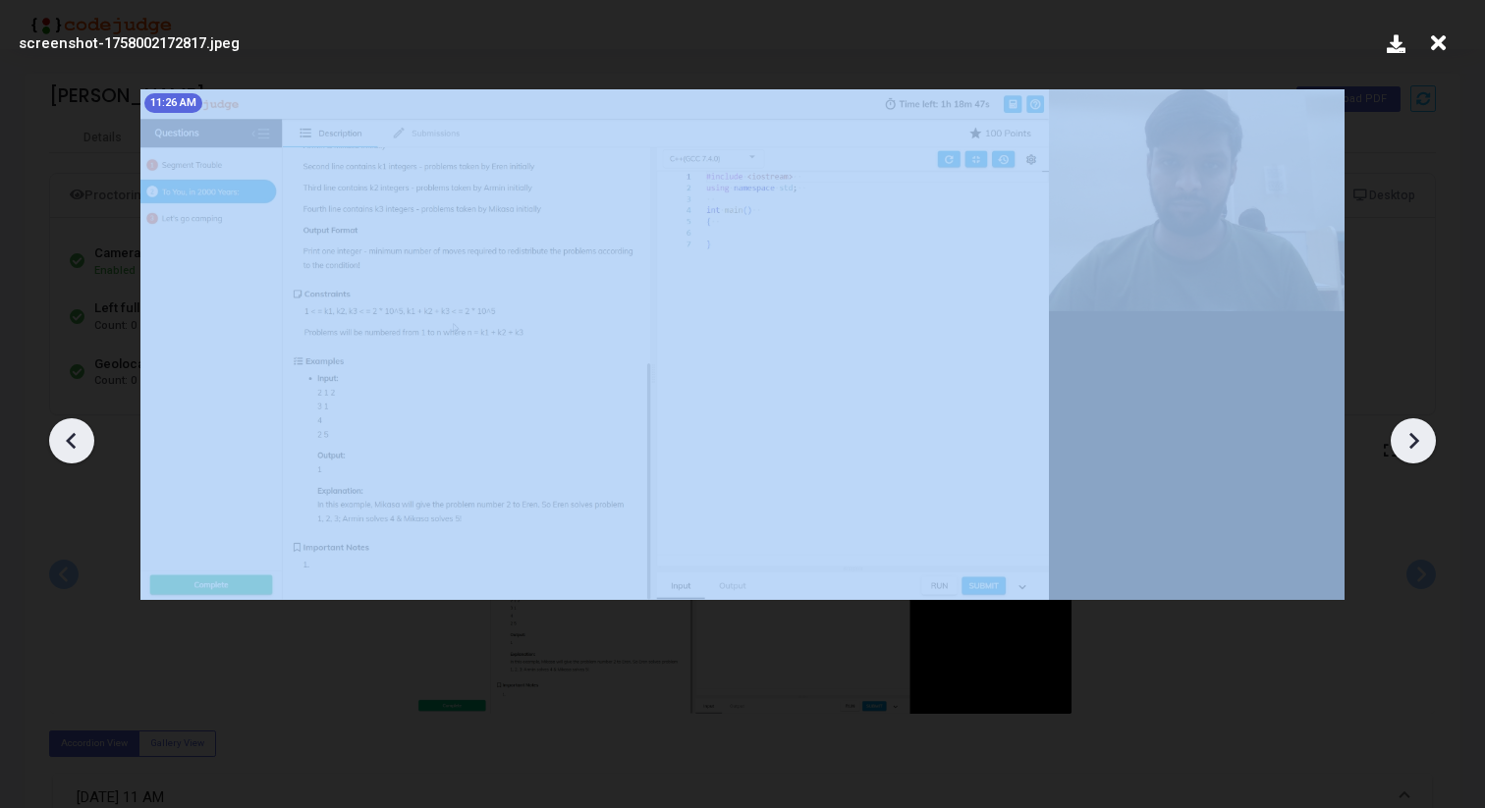
click at [1424, 452] on icon at bounding box center [1413, 440] width 29 height 29
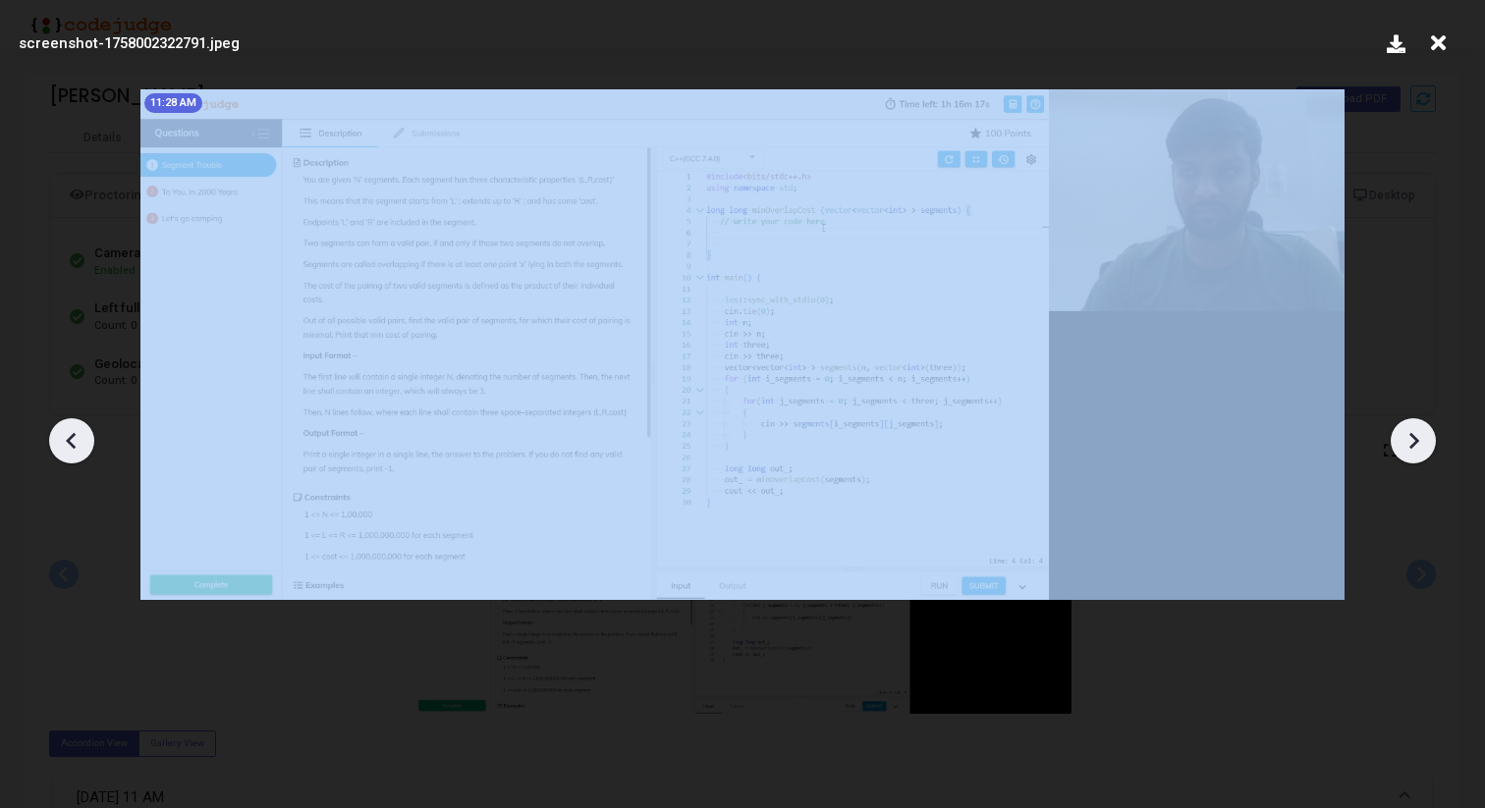
click at [1424, 452] on icon at bounding box center [1413, 440] width 29 height 29
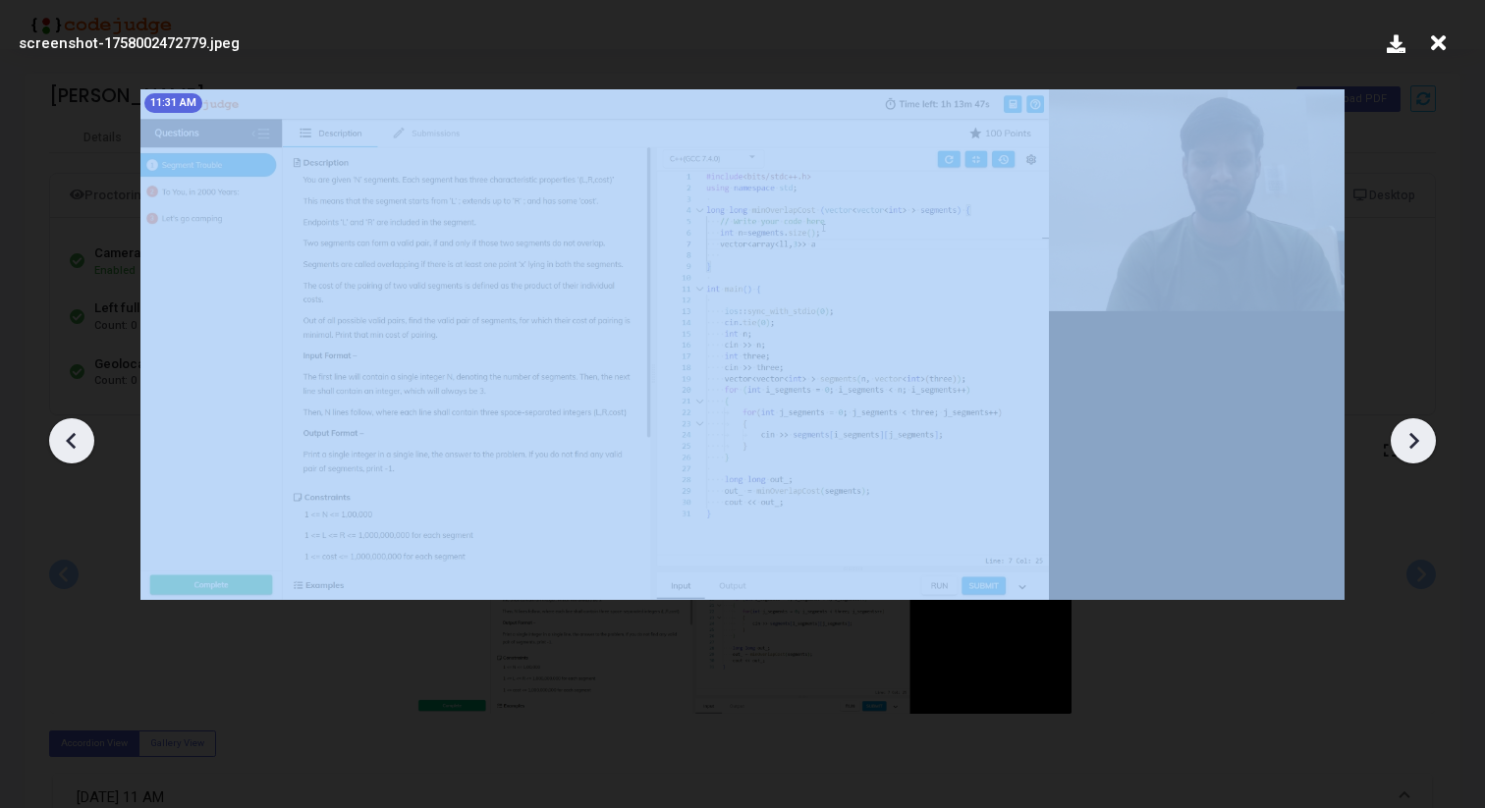
click at [1424, 452] on icon at bounding box center [1413, 440] width 29 height 29
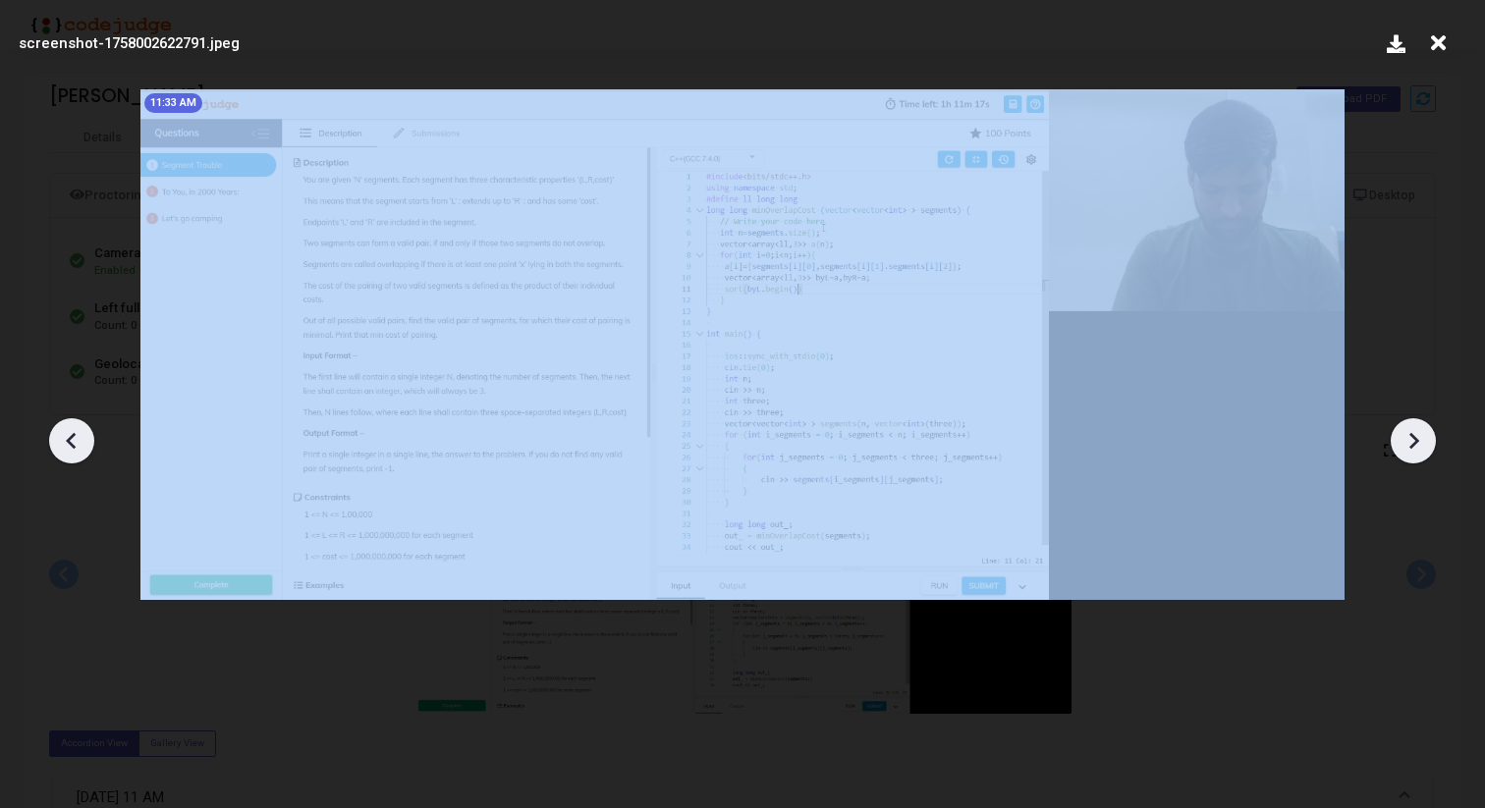
click at [1424, 452] on icon at bounding box center [1413, 440] width 29 height 29
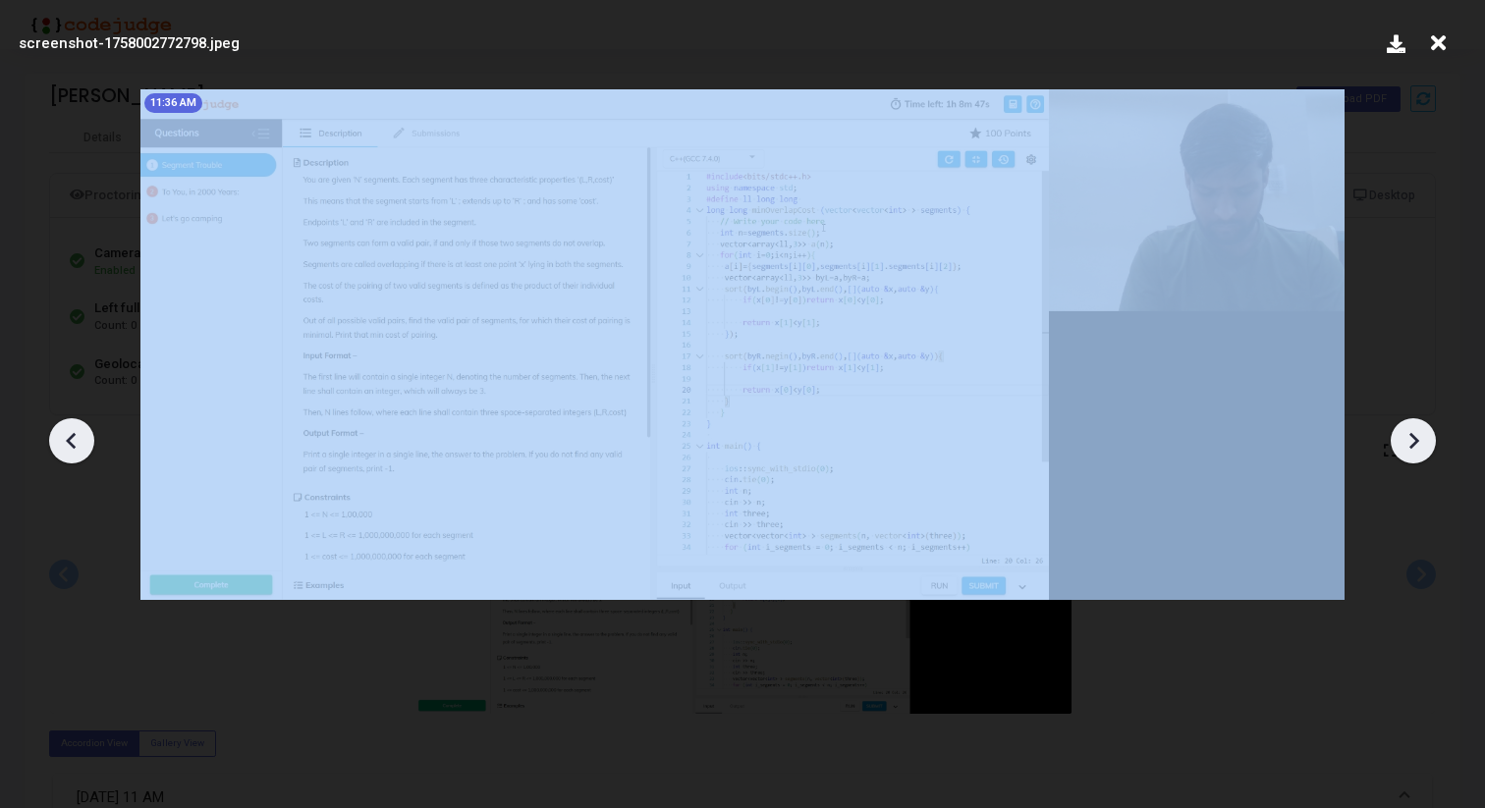
click at [1424, 452] on icon at bounding box center [1413, 440] width 29 height 29
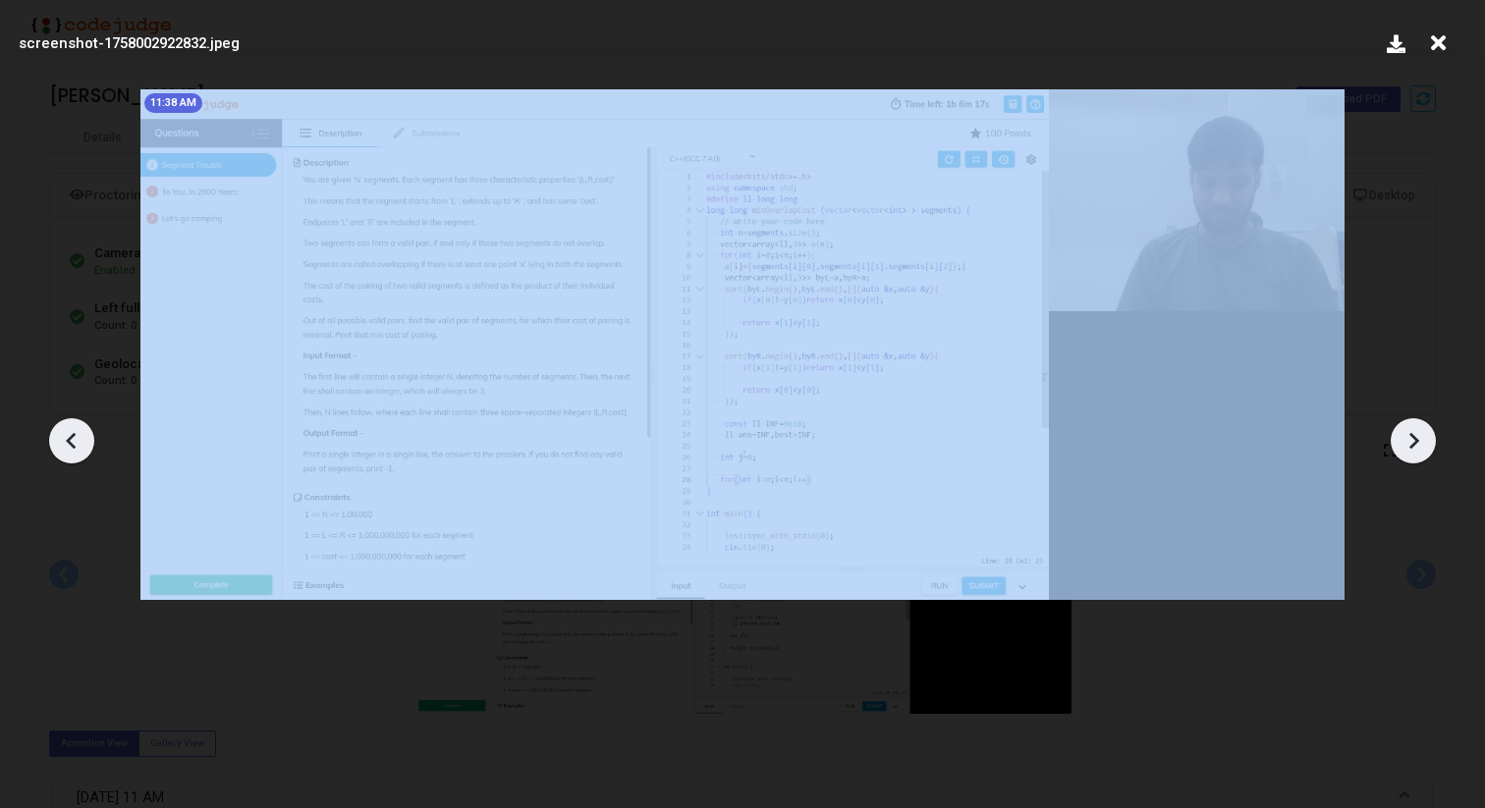
click at [1424, 452] on icon at bounding box center [1413, 440] width 29 height 29
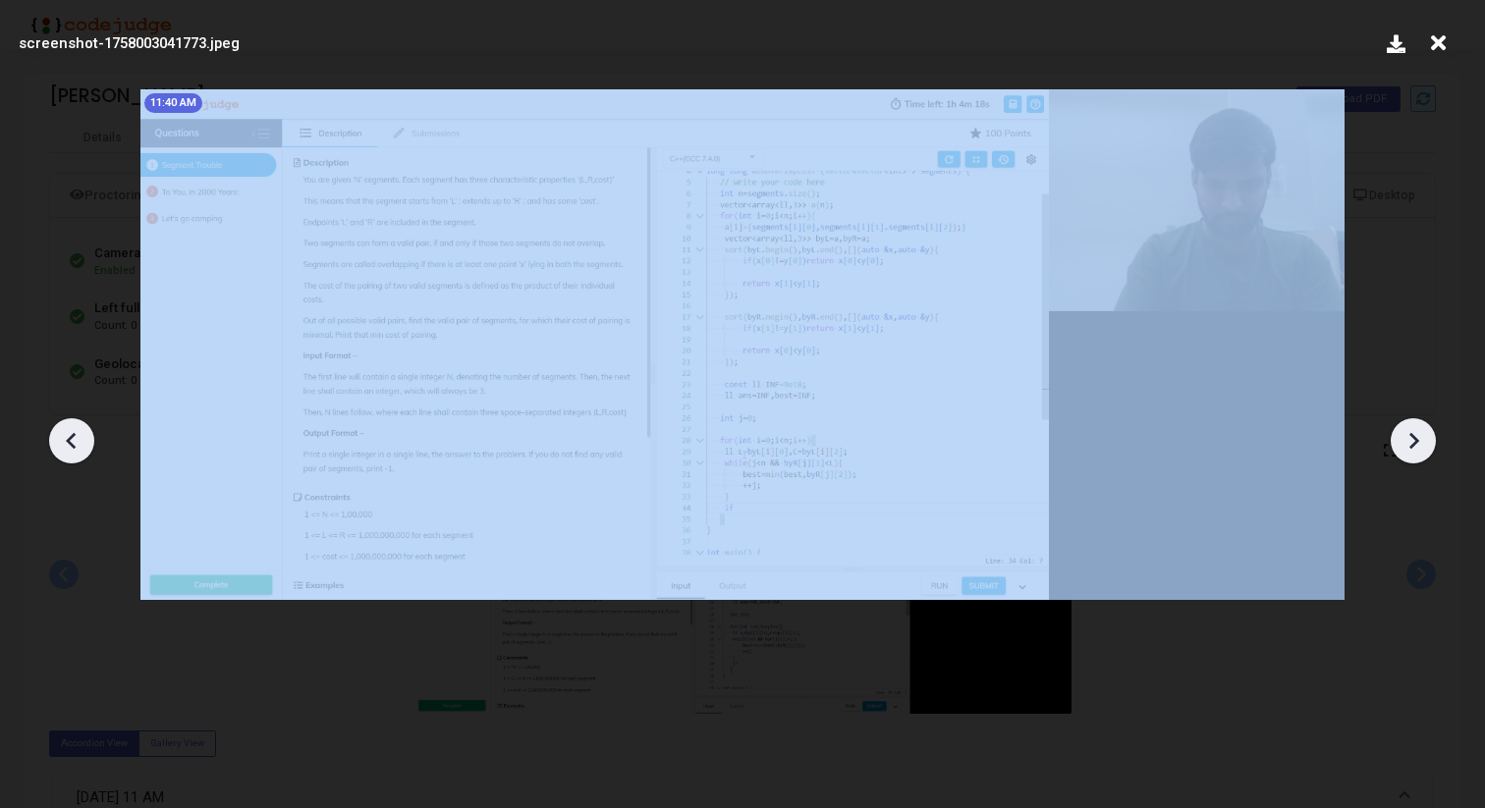
click at [1424, 452] on icon at bounding box center [1413, 440] width 29 height 29
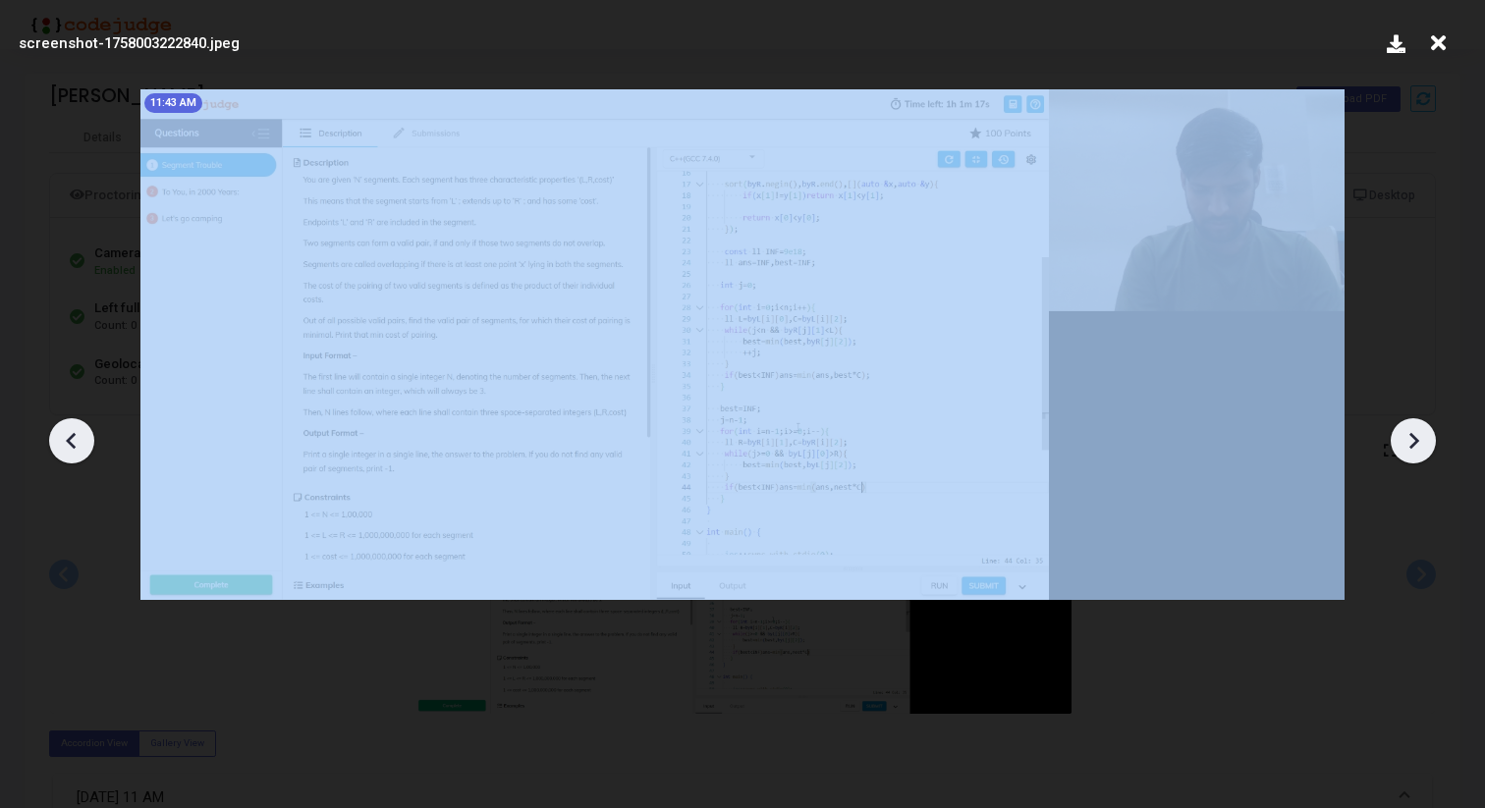
click at [1424, 452] on icon at bounding box center [1413, 440] width 29 height 29
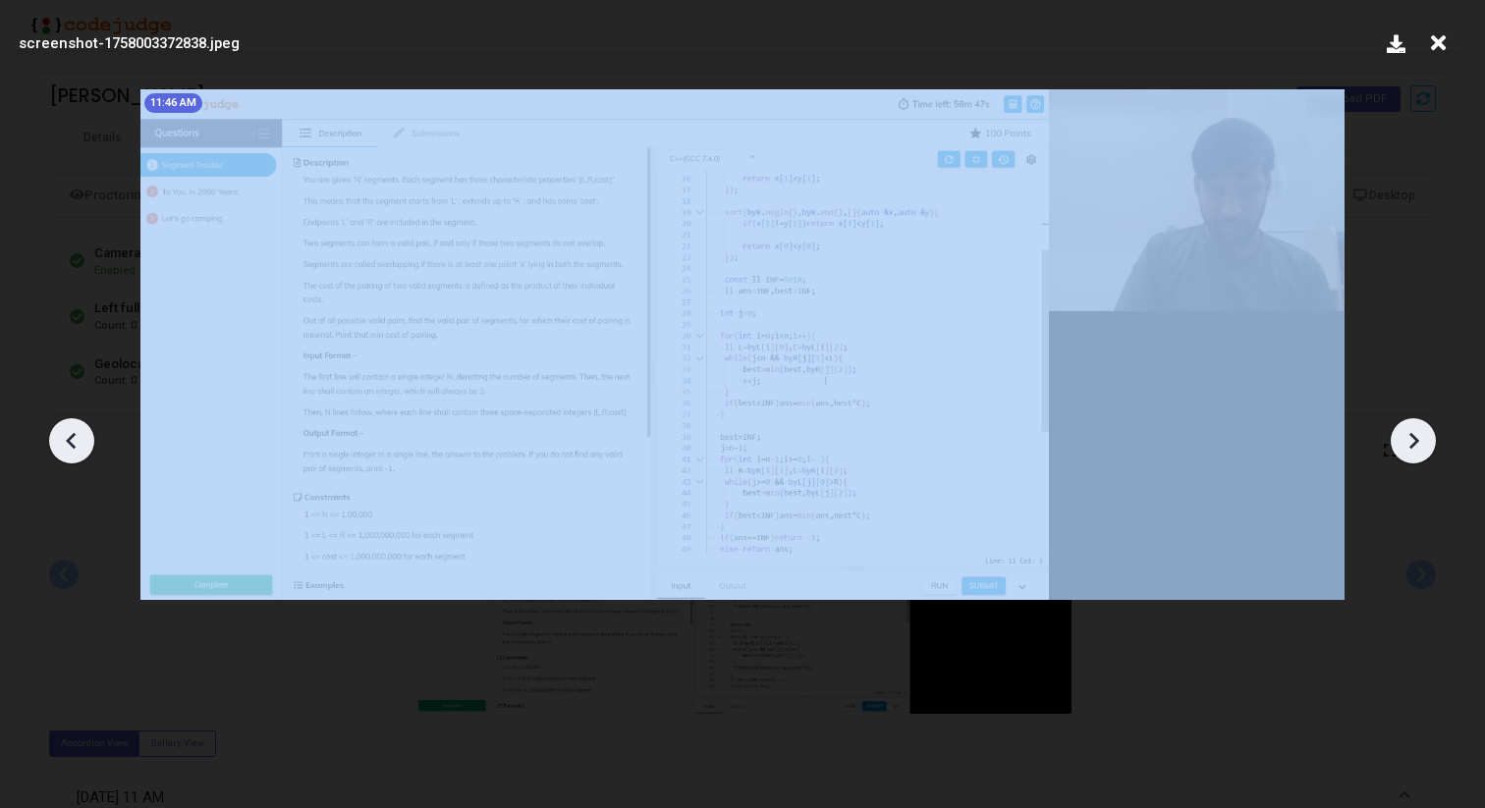
click at [1424, 452] on icon at bounding box center [1413, 440] width 29 height 29
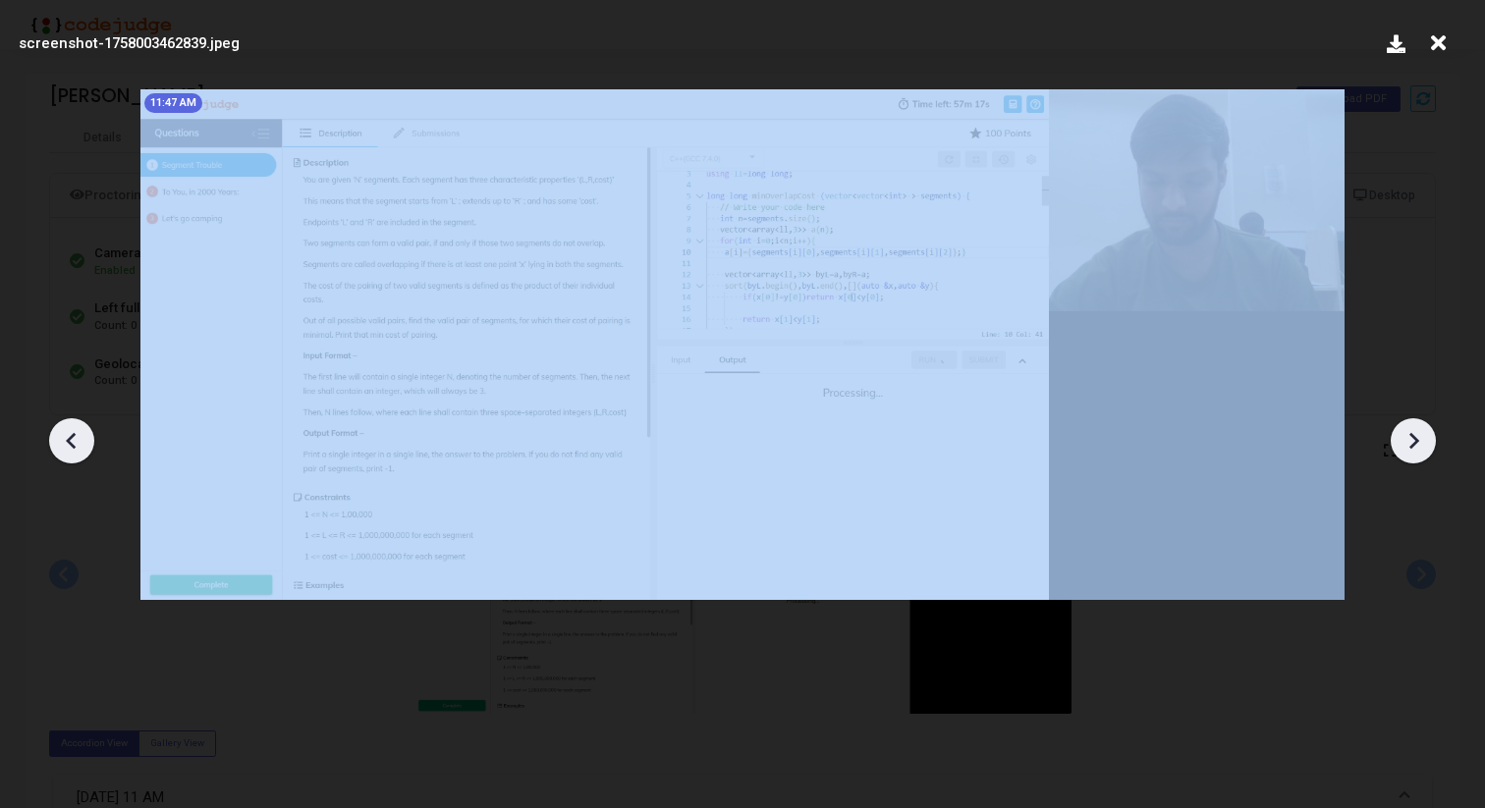
click at [1424, 452] on icon at bounding box center [1413, 440] width 29 height 29
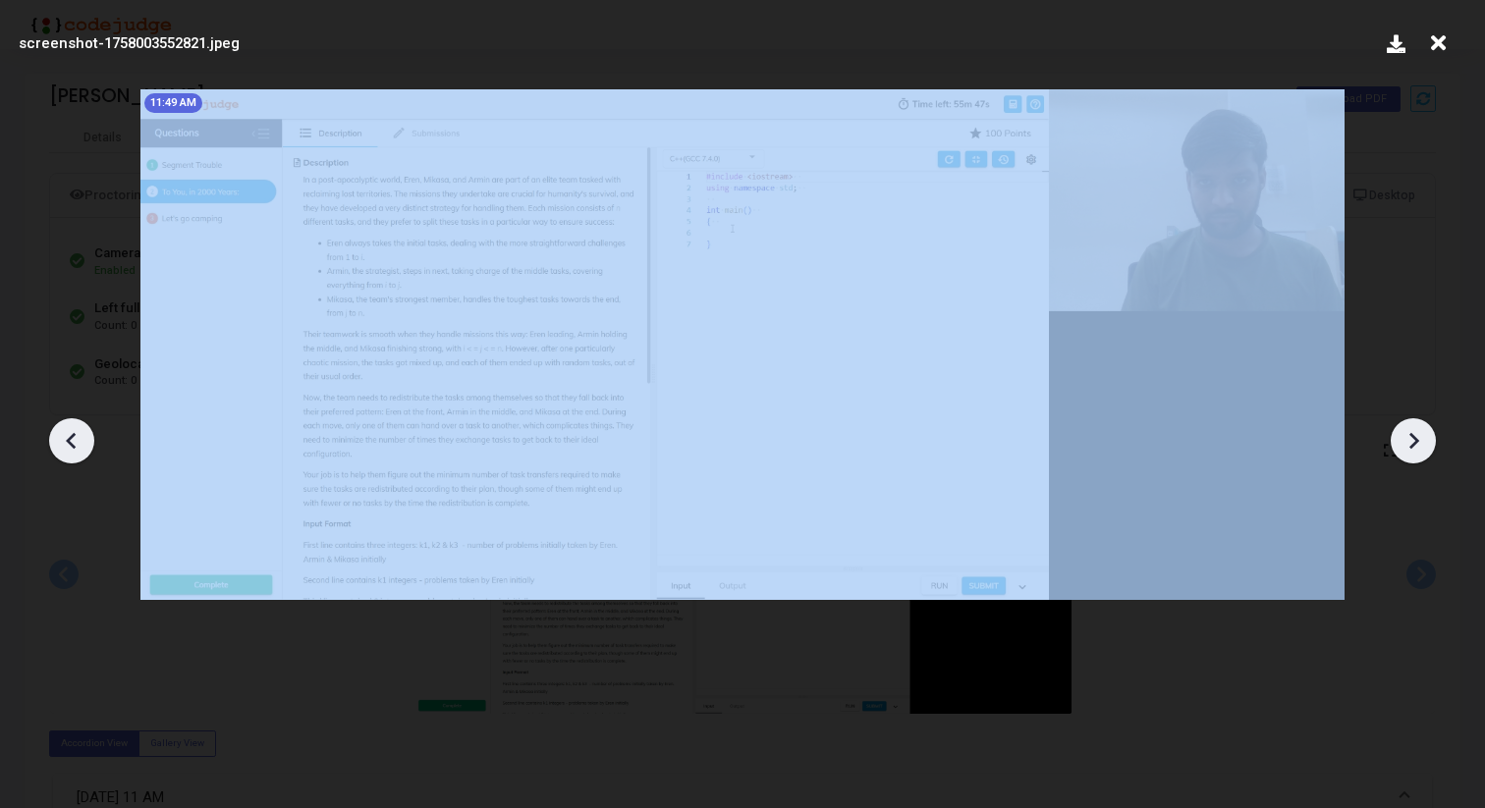
click at [1424, 452] on icon at bounding box center [1413, 440] width 29 height 29
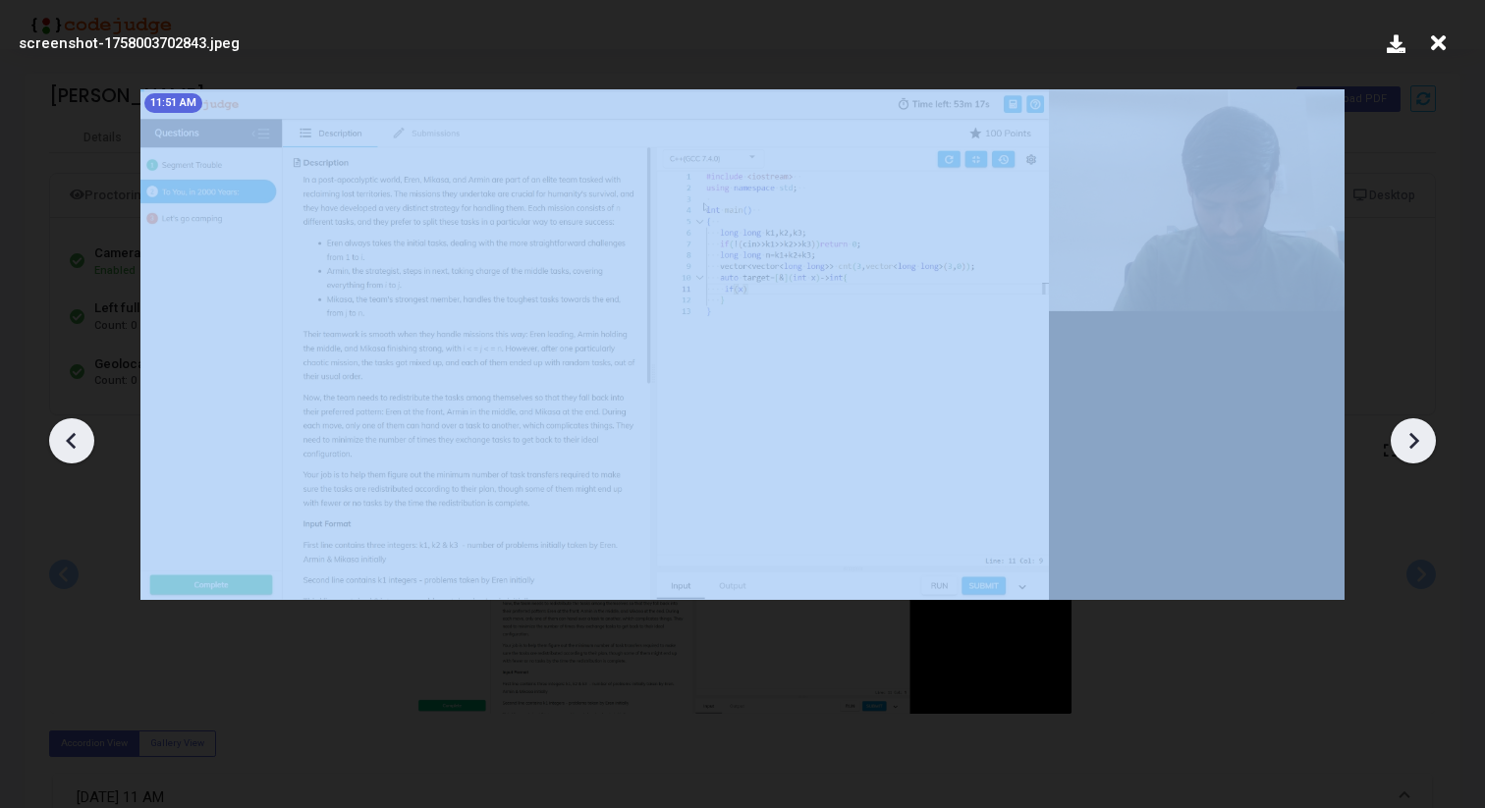
click at [1424, 452] on icon at bounding box center [1413, 440] width 29 height 29
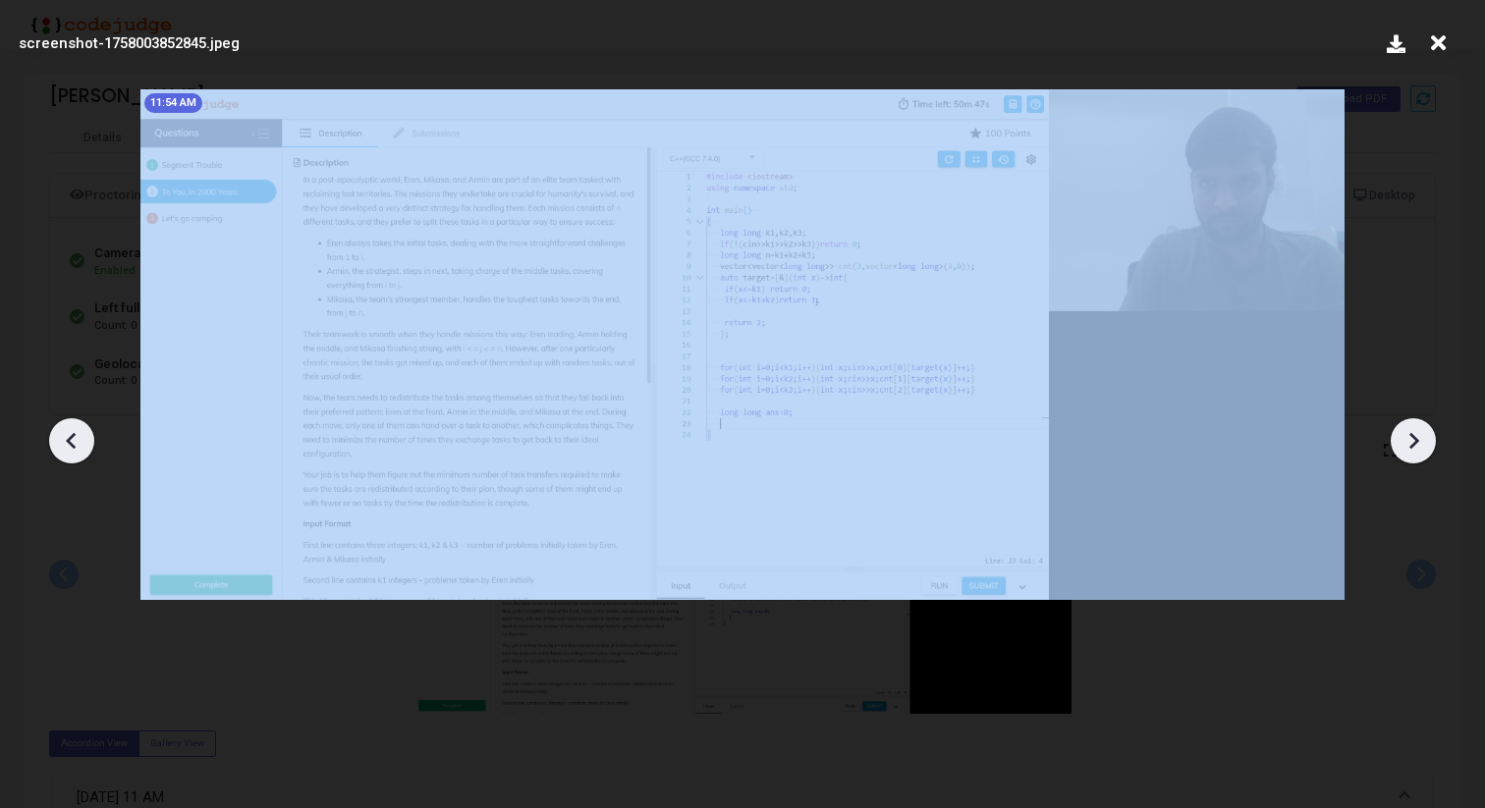
click at [1424, 452] on icon at bounding box center [1413, 440] width 29 height 29
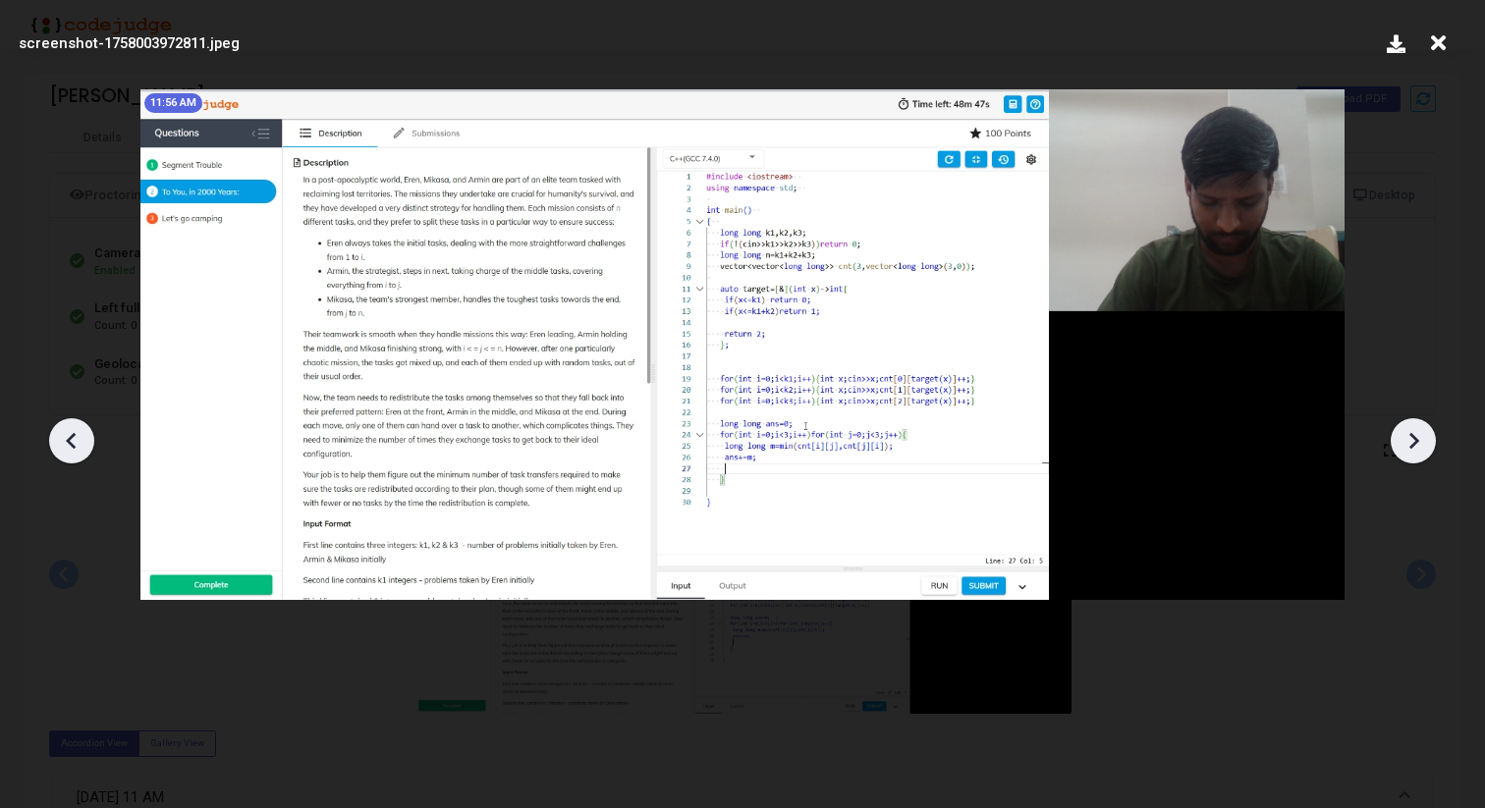
click at [1445, 32] on icon at bounding box center [1438, 43] width 30 height 37
